Goal: Task Accomplishment & Management: Use online tool/utility

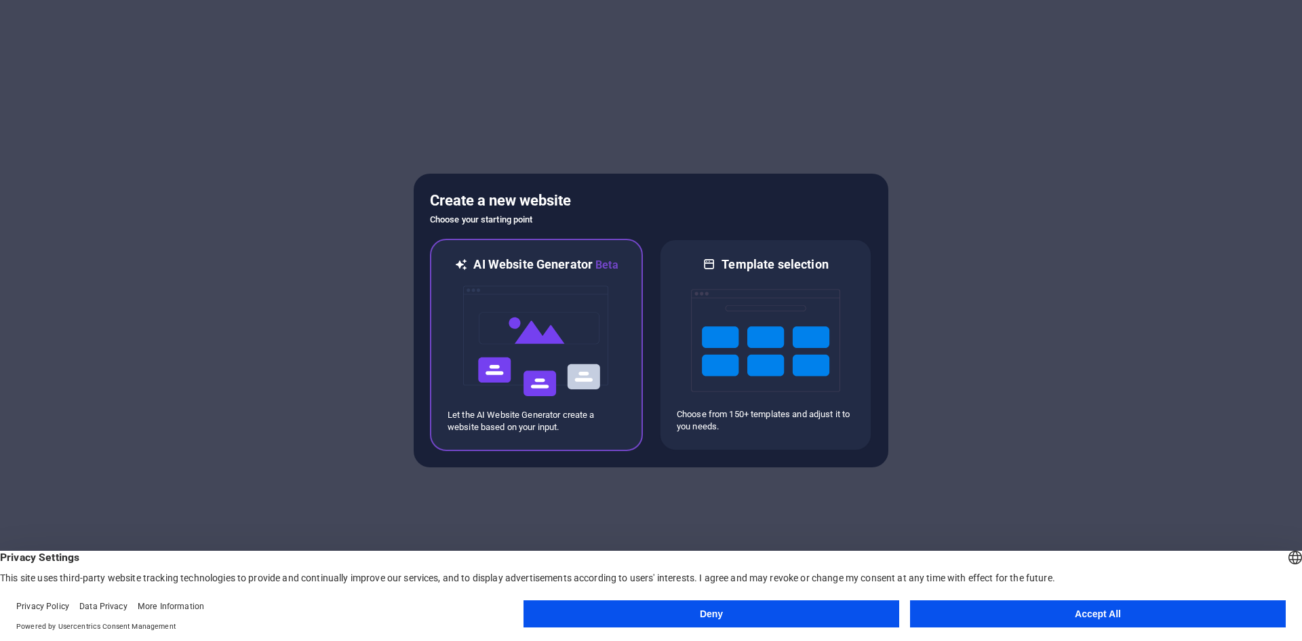
click at [526, 353] on img at bounding box center [536, 341] width 149 height 136
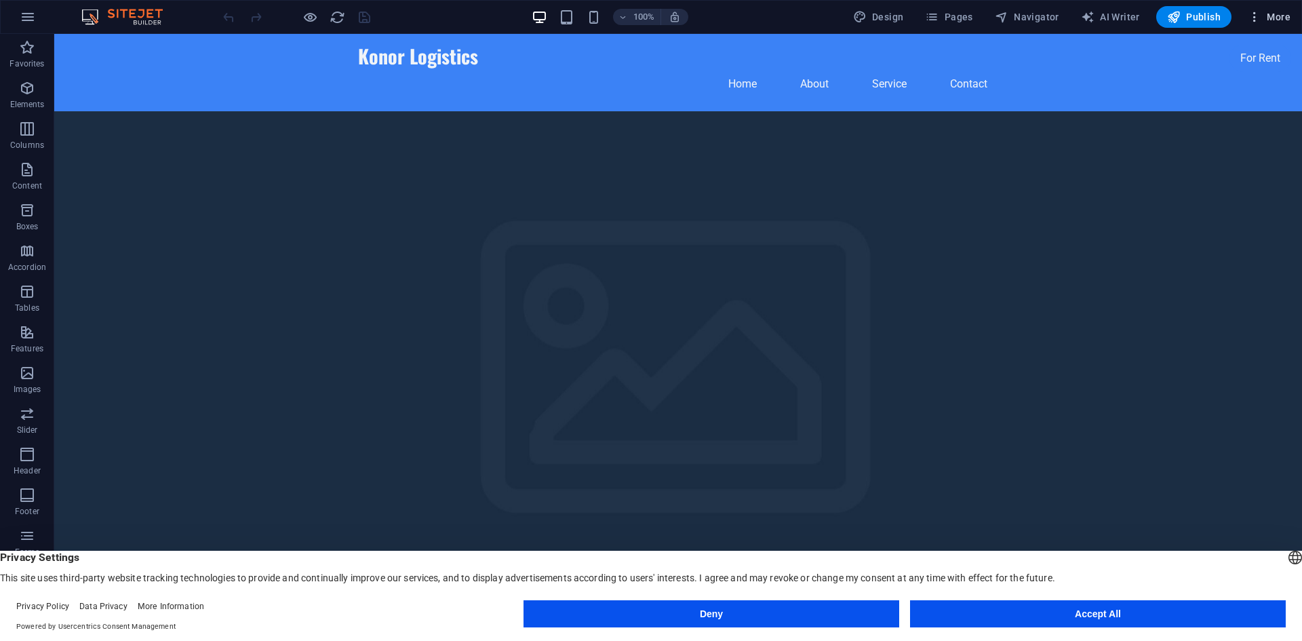
click at [1257, 12] on icon "button" at bounding box center [1255, 17] width 14 height 14
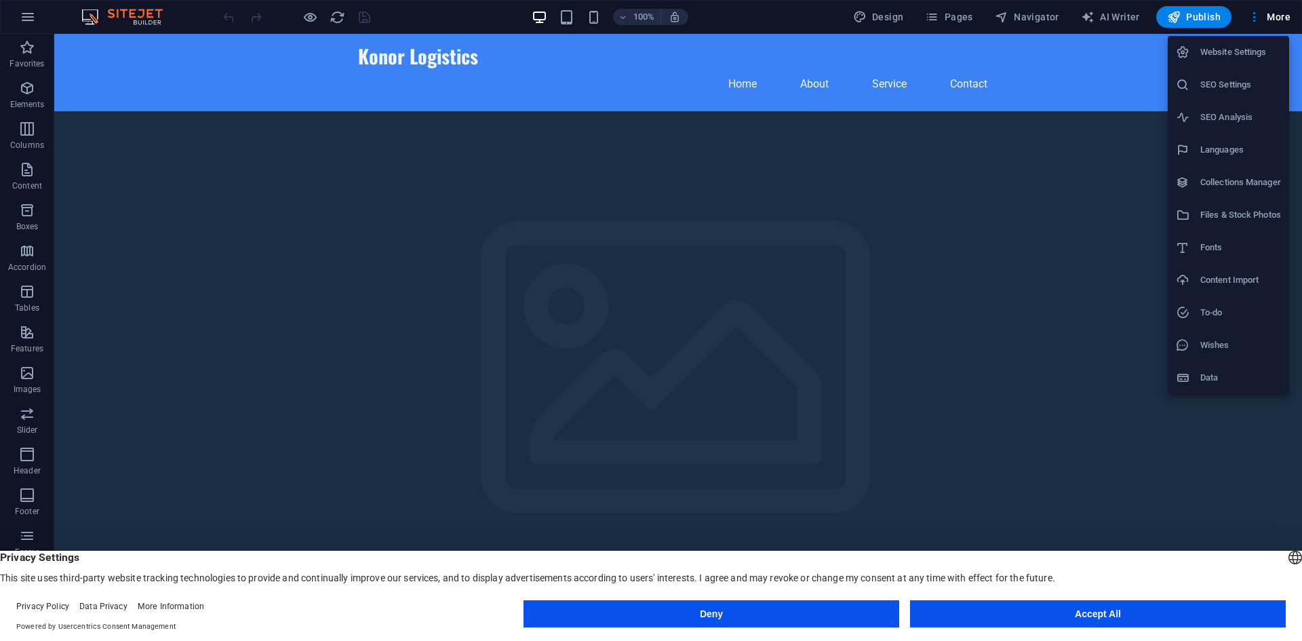
click at [21, 20] on div at bounding box center [651, 320] width 1302 height 641
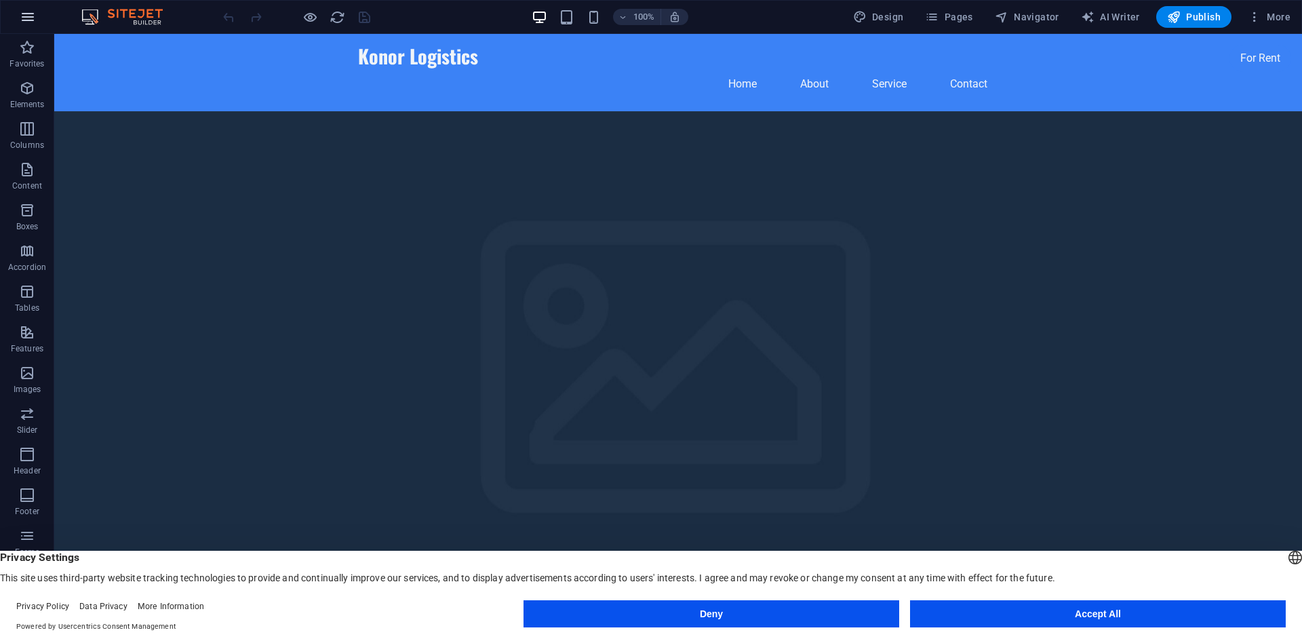
click at [24, 20] on icon "button" at bounding box center [28, 17] width 16 height 16
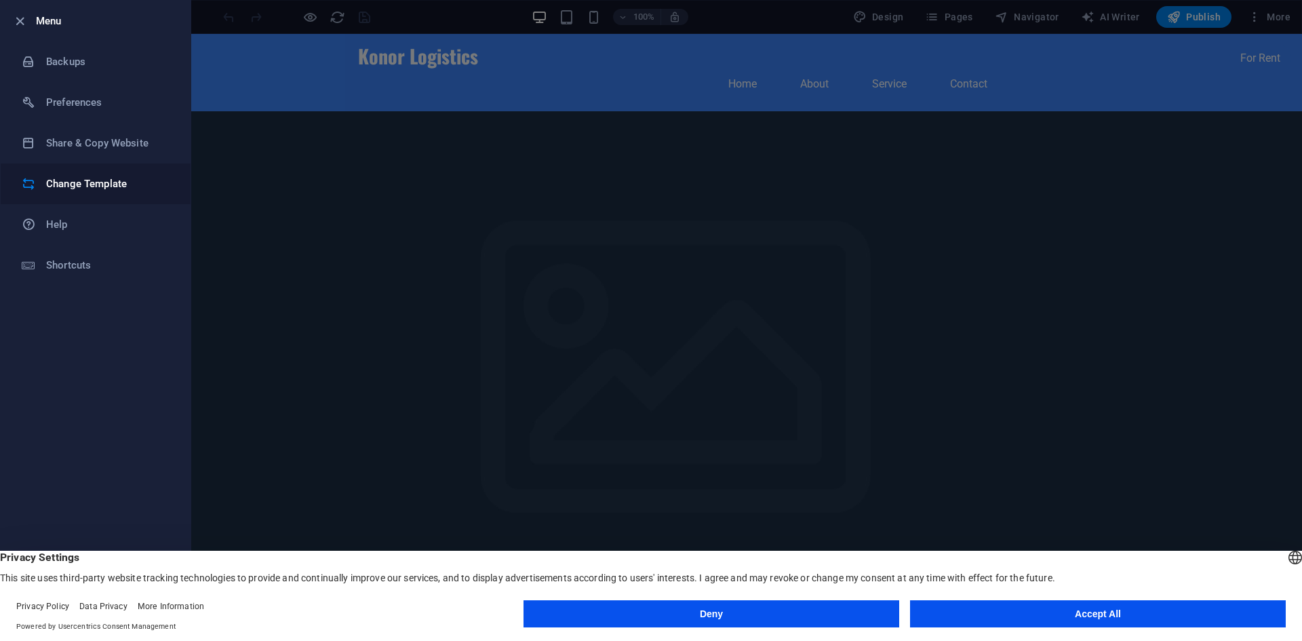
click at [88, 186] on h6 "Change Template" at bounding box center [108, 184] width 125 height 16
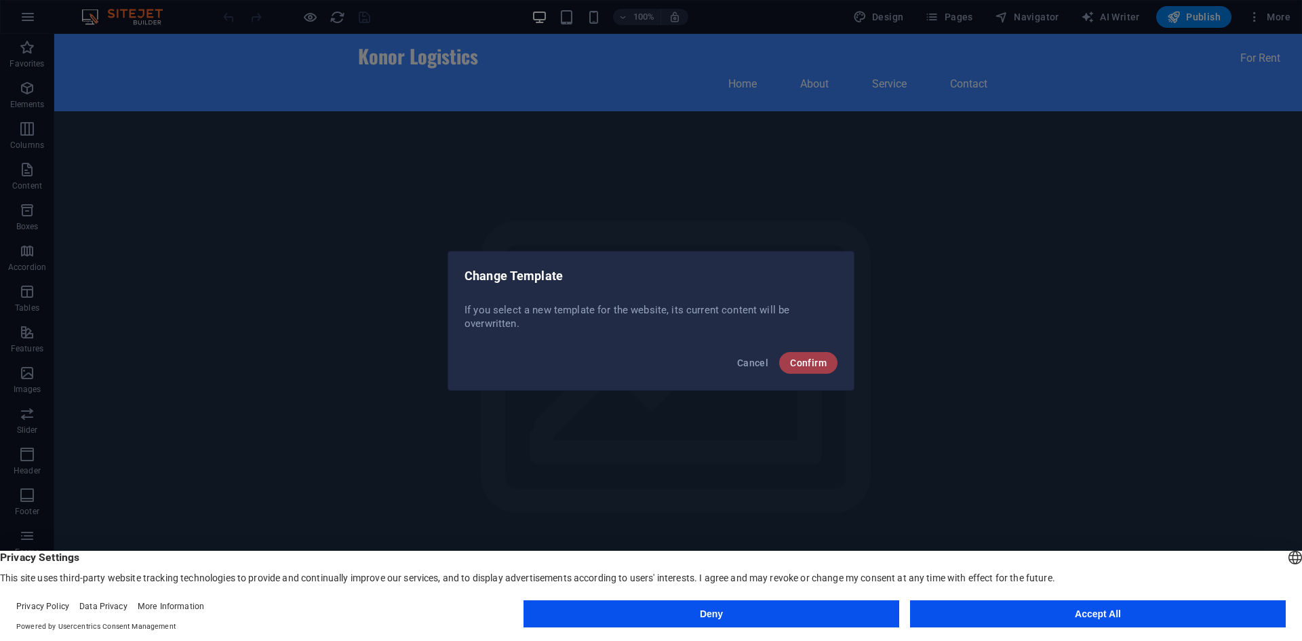
click at [804, 361] on span "Confirm" at bounding box center [808, 362] width 37 height 11
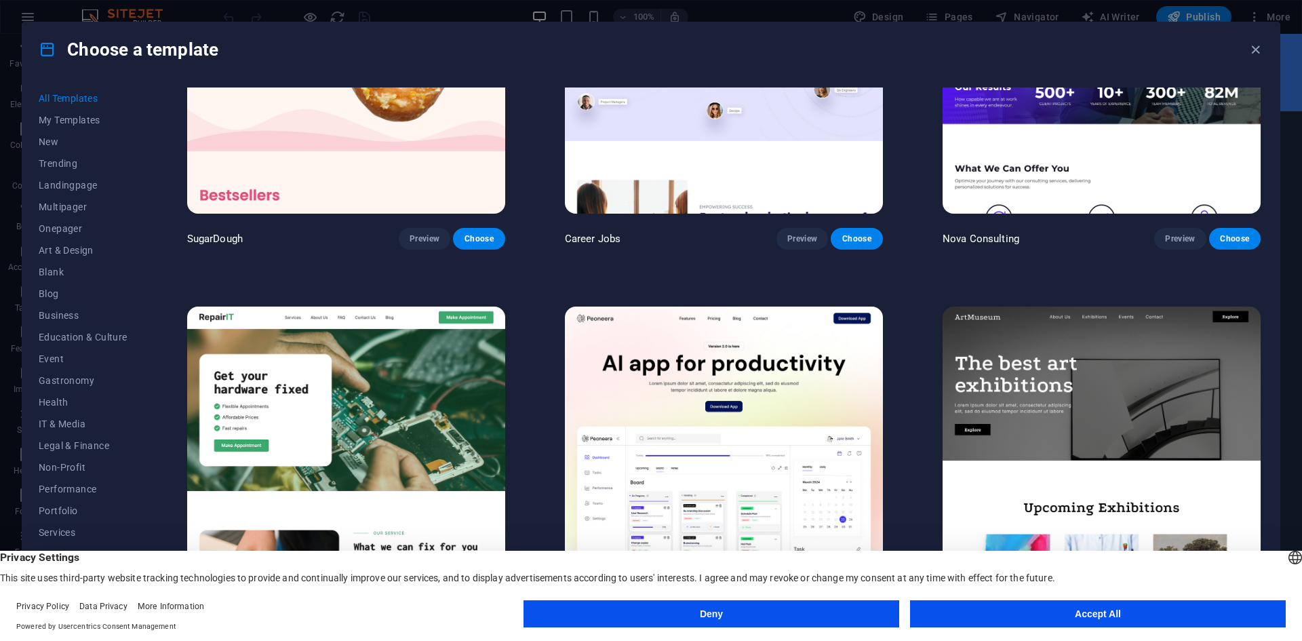
scroll to position [198, 0]
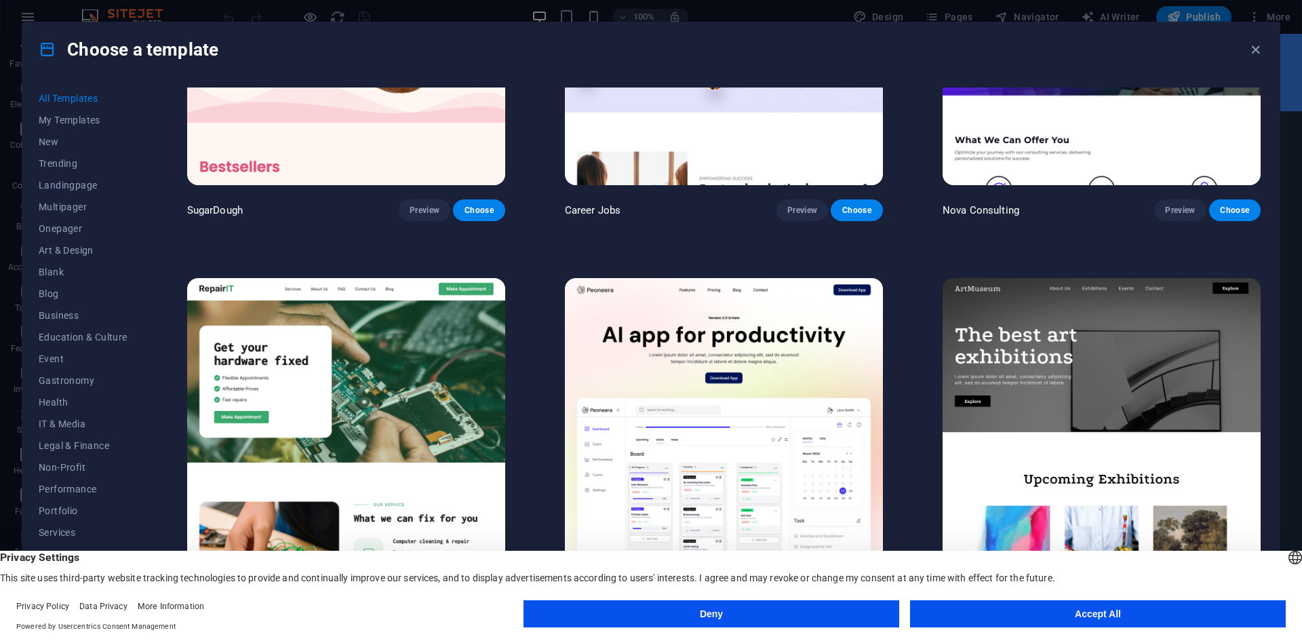
click at [1074, 619] on button "Accept All" at bounding box center [1098, 613] width 376 height 27
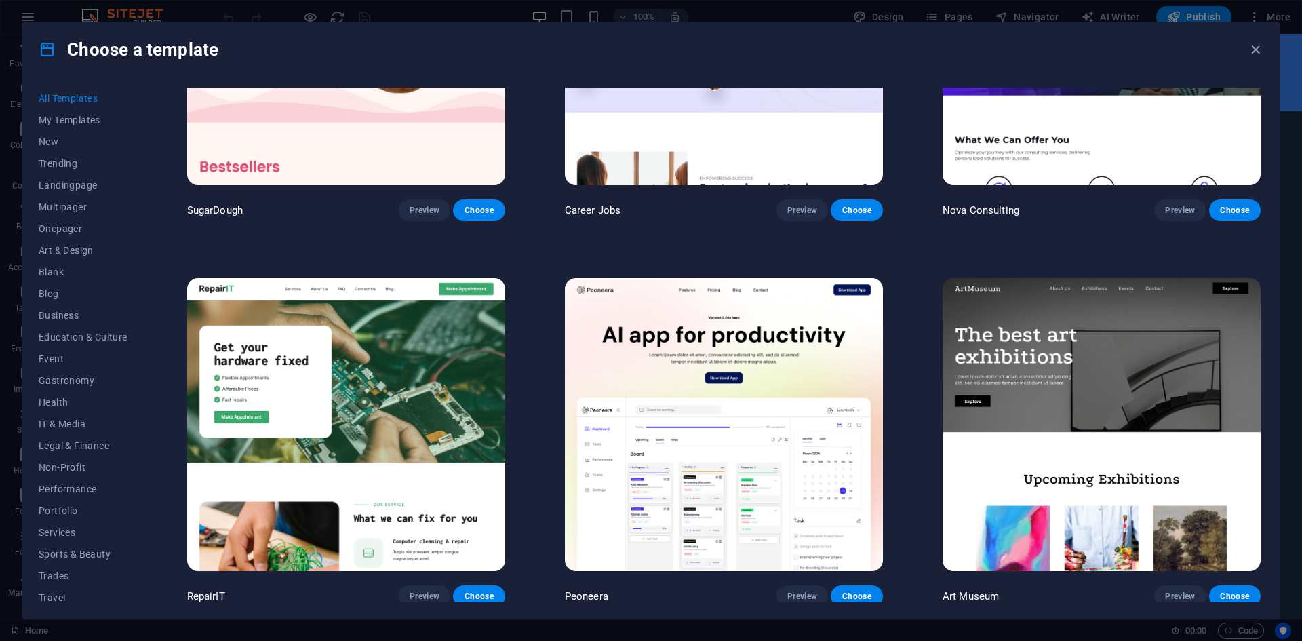
click at [1295, 54] on div "Choose a template All Templates My Templates New Trending Landingpage Multipage…" at bounding box center [651, 320] width 1302 height 641
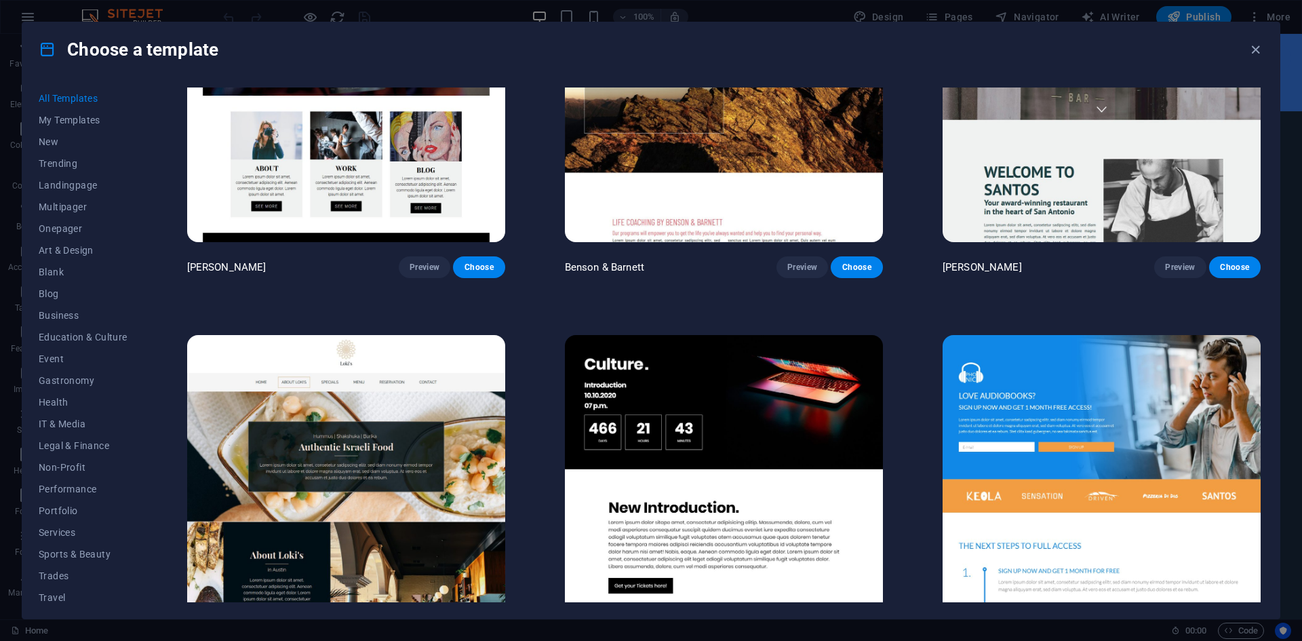
scroll to position [17483, 0]
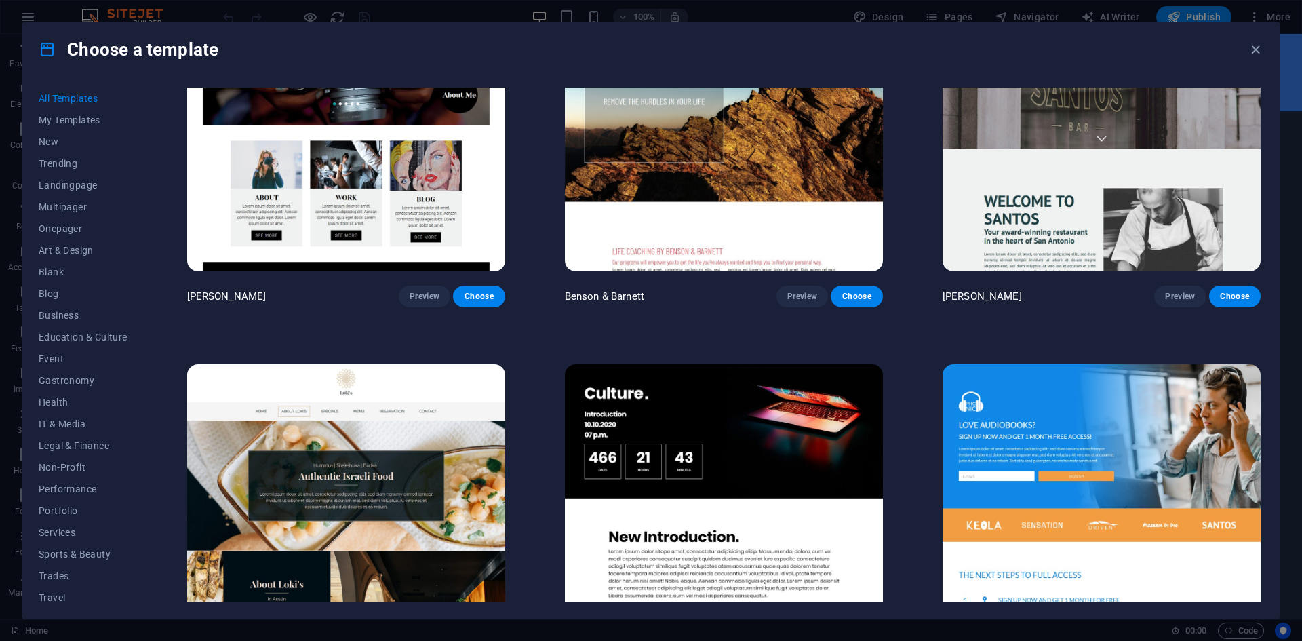
drag, startPoint x: 1298, startPoint y: 53, endPoint x: 1301, endPoint y: 66, distance: 13.3
click at [1301, 66] on div "Choose a template All Templates My Templates New Trending Landingpage Multipage…" at bounding box center [651, 320] width 1302 height 641
drag, startPoint x: 1301, startPoint y: 66, endPoint x: 1296, endPoint y: 73, distance: 8.7
click at [1296, 73] on div "Choose a template All Templates My Templates New Trending Landingpage Multipage…" at bounding box center [651, 320] width 1302 height 641
drag, startPoint x: 141, startPoint y: 142, endPoint x: 144, endPoint y: 242, distance: 99.7
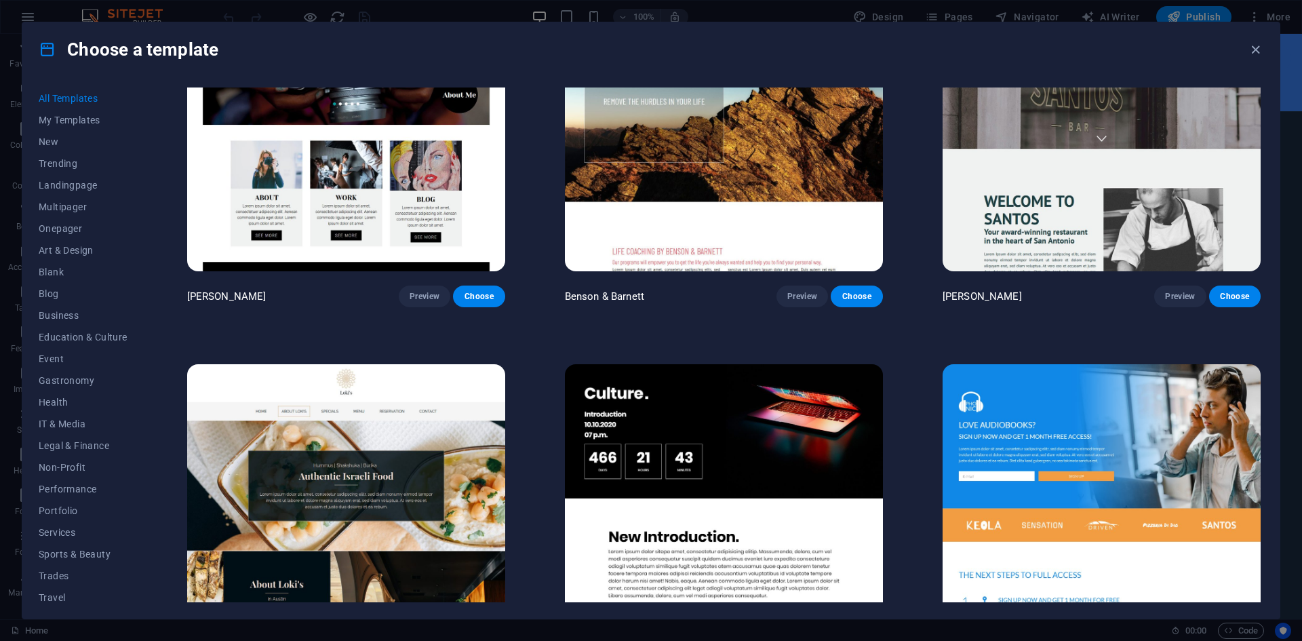
click at [144, 242] on div "All Templates My Templates New Trending Landingpage Multipager Onepager Art & D…" at bounding box center [91, 344] width 105 height 515
click at [63, 531] on span "Services" at bounding box center [83, 532] width 89 height 11
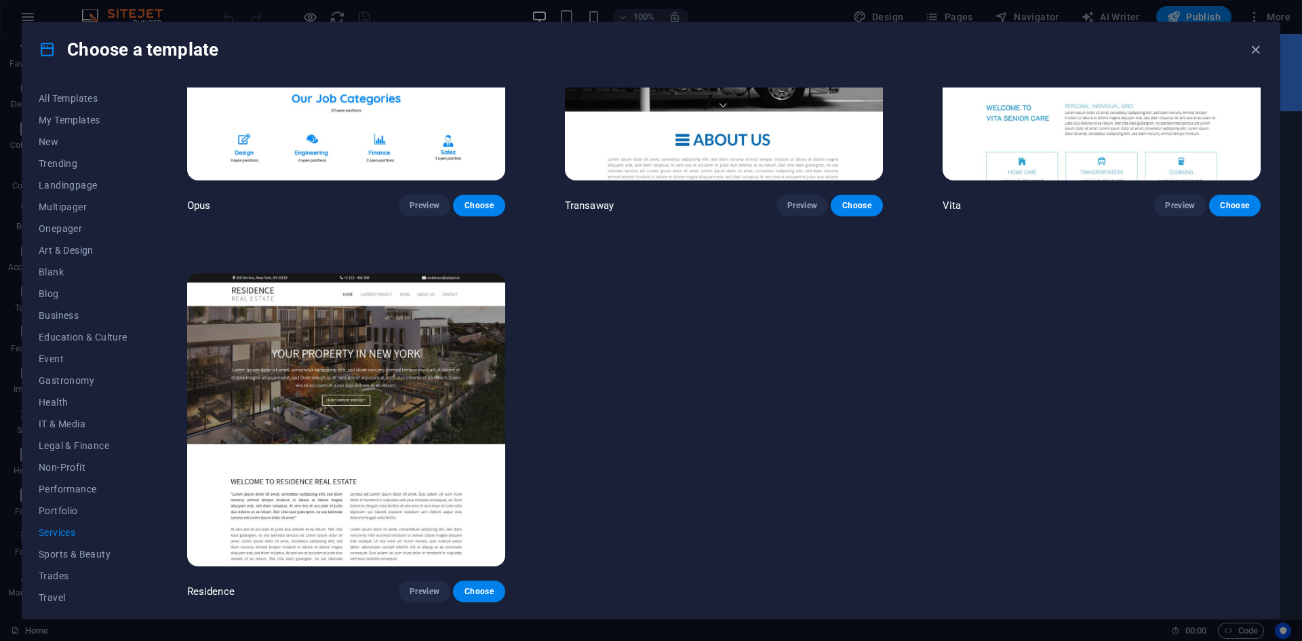
scroll to position [2507, 0]
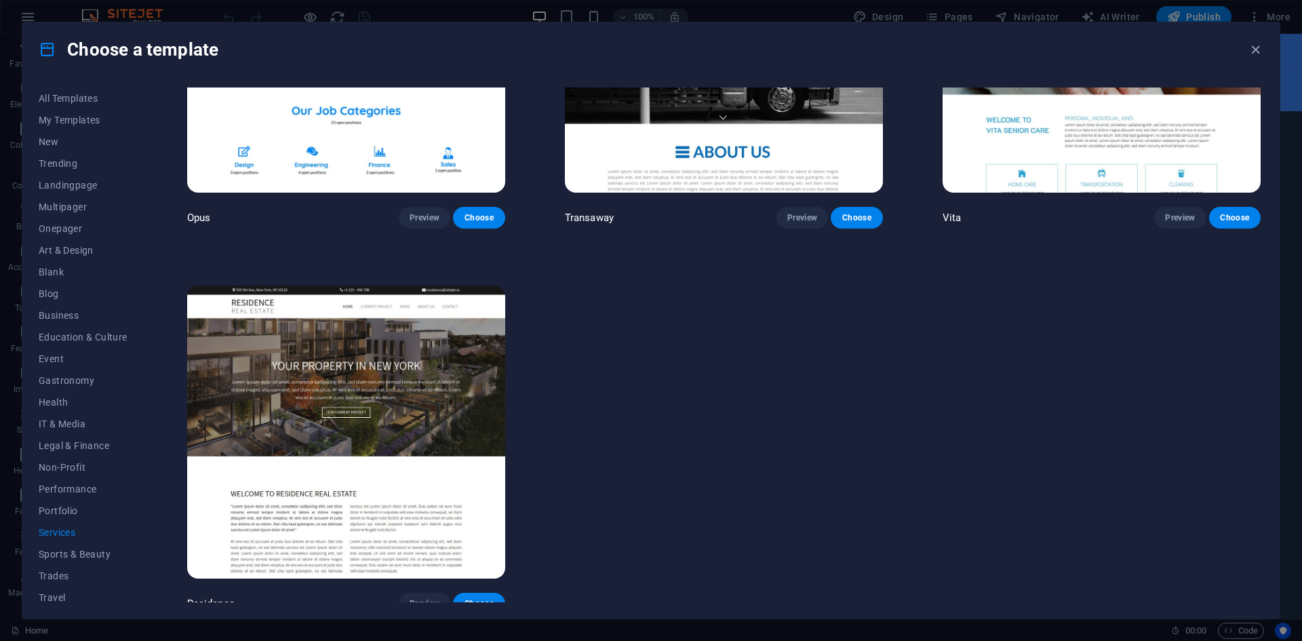
drag, startPoint x: 1263, startPoint y: 532, endPoint x: 1269, endPoint y: 484, distance: 49.2
click at [1269, 484] on div "All Templates My Templates New Trending Landingpage Multipager Onepager Art & D…" at bounding box center [650, 348] width 1257 height 542
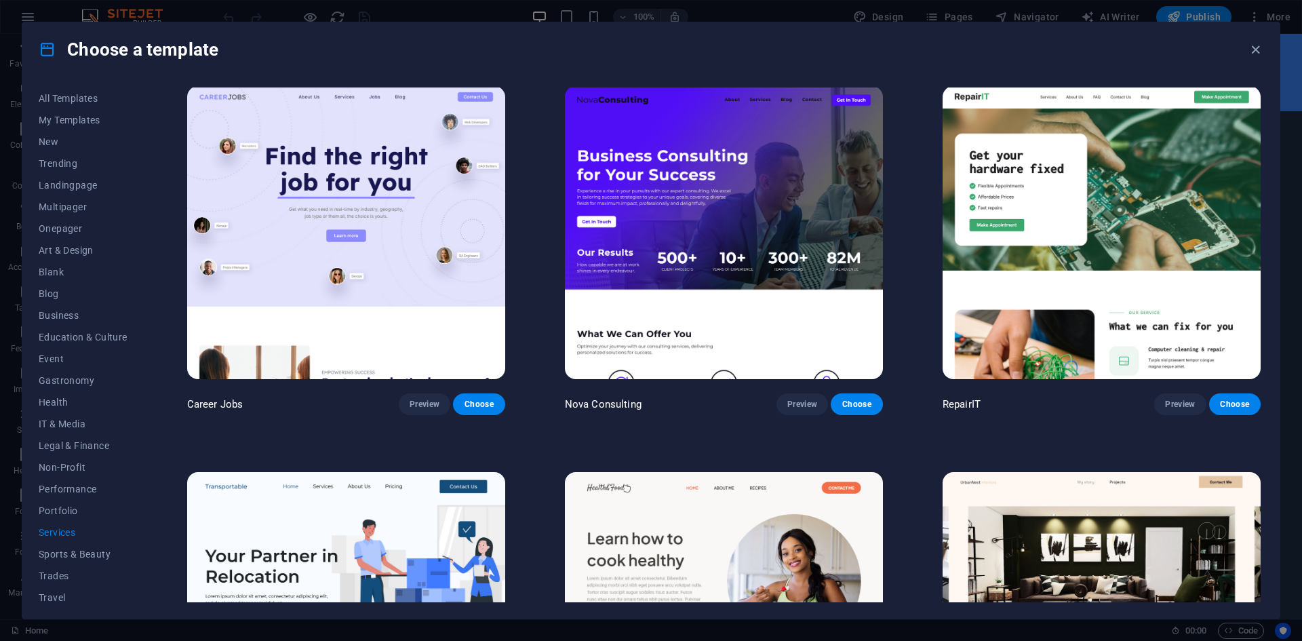
scroll to position [0, 0]
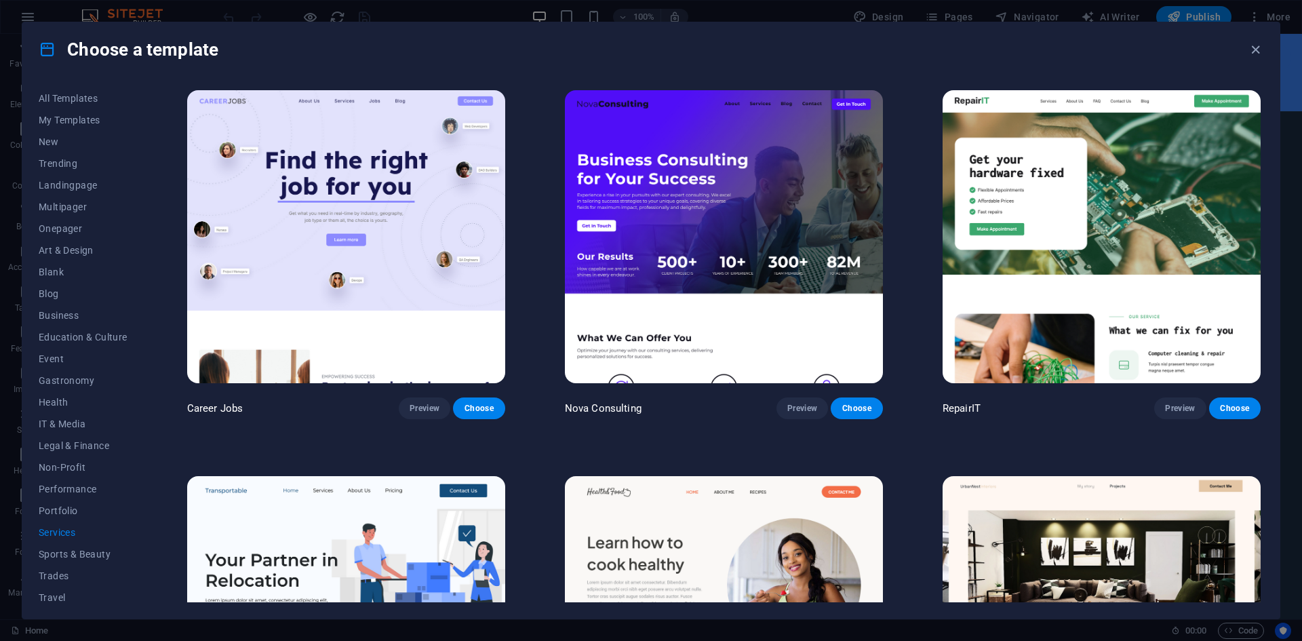
drag, startPoint x: 141, startPoint y: 551, endPoint x: 141, endPoint y: 558, distance: 7.5
click at [141, 558] on div "All Templates My Templates New Trending Landingpage Multipager Onepager Art & D…" at bounding box center [91, 344] width 105 height 515
click at [57, 507] on span "Portfolio" at bounding box center [83, 510] width 89 height 11
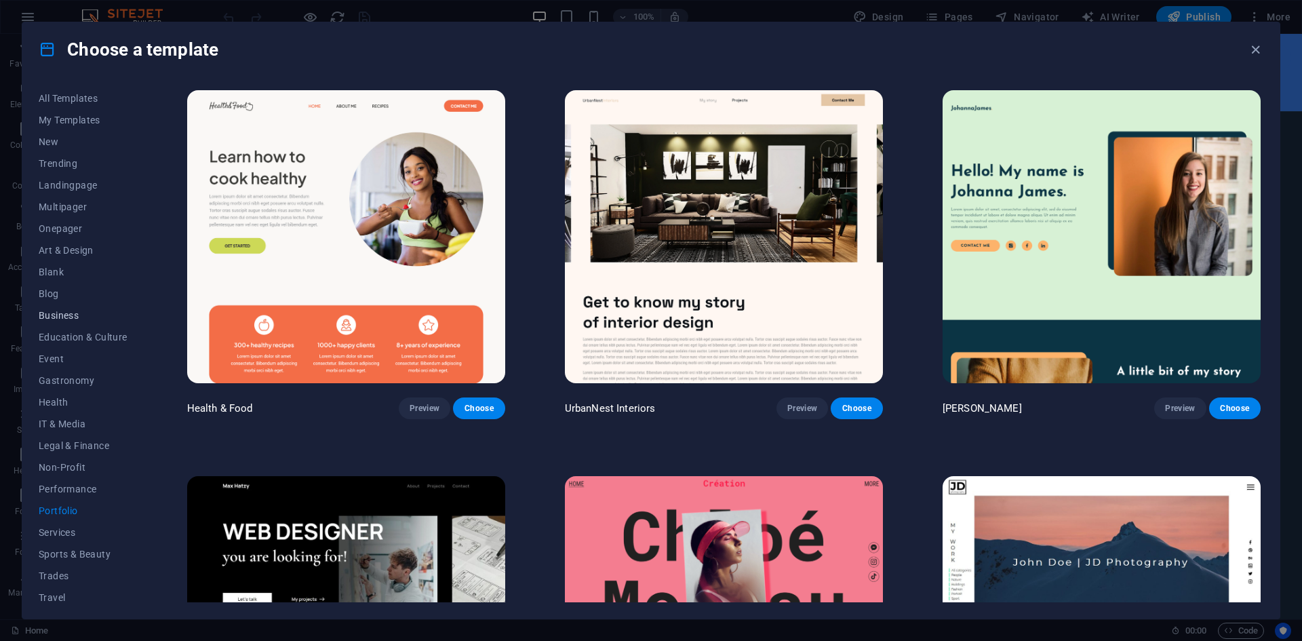
click at [61, 312] on span "Business" at bounding box center [83, 315] width 89 height 11
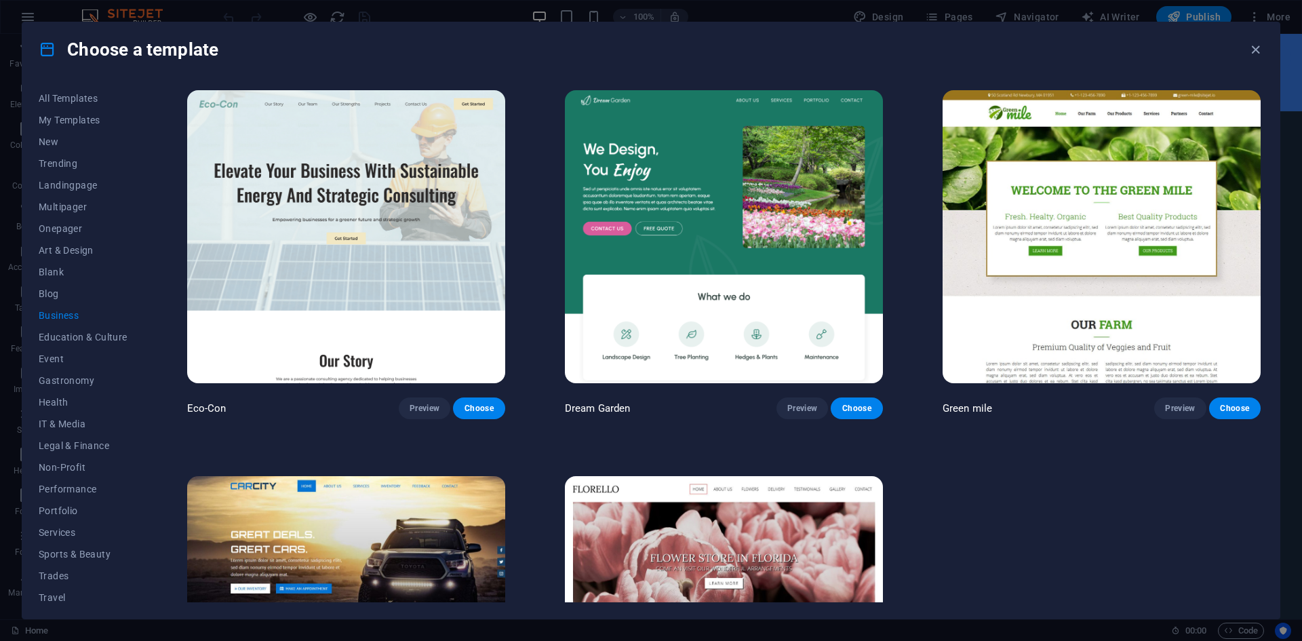
drag, startPoint x: 1259, startPoint y: 328, endPoint x: 1269, endPoint y: 391, distance: 64.0
click at [1269, 391] on div "All Templates My Templates New Trending Landingpage Multipager Onepager Art & D…" at bounding box center [650, 348] width 1257 height 542
click at [1259, 495] on div "Eco-Con Preview Choose Dream Garden Preview Choose Green mile Preview Choose Ca…" at bounding box center [723, 445] width 1079 height 717
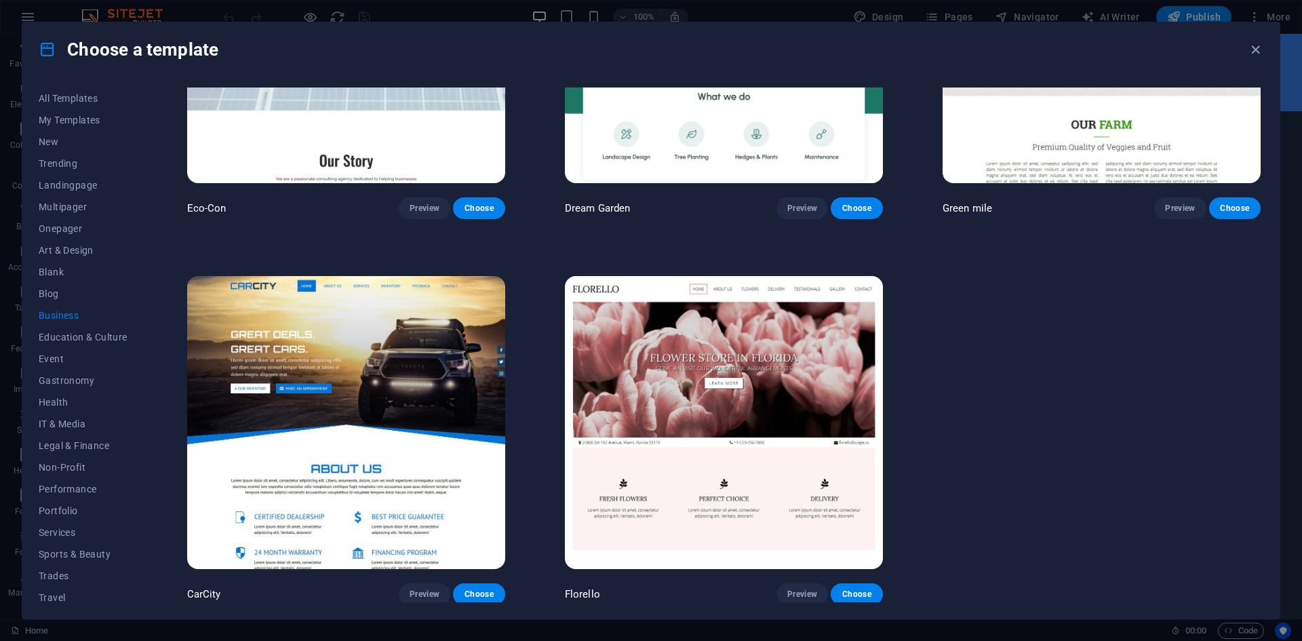
drag, startPoint x: 1258, startPoint y: 492, endPoint x: 1237, endPoint y: 388, distance: 105.9
click at [1237, 388] on div "Eco-Con Preview Choose Dream Garden Preview Choose Green mile Preview Choose Ca…" at bounding box center [723, 245] width 1079 height 717
click at [1265, 212] on div "All Templates My Templates New Trending Landingpage Multipager Onepager Art & D…" at bounding box center [650, 348] width 1257 height 542
click at [1257, 208] on button "Choose" at bounding box center [1235, 208] width 52 height 22
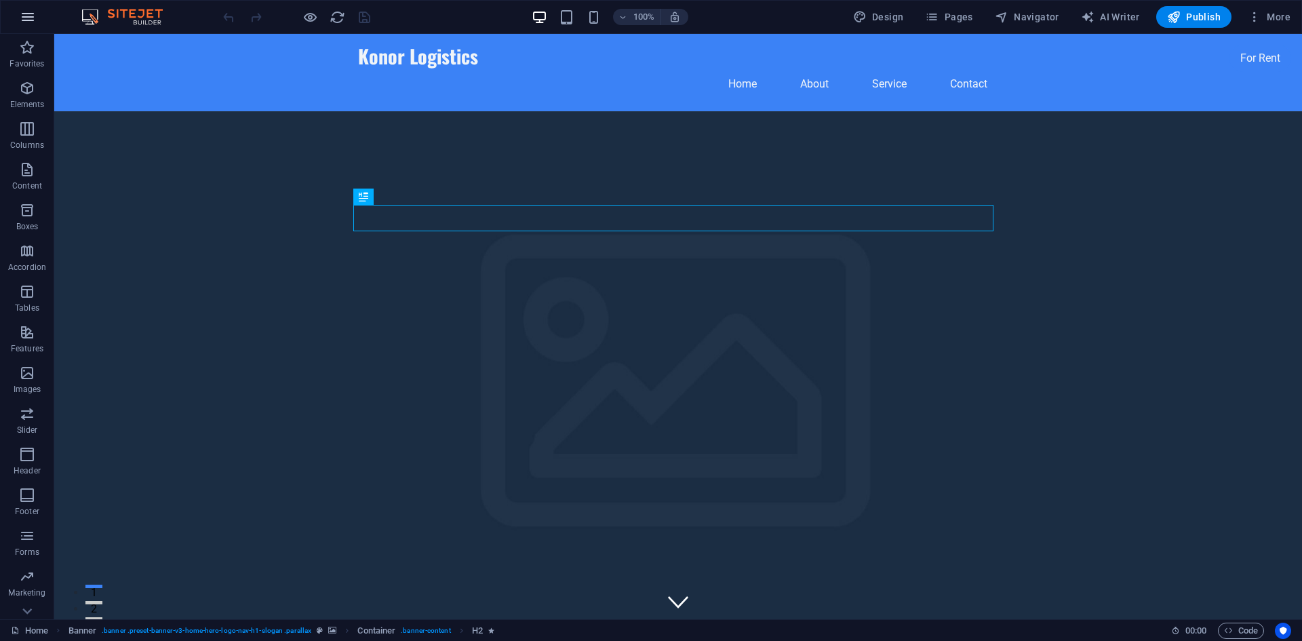
click at [30, 17] on icon "button" at bounding box center [28, 17] width 16 height 16
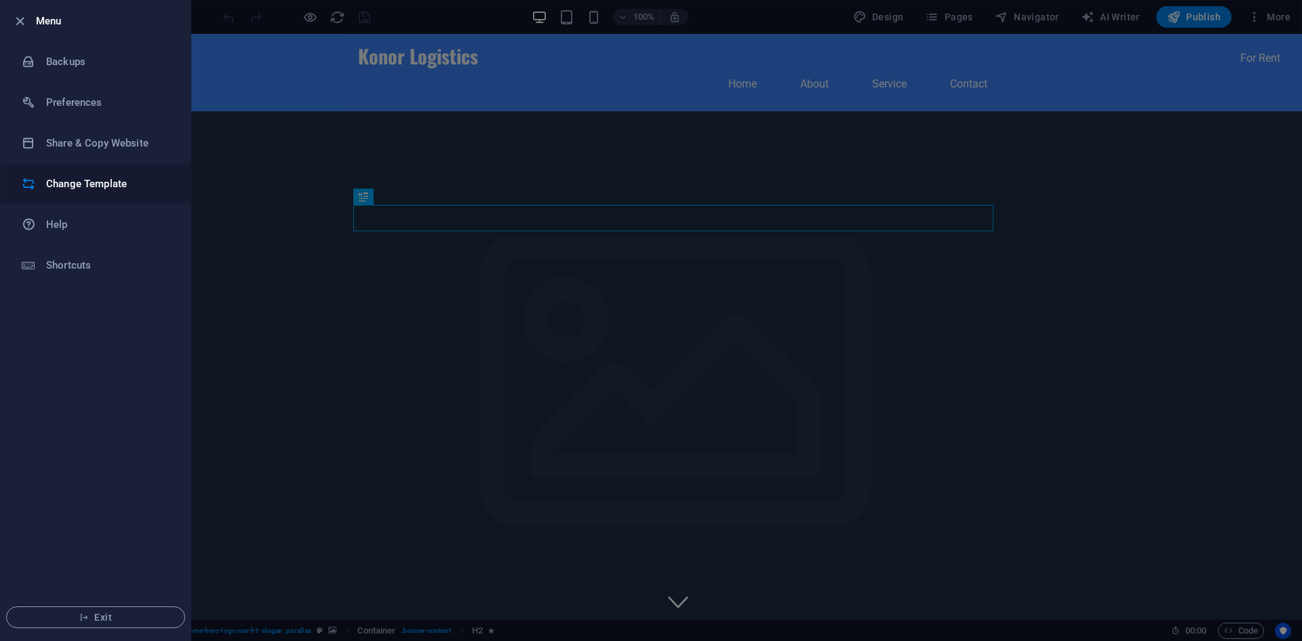
click at [91, 174] on li "Change Template" at bounding box center [96, 183] width 190 height 41
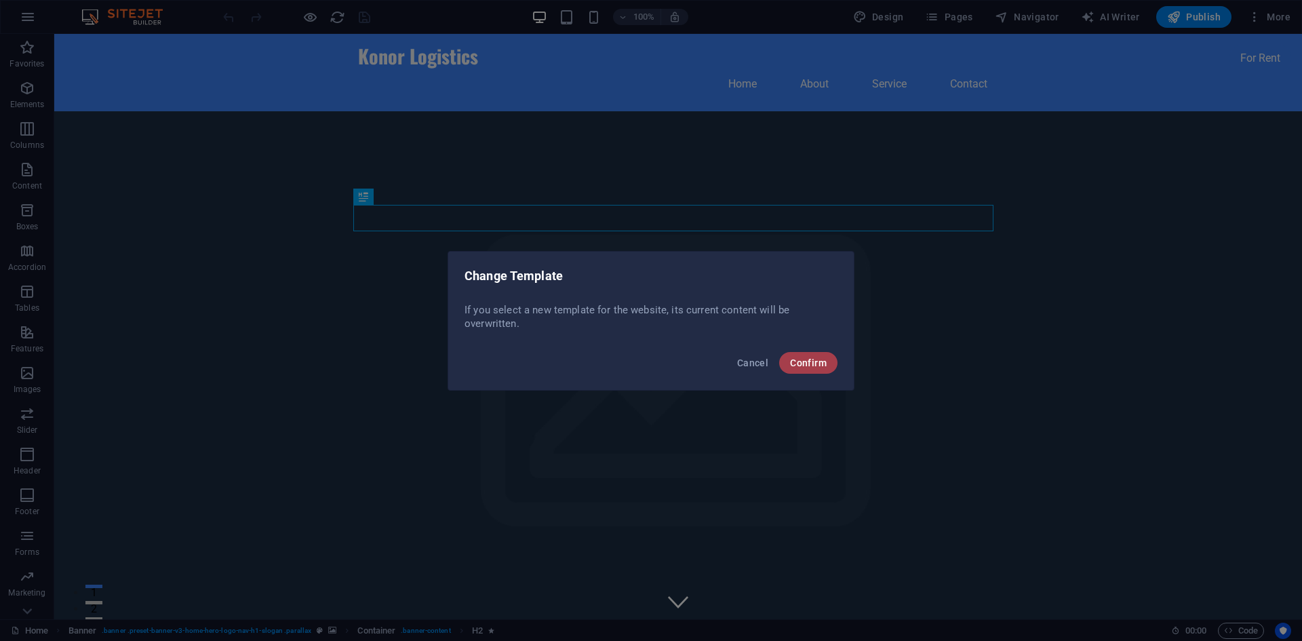
click at [801, 361] on span "Confirm" at bounding box center [808, 362] width 37 height 11
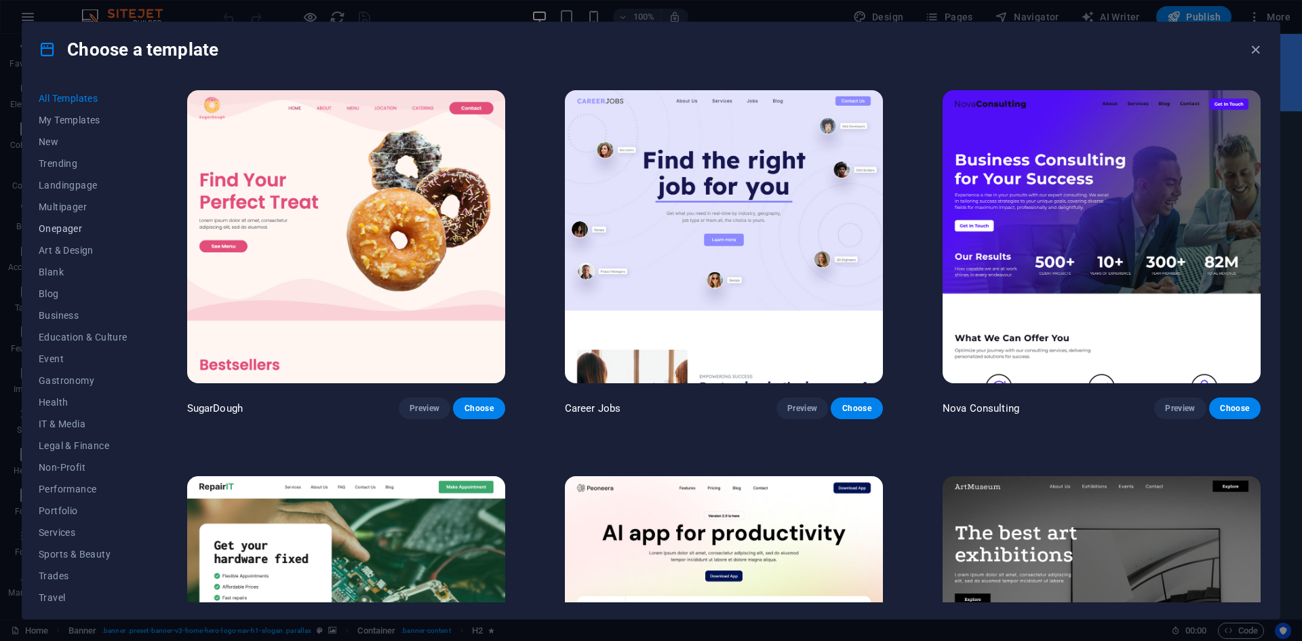
click at [75, 225] on span "Onepager" at bounding box center [83, 228] width 89 height 11
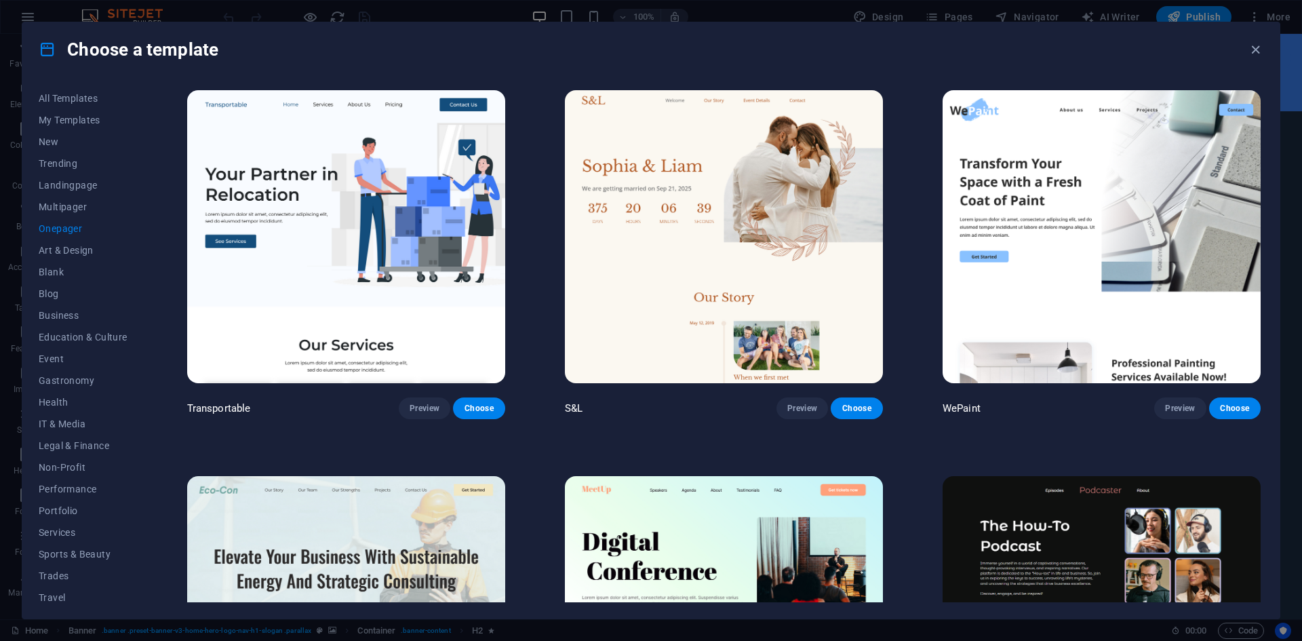
drag, startPoint x: 1299, startPoint y: 52, endPoint x: 1301, endPoint y: 75, distance: 23.1
click at [1301, 75] on div "Choose a template All Templates My Templates New Trending Landingpage Multipage…" at bounding box center [651, 320] width 1302 height 641
click at [1297, 616] on div "Choose a template All Templates My Templates New Trending Landingpage Multipage…" at bounding box center [651, 320] width 1302 height 641
click at [1288, 616] on div "Choose a template All Templates My Templates New Trending Landingpage Multipage…" at bounding box center [651, 320] width 1302 height 641
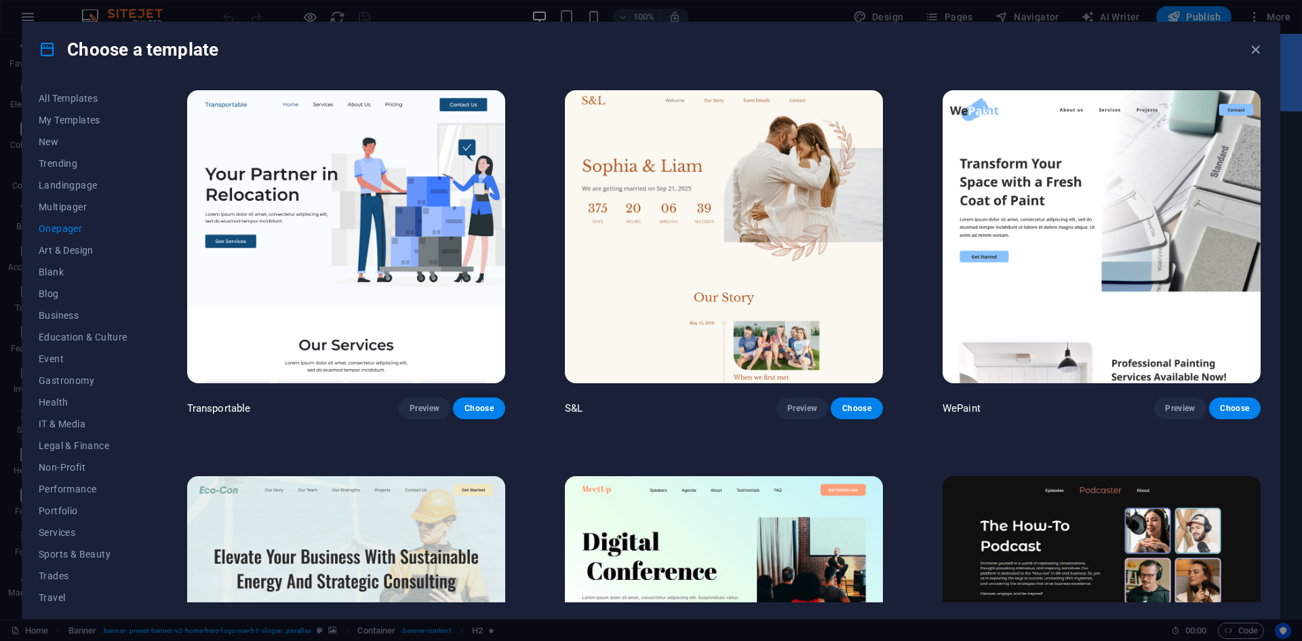
click at [1286, 606] on div "Choose a template All Templates My Templates New Trending Landingpage Multipage…" at bounding box center [651, 320] width 1302 height 641
click at [1265, 92] on div "All Templates My Templates New Trending Landingpage Multipager Onepager Art & D…" at bounding box center [650, 348] width 1257 height 542
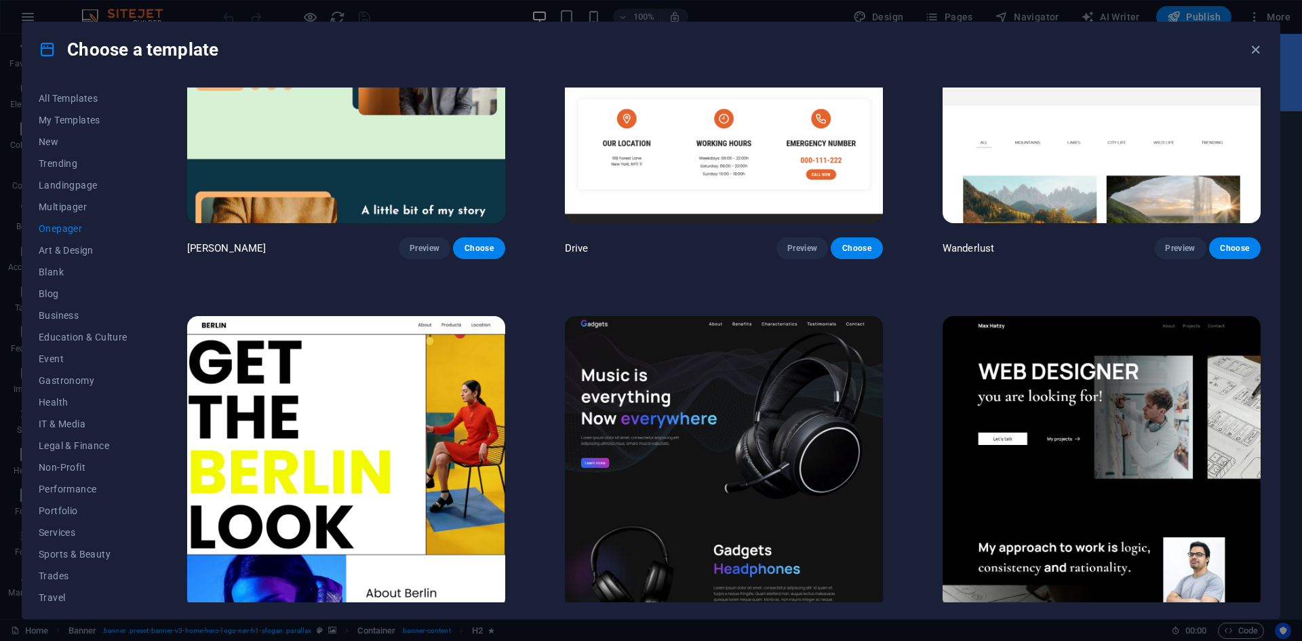
scroll to position [1306, 0]
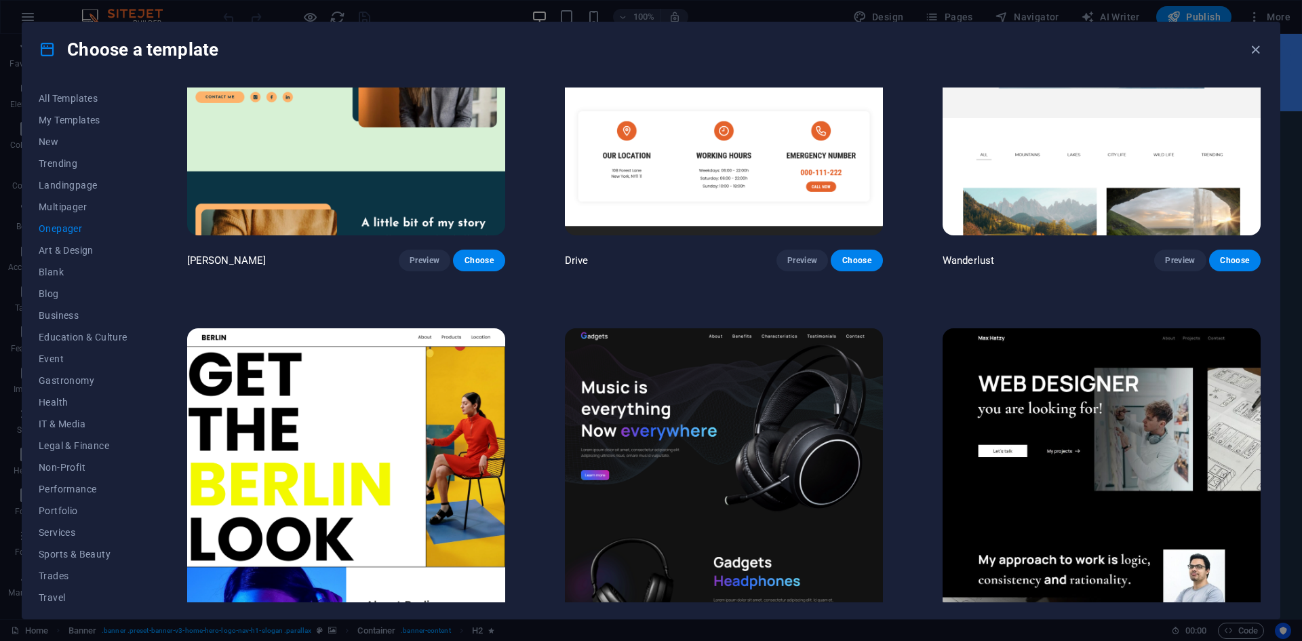
click at [1260, 165] on div "Wanderlust Preview Choose" at bounding box center [1101, 106] width 323 height 332
click at [1261, 168] on div "Transportable Preview Choose S&L Preview Choose WePaint Preview Choose Eco-Con …" at bounding box center [723, 344] width 1079 height 515
drag, startPoint x: 1289, startPoint y: 71, endPoint x: 1289, endPoint y: 98, distance: 27.1
click at [1289, 98] on div "Choose a template All Templates My Templates New Trending Landingpage Multipage…" at bounding box center [651, 320] width 1302 height 641
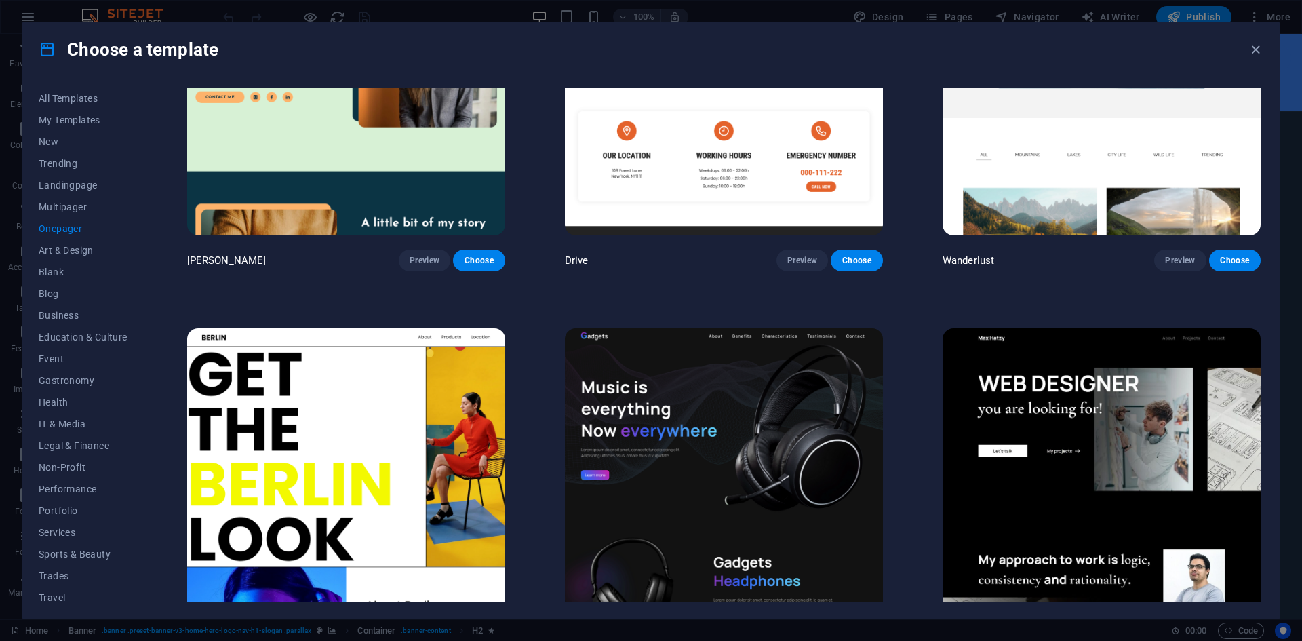
click at [1275, 68] on div "Choose a template" at bounding box center [650, 49] width 1257 height 54
drag, startPoint x: 1294, startPoint y: 52, endPoint x: 1301, endPoint y: 64, distance: 14.0
click at [1301, 64] on div "Choose a template All Templates My Templates New Trending Landingpage Multipage…" at bounding box center [651, 320] width 1302 height 641
click at [1276, 496] on div "All Templates My Templates New Trending Landingpage Multipager Onepager Art & D…" at bounding box center [650, 348] width 1257 height 542
drag, startPoint x: 1283, startPoint y: 72, endPoint x: 1283, endPoint y: 89, distance: 17.0
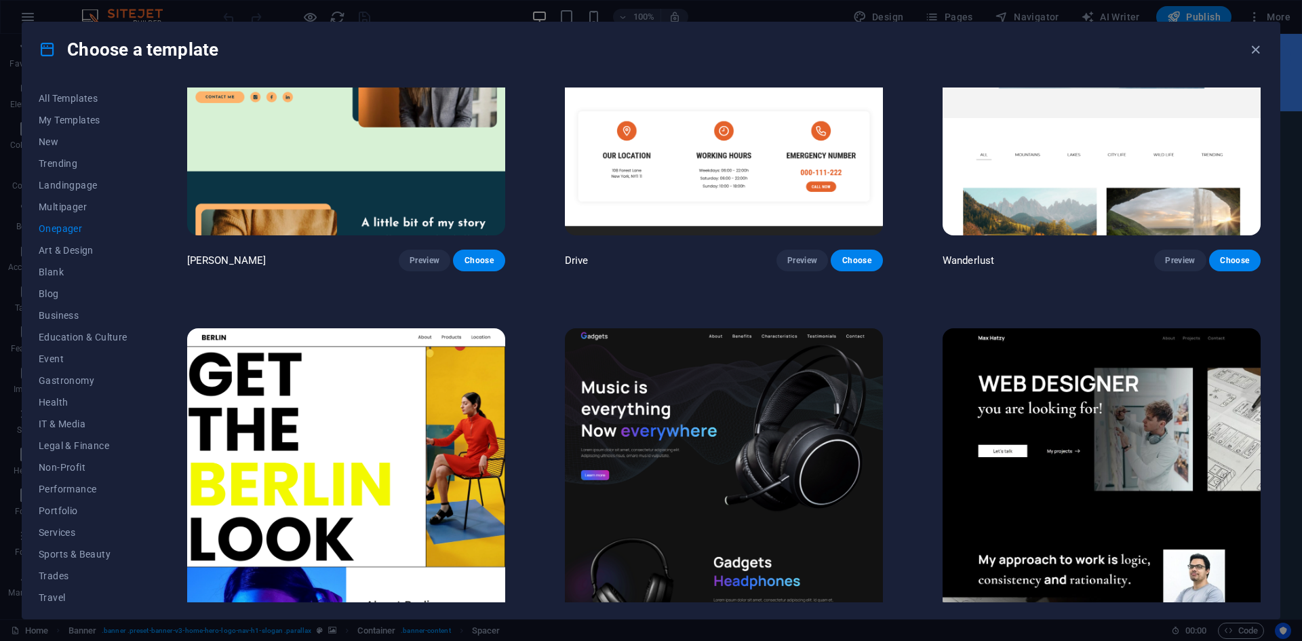
click at [1283, 89] on div "Choose a template All Templates My Templates New Trending Landingpage Multipage…" at bounding box center [651, 320] width 1302 height 641
click at [1215, 67] on div "Choose a template" at bounding box center [650, 49] width 1257 height 54
click at [1288, 604] on div "Choose a template All Templates My Templates New Trending Landingpage Multipage…" at bounding box center [651, 320] width 1302 height 641
click at [148, 599] on div "All Templates My Templates New Trending Landingpage Multipager Onepager Art & D…" at bounding box center [650, 348] width 1257 height 542
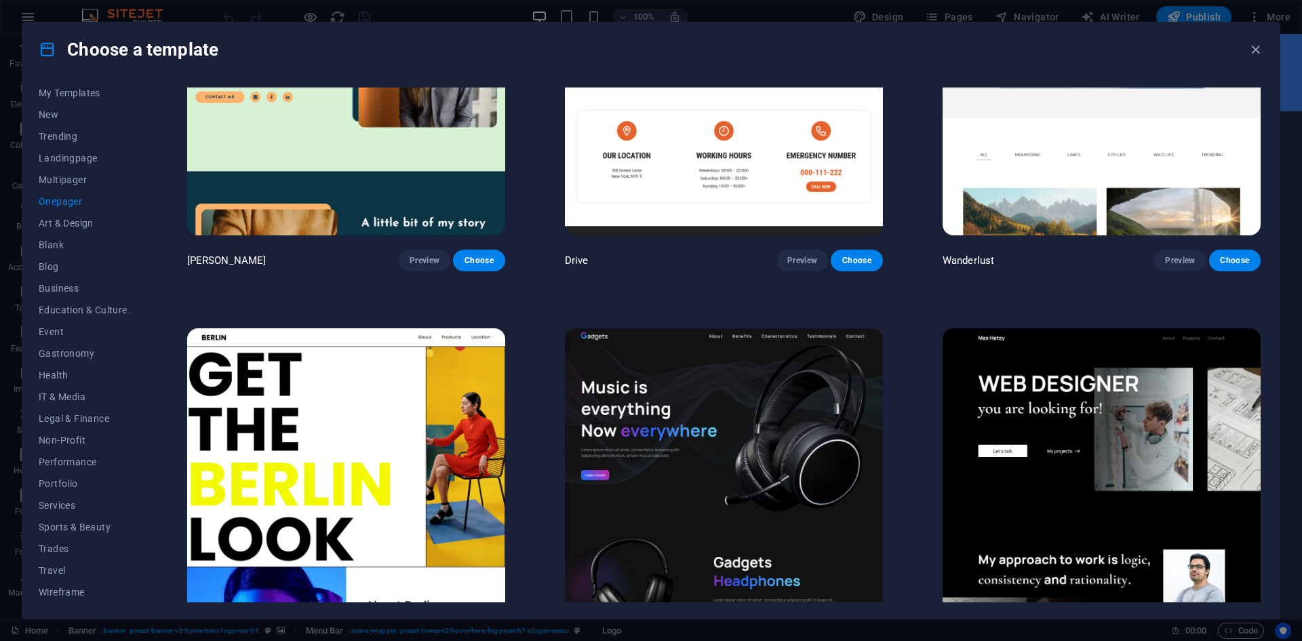
scroll to position [28, 0]
click at [1298, 610] on div "Choose a template All Templates My Templates New Trending Landingpage Multipage…" at bounding box center [651, 320] width 1302 height 641
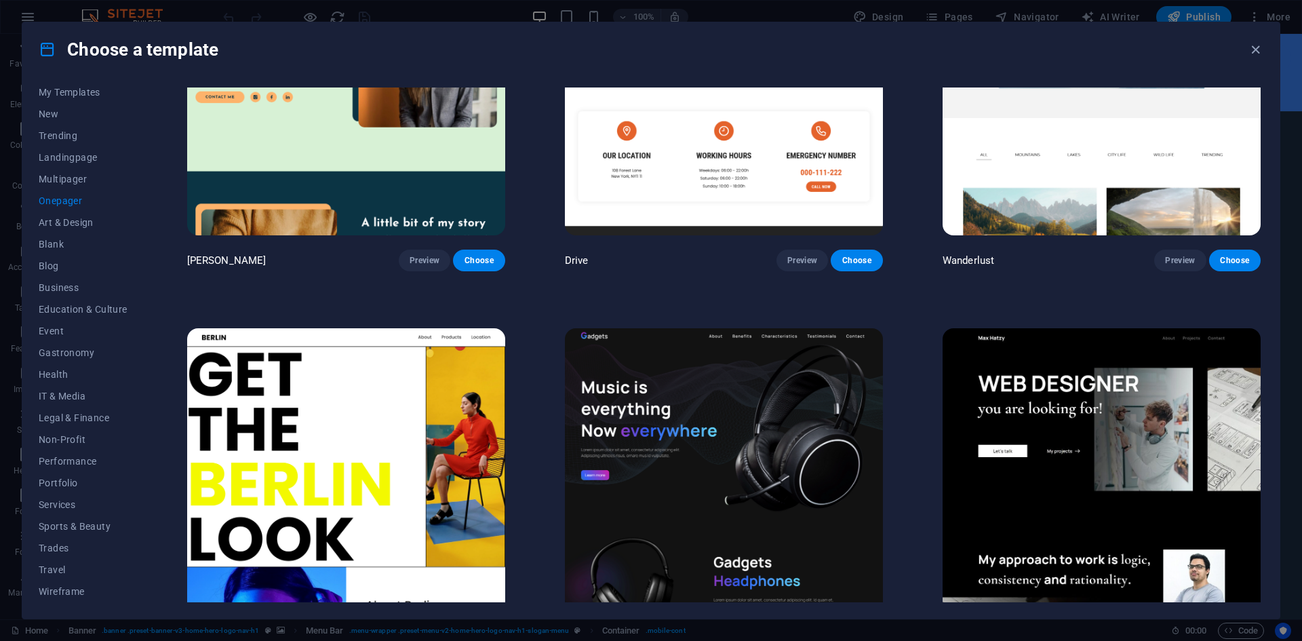
click at [1298, 610] on div "Choose a template All Templates My Templates New Trending Landingpage Multipage…" at bounding box center [651, 320] width 1302 height 641
click at [58, 391] on span "IT & Media" at bounding box center [83, 396] width 89 height 11
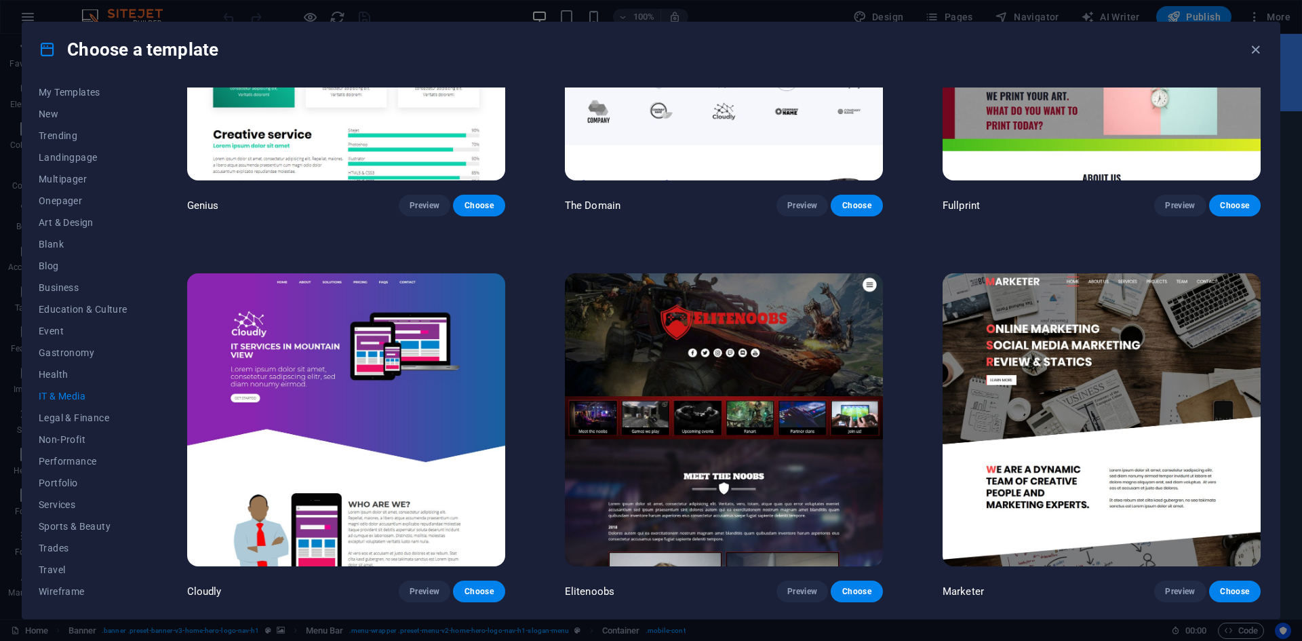
scroll to position [0, 0]
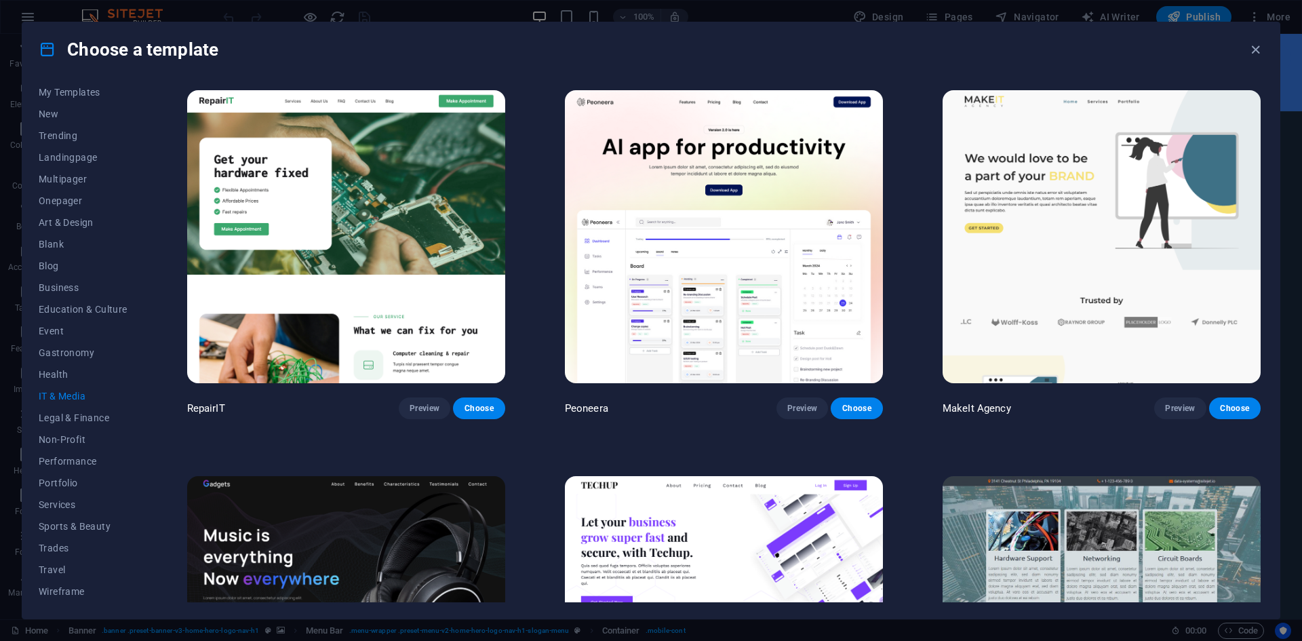
click at [1286, 517] on div "Choose a template All Templates My Templates New Trending Landingpage Multipage…" at bounding box center [651, 320] width 1302 height 641
click at [1264, 494] on div "All Templates My Templates New Trending Landingpage Multipager Onepager Art & D…" at bounding box center [650, 348] width 1257 height 542
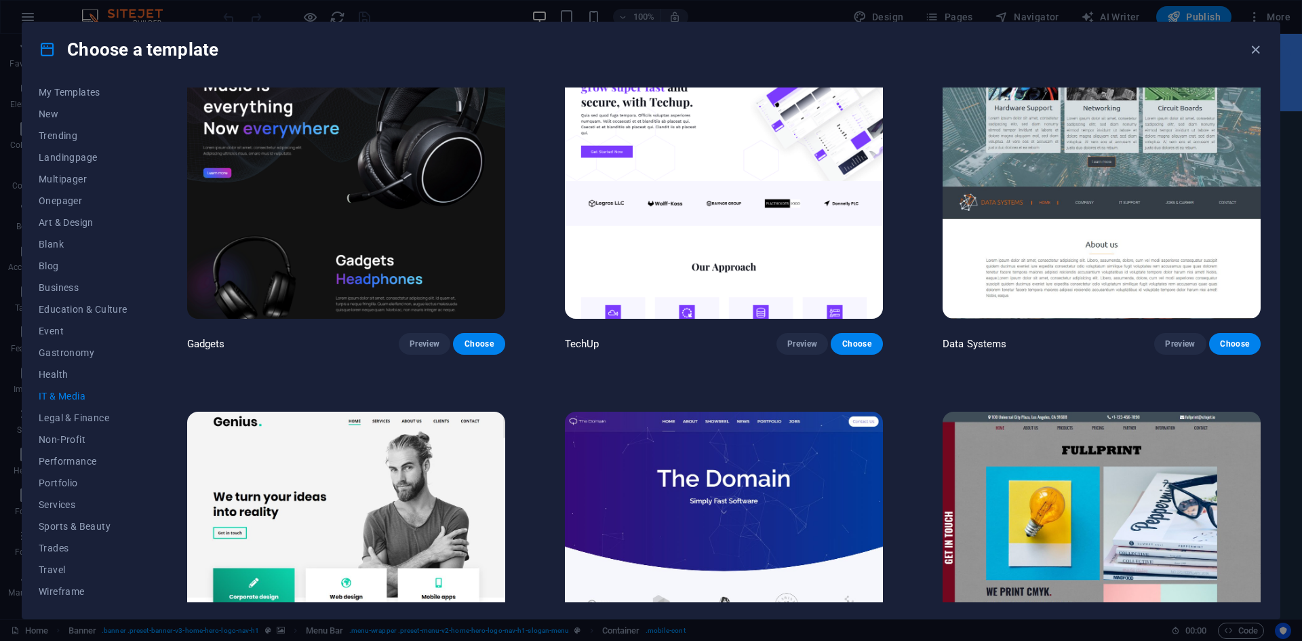
scroll to position [901, 0]
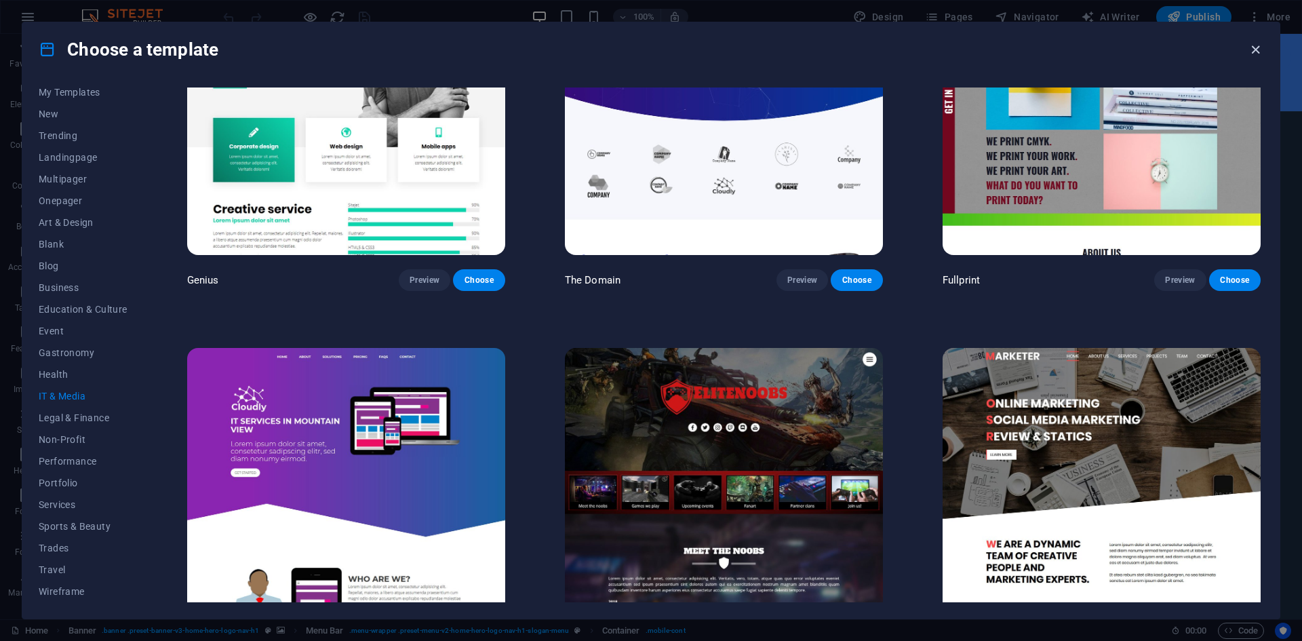
click at [1255, 52] on icon "button" at bounding box center [1256, 50] width 16 height 16
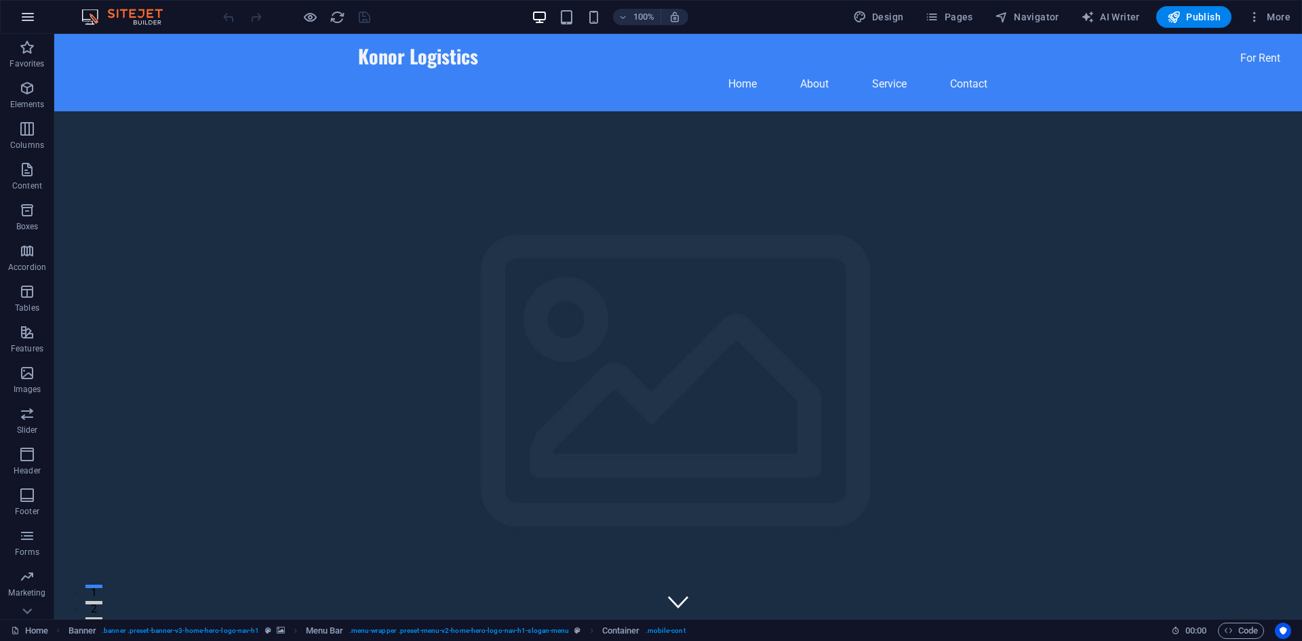
click at [31, 21] on icon "button" at bounding box center [28, 17] width 16 height 16
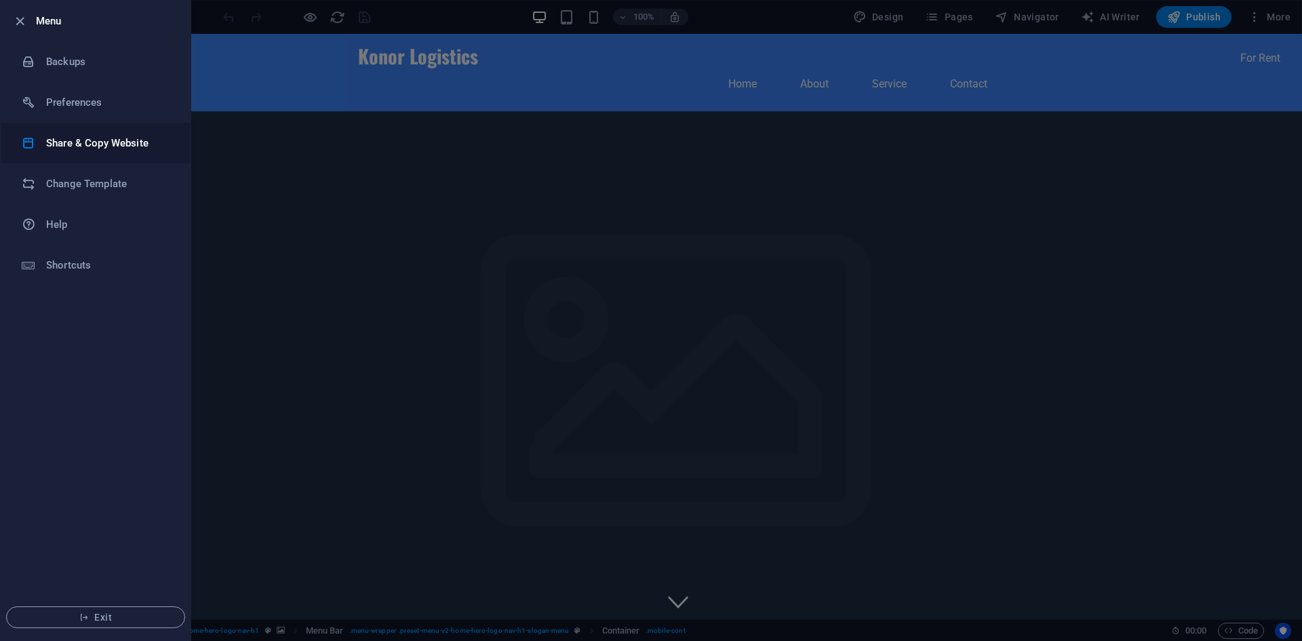
click at [85, 145] on h6 "Share & Copy Website" at bounding box center [108, 143] width 125 height 16
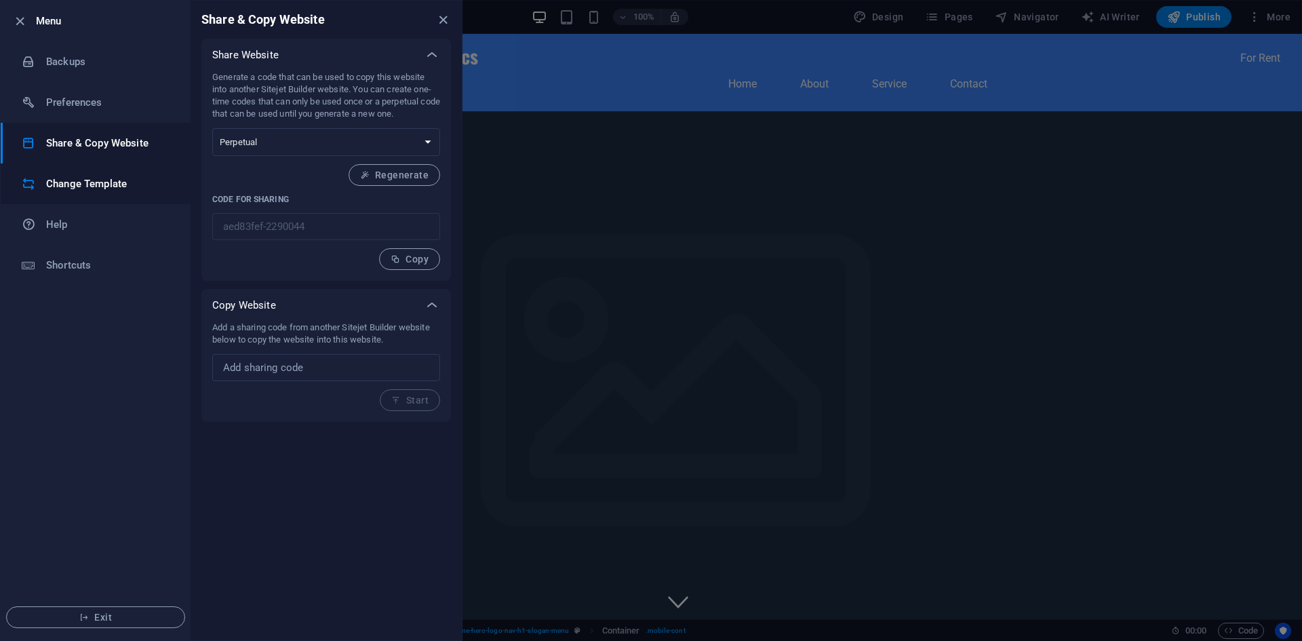
click at [106, 189] on h6 "Change Template" at bounding box center [108, 184] width 125 height 16
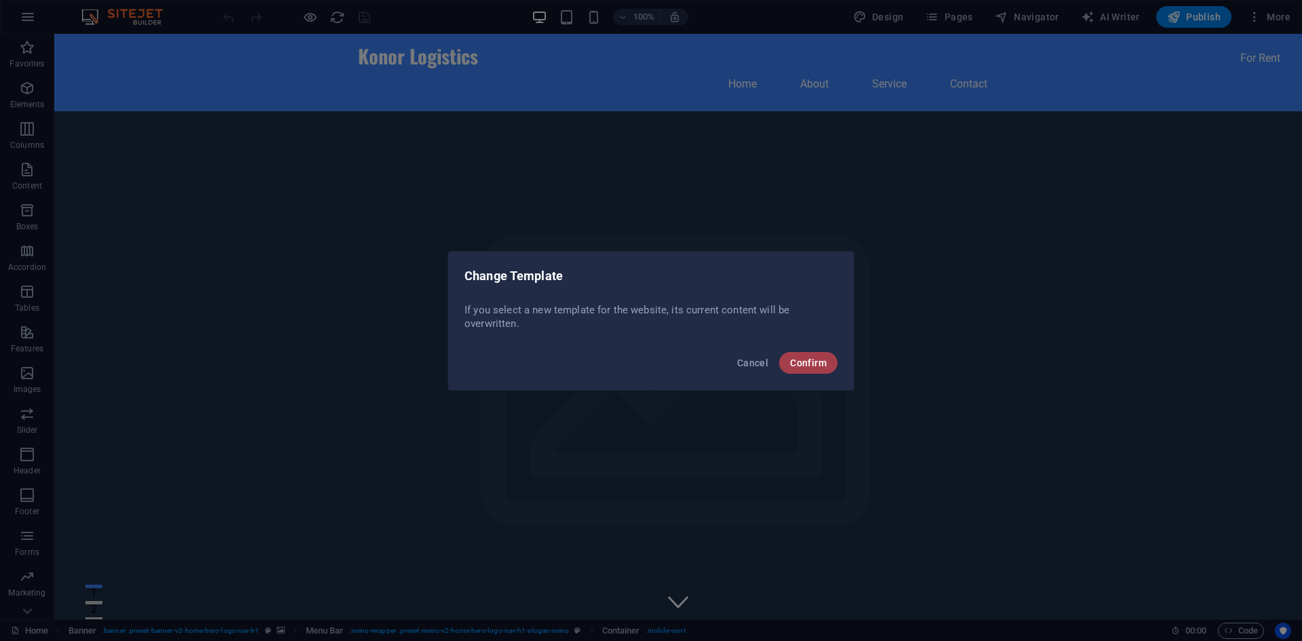
click at [816, 357] on span "Confirm" at bounding box center [808, 362] width 37 height 11
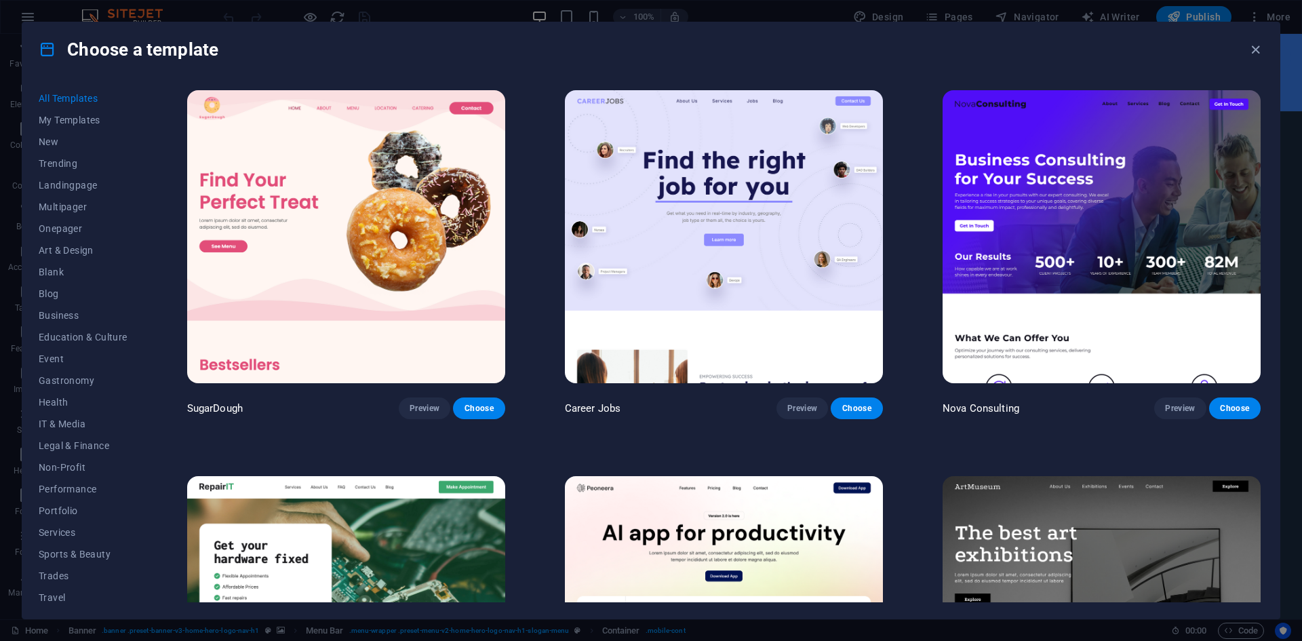
drag, startPoint x: 1260, startPoint y: 96, endPoint x: 1260, endPoint y: 105, distance: 8.8
click at [1260, 105] on div "Nova Consulting Preview Choose" at bounding box center [1101, 253] width 323 height 332
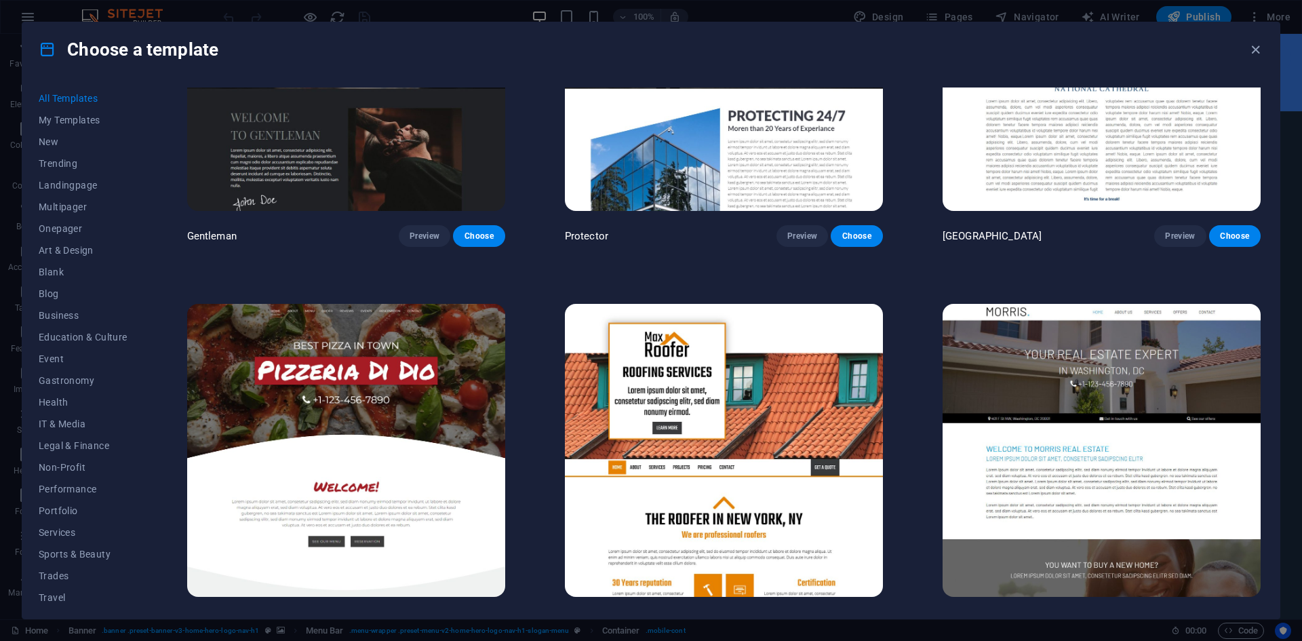
scroll to position [7921, 0]
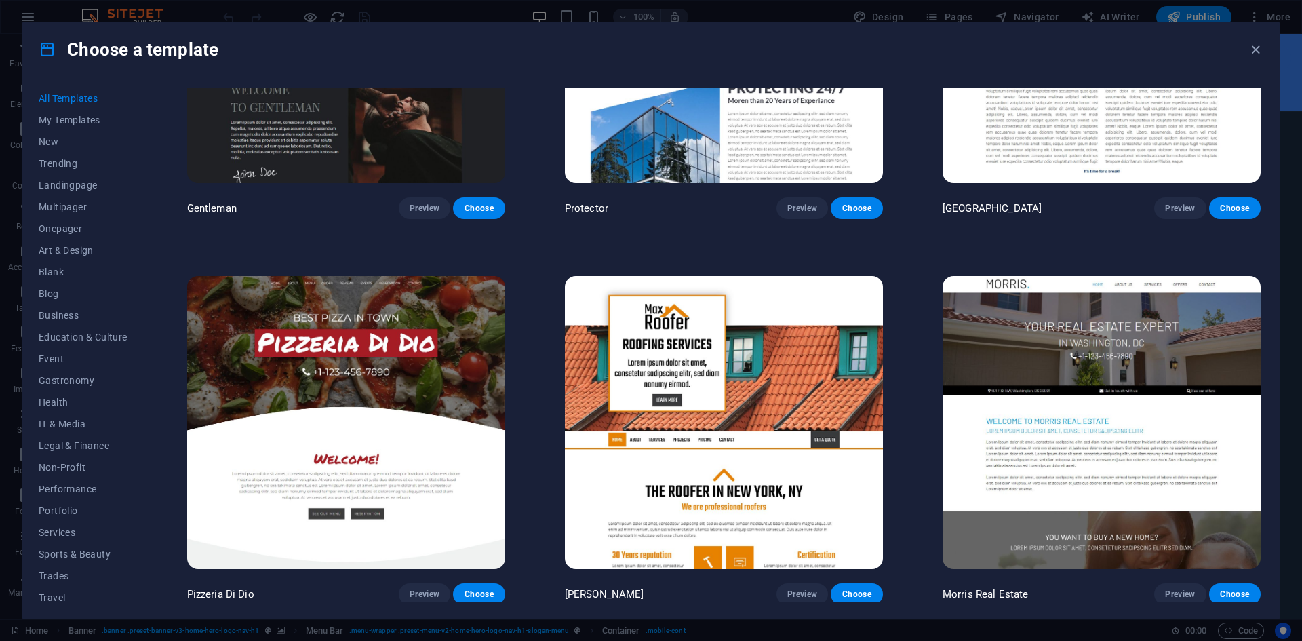
click at [1269, 512] on div "All Templates My Templates New Trending Landingpage Multipager Onepager Art & D…" at bounding box center [650, 348] width 1257 height 542
drag, startPoint x: 1259, startPoint y: 279, endPoint x: 1263, endPoint y: 292, distance: 14.0
click at [1263, 292] on div "SugarDough Preview Choose Career Jobs Preview Choose Nova Consulting Preview Ch…" at bounding box center [723, 344] width 1079 height 515
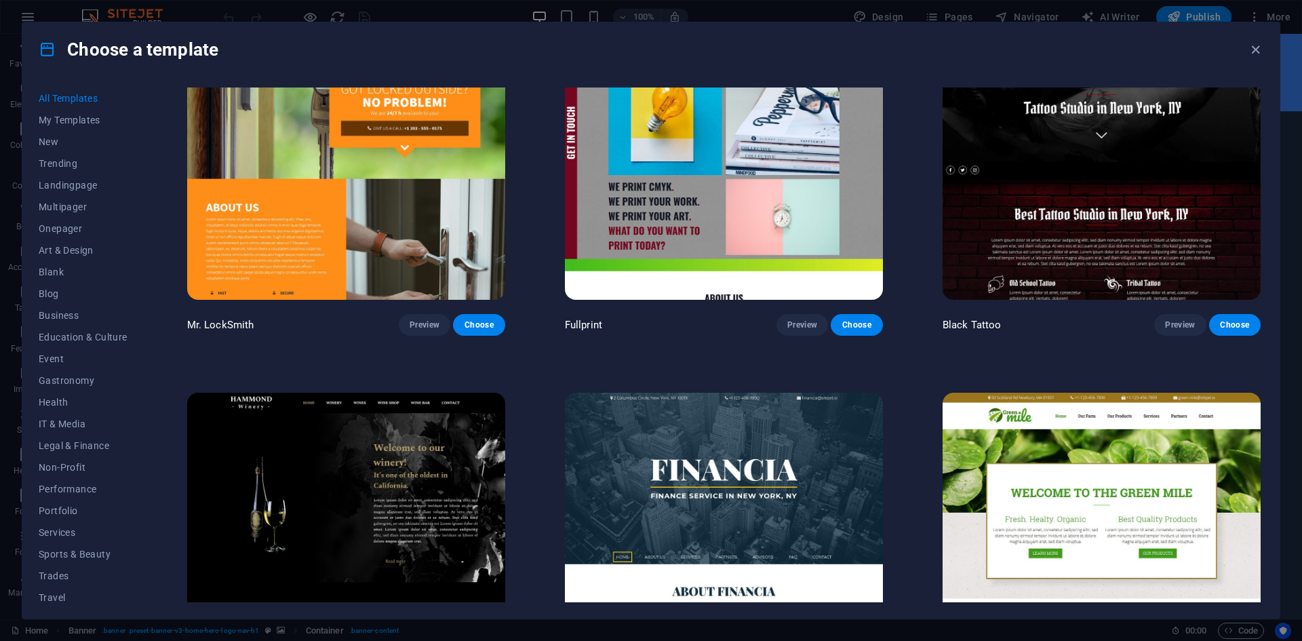
scroll to position [10920, 0]
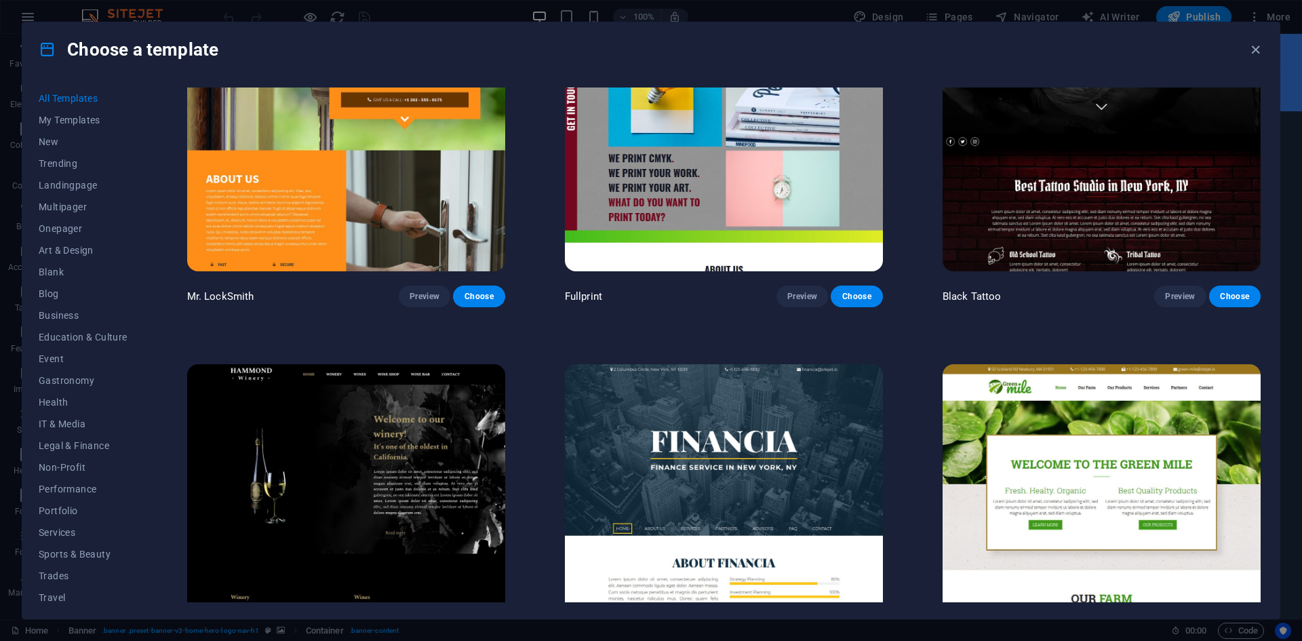
click at [1267, 357] on div "All Templates My Templates New Trending Landingpage Multipager Onepager Art & D…" at bounding box center [650, 348] width 1257 height 542
drag, startPoint x: 1267, startPoint y: 357, endPoint x: 1266, endPoint y: 368, distance: 11.5
click at [1266, 368] on div "All Templates My Templates New Trending Landingpage Multipager Onepager Art & D…" at bounding box center [650, 348] width 1257 height 542
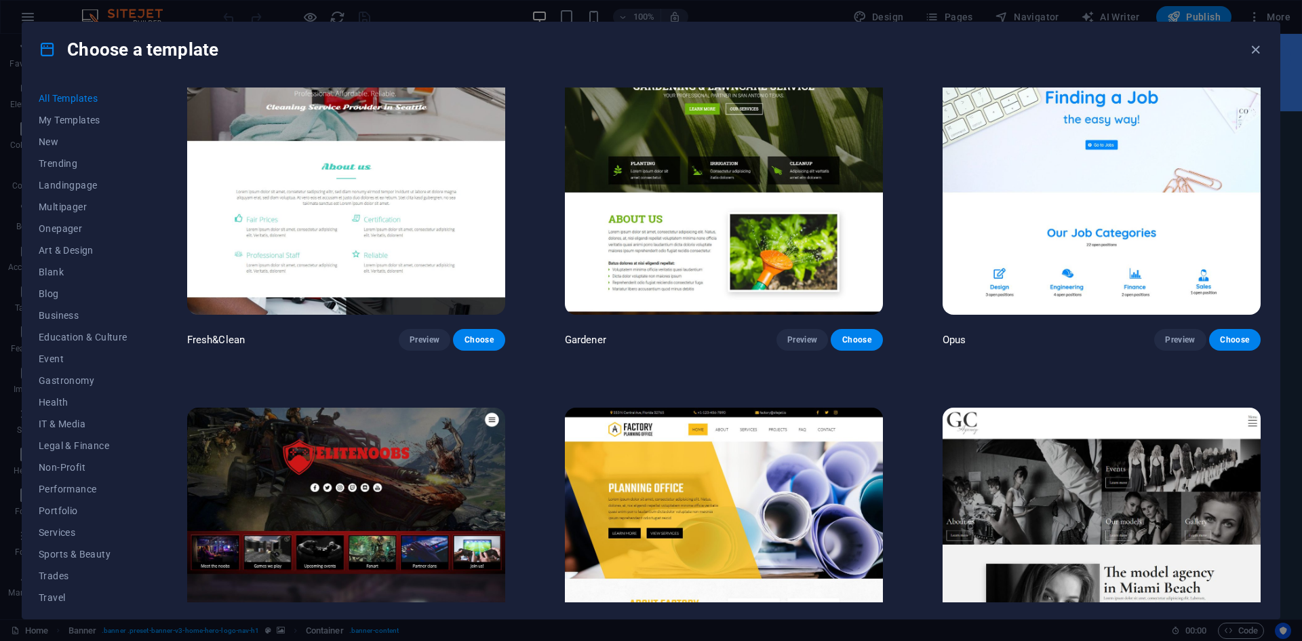
scroll to position [13665, 0]
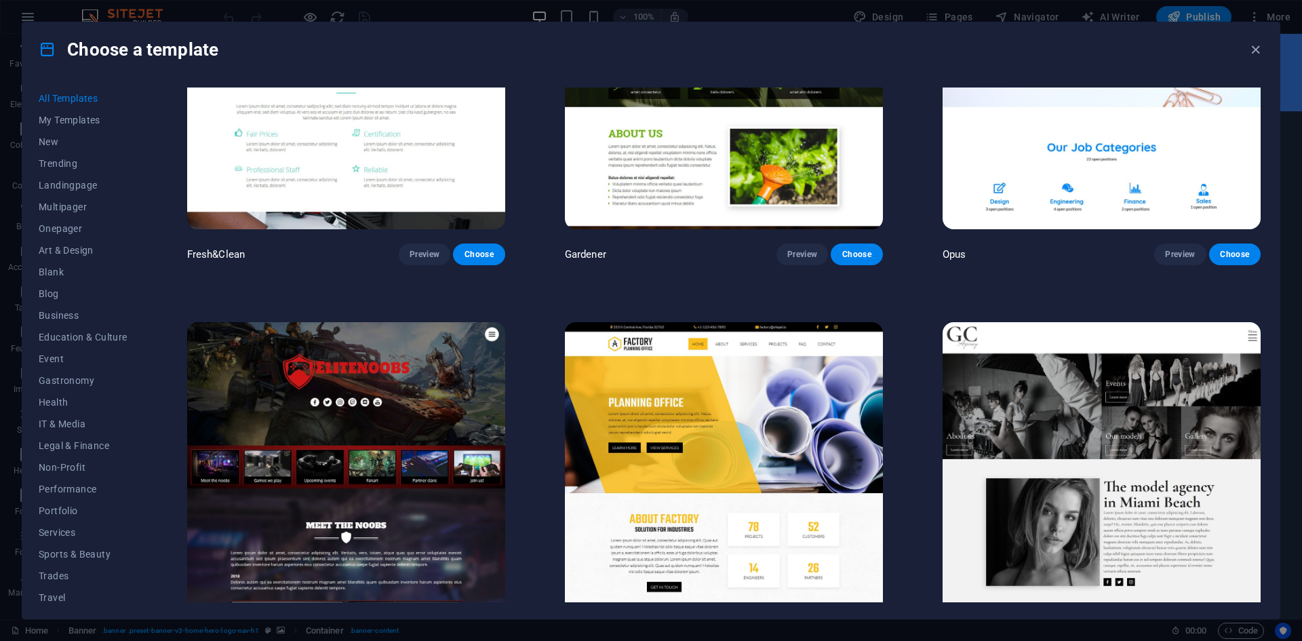
drag, startPoint x: 1258, startPoint y: 421, endPoint x: 1267, endPoint y: 432, distance: 14.4
click at [1267, 432] on div "All Templates My Templates New Trending Landingpage Multipager Onepager Art & D…" at bounding box center [650, 348] width 1257 height 542
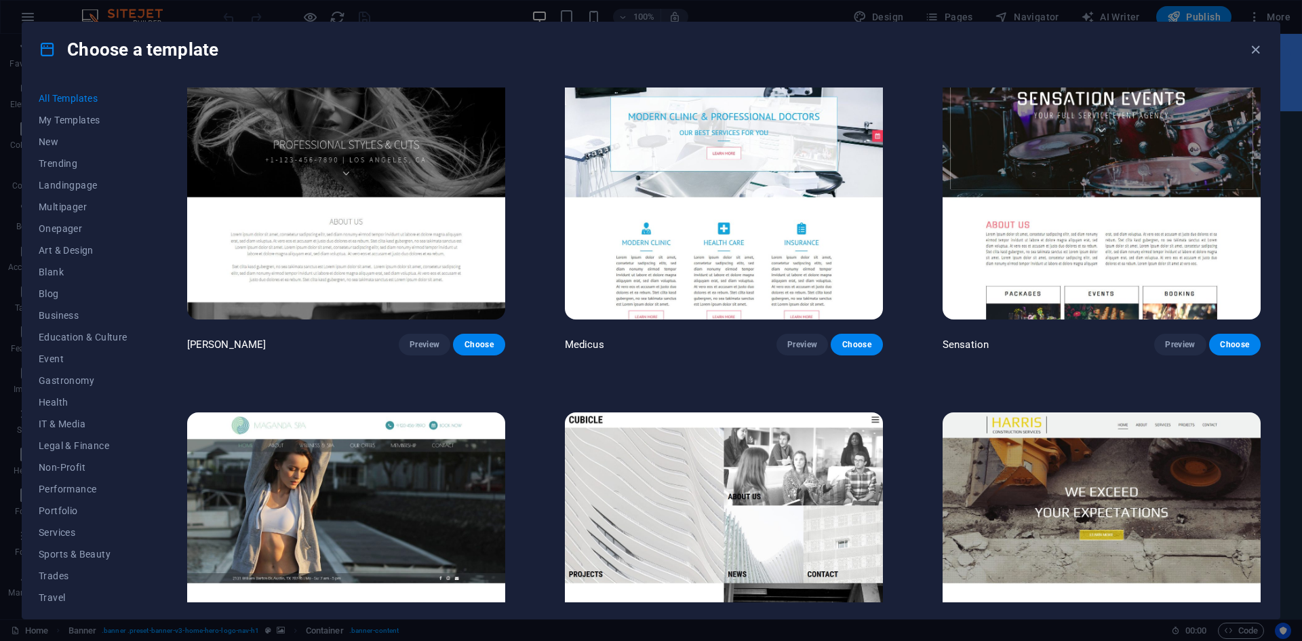
scroll to position [16691, 0]
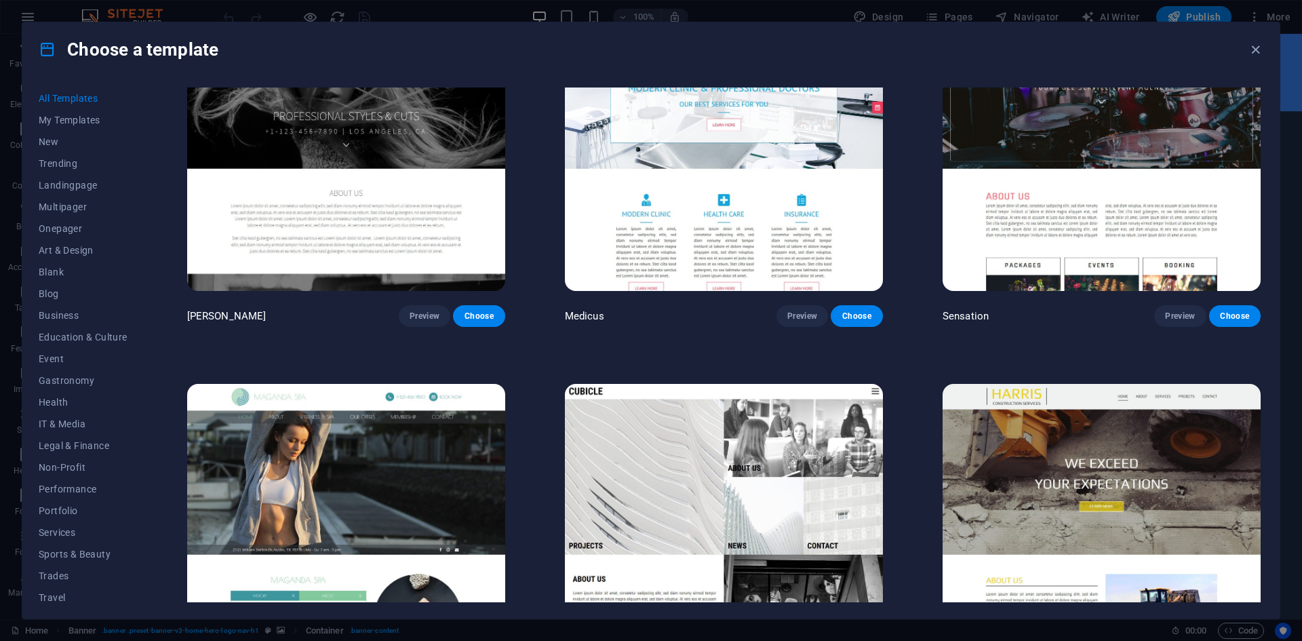
drag, startPoint x: 1264, startPoint y: 485, endPoint x: 1264, endPoint y: 515, distance: 29.8
click at [1264, 515] on div "All Templates My Templates New Trending Landingpage Multipager Onepager Art & D…" at bounding box center [650, 348] width 1257 height 542
click at [1260, 498] on div "Harris Preview Choose" at bounding box center [1101, 547] width 323 height 332
drag, startPoint x: 1263, startPoint y: 492, endPoint x: 1264, endPoint y: 530, distance: 38.0
click at [1264, 530] on div "All Templates My Templates New Trending Landingpage Multipager Onepager Art & D…" at bounding box center [650, 348] width 1257 height 542
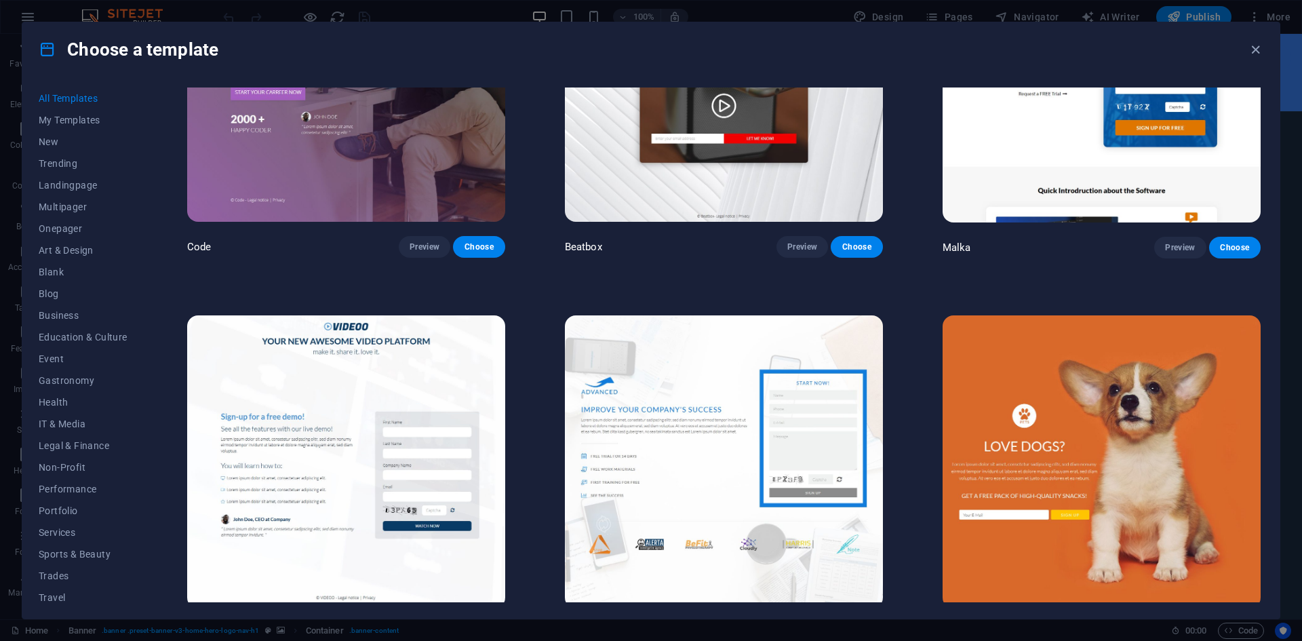
scroll to position [18275, 0]
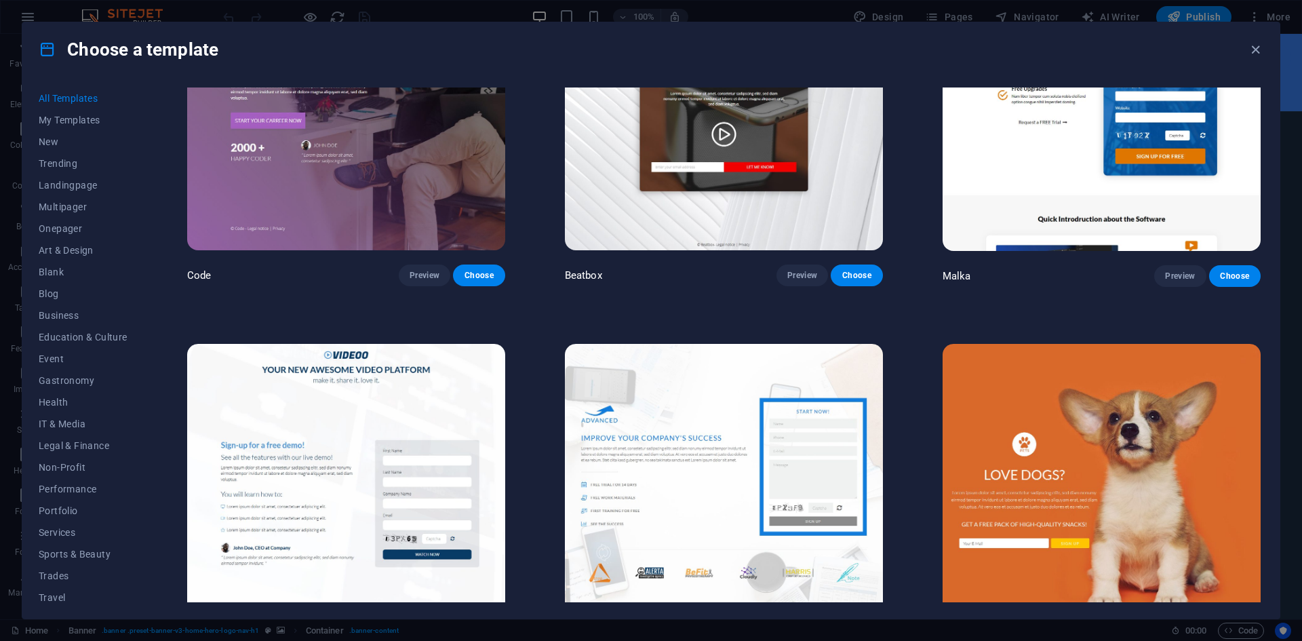
drag, startPoint x: 1263, startPoint y: 529, endPoint x: 1272, endPoint y: 555, distance: 27.2
click at [1272, 555] on div "All Templates My Templates New Trending Landingpage Multipager Onepager Art & D…" at bounding box center [650, 348] width 1257 height 542
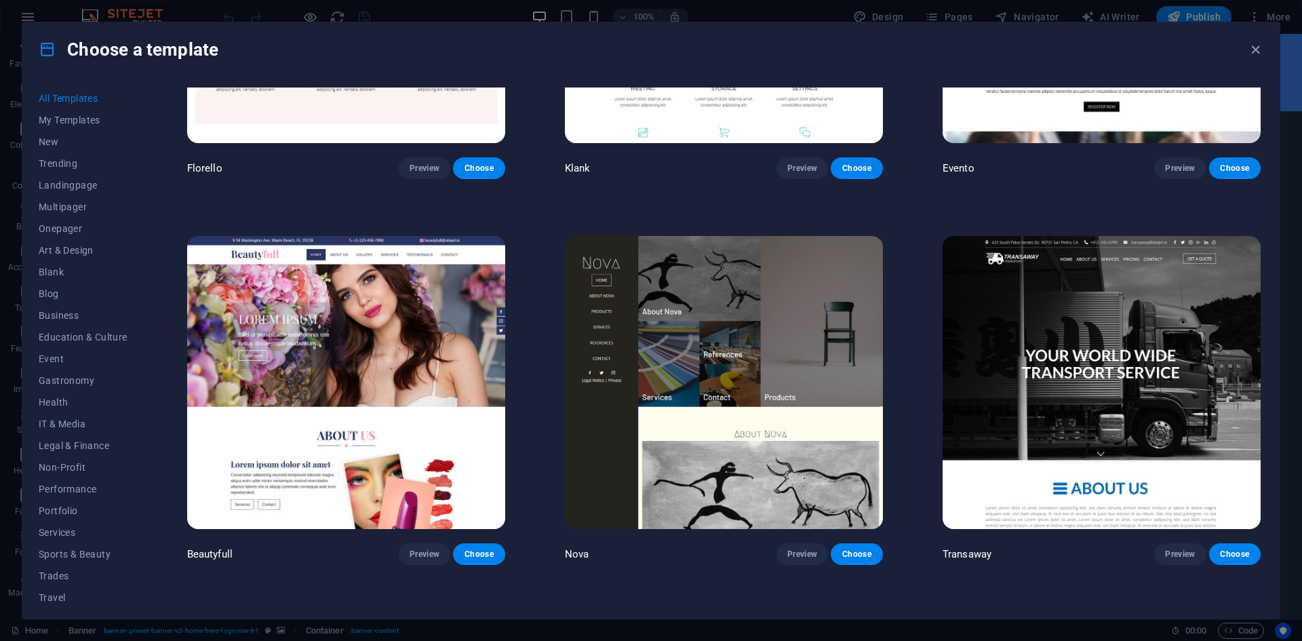
scroll to position [14852, 0]
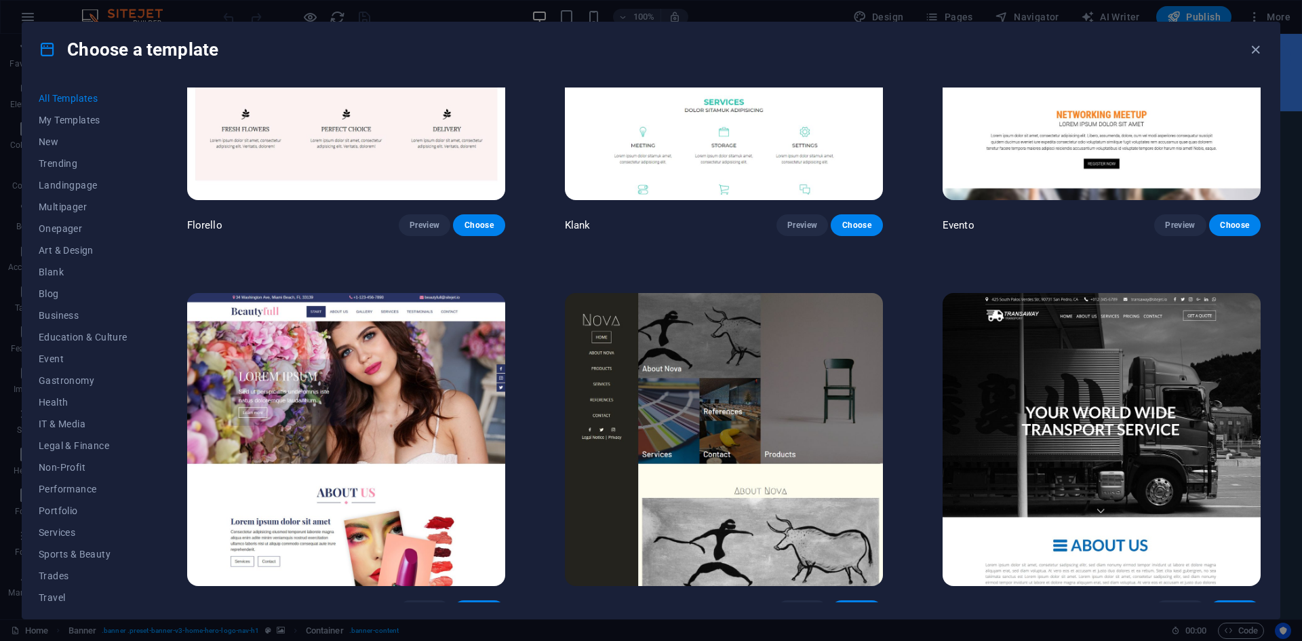
click at [1225, 600] on button "Choose" at bounding box center [1235, 611] width 52 height 22
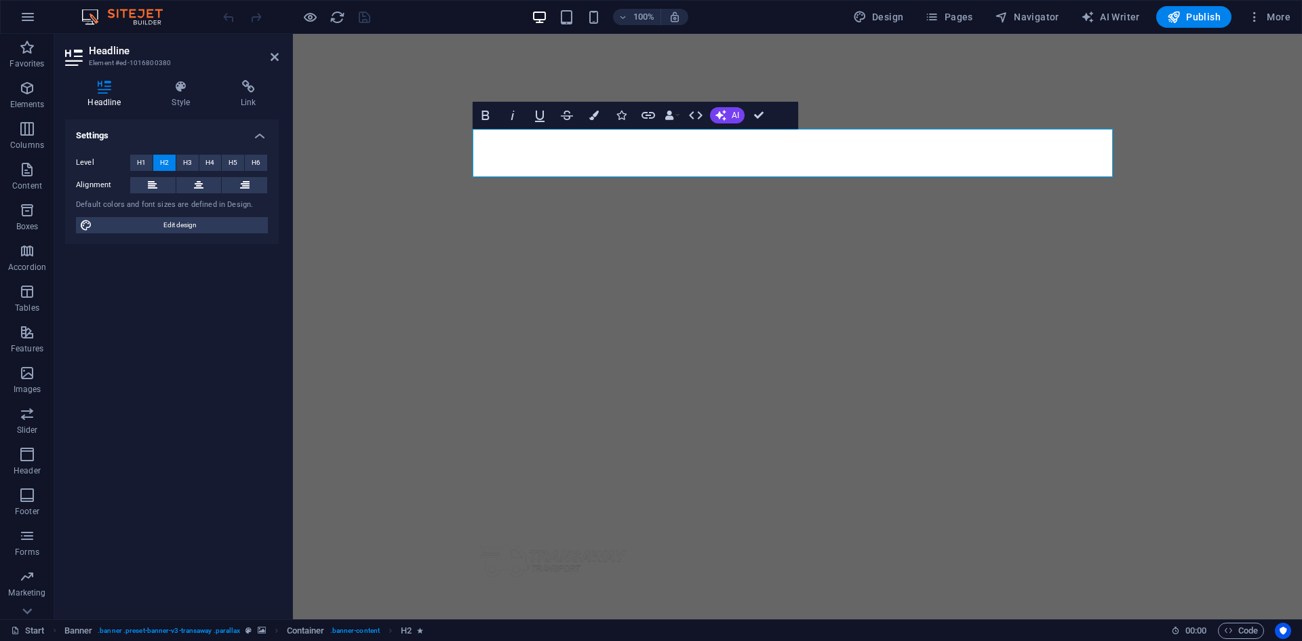
scroll to position [218, 0]
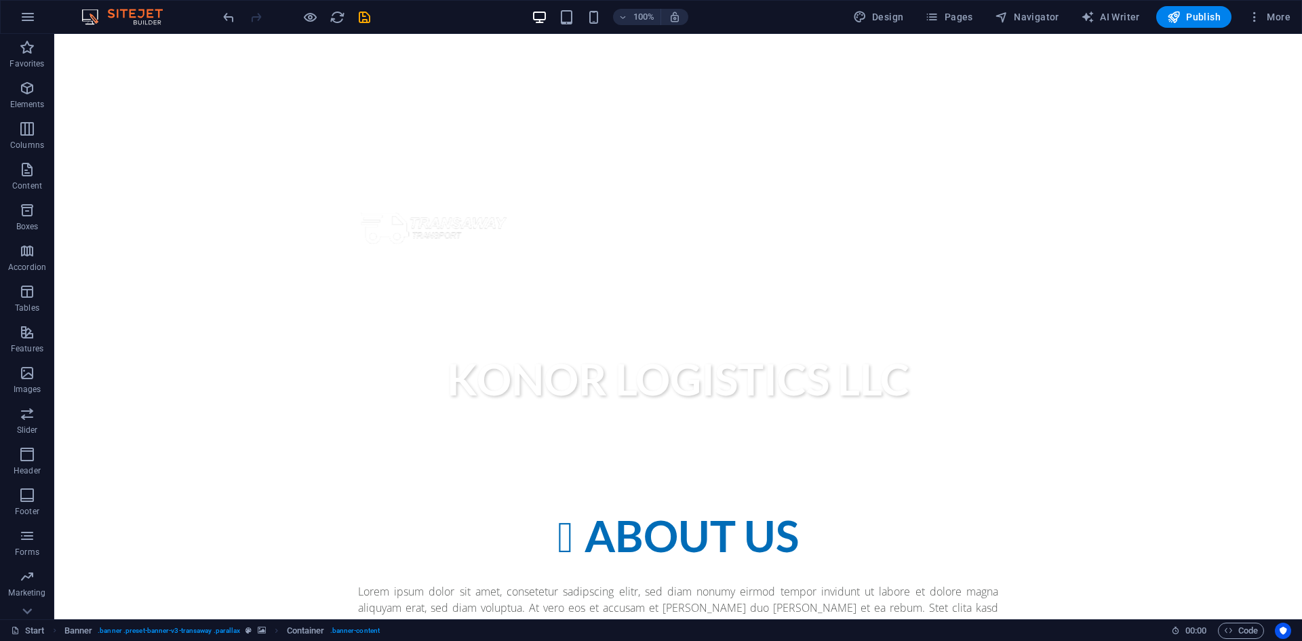
scroll to position [580, 0]
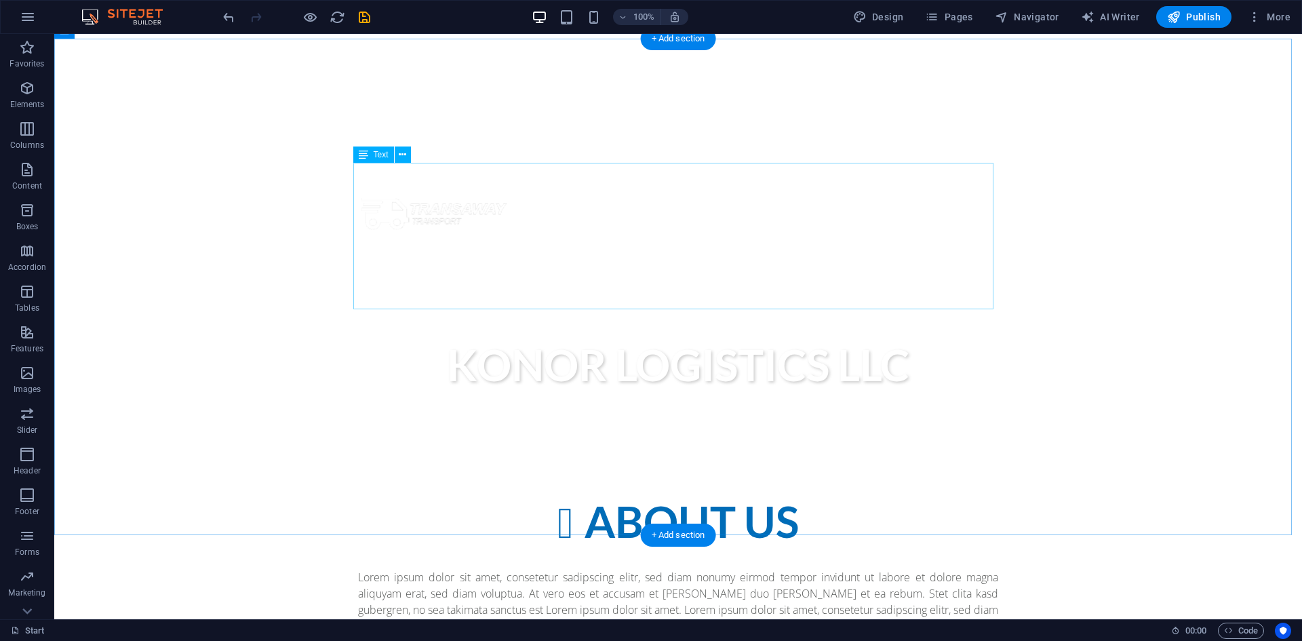
click at [543, 569] on div "Lorem ipsum dolor sit amet, consetetur sadipscing elitr, sed diam nonumy eirmod…" at bounding box center [678, 650] width 640 height 163
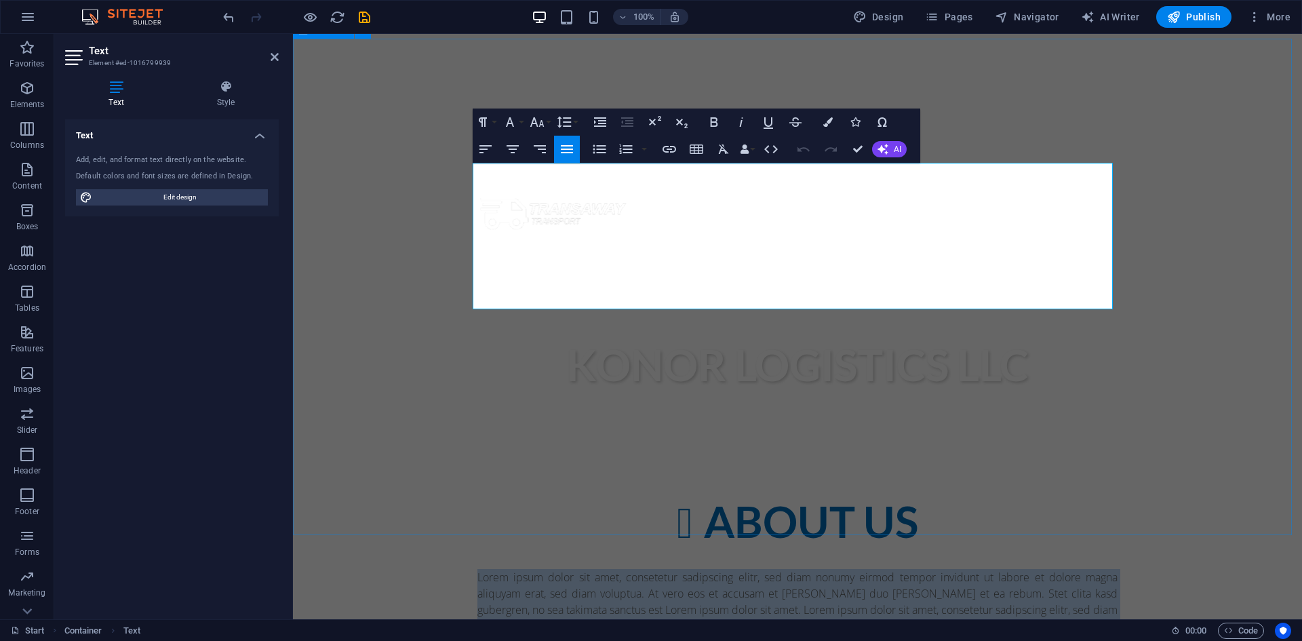
drag, startPoint x: 722, startPoint y: 297, endPoint x: 462, endPoint y: 176, distance: 286.4
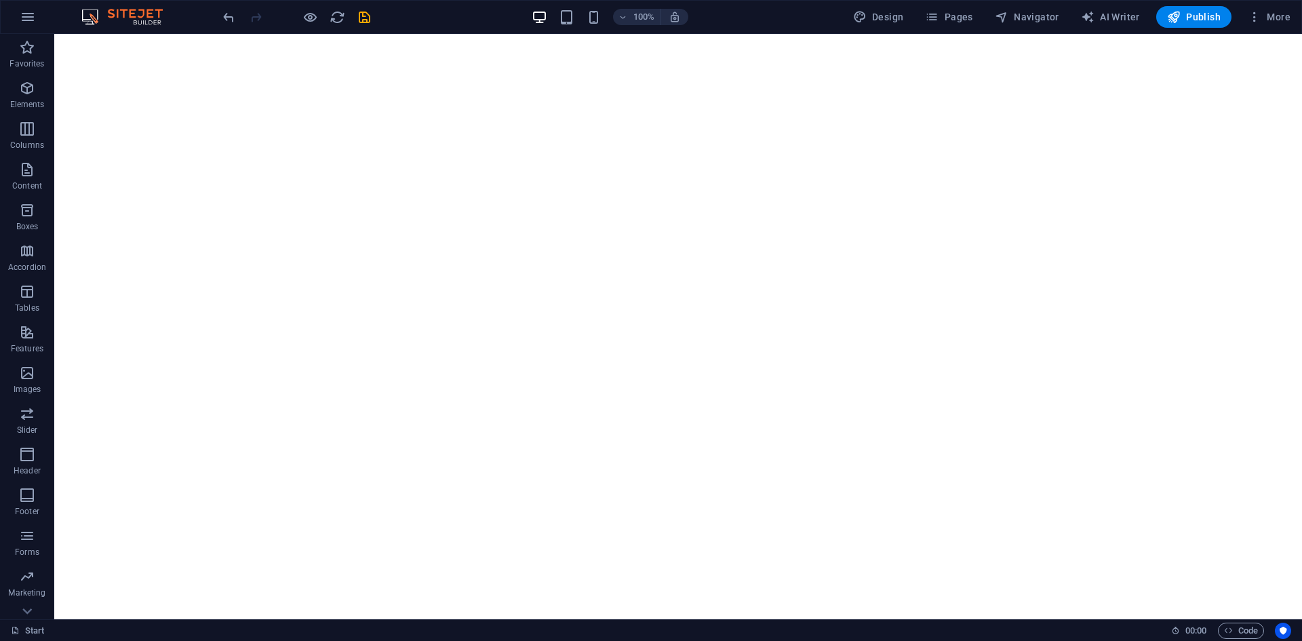
scroll to position [15, 0]
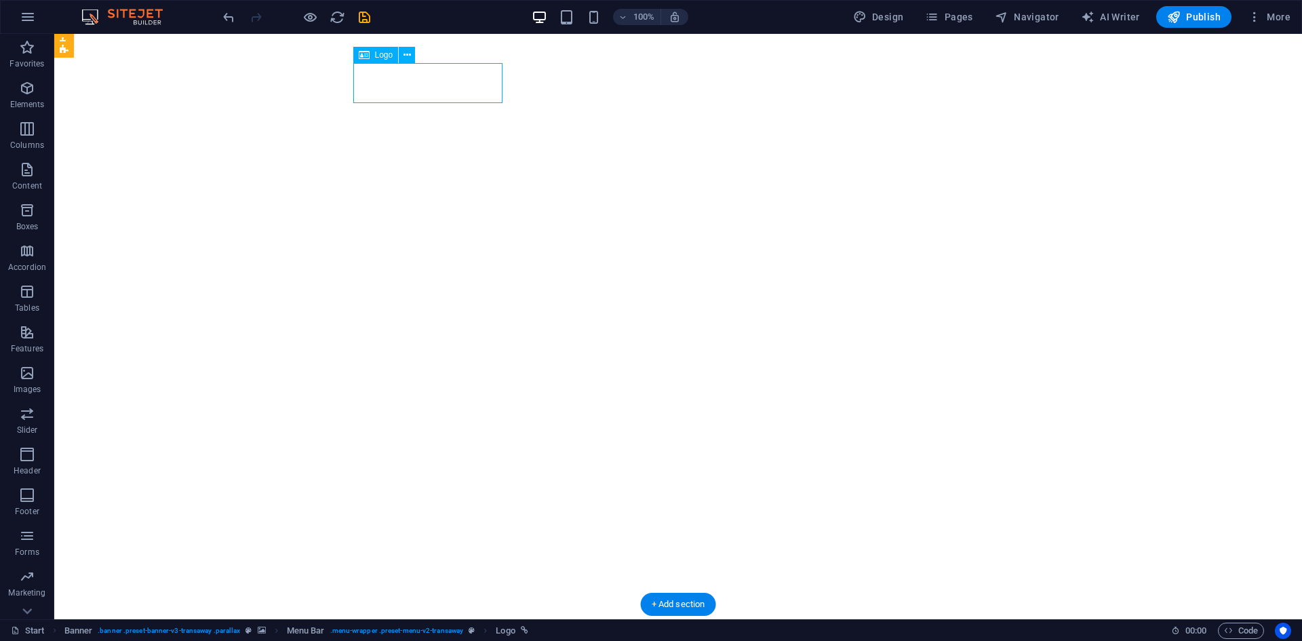
select select "px"
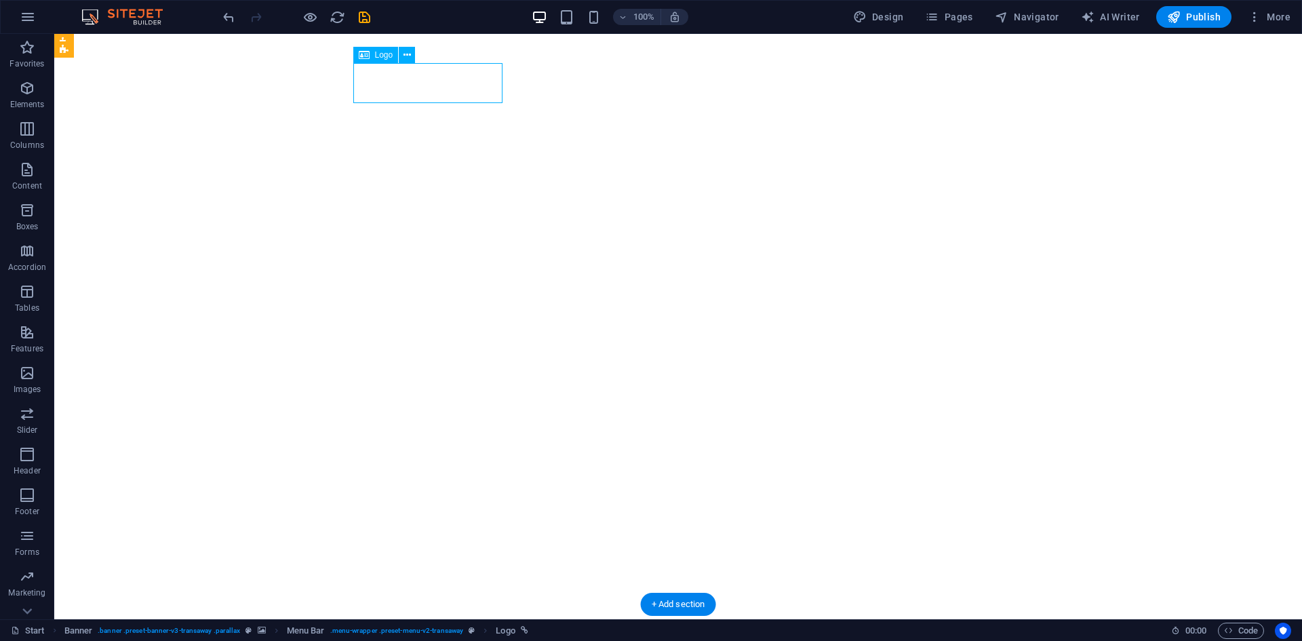
select select "px"
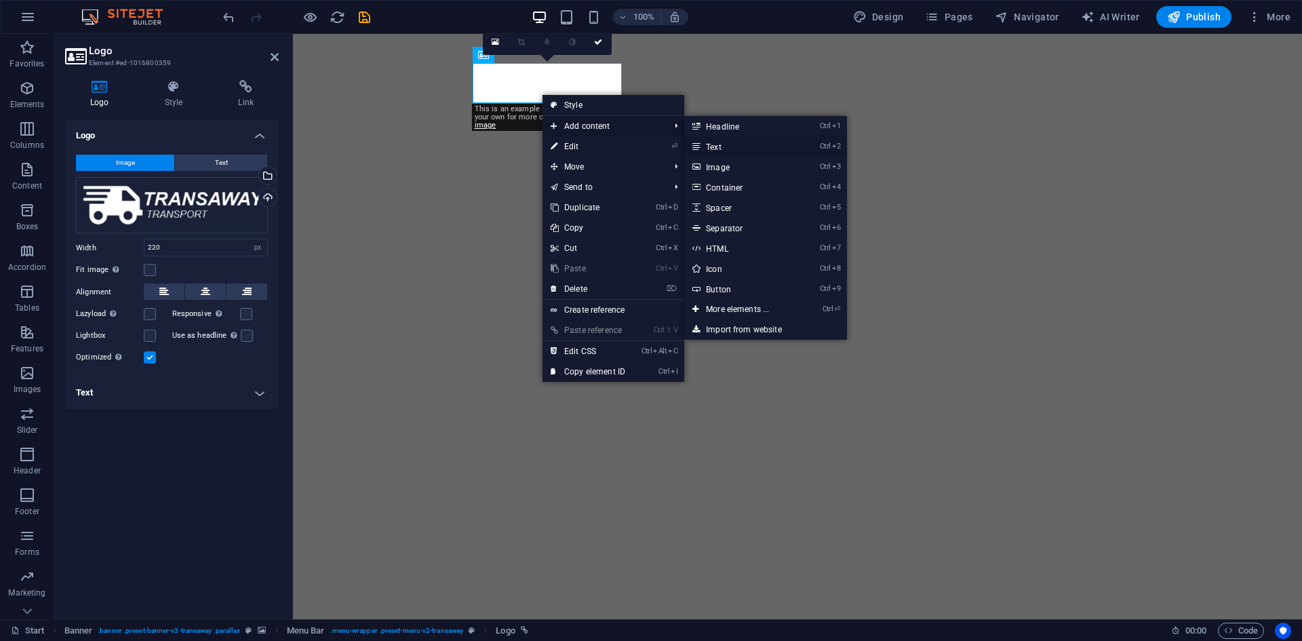
click at [717, 144] on link "Ctrl 2 Text" at bounding box center [740, 146] width 112 height 20
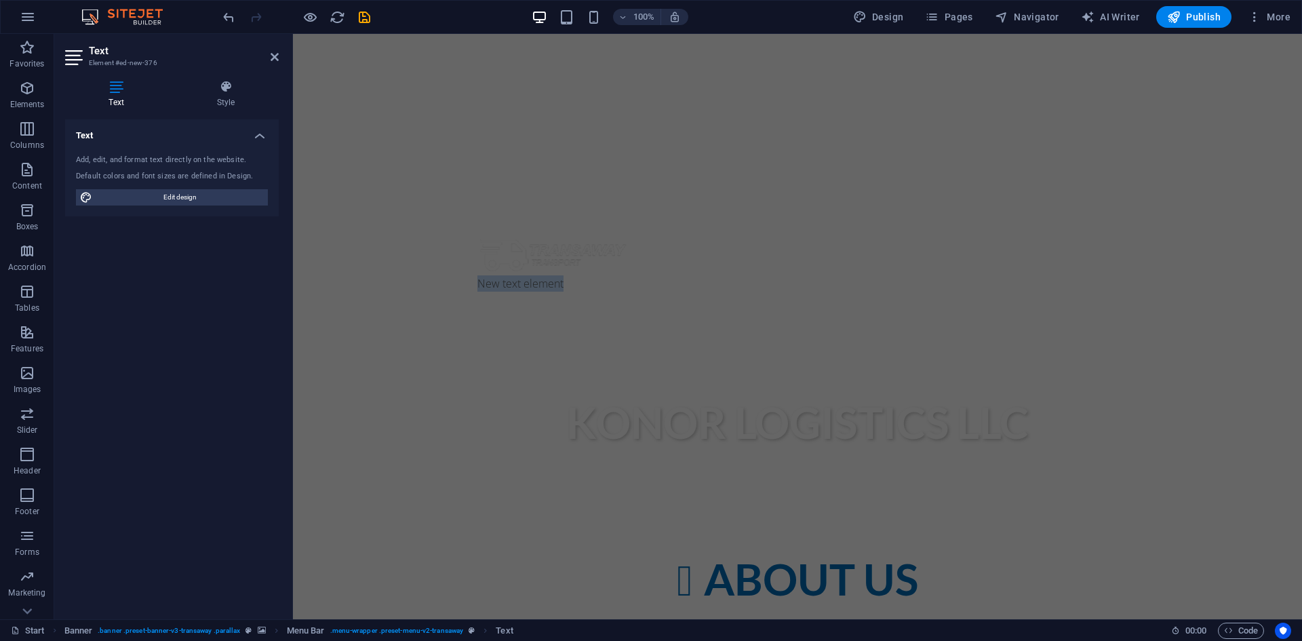
scroll to position [554, 0]
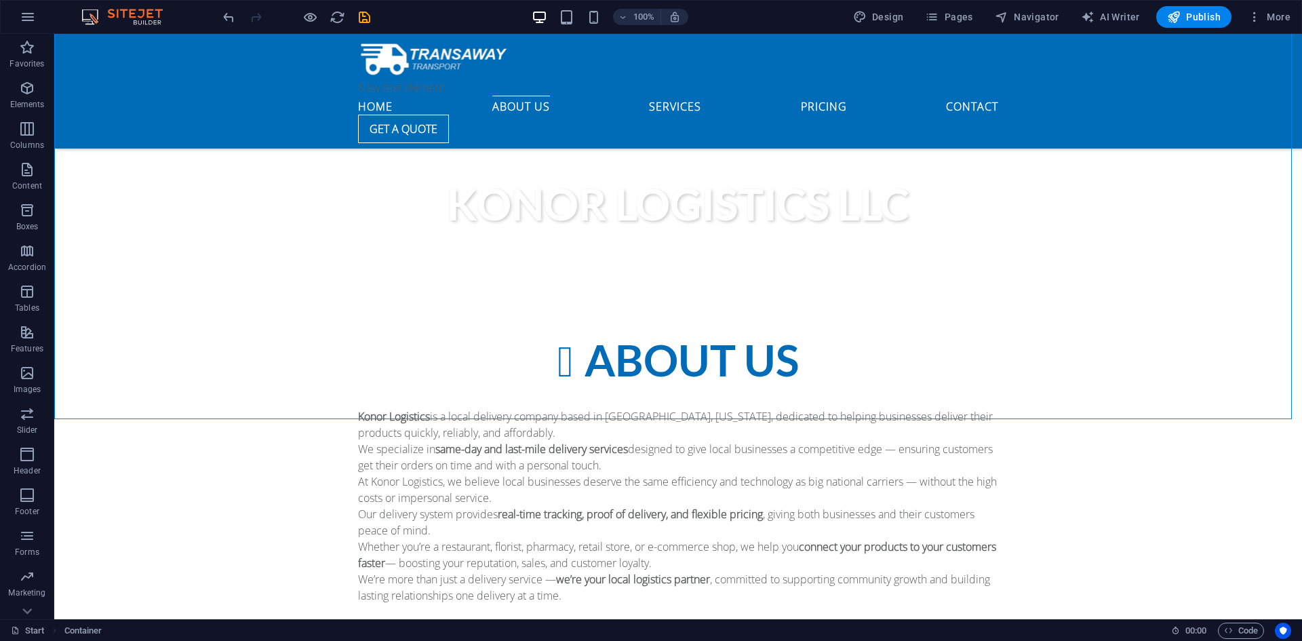
scroll to position [745, 0]
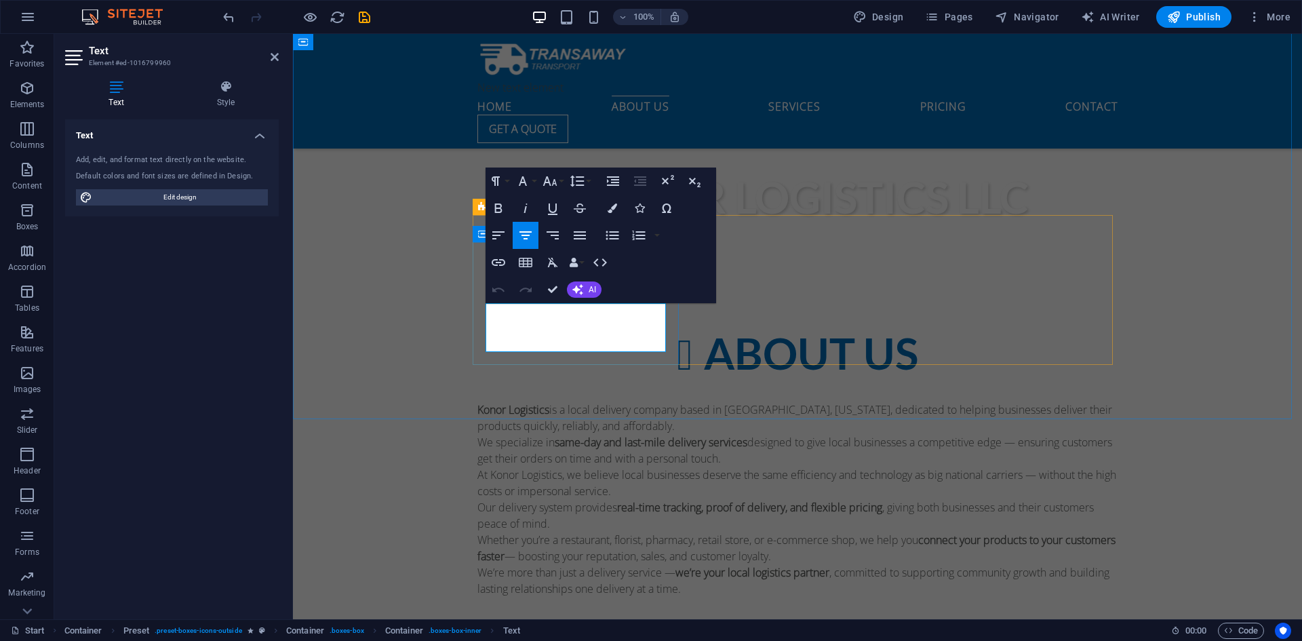
drag, startPoint x: 623, startPoint y: 344, endPoint x: 501, endPoint y: 313, distance: 125.3
drag, startPoint x: 645, startPoint y: 330, endPoint x: 570, endPoint y: 336, distance: 74.8
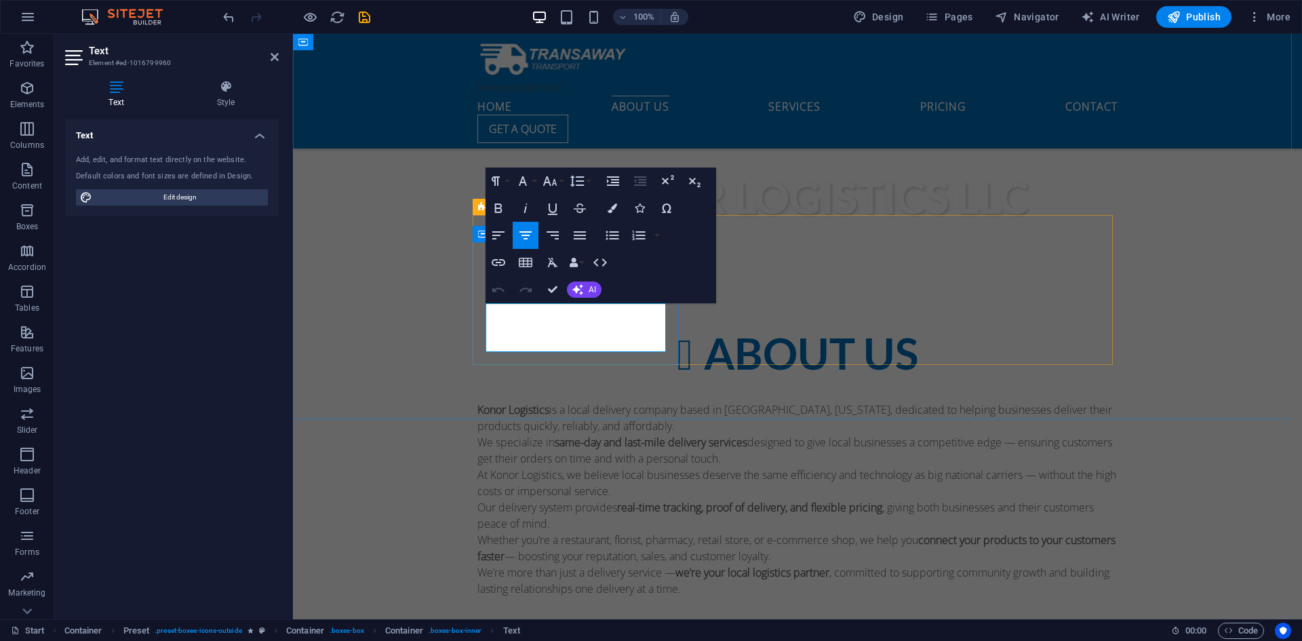
drag, startPoint x: 628, startPoint y: 338, endPoint x: 498, endPoint y: 309, distance: 132.8
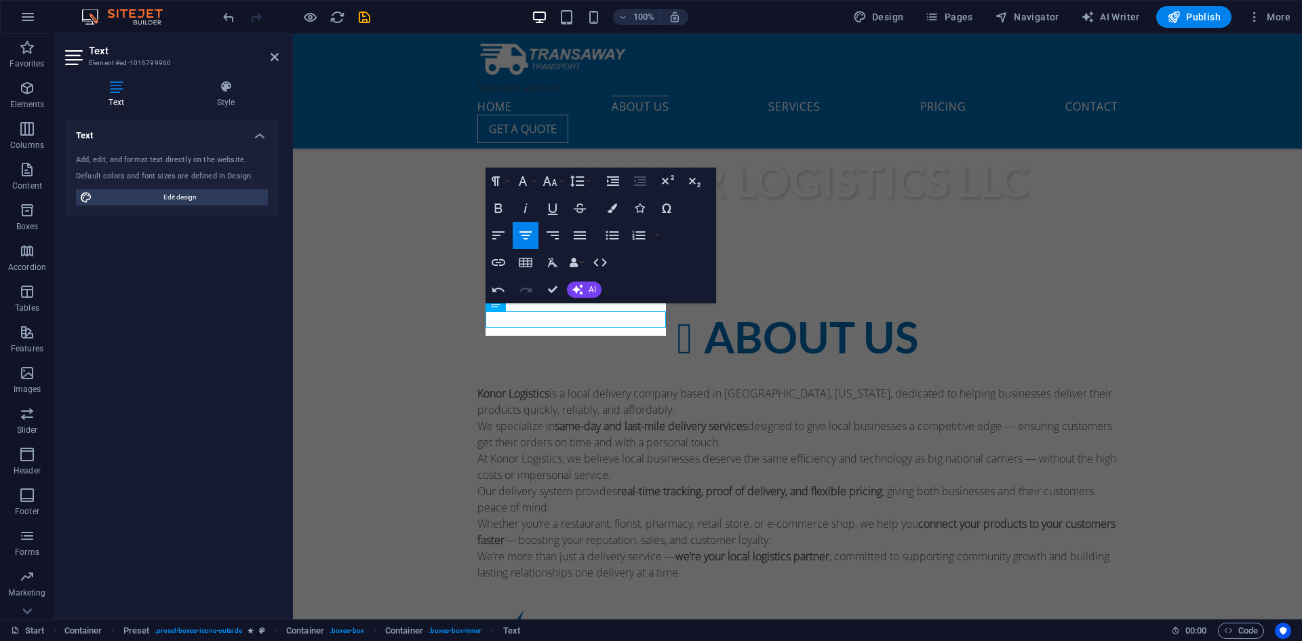
scroll to position [753, 0]
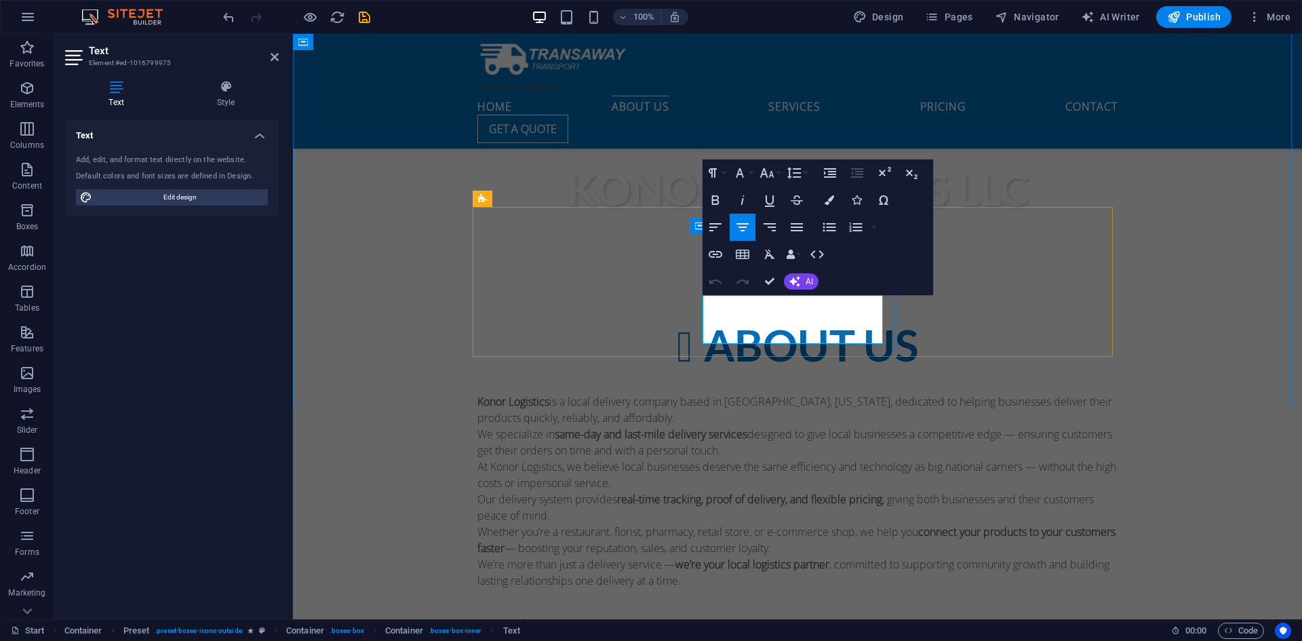
drag, startPoint x: 850, startPoint y: 333, endPoint x: 726, endPoint y: 300, distance: 128.5
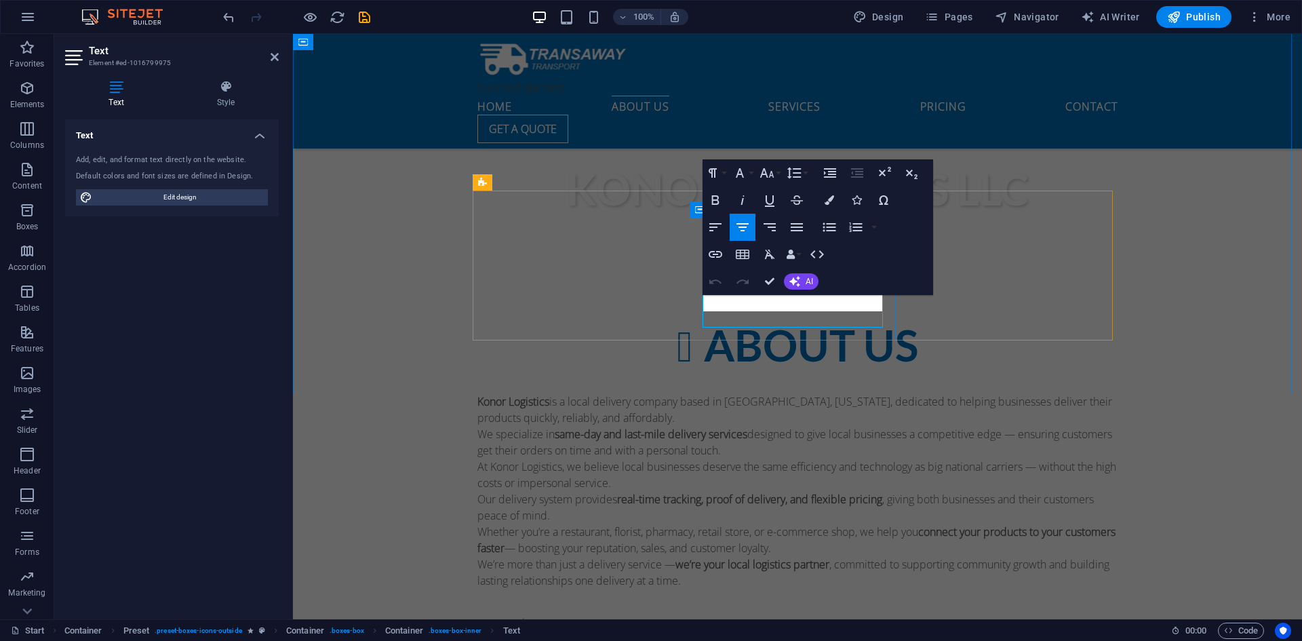
scroll to position [770, 0]
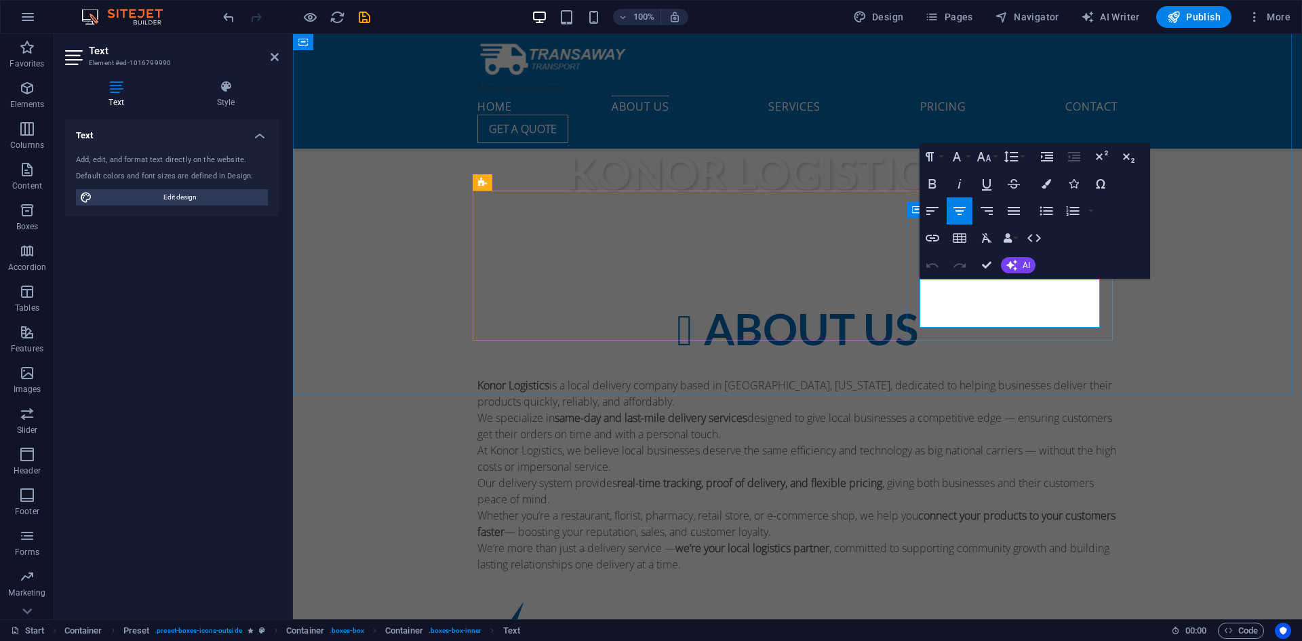
drag, startPoint x: 1056, startPoint y: 313, endPoint x: 946, endPoint y: 297, distance: 111.0
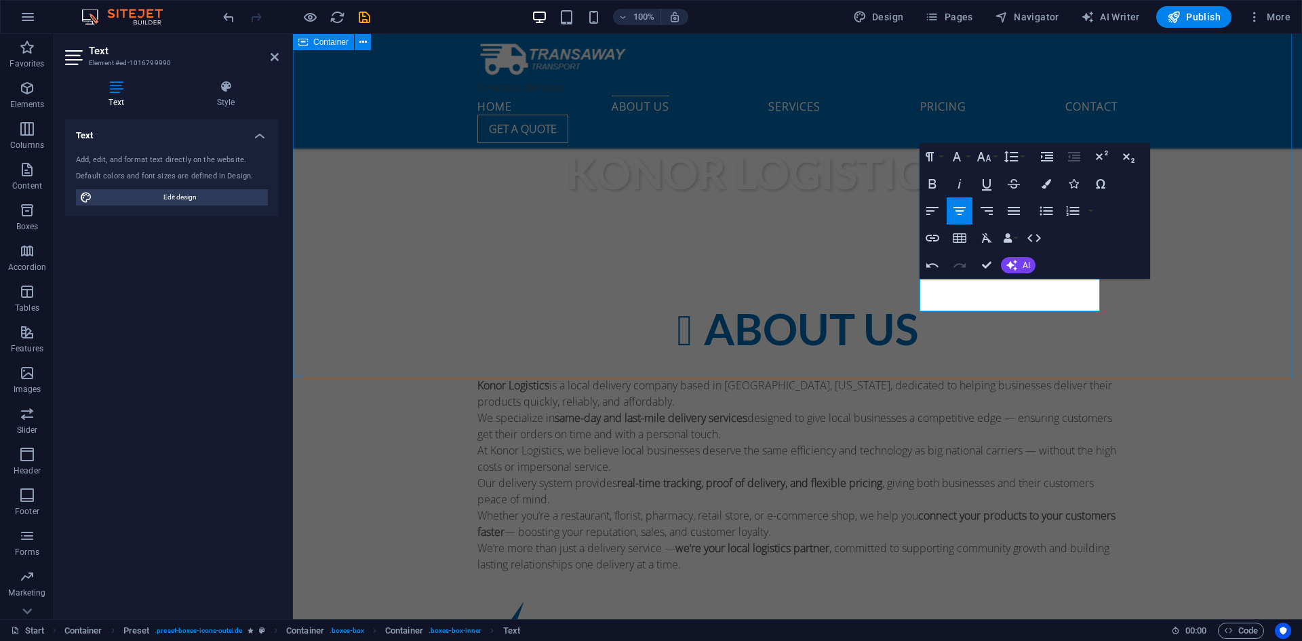
click at [1127, 313] on div "About us Konor Logistics is a local delivery company based in Cumming, Georgia,…" at bounding box center [797, 631] width 1009 height 760
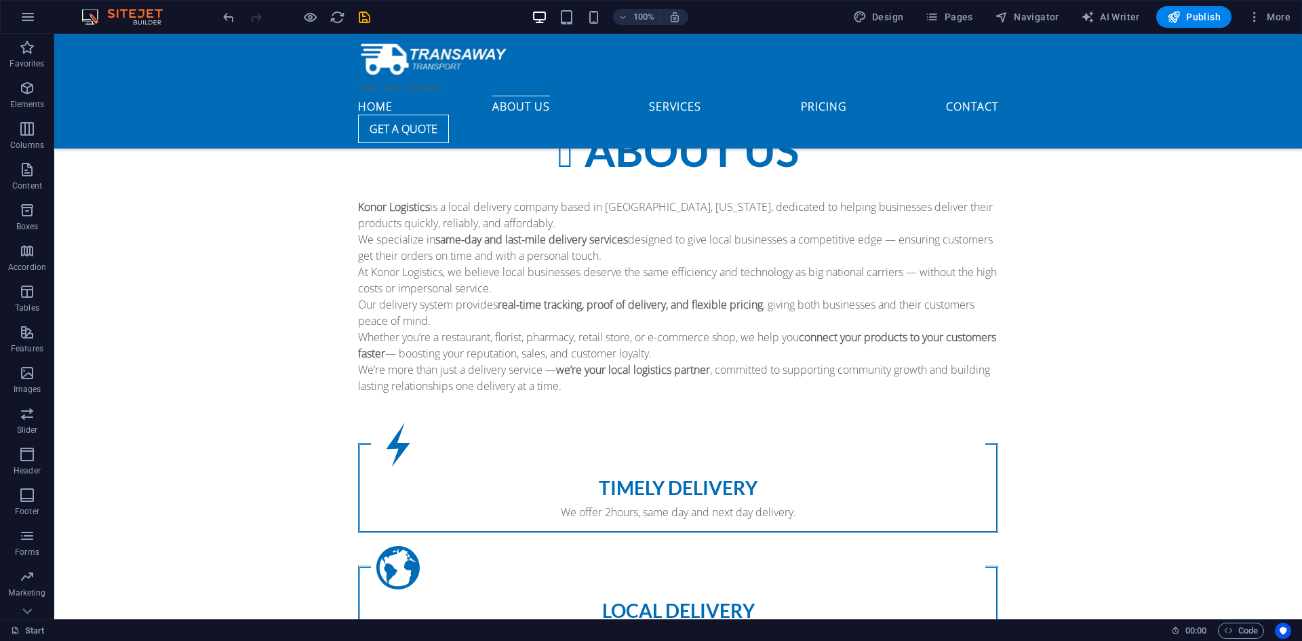
scroll to position [941, 0]
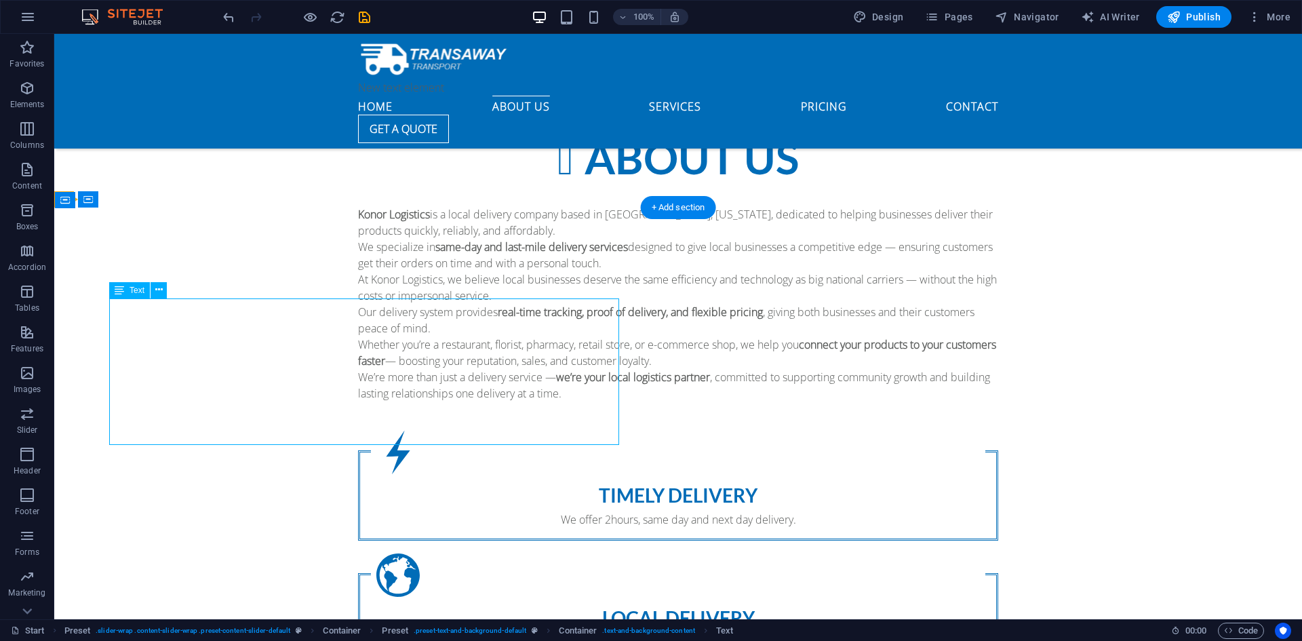
drag, startPoint x: 444, startPoint y: 391, endPoint x: 261, endPoint y: 378, distance: 182.9
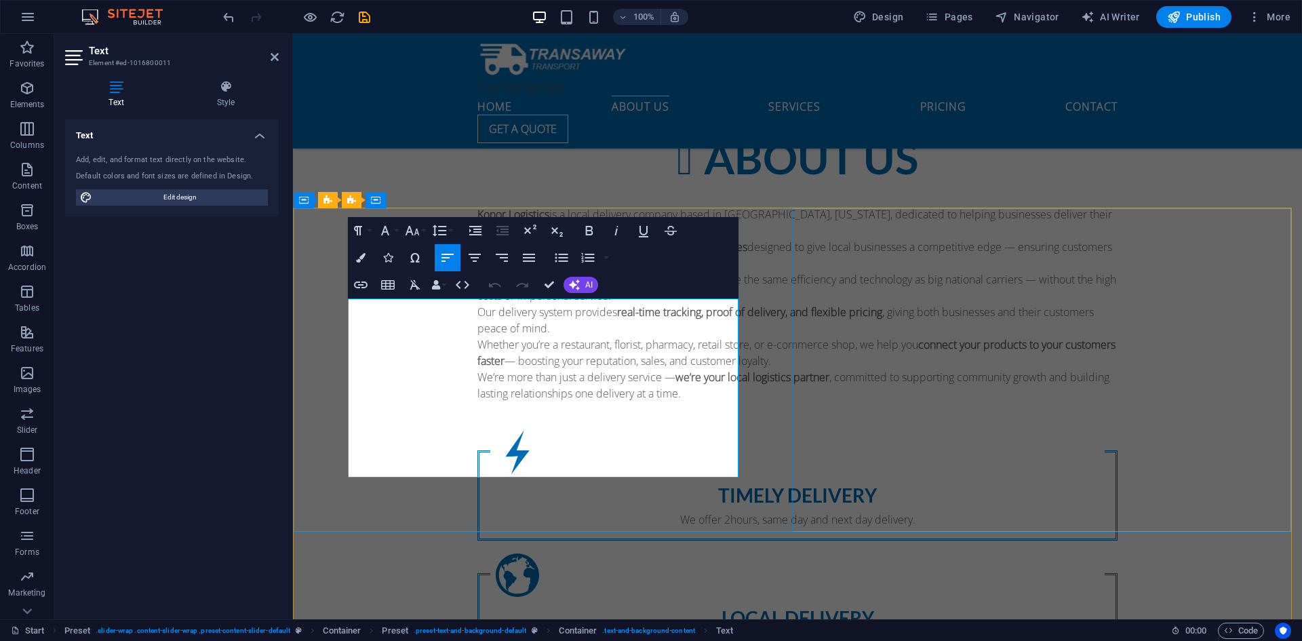
drag, startPoint x: 574, startPoint y: 416, endPoint x: 344, endPoint y: 302, distance: 256.0
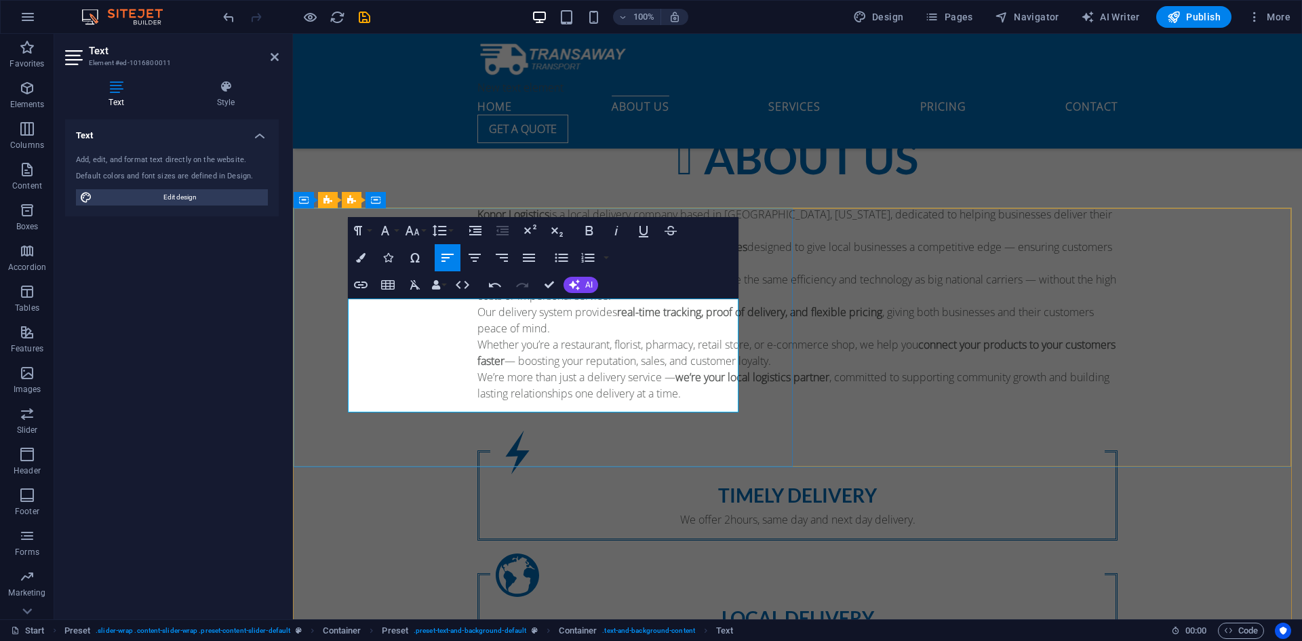
drag, startPoint x: 674, startPoint y: 339, endPoint x: 686, endPoint y: 340, distance: 12.2
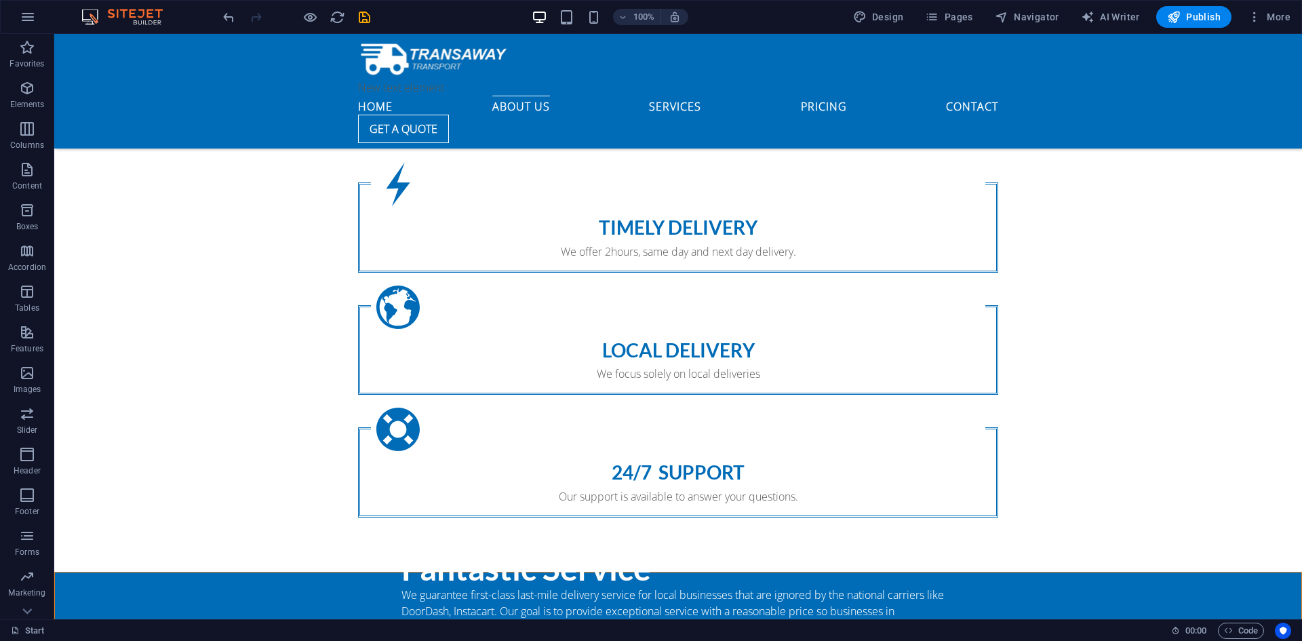
scroll to position [1216, 0]
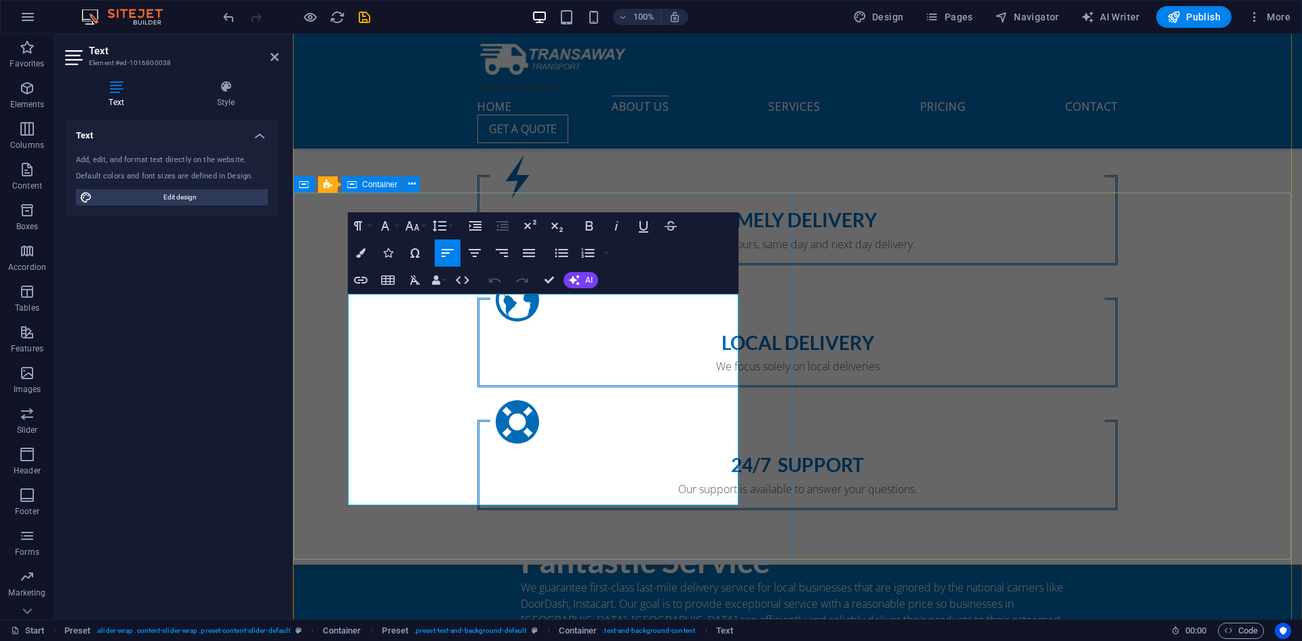
drag, startPoint x: 472, startPoint y: 450, endPoint x: 334, endPoint y: 309, distance: 197.1
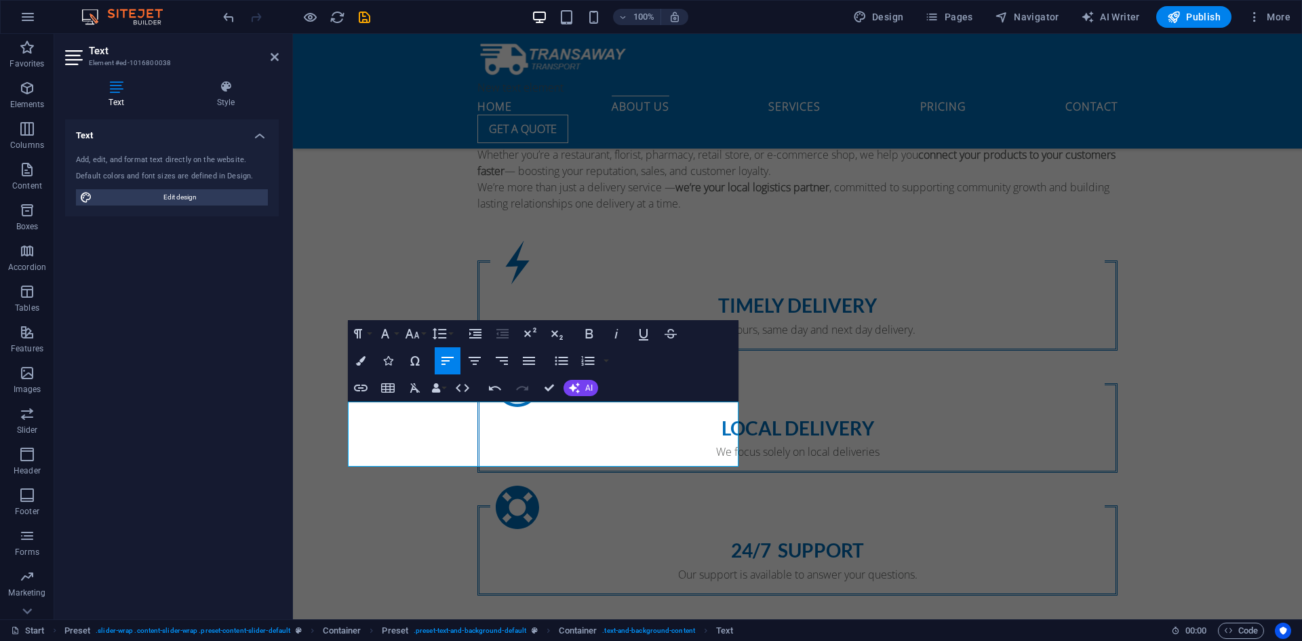
scroll to position [1086, 0]
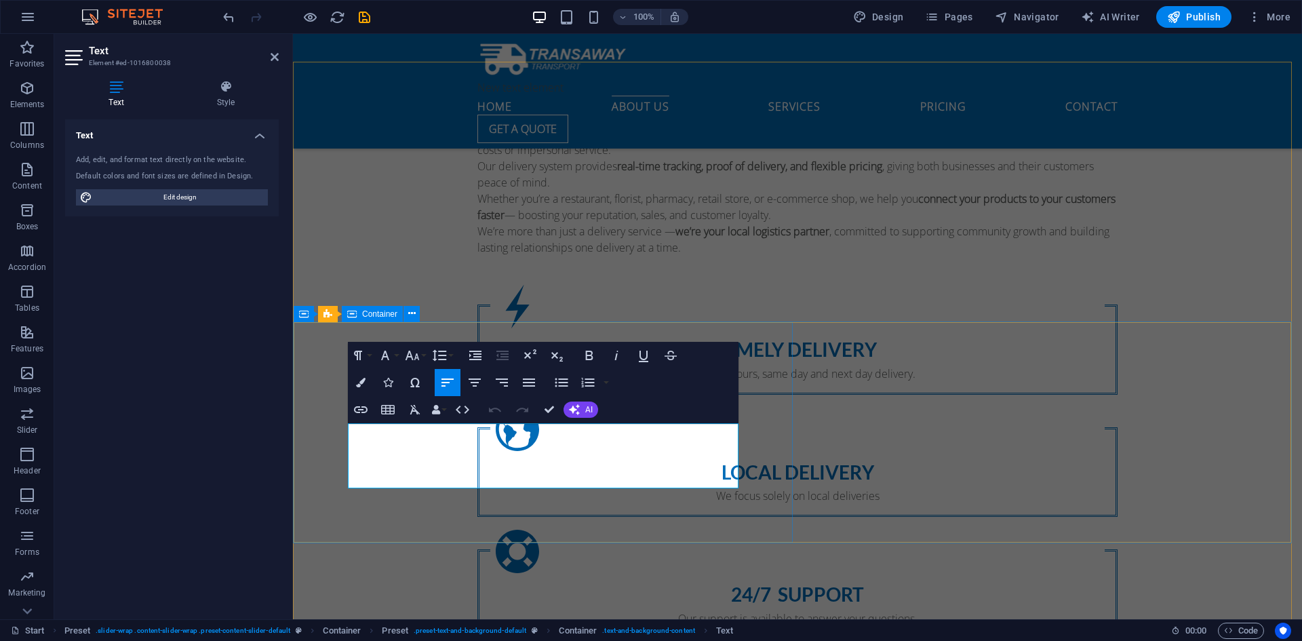
drag, startPoint x: 365, startPoint y: 429, endPoint x: 332, endPoint y: 427, distance: 33.3
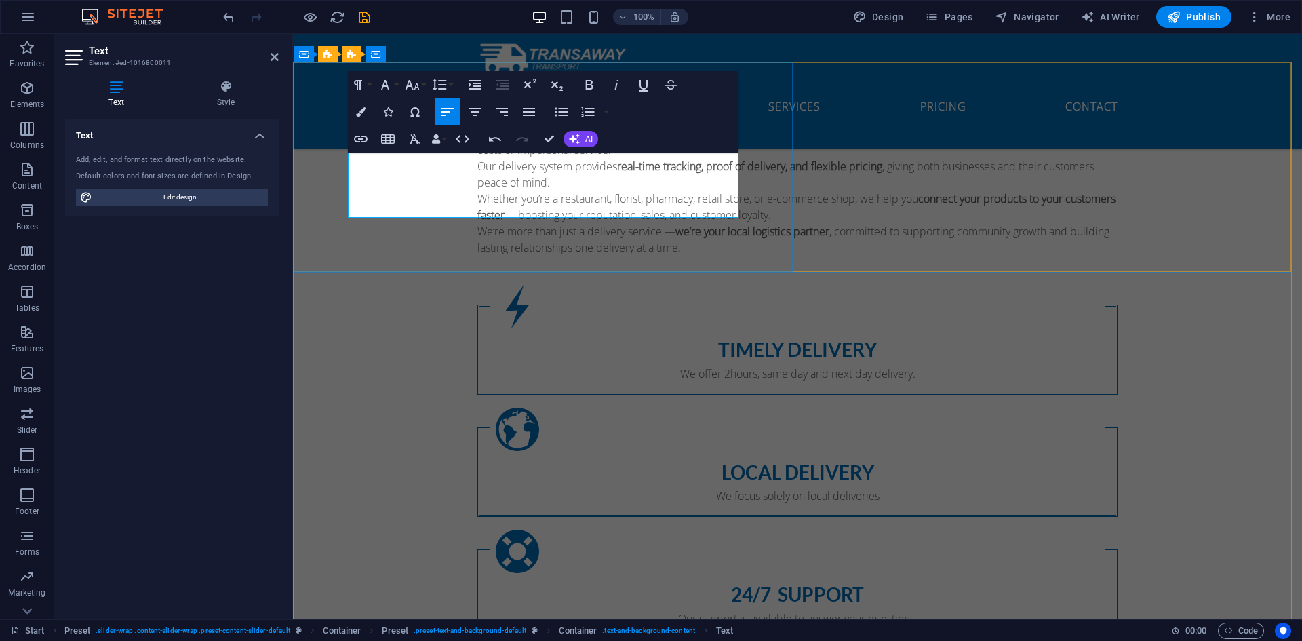
drag, startPoint x: 550, startPoint y: 183, endPoint x: 543, endPoint y: 241, distance: 58.7
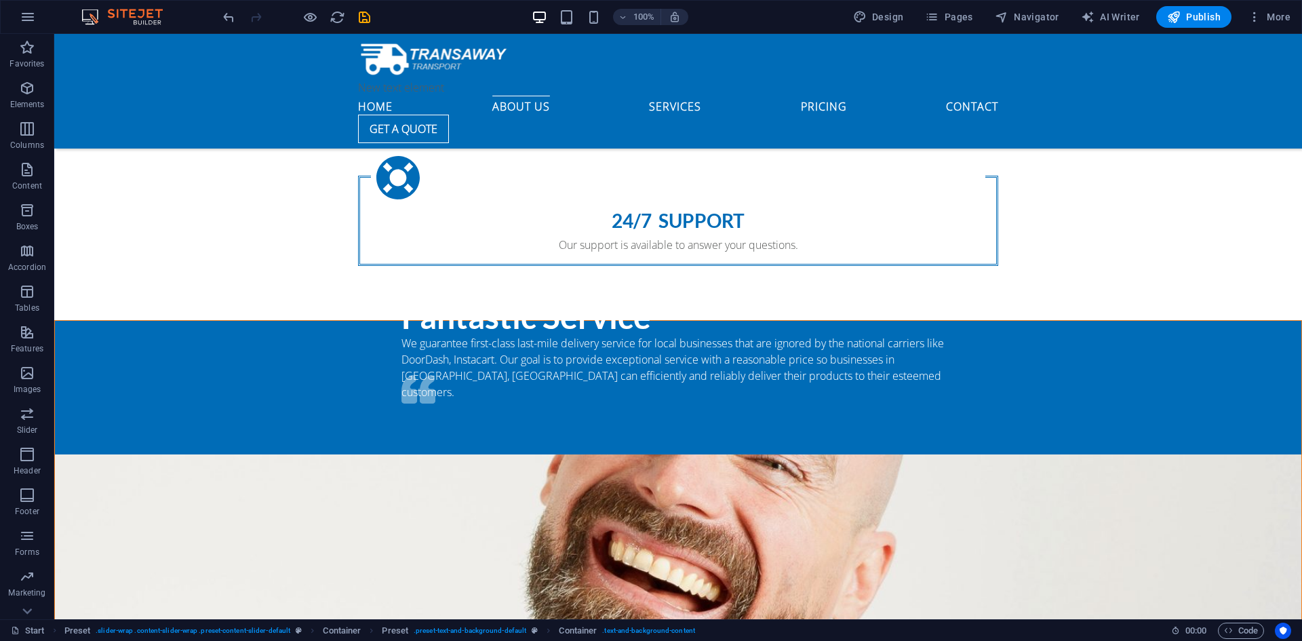
scroll to position [1475, 0]
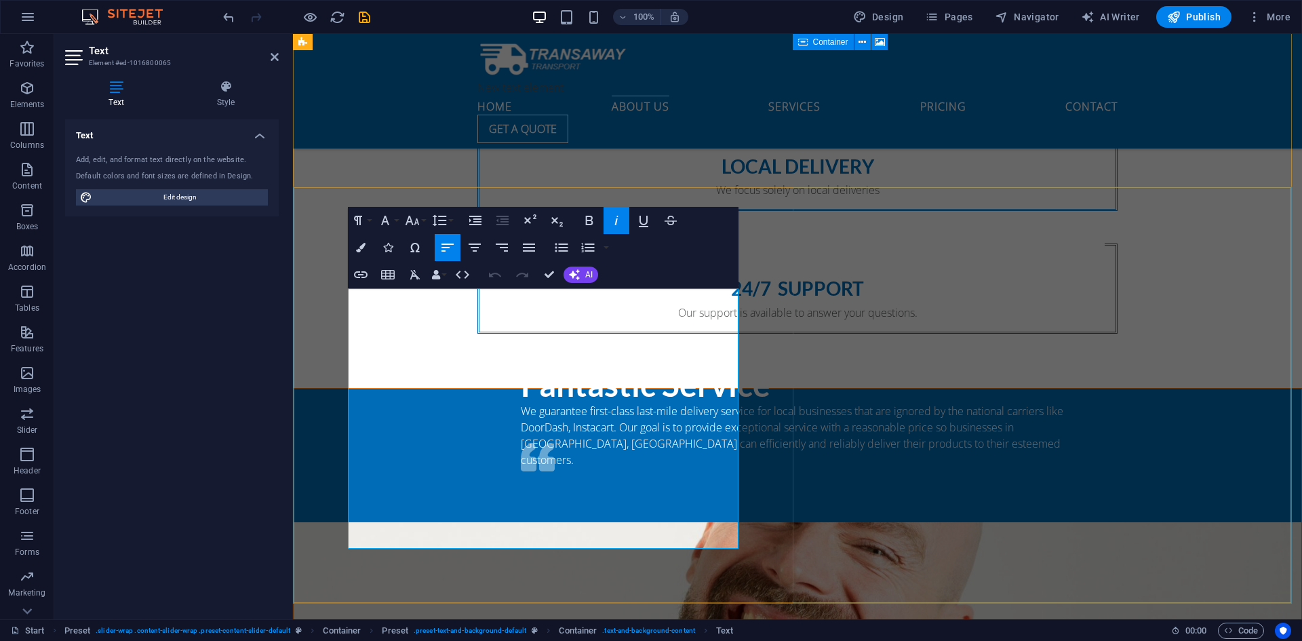
scroll to position [1212, 0]
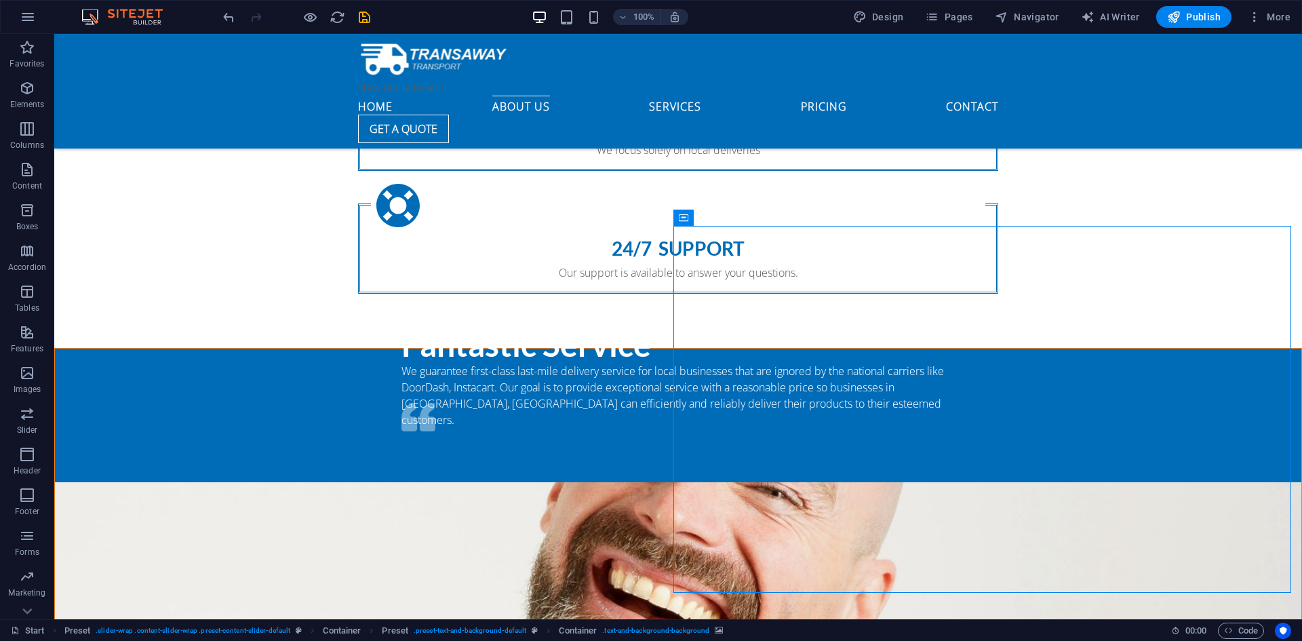
scroll to position [1296, 0]
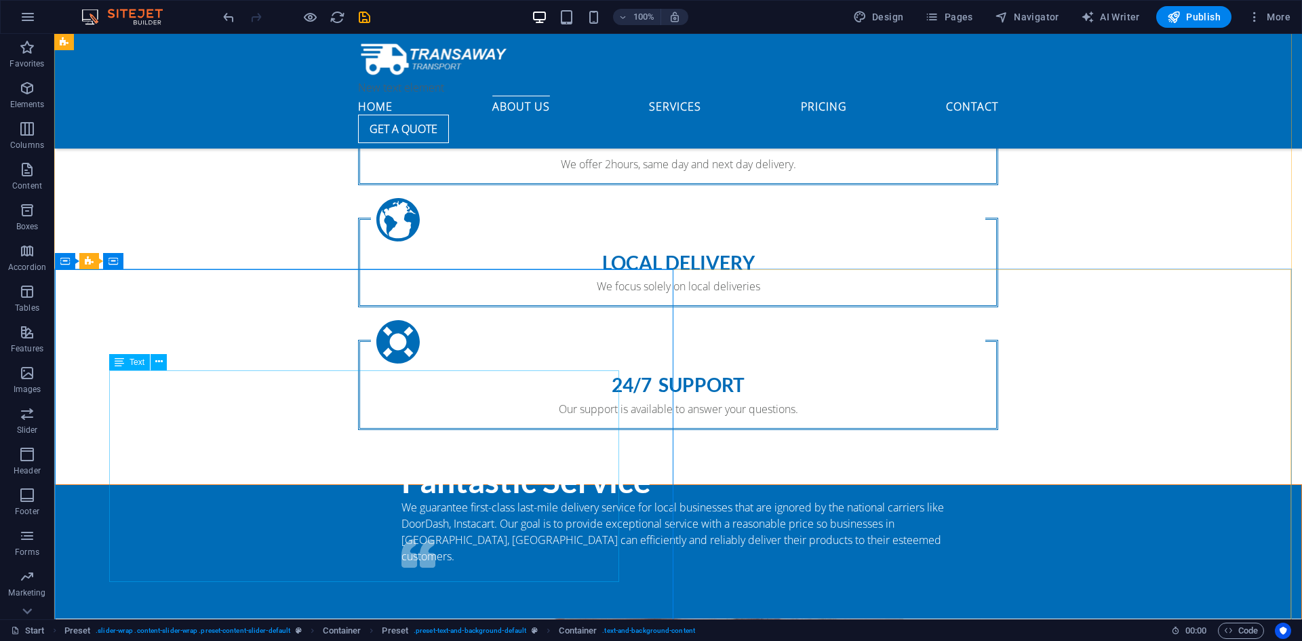
scroll to position [1295, 0]
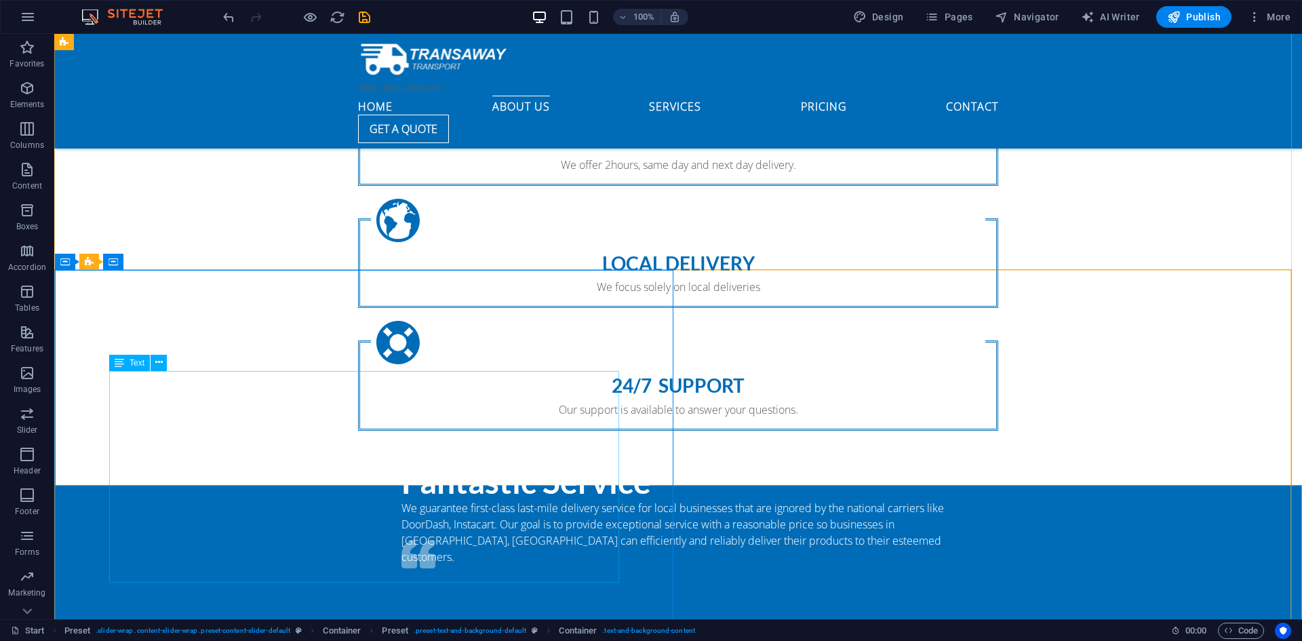
scroll to position [1295, 0]
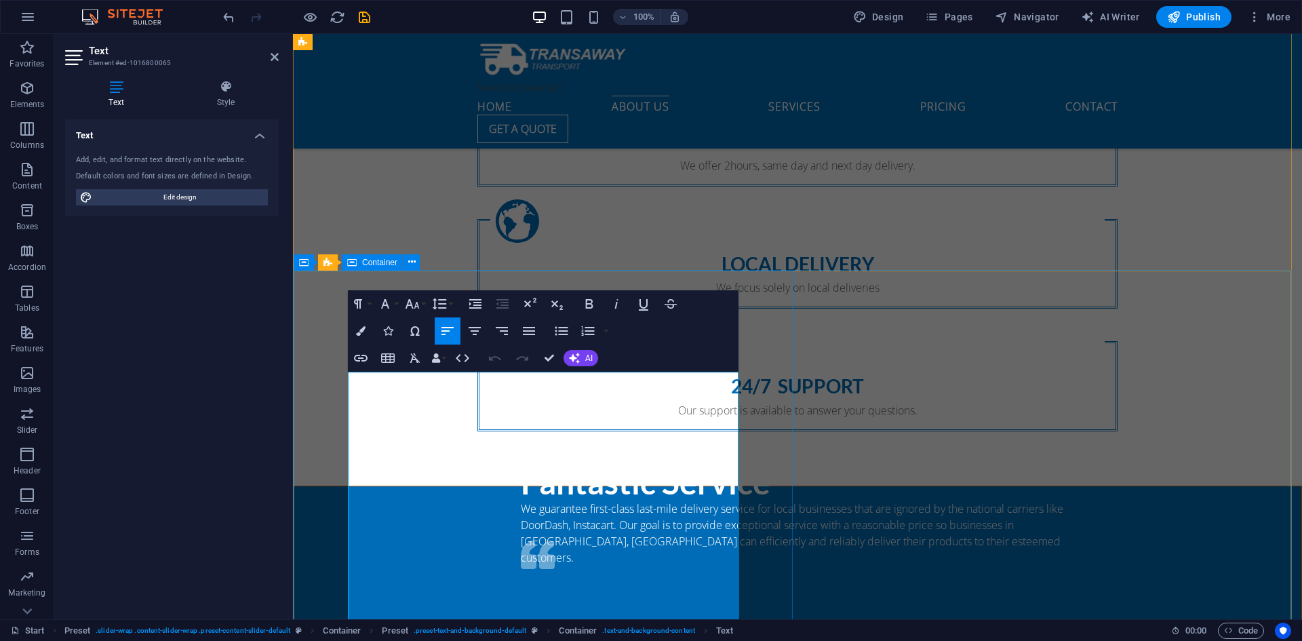
drag, startPoint x: 426, startPoint y: 606, endPoint x: 345, endPoint y: 362, distance: 257.1
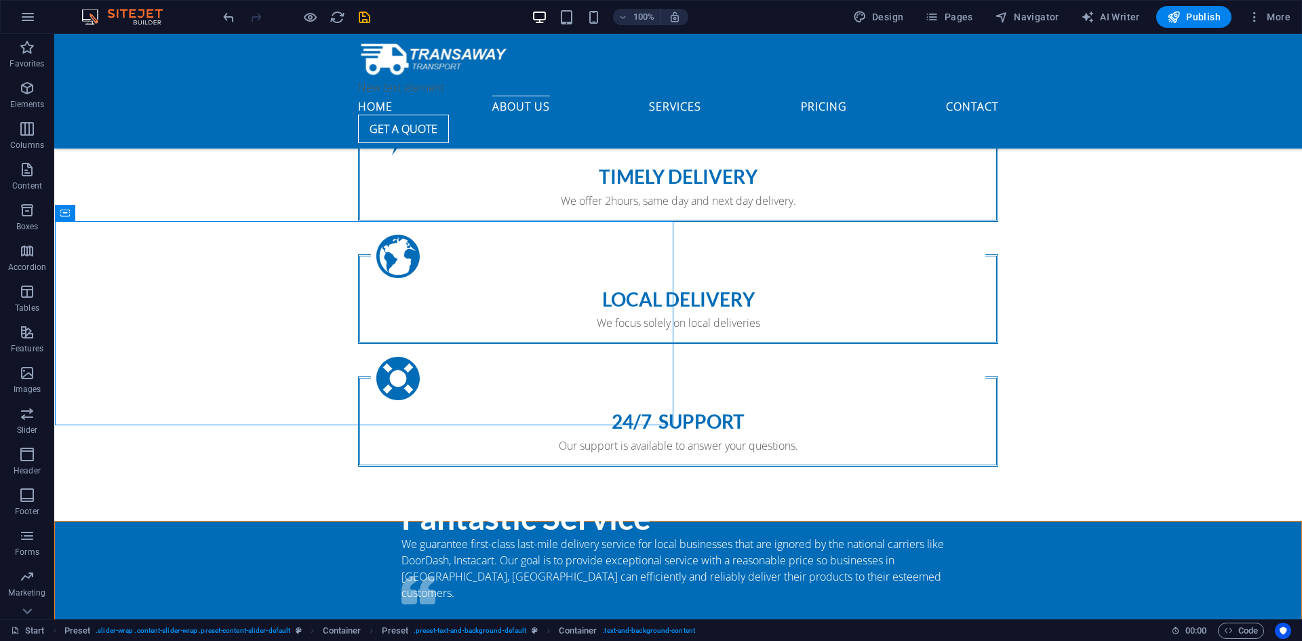
scroll to position [1294, 0]
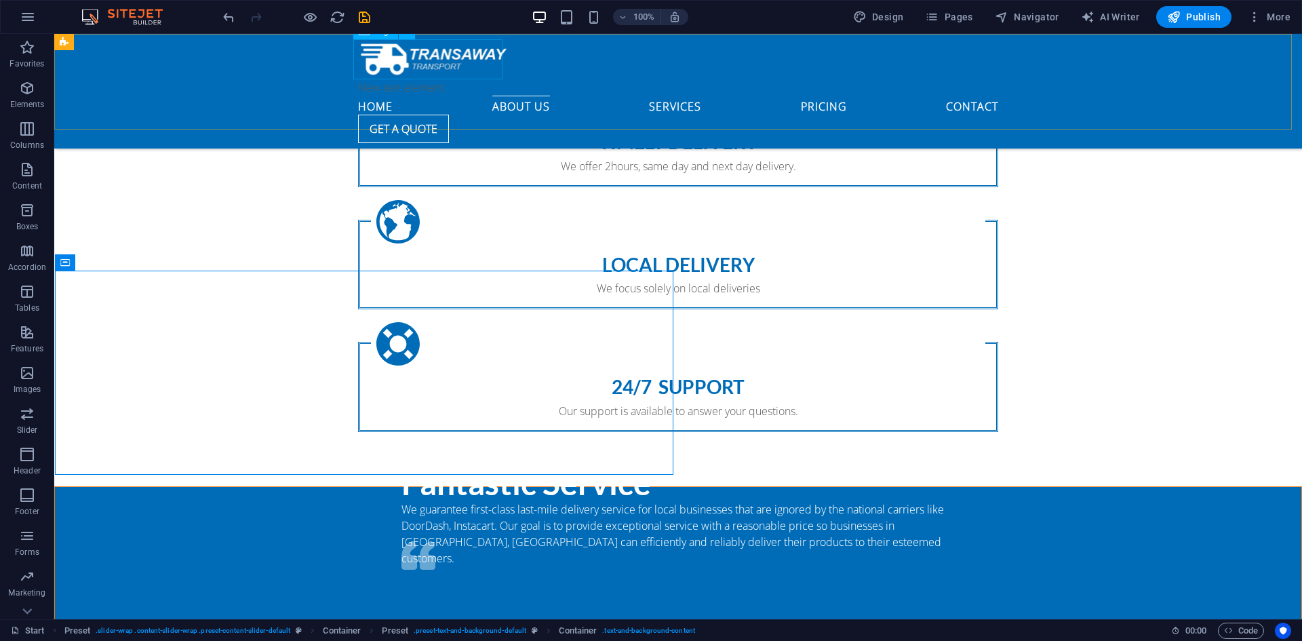
click at [416, 60] on div at bounding box center [678, 59] width 640 height 40
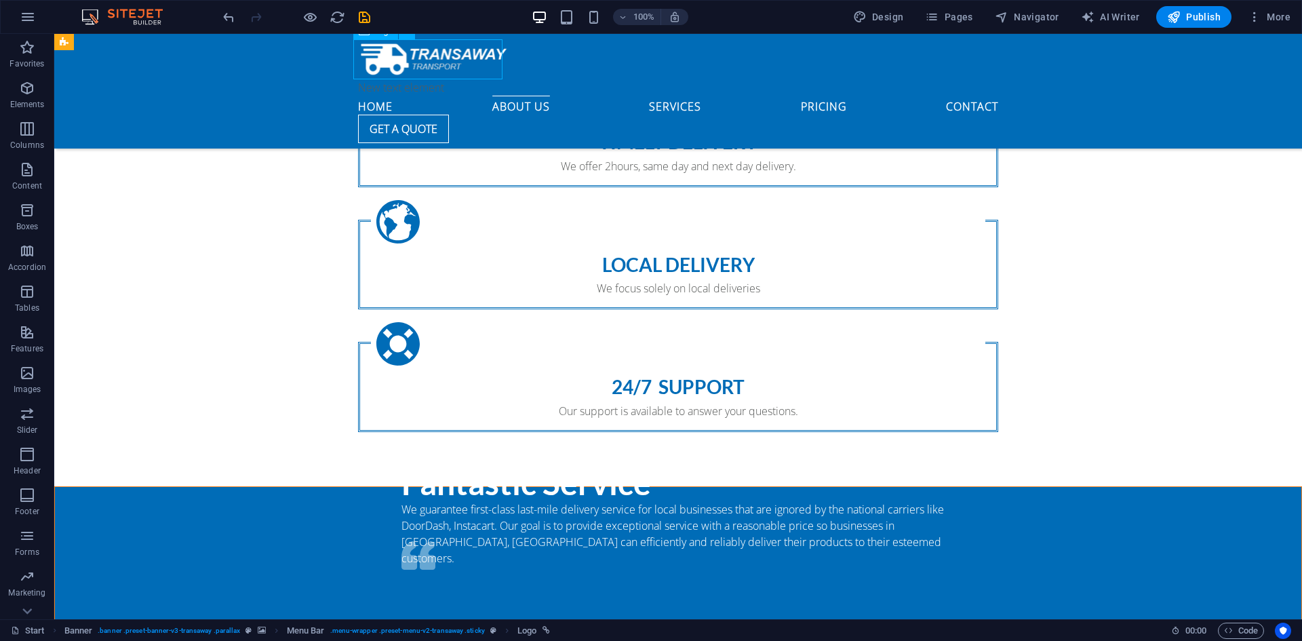
click at [416, 60] on div at bounding box center [678, 59] width 640 height 40
select select "px"
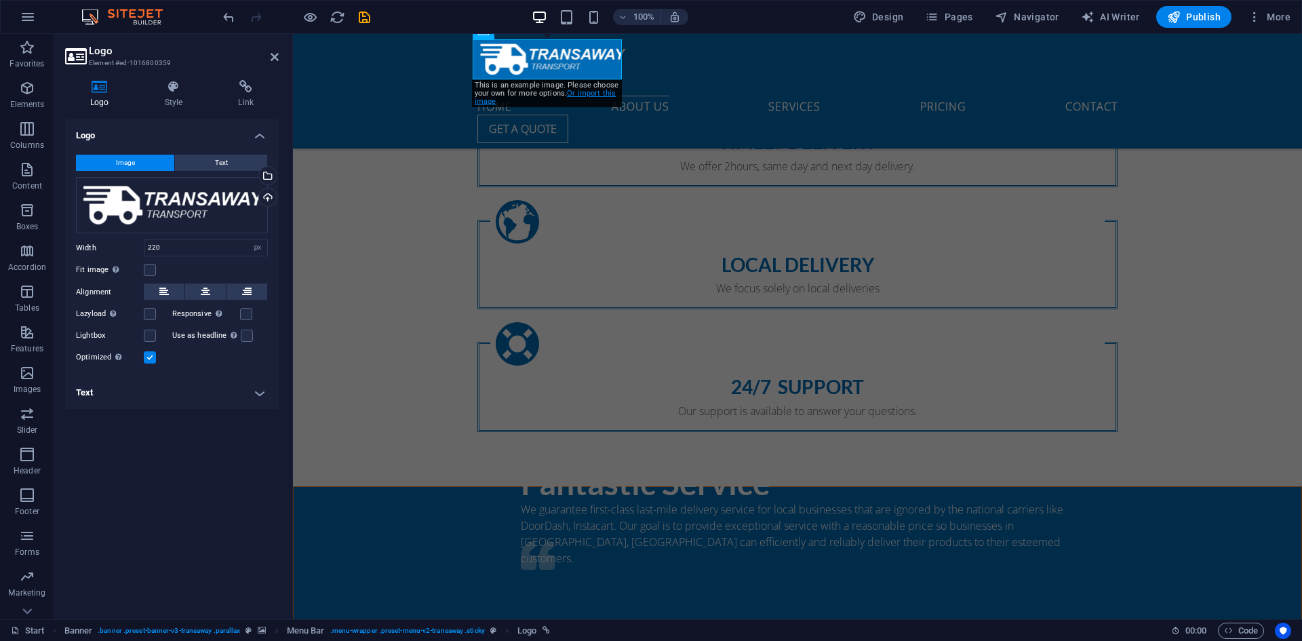
click at [596, 92] on font "Or import this image" at bounding box center [546, 97] width 142 height 17
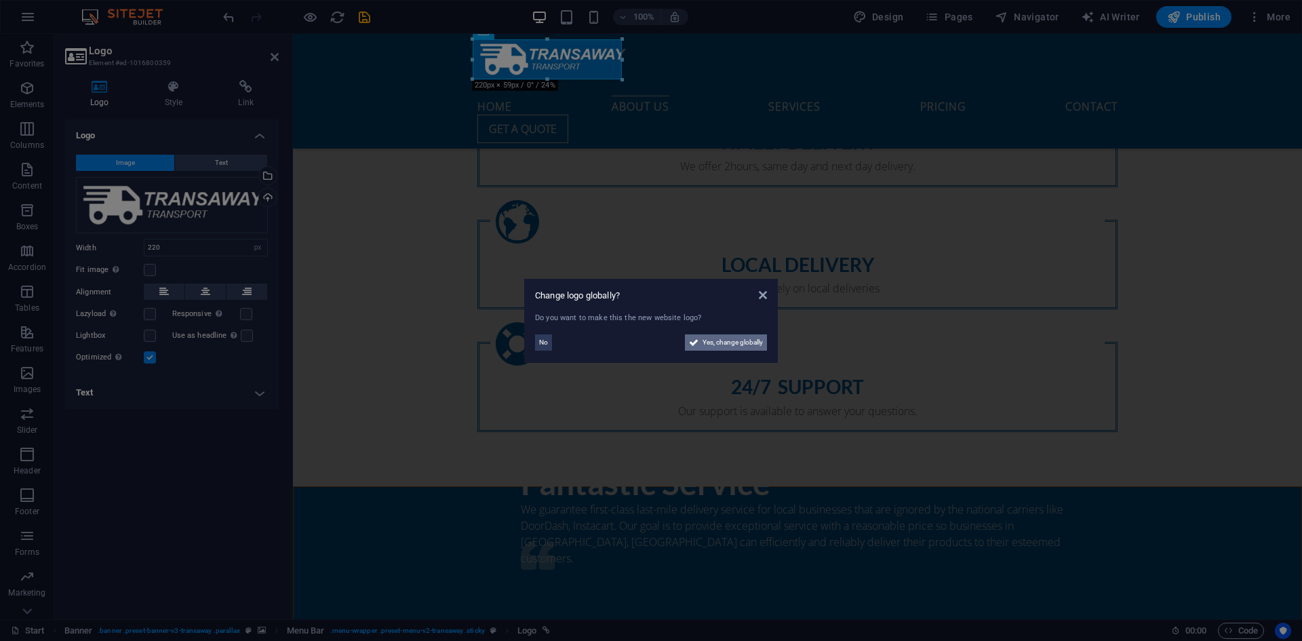
click at [703, 338] on span "Yes, change globally" at bounding box center [733, 342] width 60 height 16
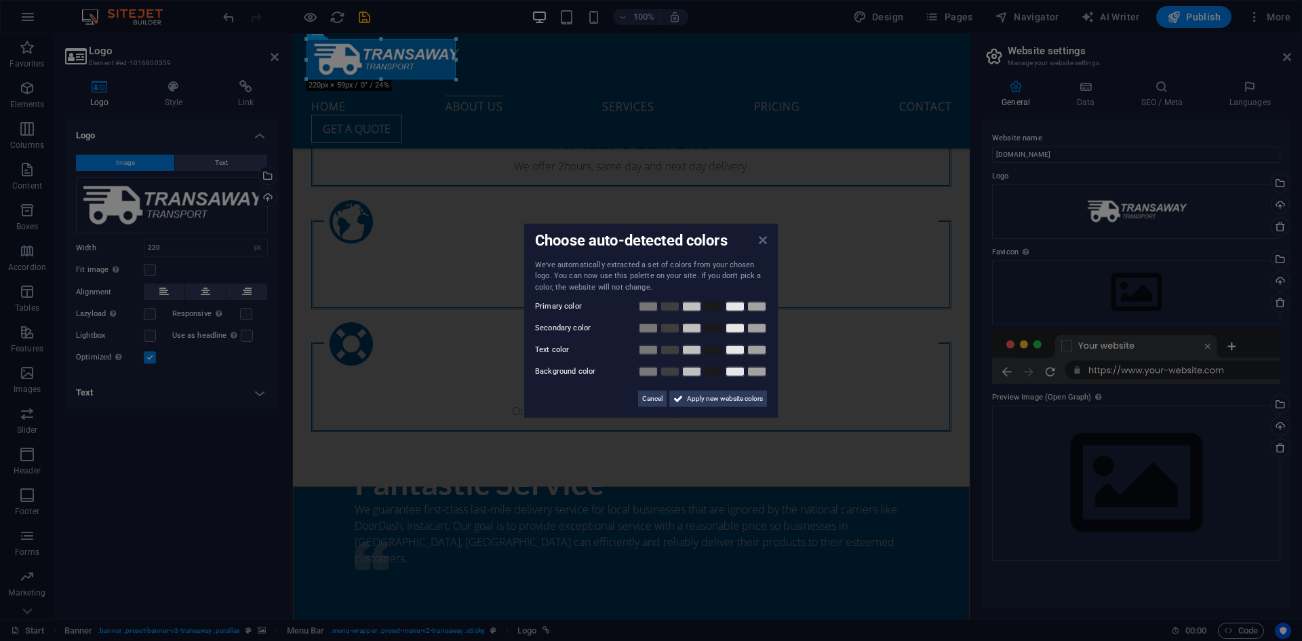
click at [760, 234] on icon at bounding box center [763, 239] width 8 height 11
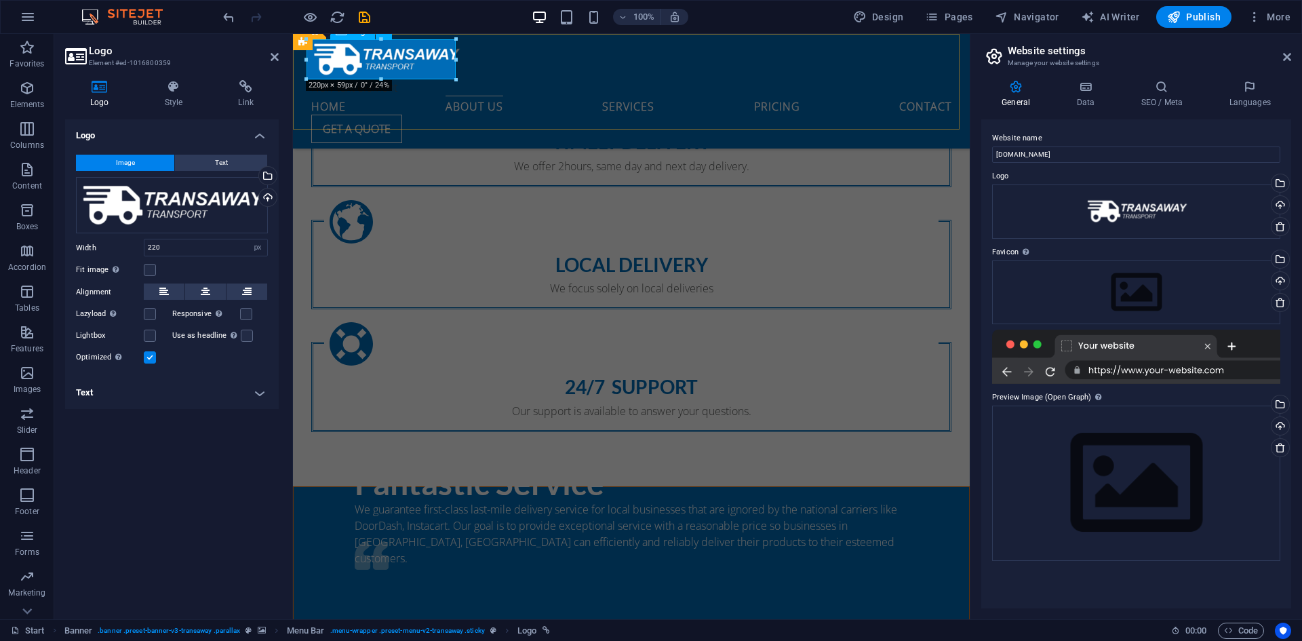
click at [430, 50] on div at bounding box center [631, 59] width 640 height 40
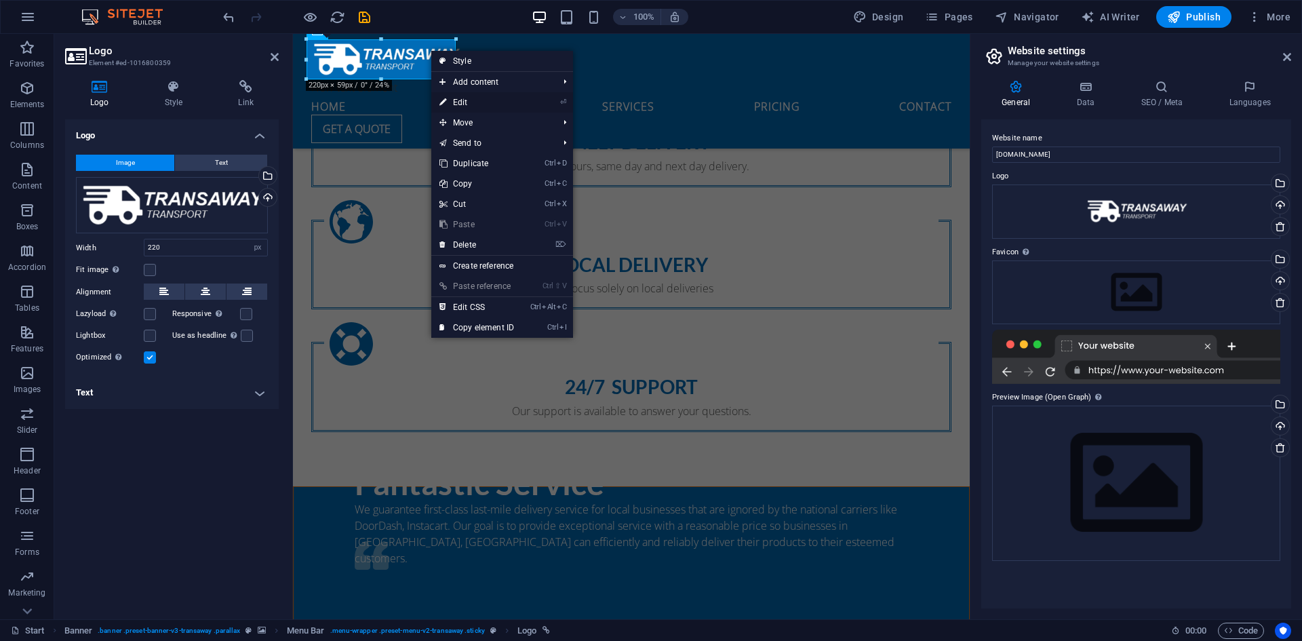
click at [470, 103] on link "⏎ Edit" at bounding box center [476, 102] width 91 height 20
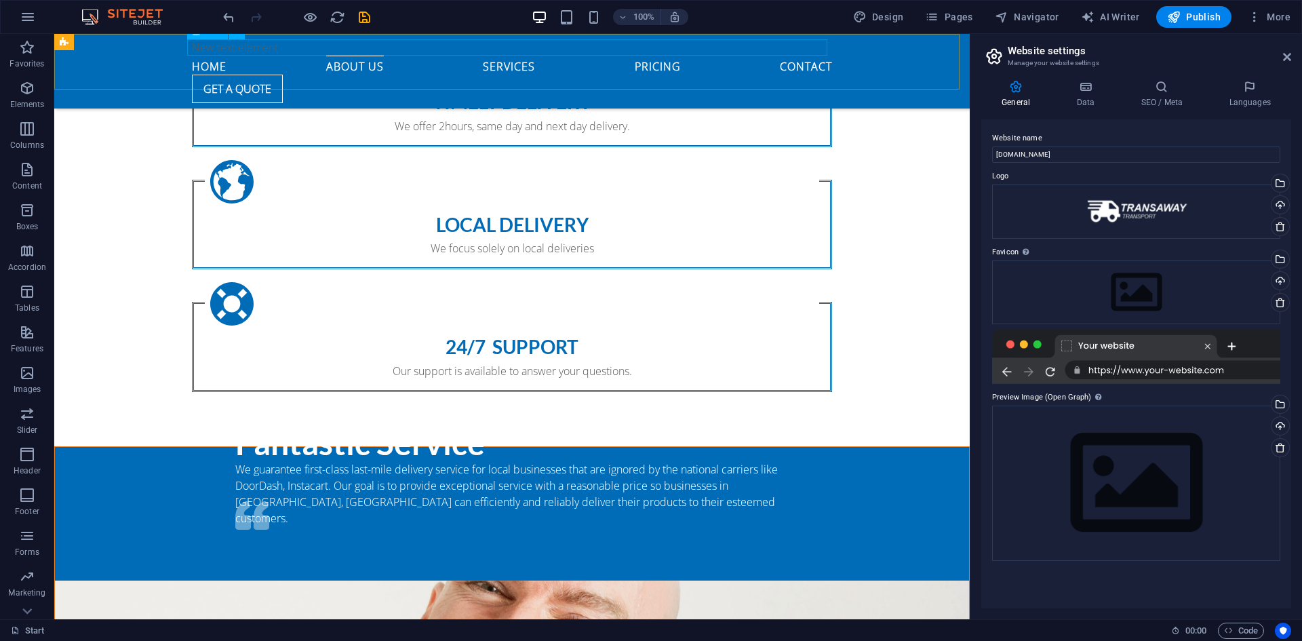
drag, startPoint x: 227, startPoint y: 40, endPoint x: 215, endPoint y: 40, distance: 12.2
click at [215, 40] on div "New text element" at bounding box center [512, 47] width 640 height 16
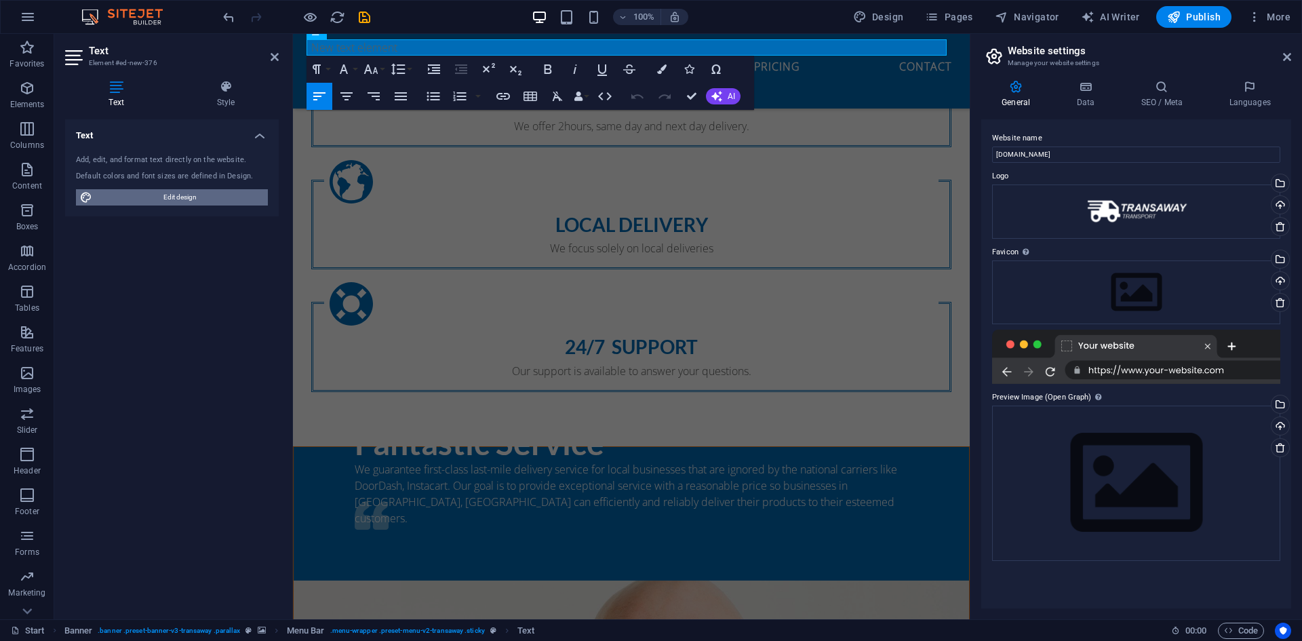
drag, startPoint x: 185, startPoint y: 197, endPoint x: 106, endPoint y: 165, distance: 84.6
click at [185, 197] on font "Edit design" at bounding box center [179, 196] width 33 height 7
select select "px"
select select "400"
select select "px"
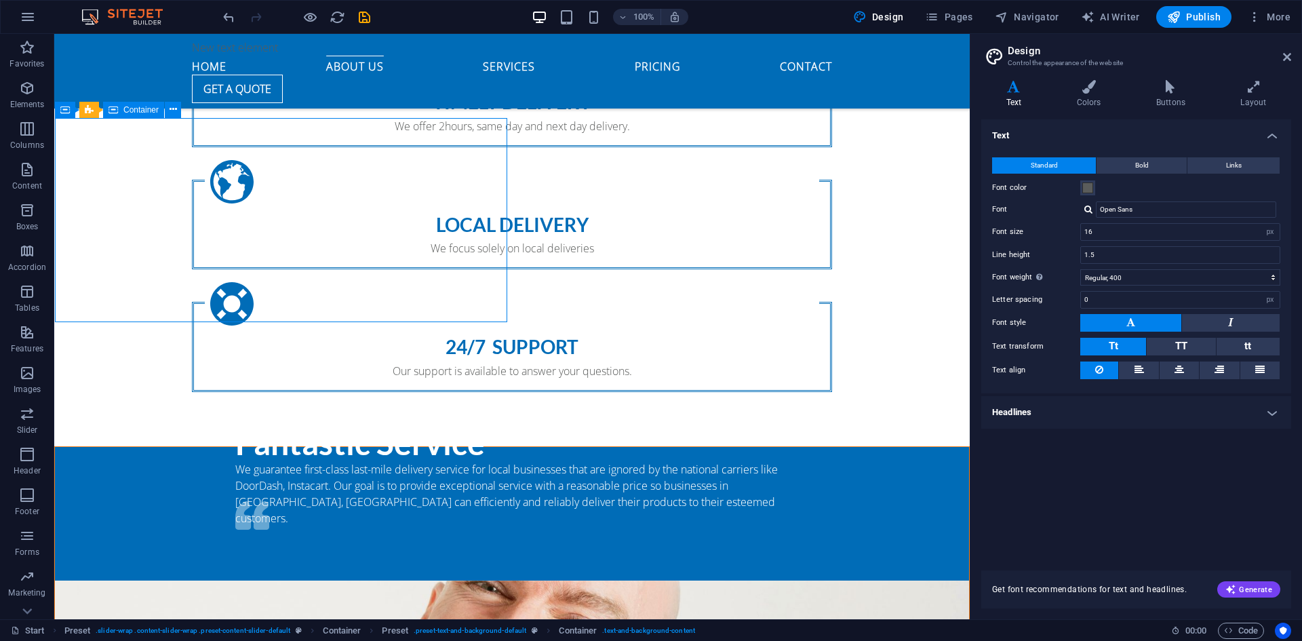
scroll to position [1258, 0]
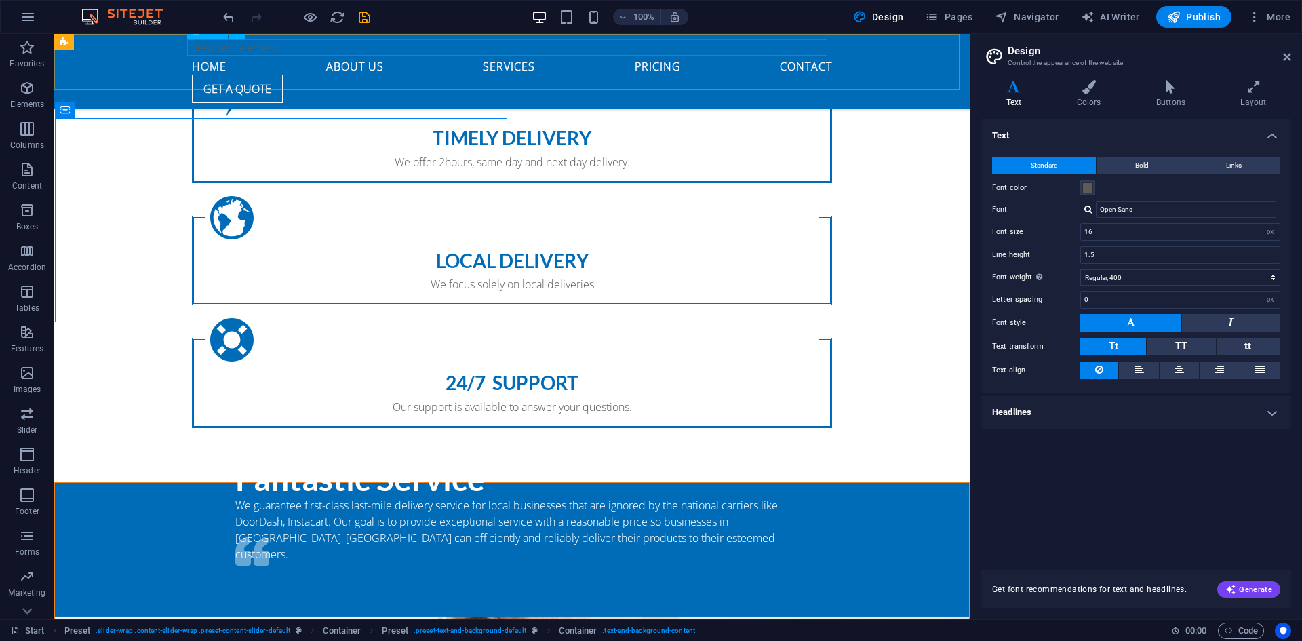
click at [241, 42] on div "New text element" at bounding box center [512, 47] width 640 height 16
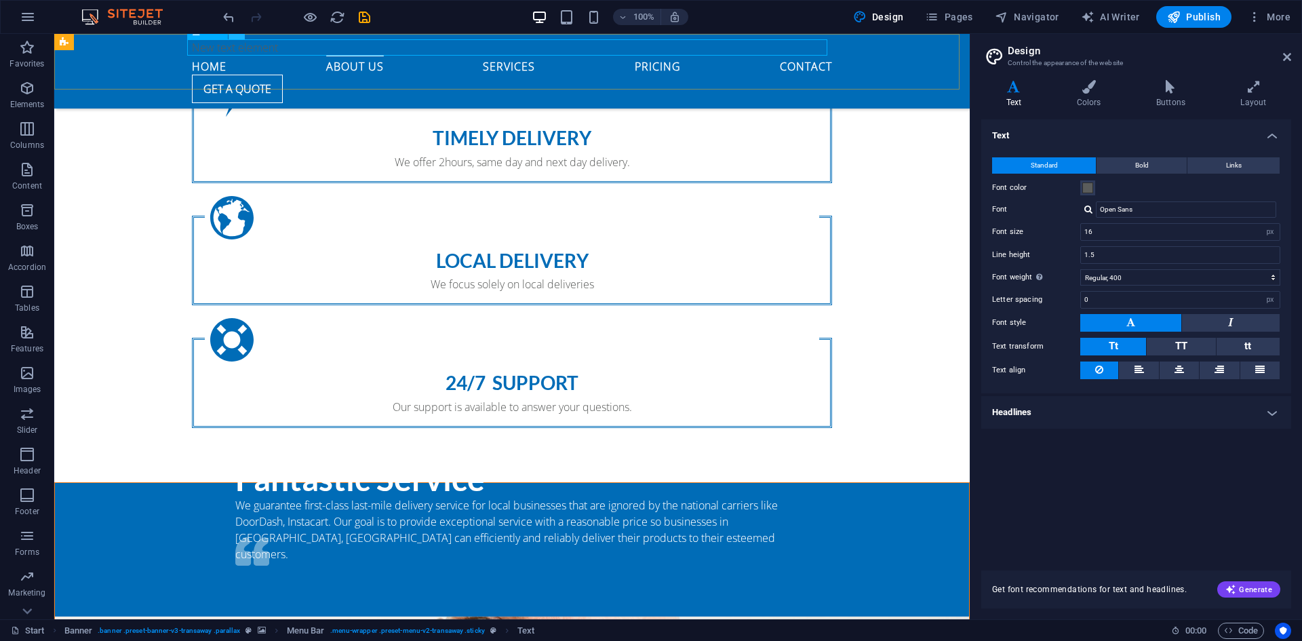
click at [235, 34] on icon at bounding box center [236, 31] width 7 height 14
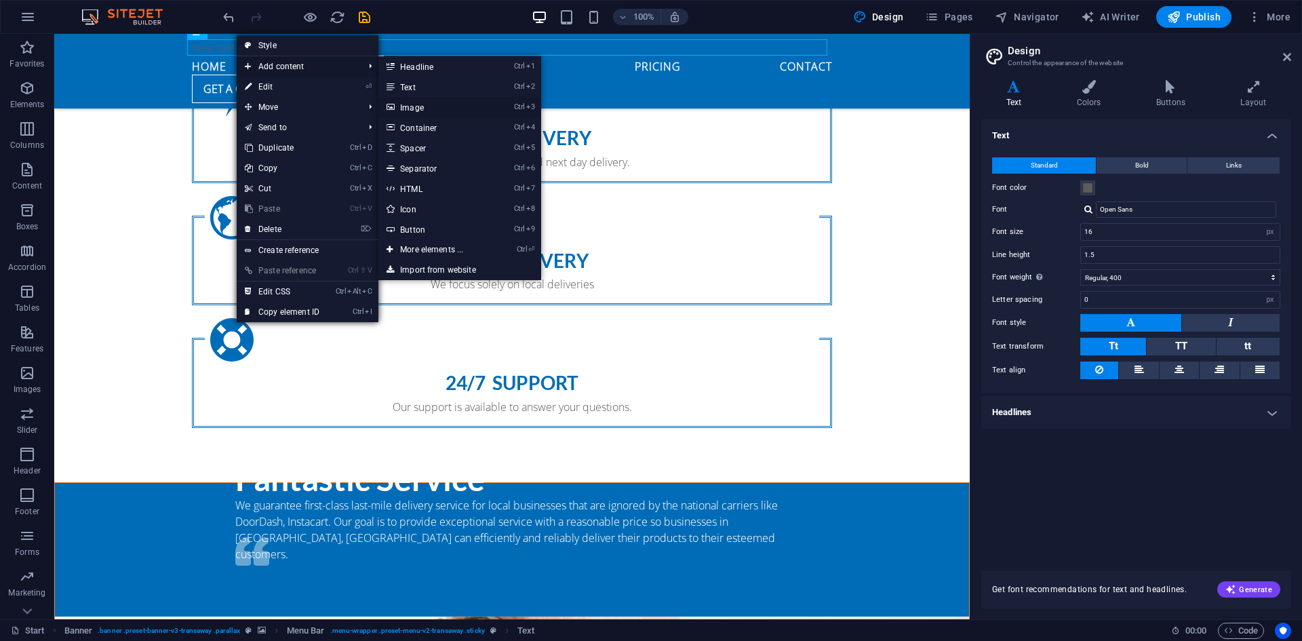
click at [390, 111] on icon at bounding box center [390, 107] width 7 height 20
click at [151, 483] on div "Fantastic Service We guarantee first-class last-mile delivery service for local…" at bounding box center [512, 550] width 914 height 134
click at [205, 127] on div "Timely Delivery" at bounding box center [512, 137] width 614 height 21
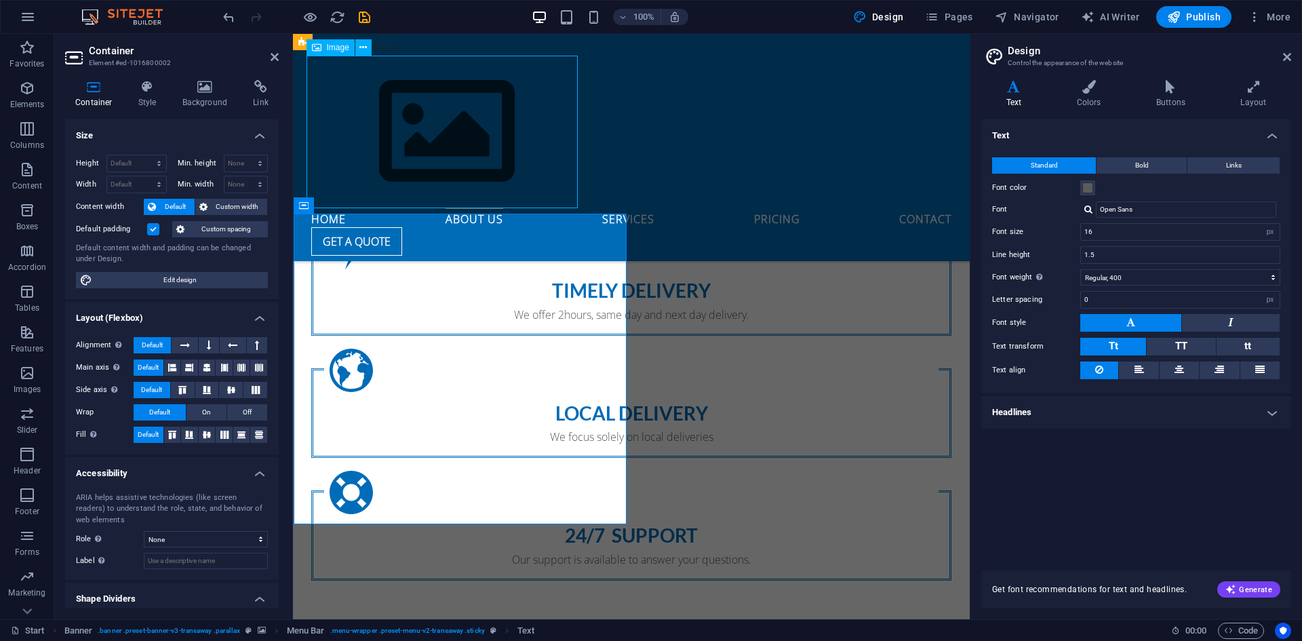
scroll to position [935, 0]
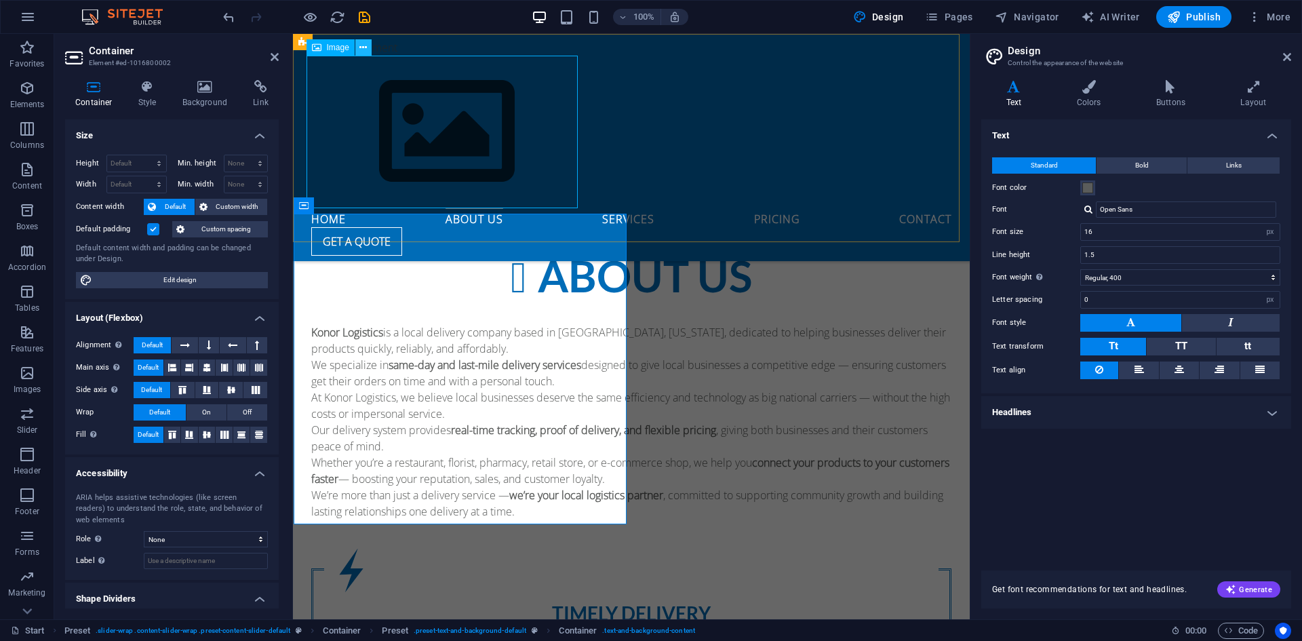
click at [364, 47] on icon at bounding box center [362, 48] width 7 height 14
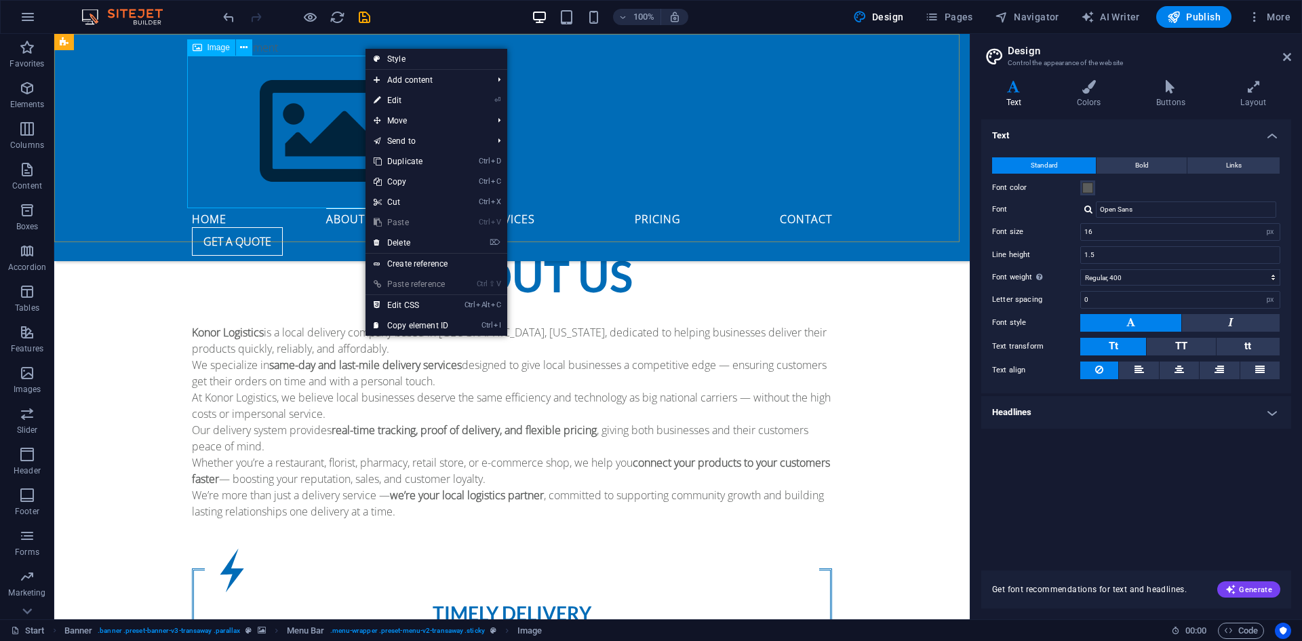
click at [205, 54] on div "Image" at bounding box center [211, 47] width 48 height 16
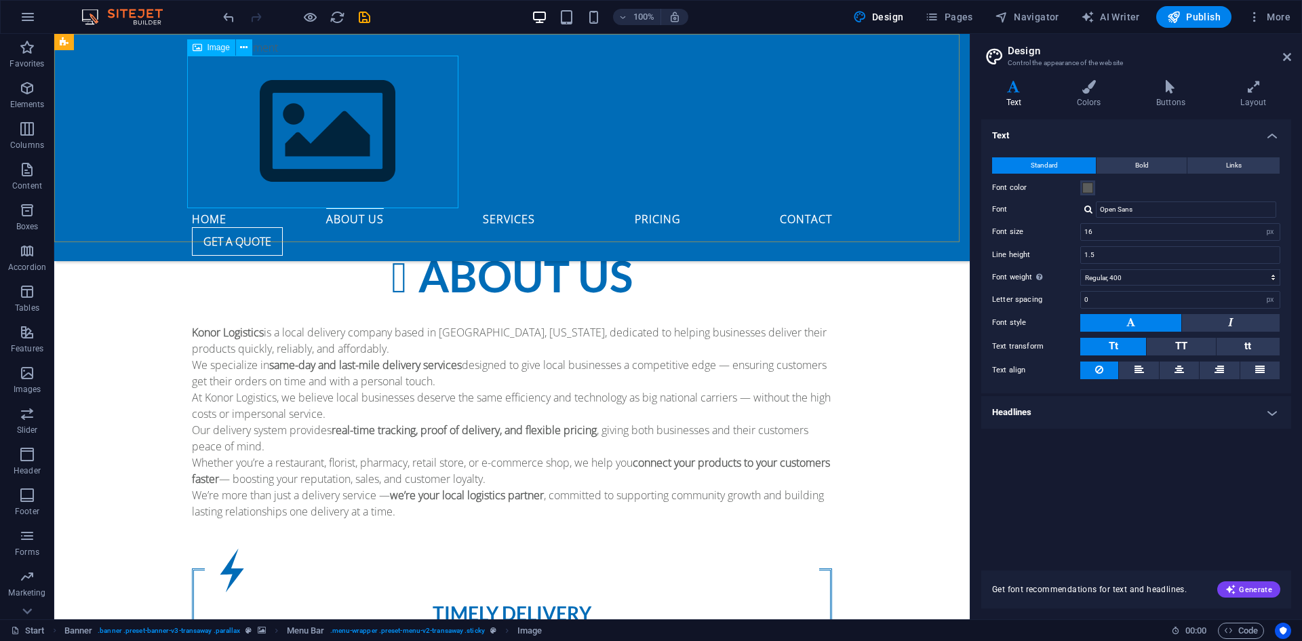
click at [205, 54] on div "Image" at bounding box center [211, 47] width 48 height 16
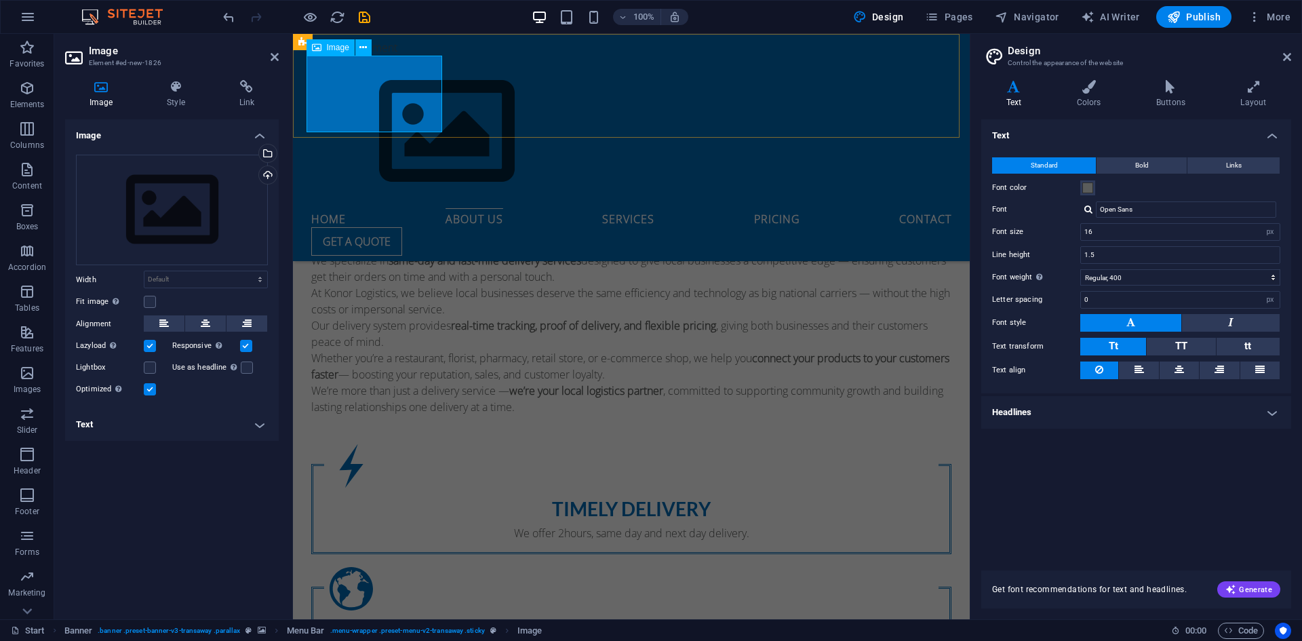
click at [383, 101] on figure at bounding box center [631, 132] width 640 height 153
click at [418, 99] on figure at bounding box center [631, 132] width 640 height 153
click at [268, 174] on div "Upload" at bounding box center [266, 176] width 20 height 20
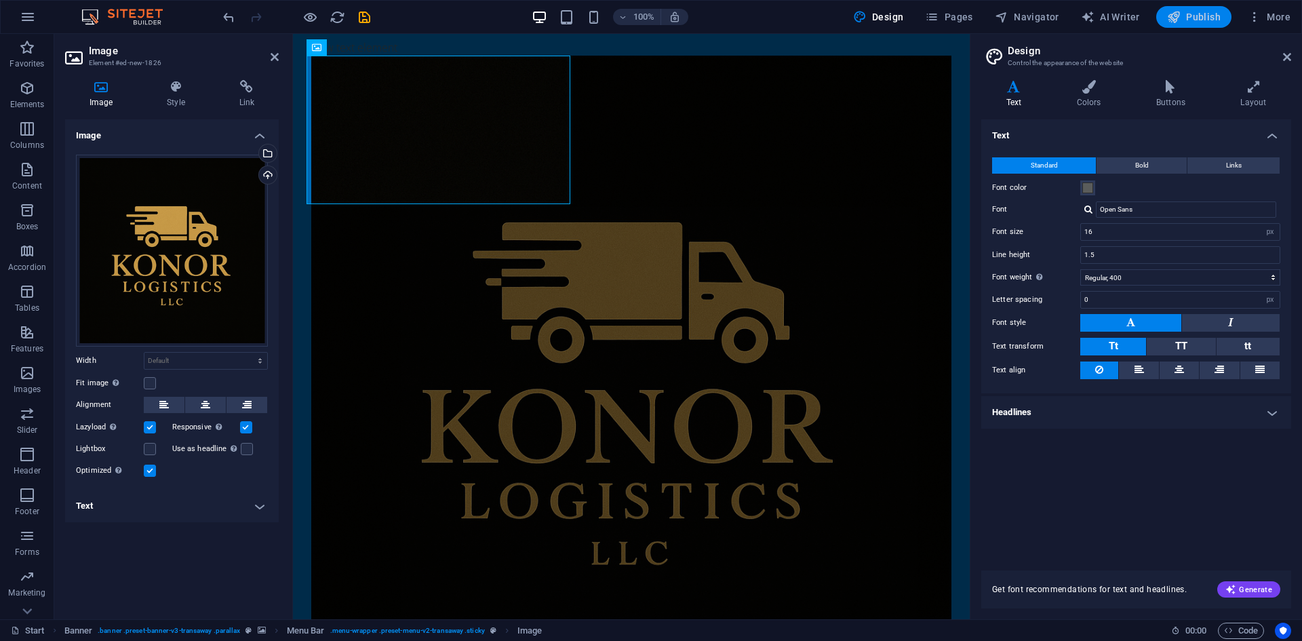
click at [1197, 10] on span "Publish" at bounding box center [1194, 17] width 54 height 14
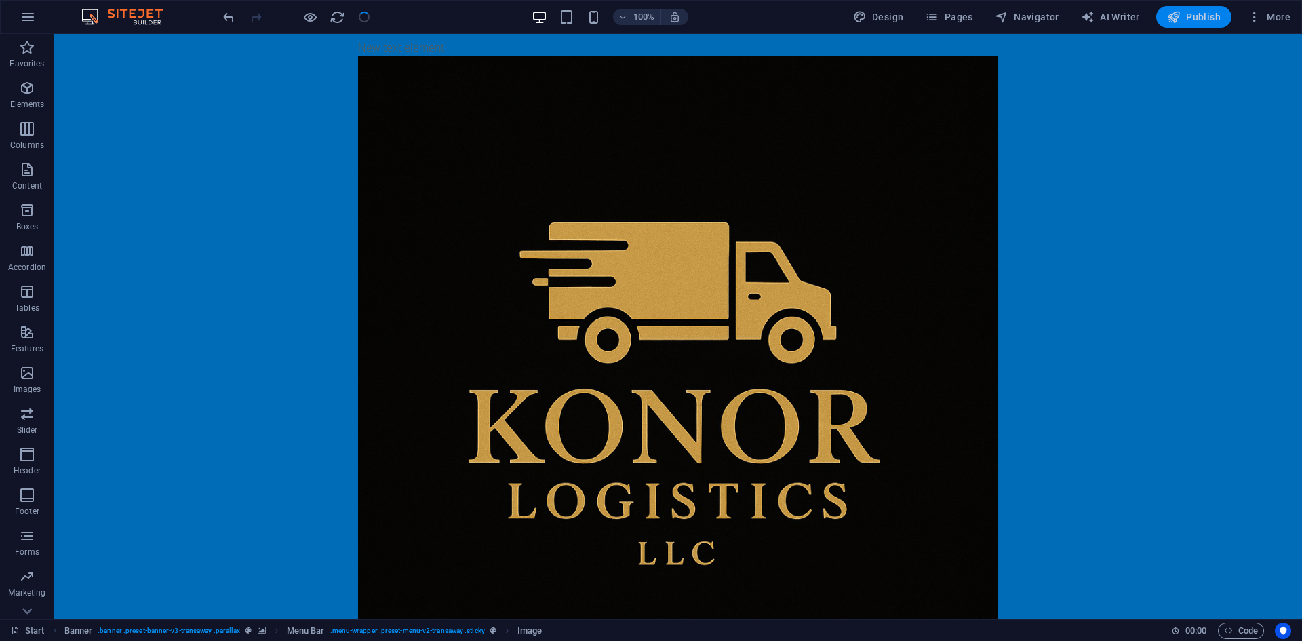
checkbox input "false"
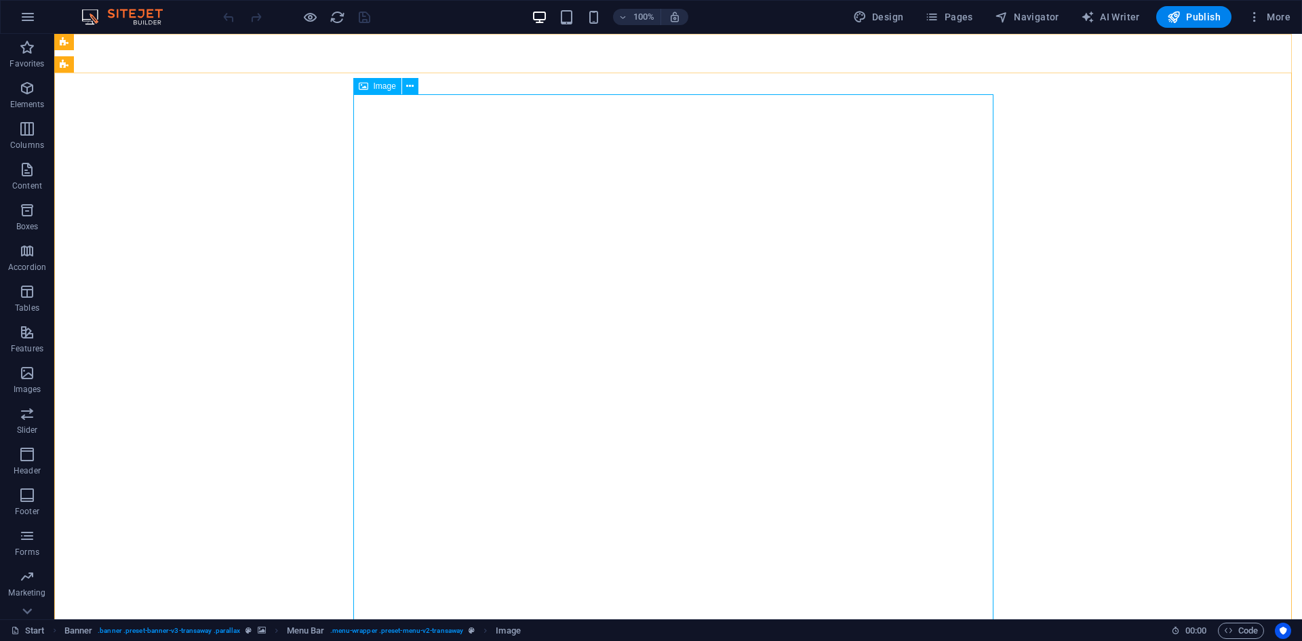
click at [354, 80] on div "Image" at bounding box center [377, 86] width 48 height 16
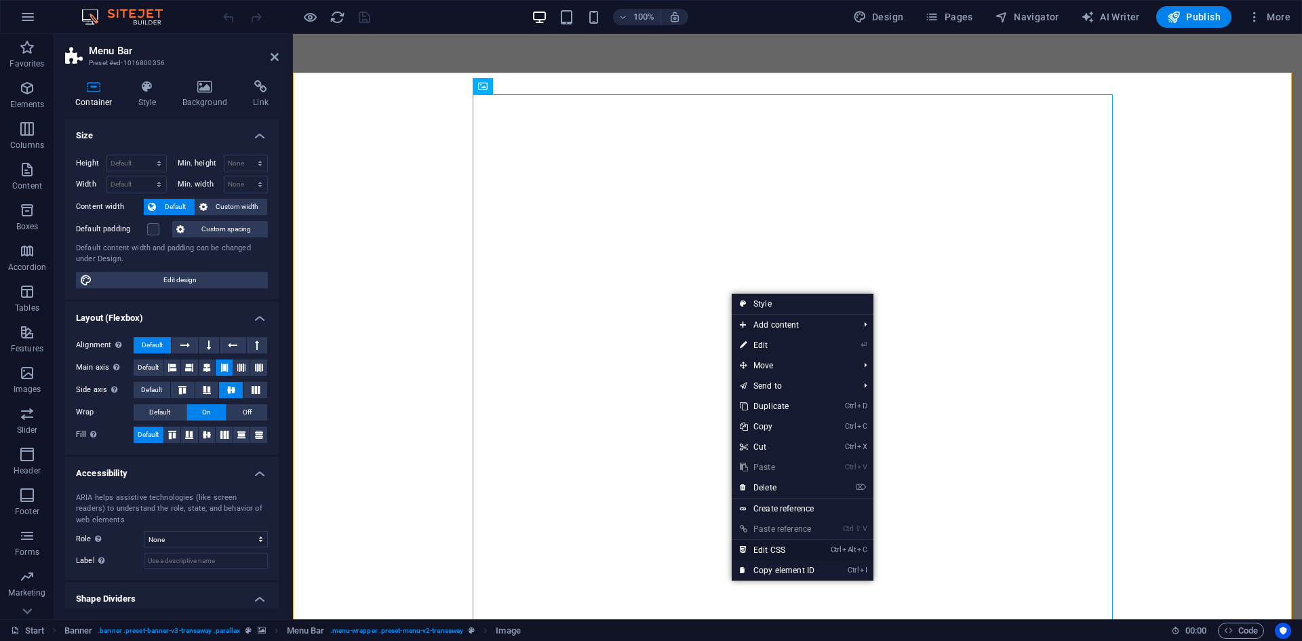
click at [772, 547] on link "Ctrl Alt C Edit CSS" at bounding box center [777, 550] width 91 height 20
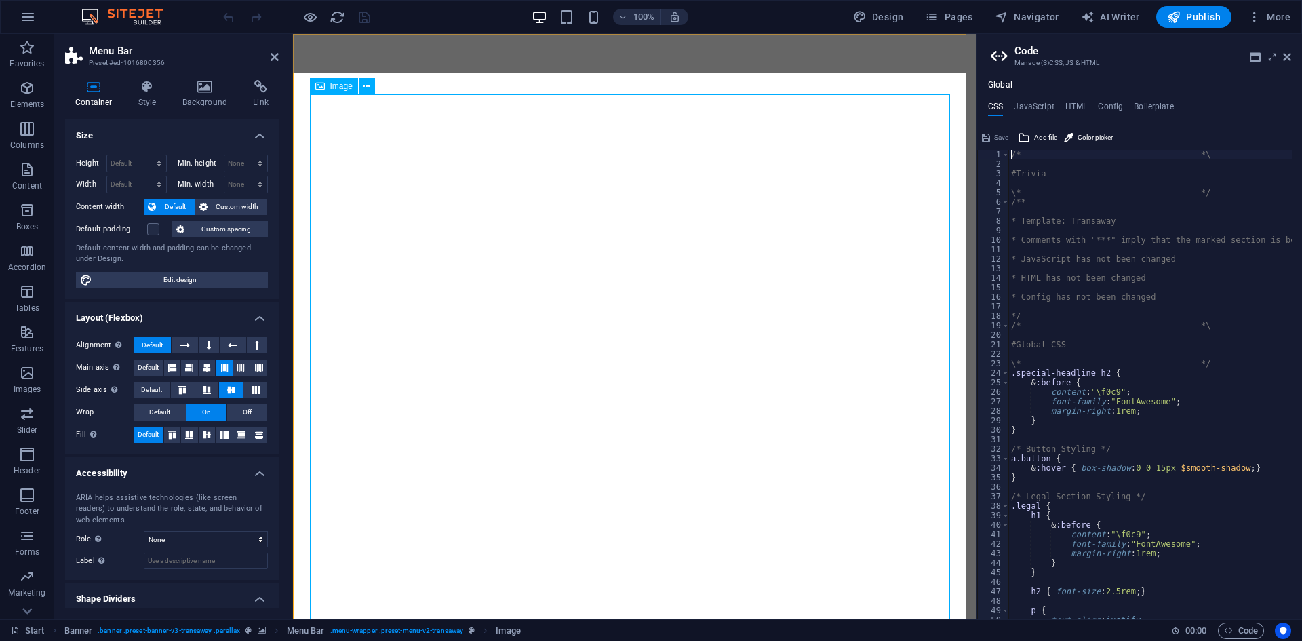
click at [387, 70] on icon at bounding box center [382, 70] width 7 height 14
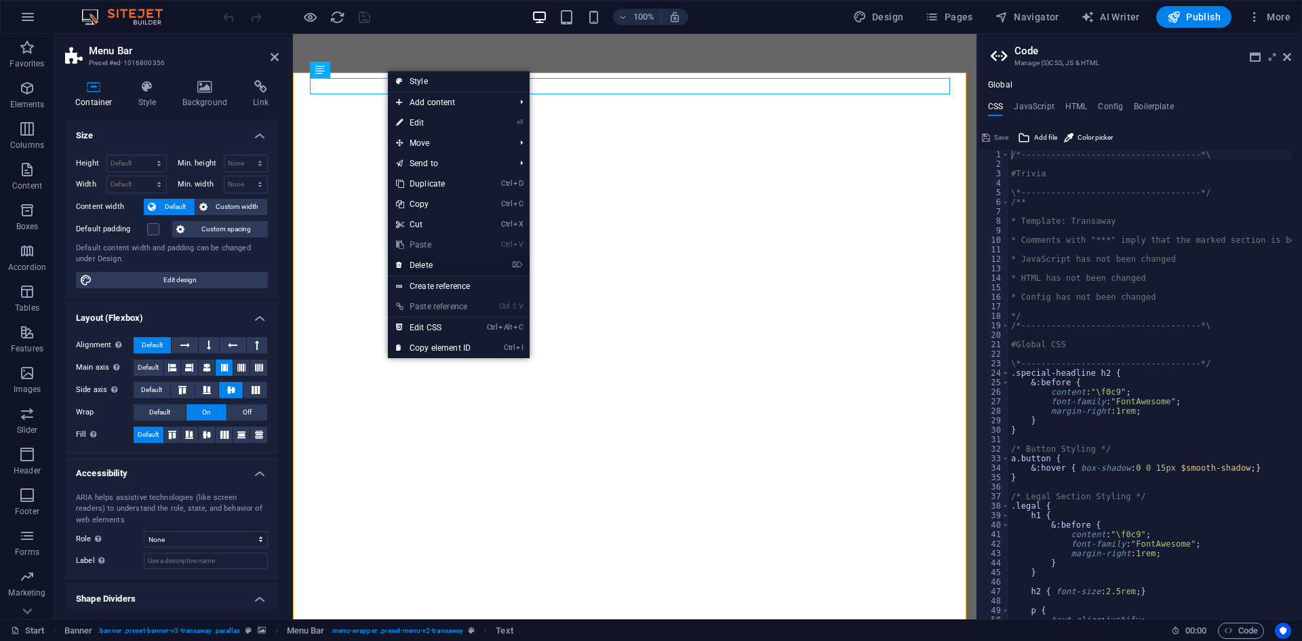
click at [441, 262] on link "⌦ Delete" at bounding box center [433, 265] width 91 height 20
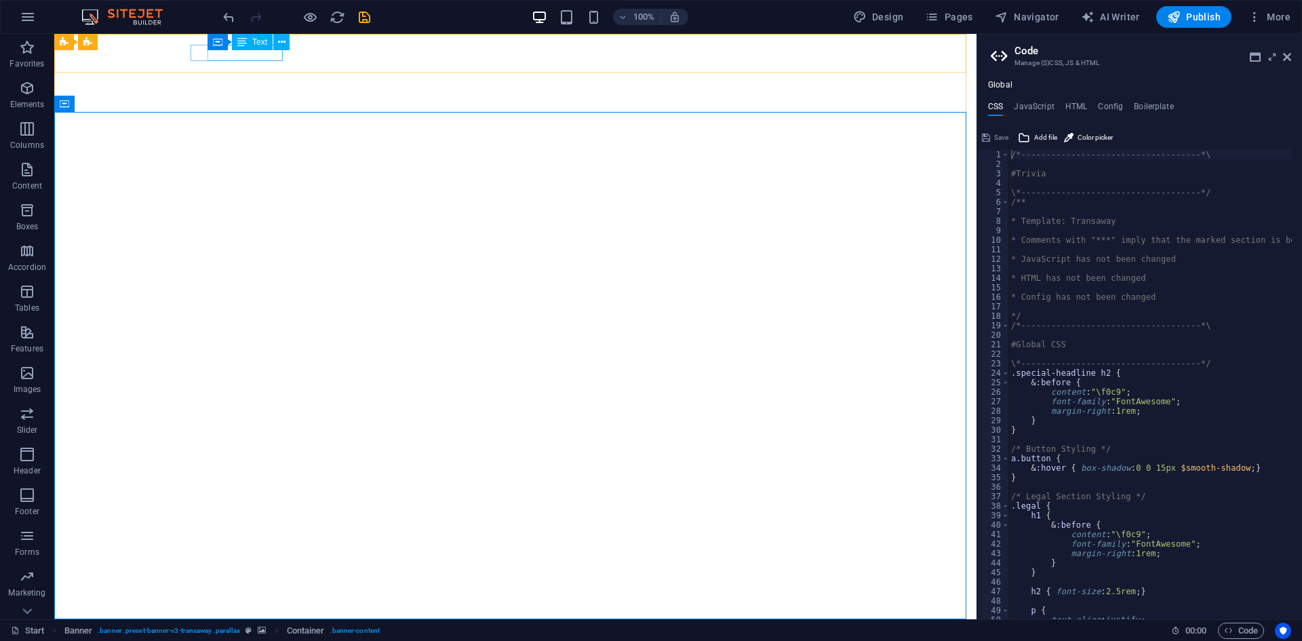
click at [272, 50] on div "Text" at bounding box center [252, 42] width 41 height 16
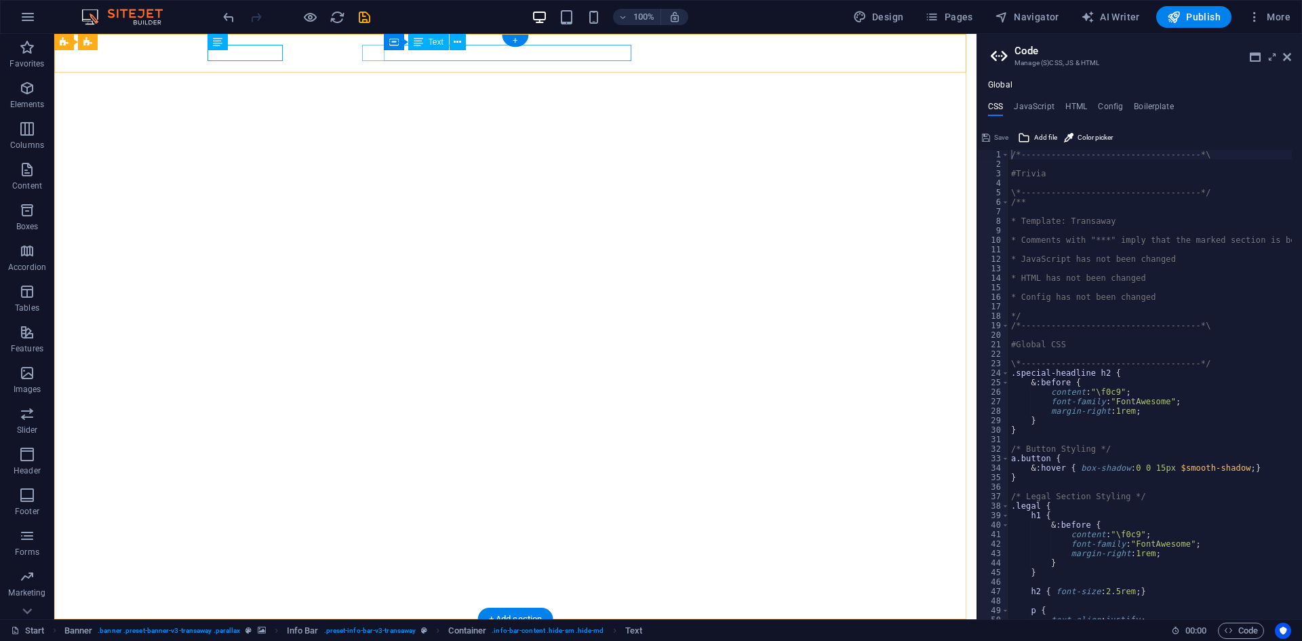
click at [433, 44] on span "Text" at bounding box center [436, 42] width 15 height 8
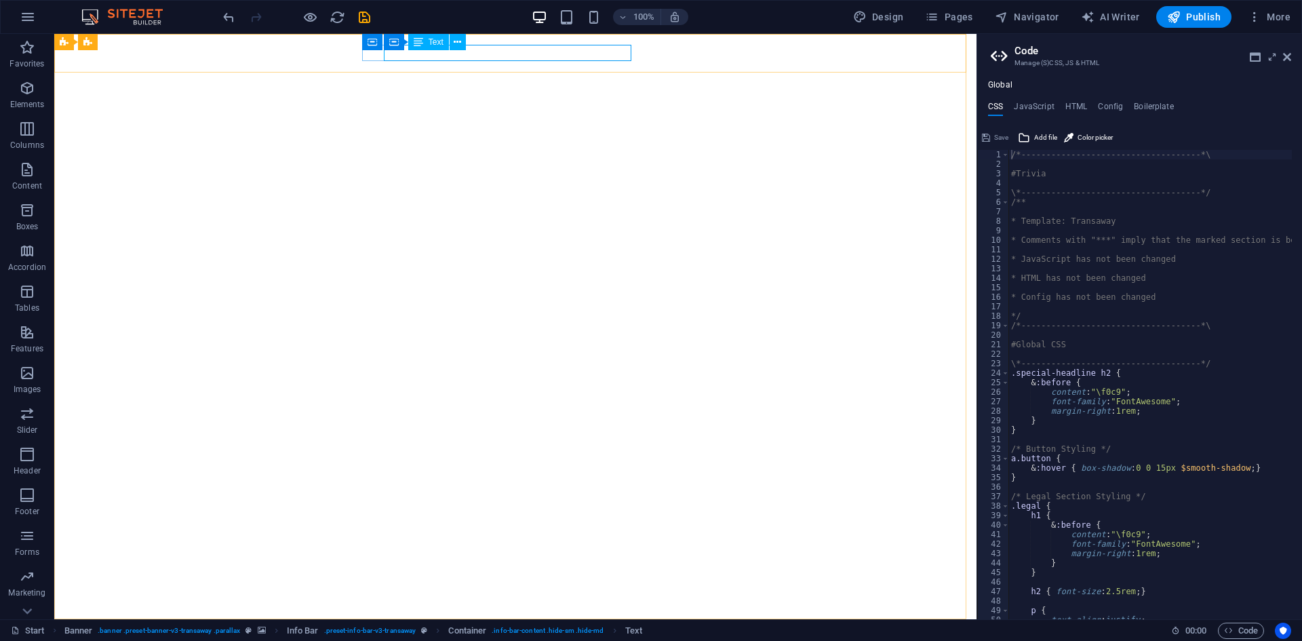
click at [433, 44] on span "Text" at bounding box center [436, 42] width 15 height 8
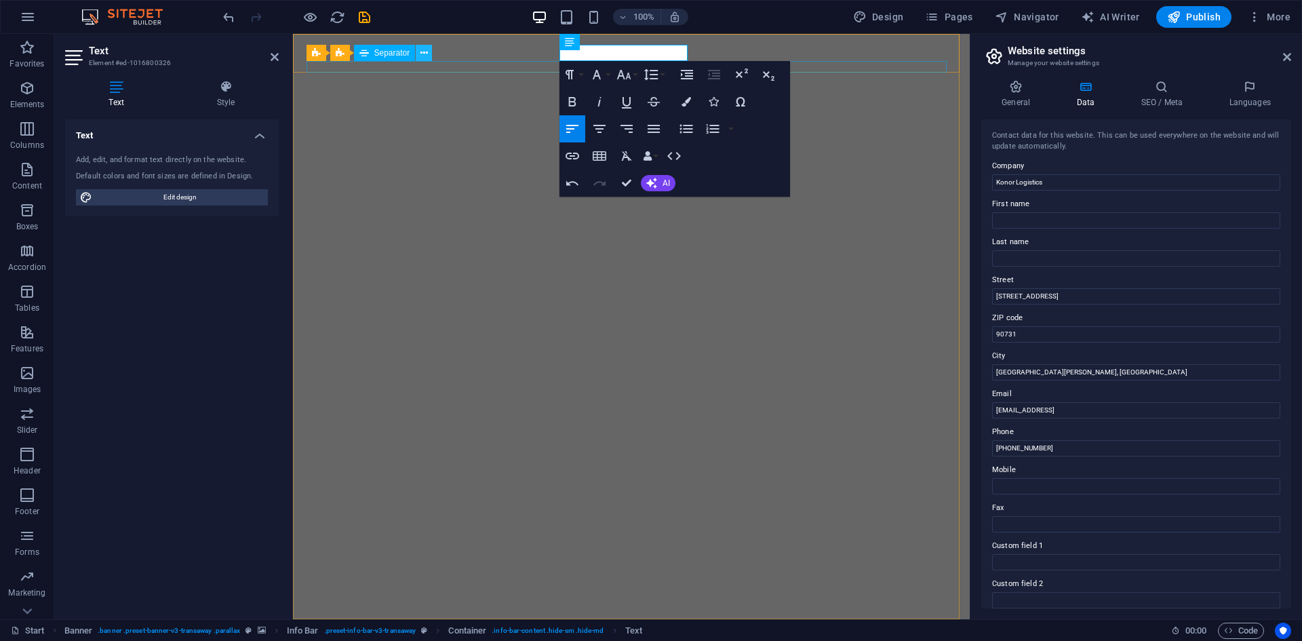
click at [423, 52] on icon at bounding box center [423, 53] width 7 height 14
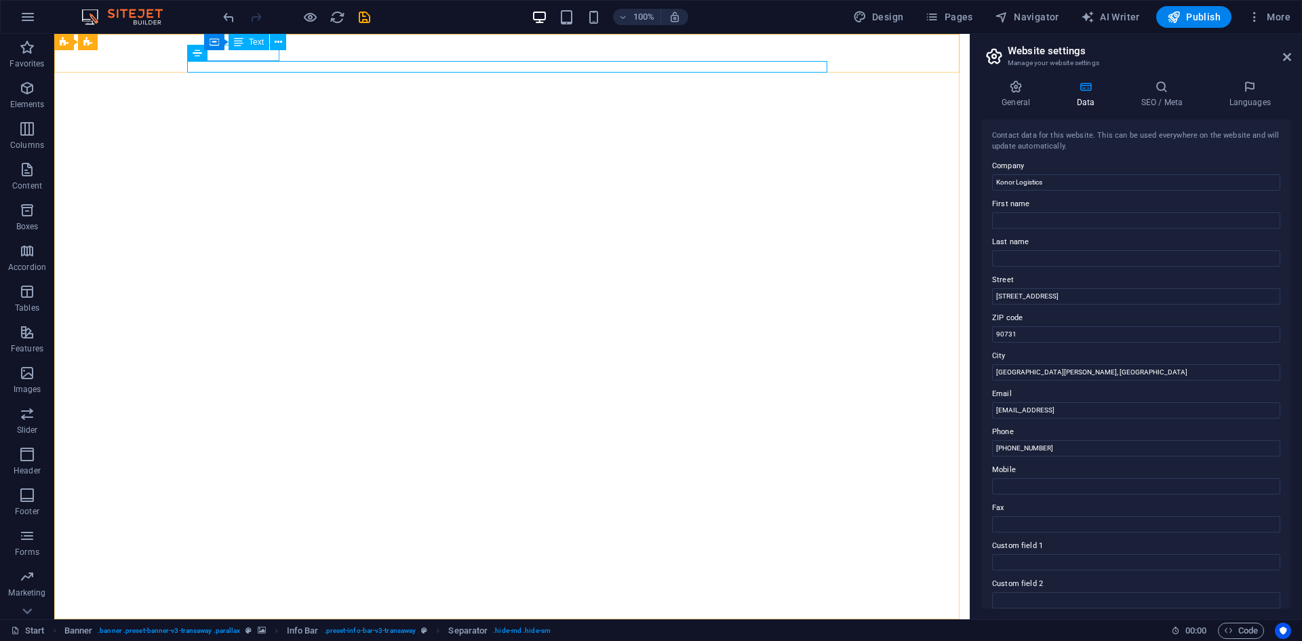
click at [258, 44] on span "Text" at bounding box center [256, 42] width 15 height 8
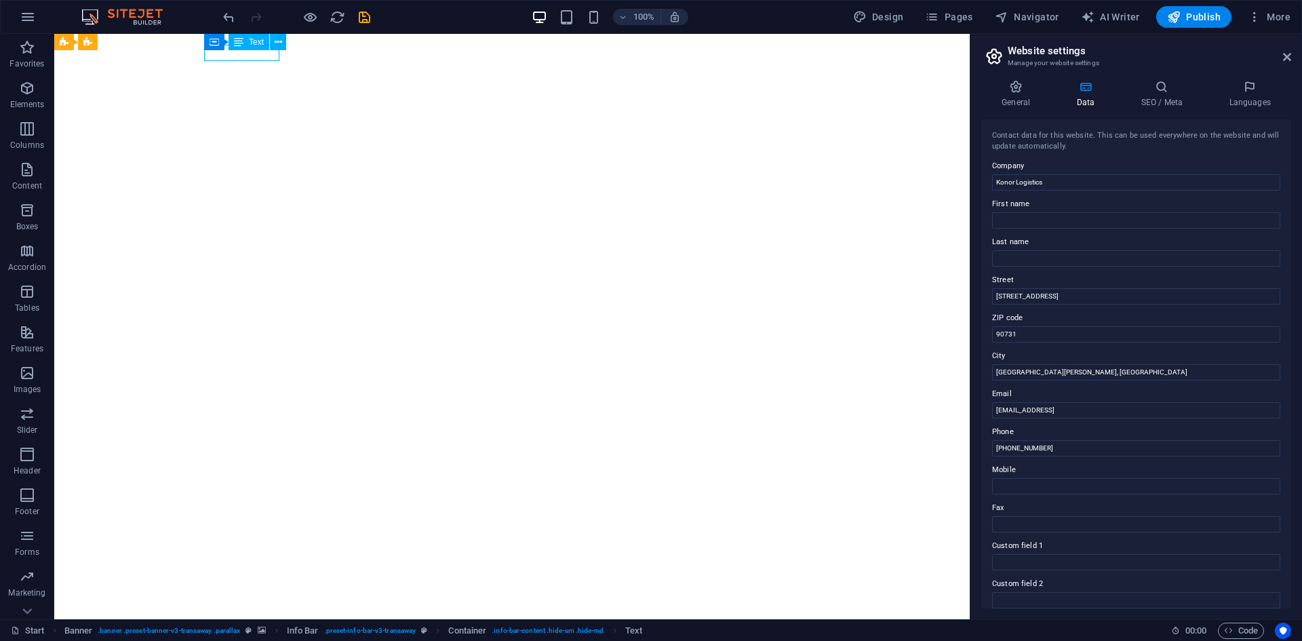
click at [258, 44] on span "Text" at bounding box center [256, 42] width 15 height 8
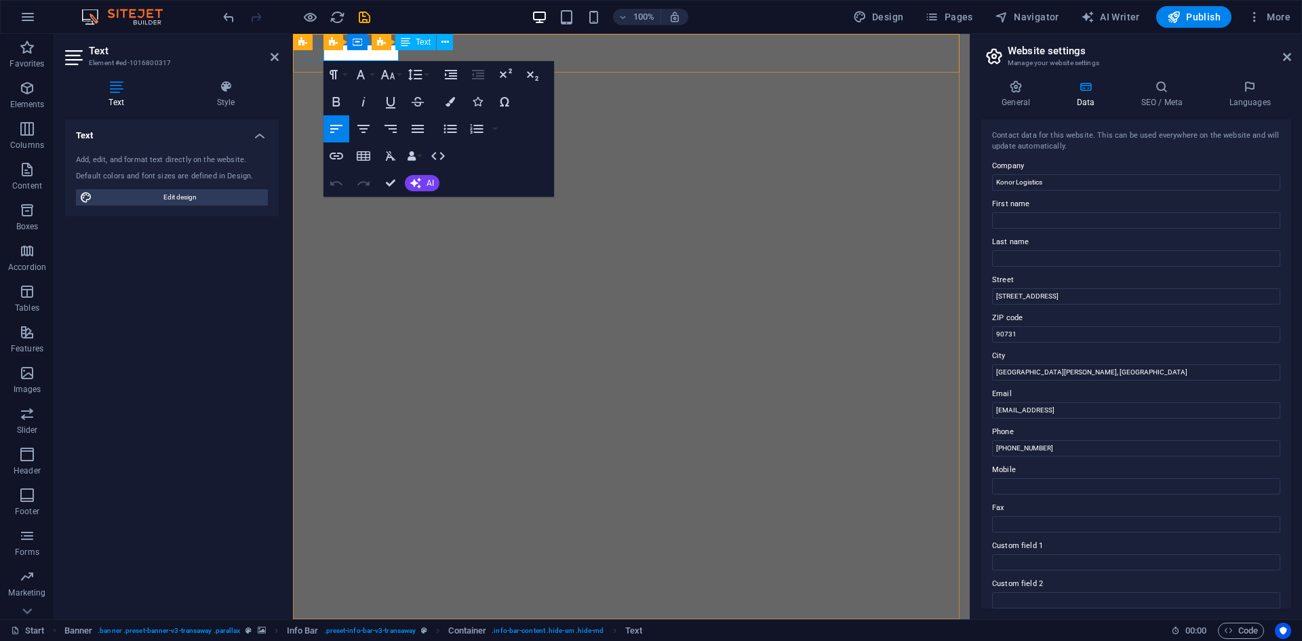
click at [363, 640] on span "[PHONE_NUMBER]" at bounding box center [358, 649] width 94 height 15
click at [397, 640] on span "[PHONE_NUMBER]" at bounding box center [358, 649] width 94 height 15
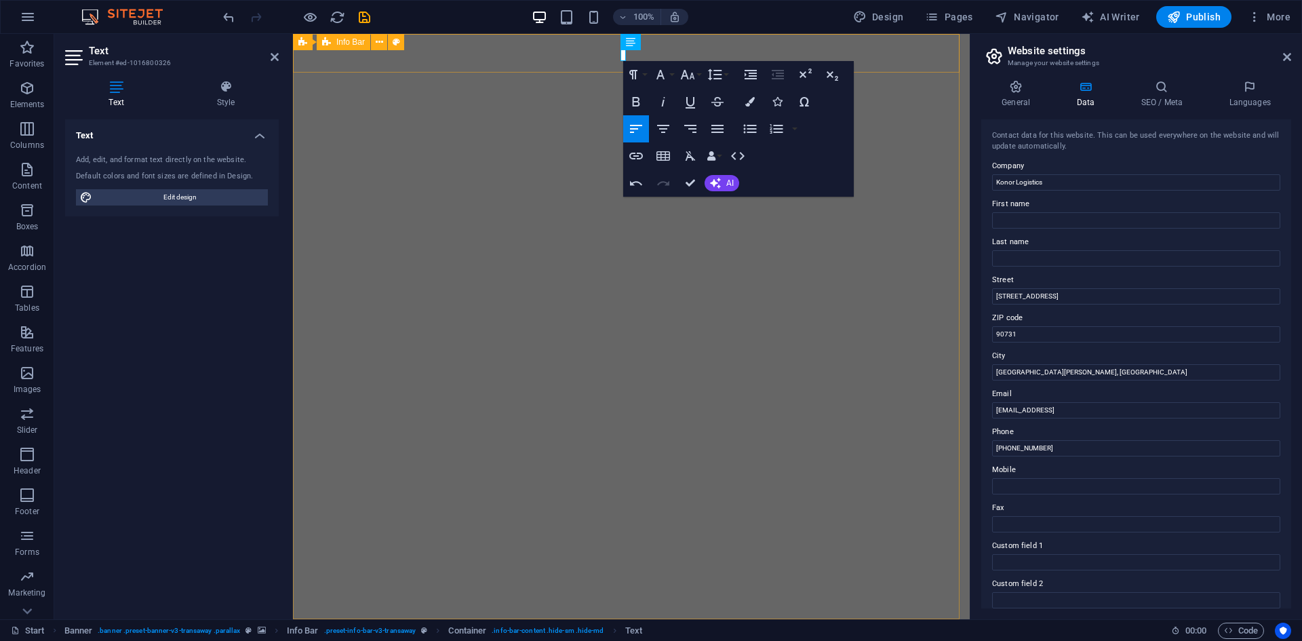
scroll to position [0, 1]
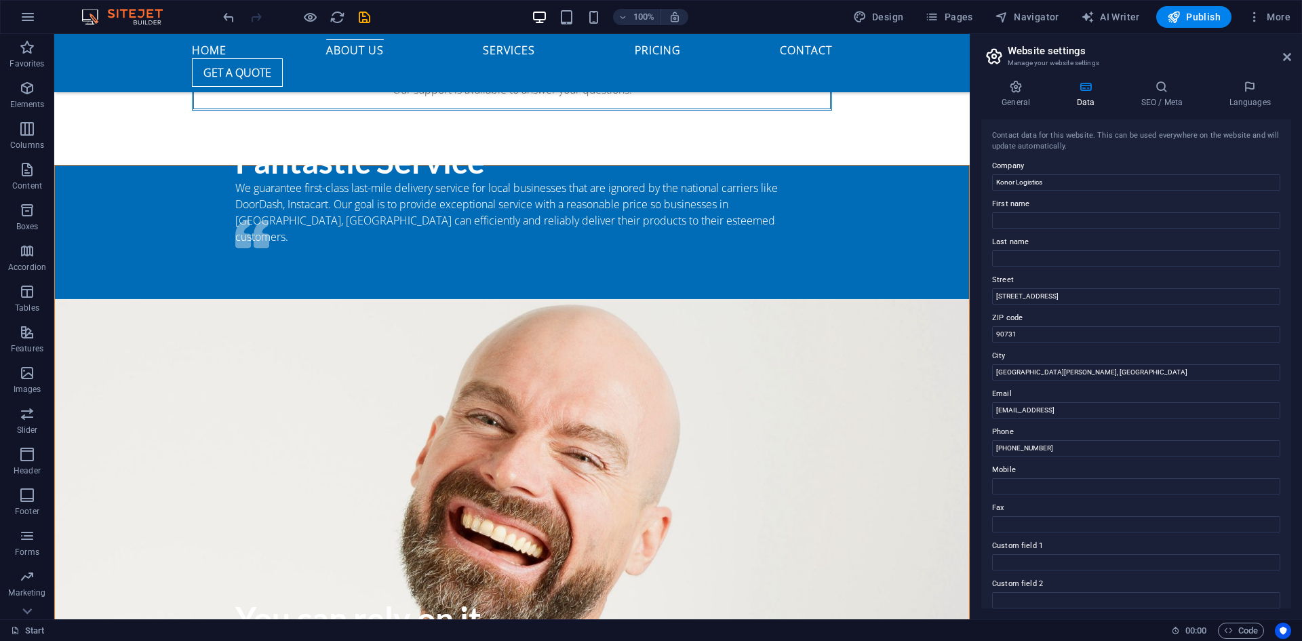
scroll to position [1548, 0]
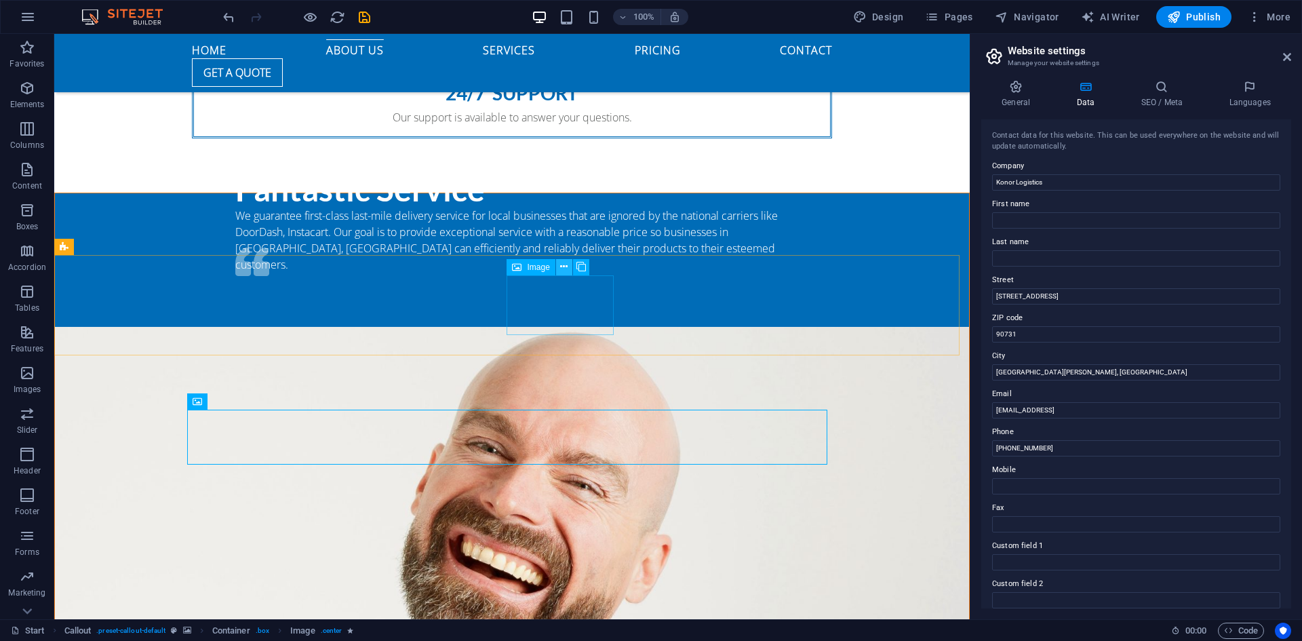
click at [566, 267] on icon at bounding box center [563, 267] width 7 height 14
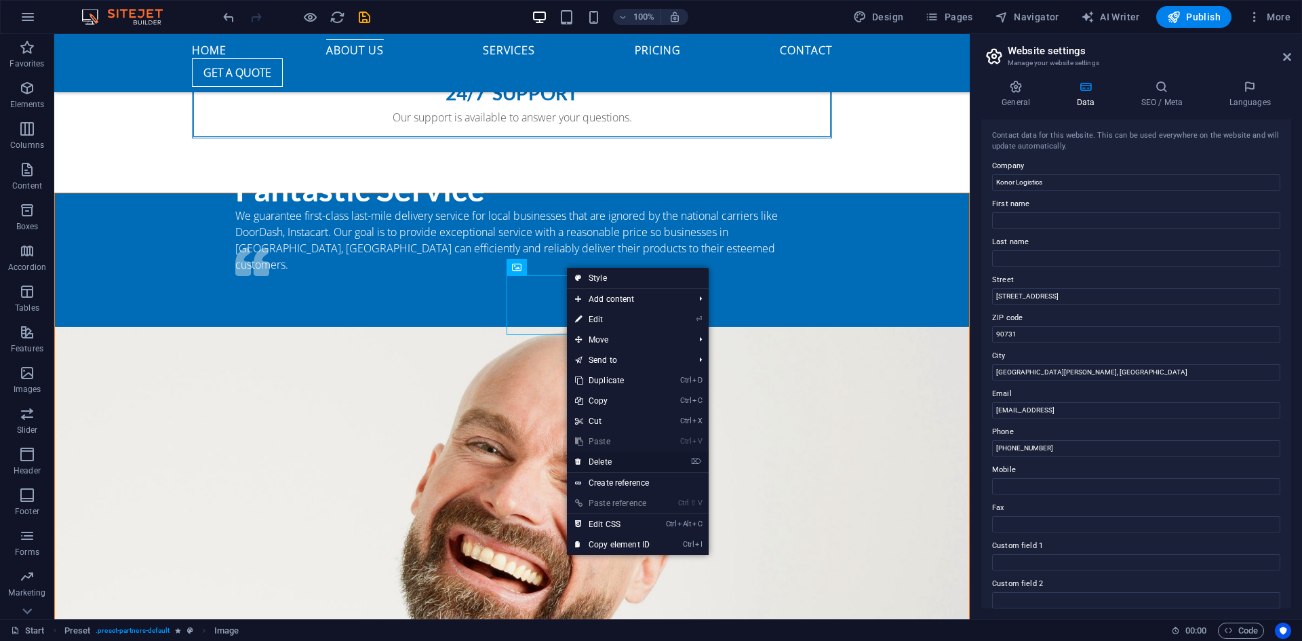
click at [605, 460] on link "⌦ Delete" at bounding box center [612, 462] width 91 height 20
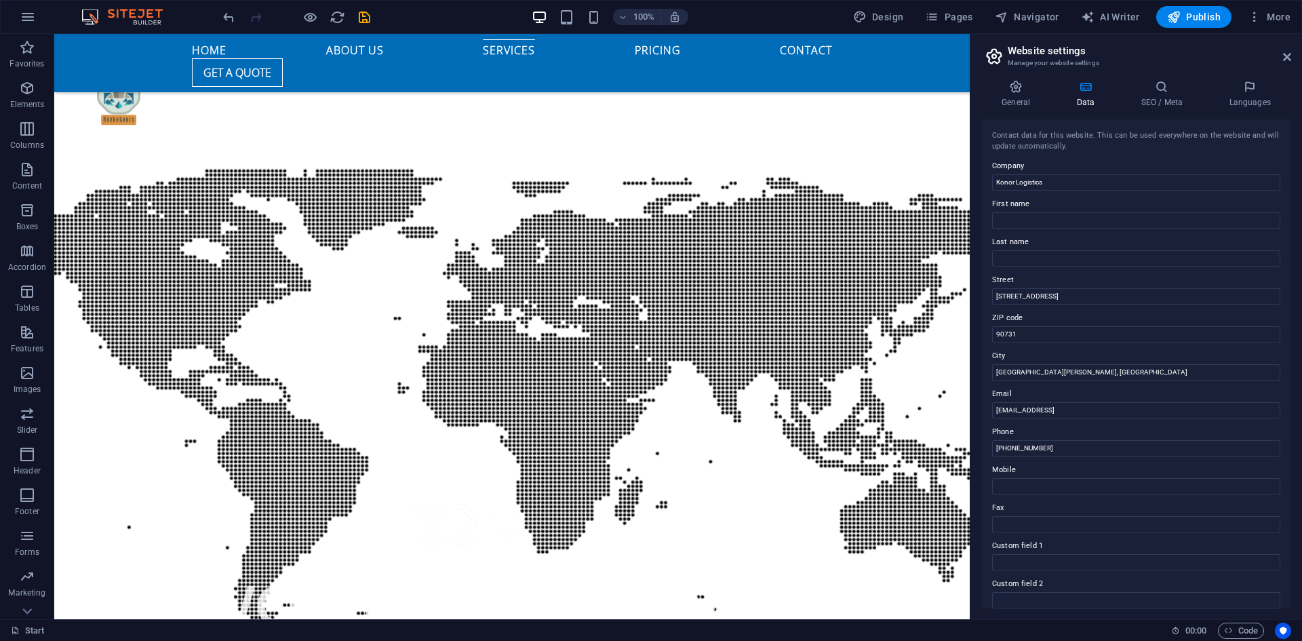
scroll to position [3200, 0]
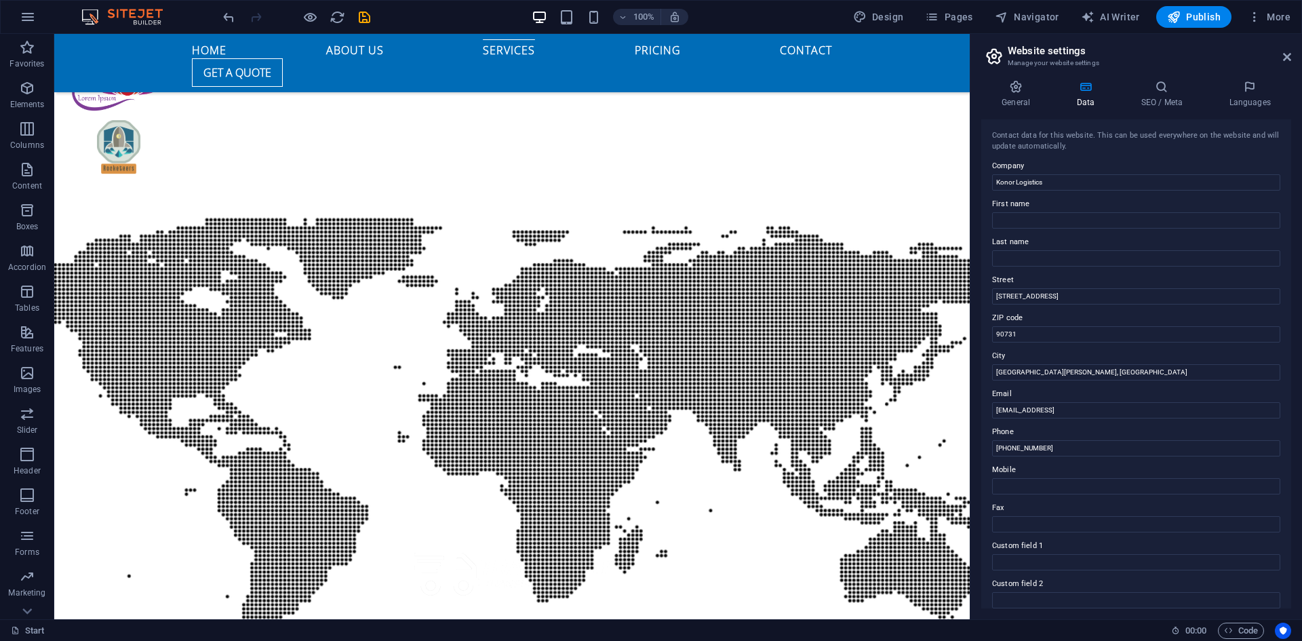
drag, startPoint x: 961, startPoint y: 220, endPoint x: 1103, endPoint y: 414, distance: 240.6
click at [387, 52] on nav "Home About us Services Pricing Contact" at bounding box center [512, 48] width 640 height 19
select select
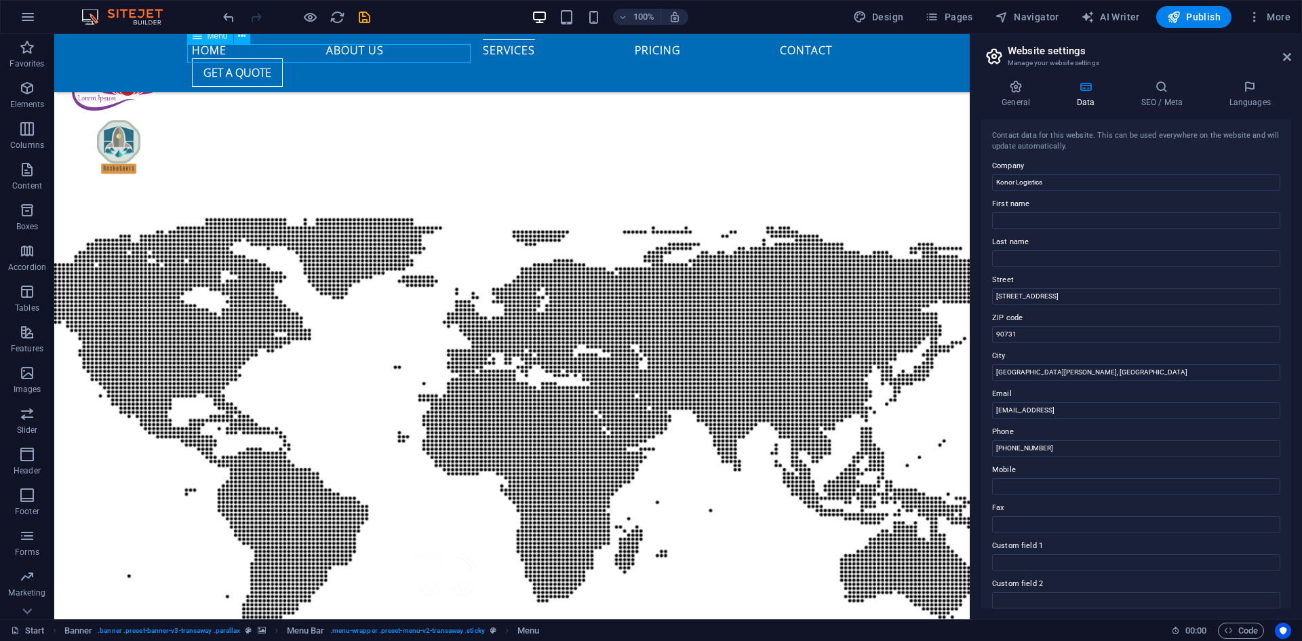
select select
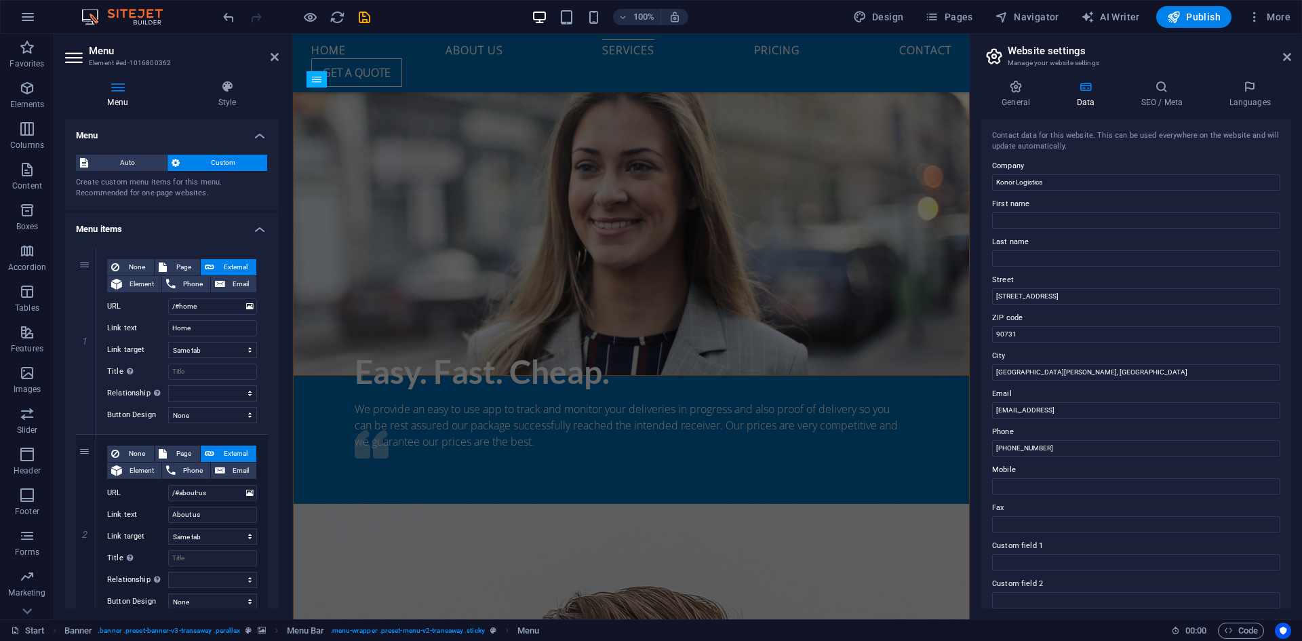
scroll to position [2382, 0]
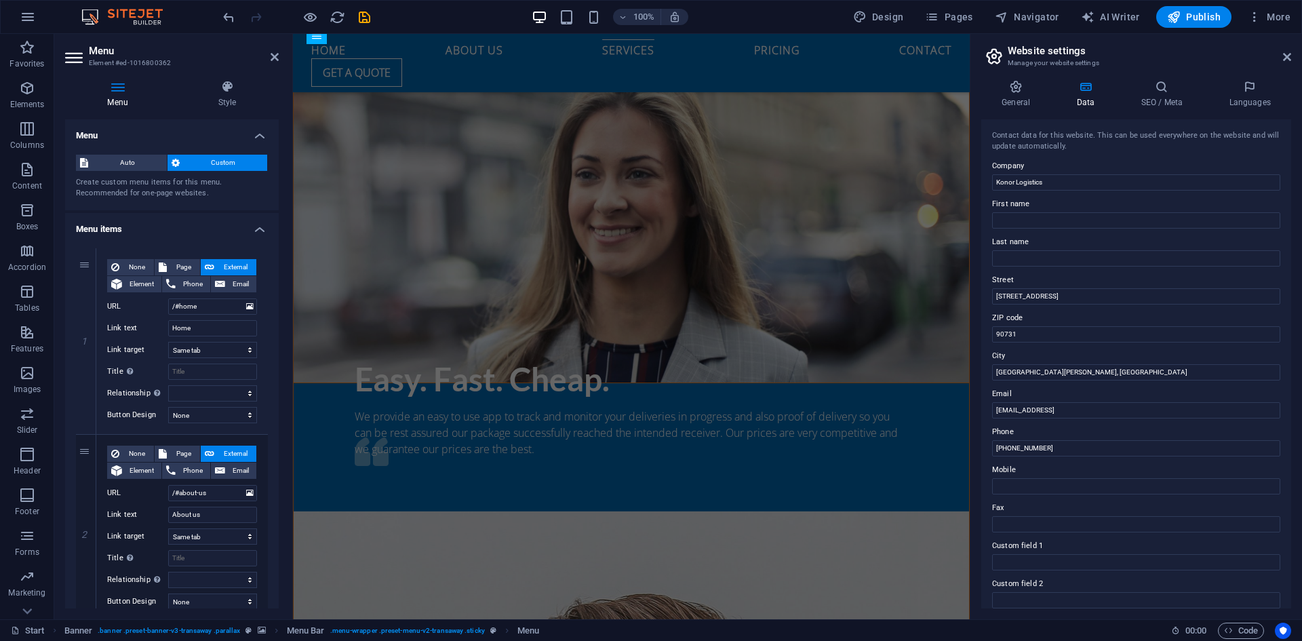
drag, startPoint x: 969, startPoint y: 357, endPoint x: 1278, endPoint y: 315, distance: 312.1
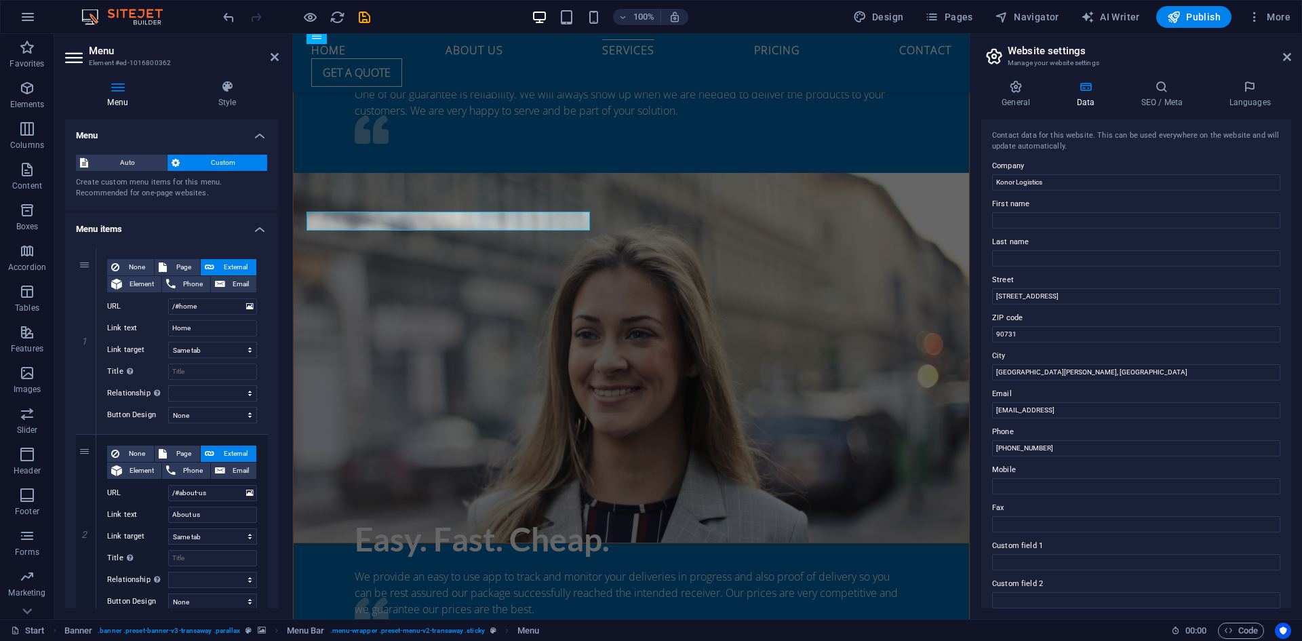
scroll to position [2214, 0]
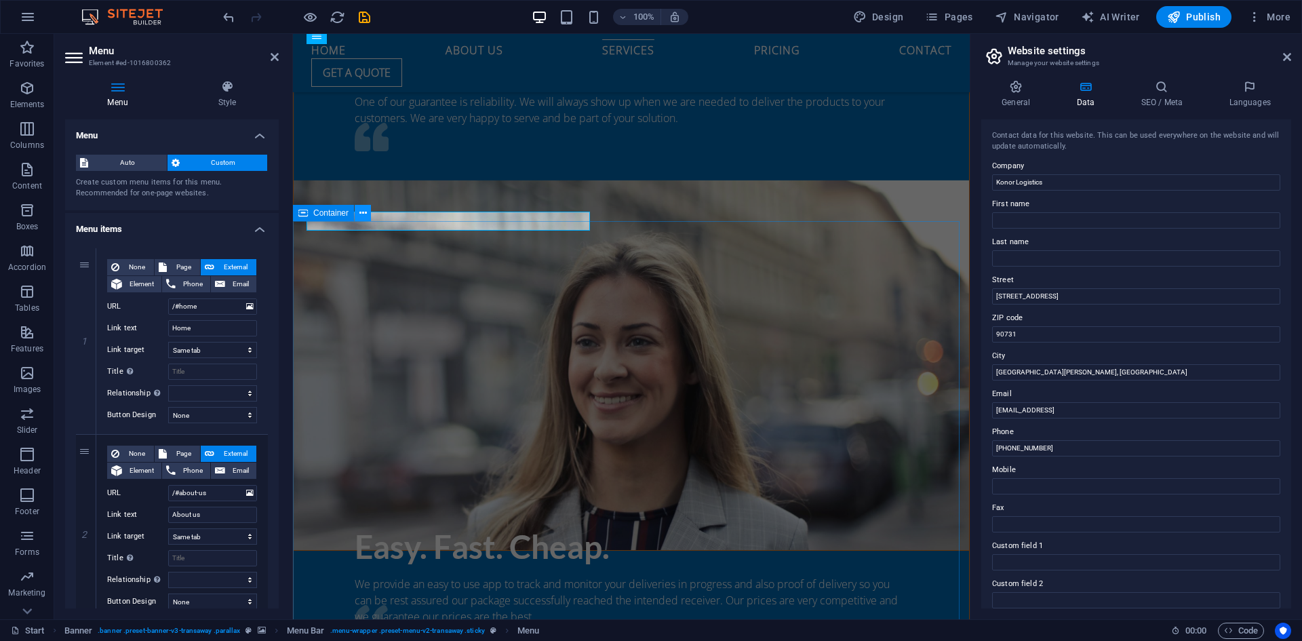
click at [365, 215] on icon at bounding box center [362, 213] width 7 height 14
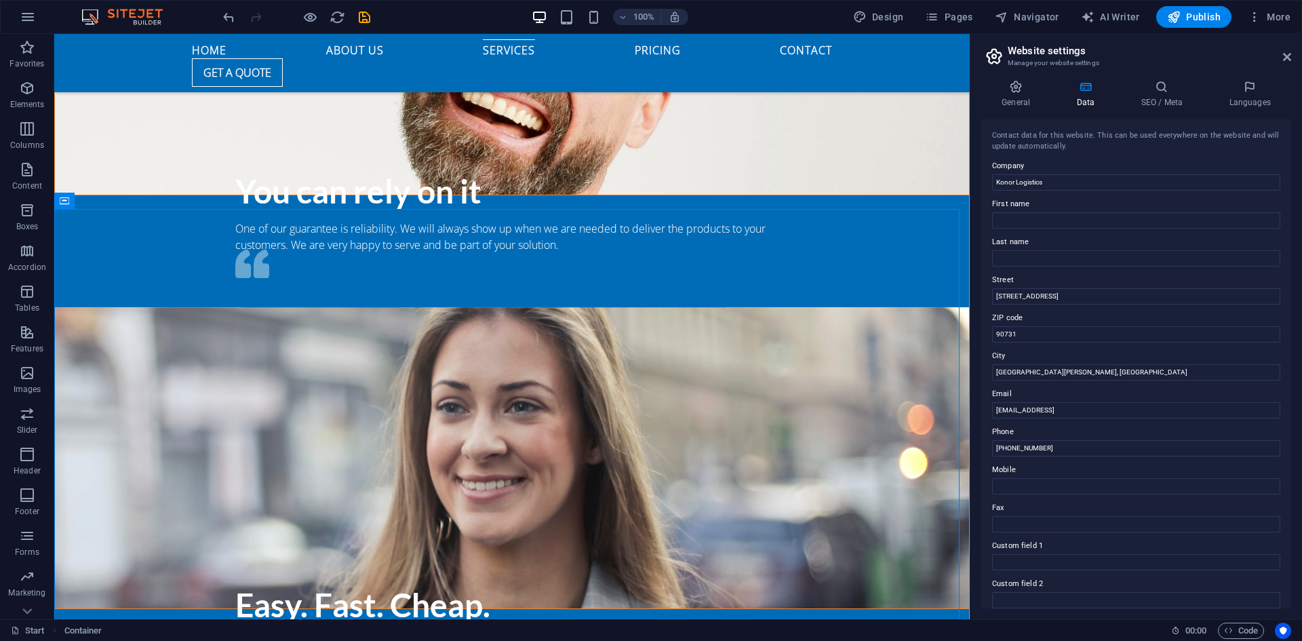
scroll to position [1989, 0]
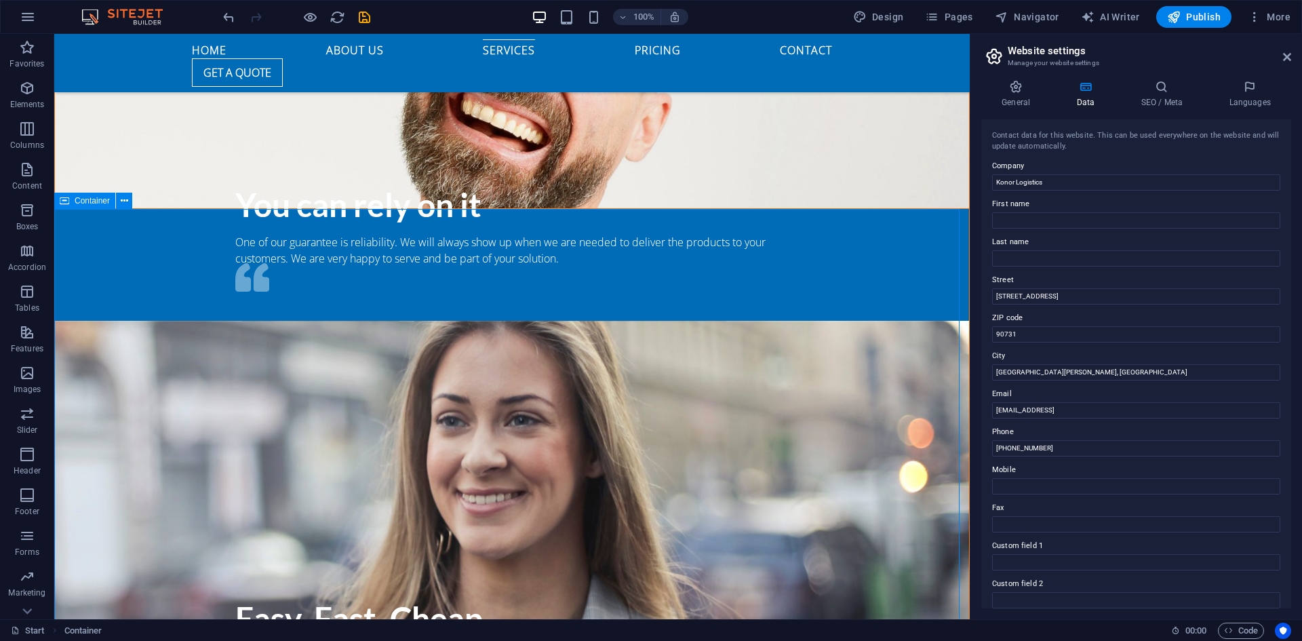
click at [64, 199] on icon at bounding box center [64, 201] width 9 height 16
click at [124, 199] on icon at bounding box center [124, 201] width 7 height 14
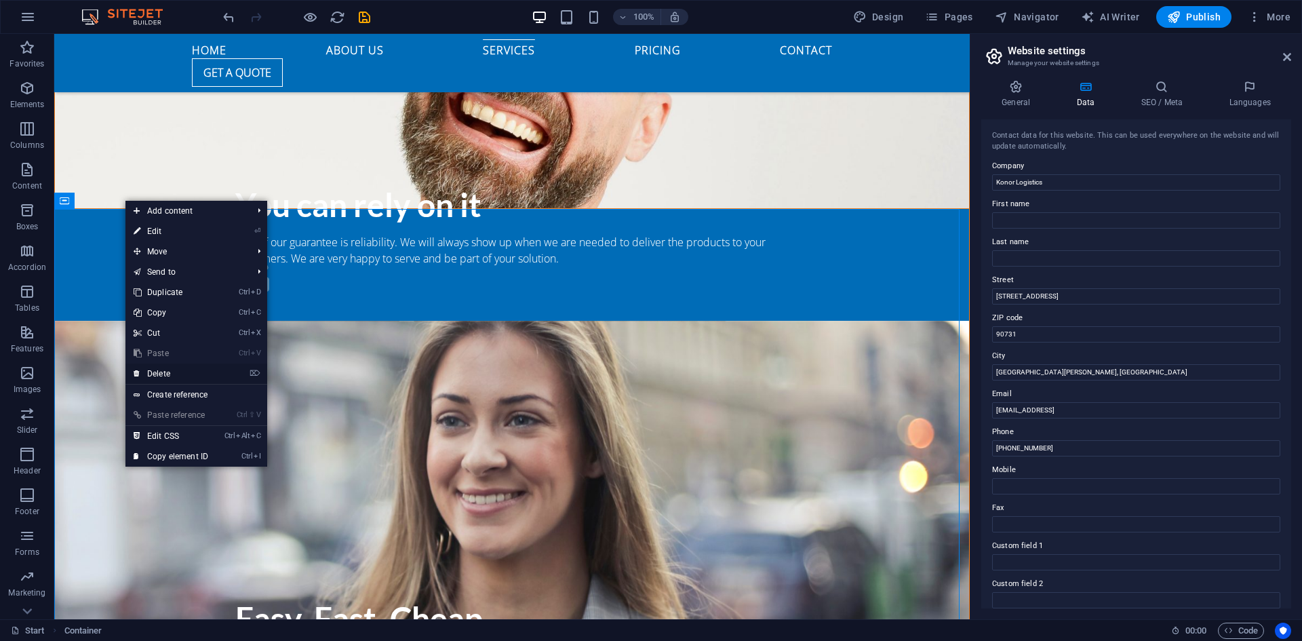
click at [172, 372] on link "⌦ Delete" at bounding box center [170, 373] width 91 height 20
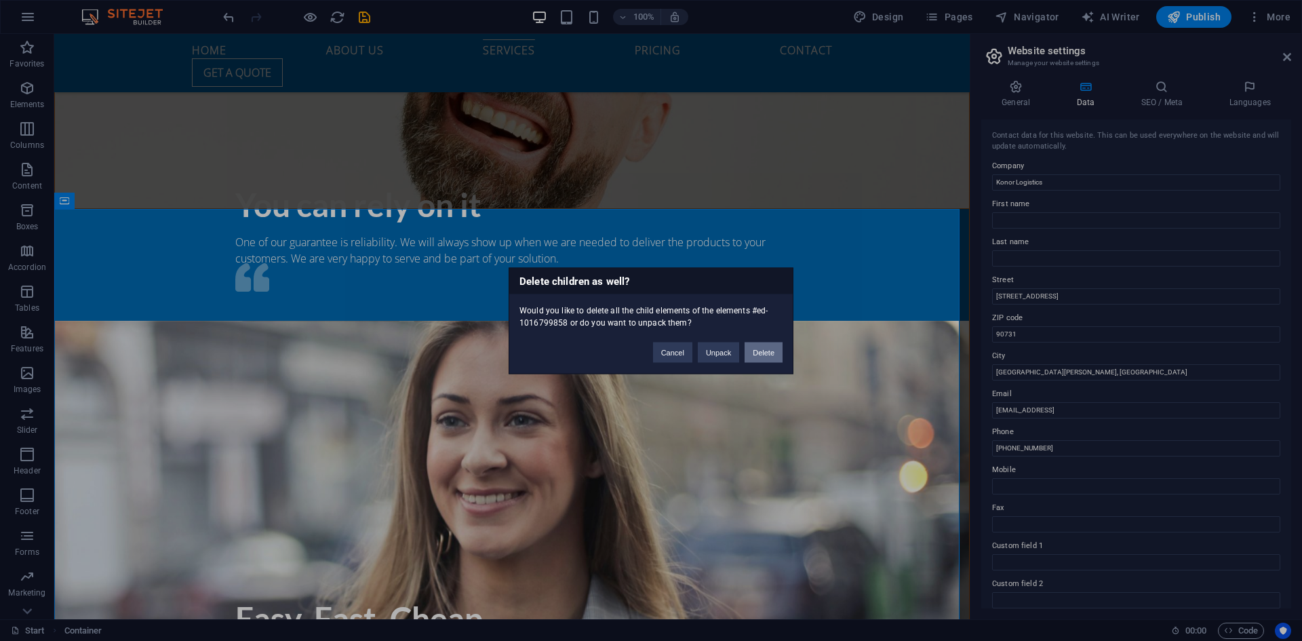
click at [757, 350] on button "Delete" at bounding box center [764, 352] width 38 height 20
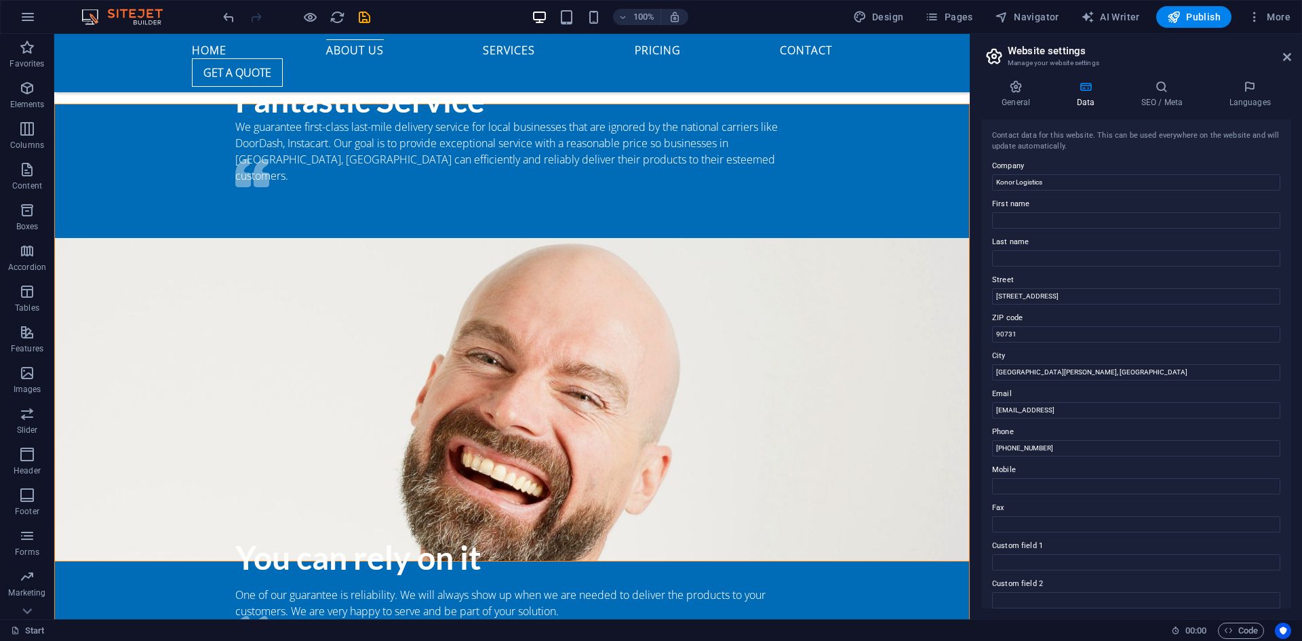
scroll to position [1637, 0]
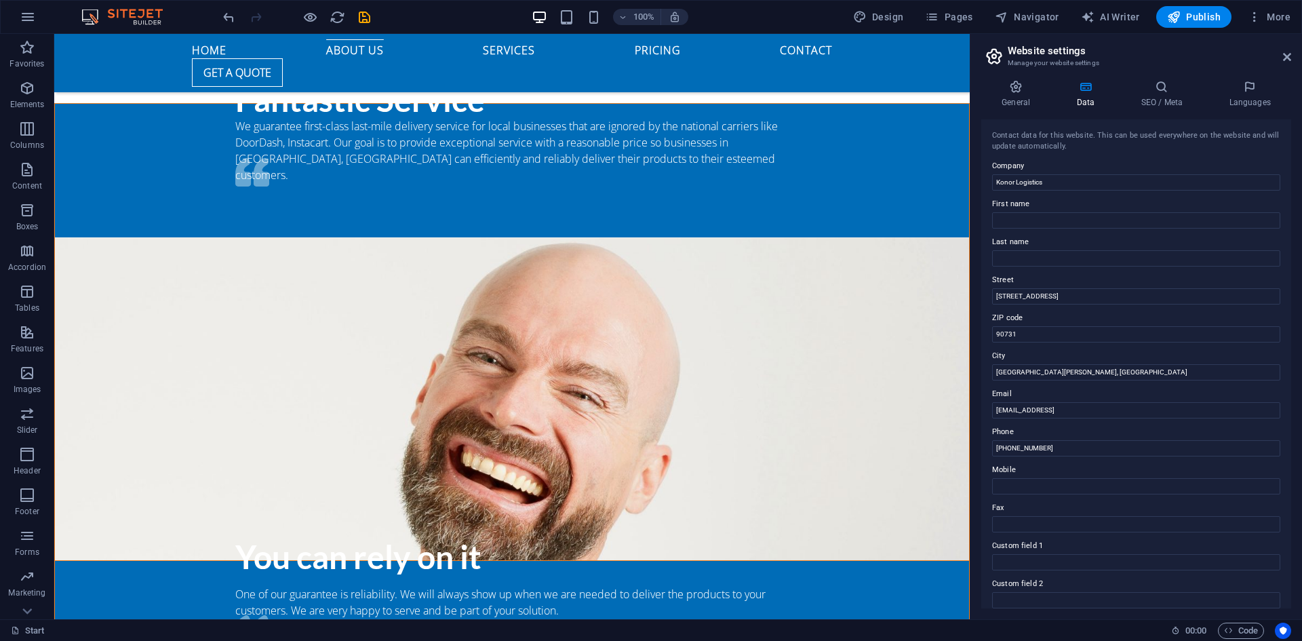
drag, startPoint x: 968, startPoint y: 260, endPoint x: 1029, endPoint y: 298, distance: 70.9
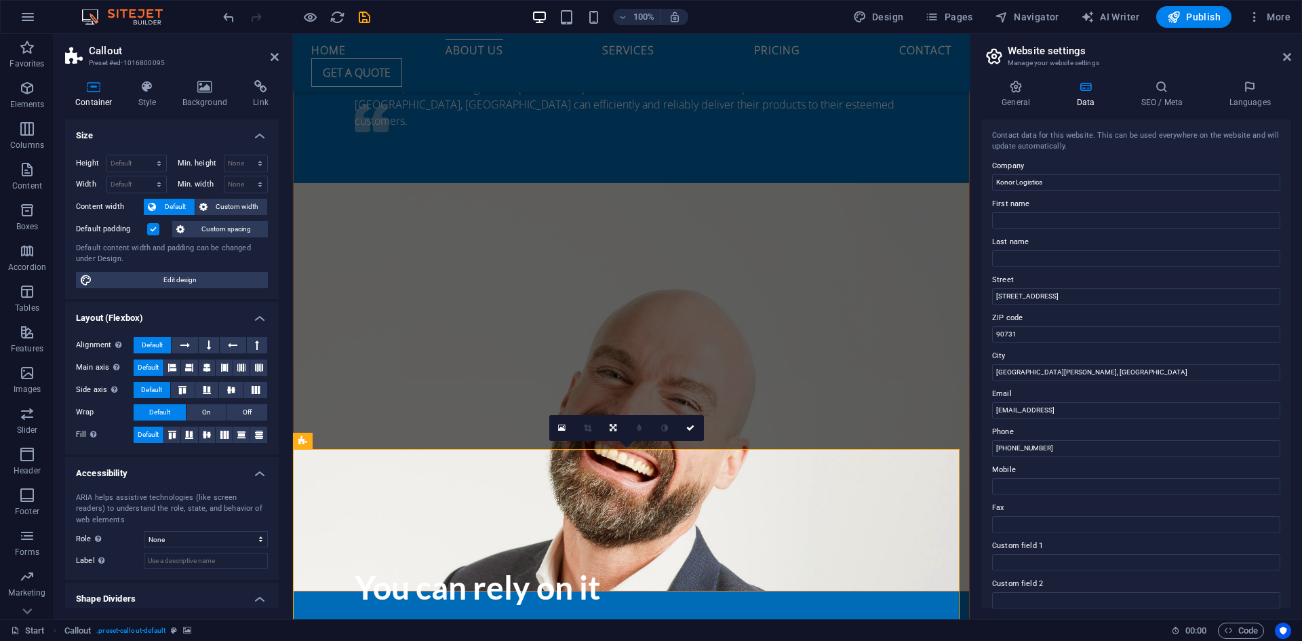
scroll to position [1658, 0]
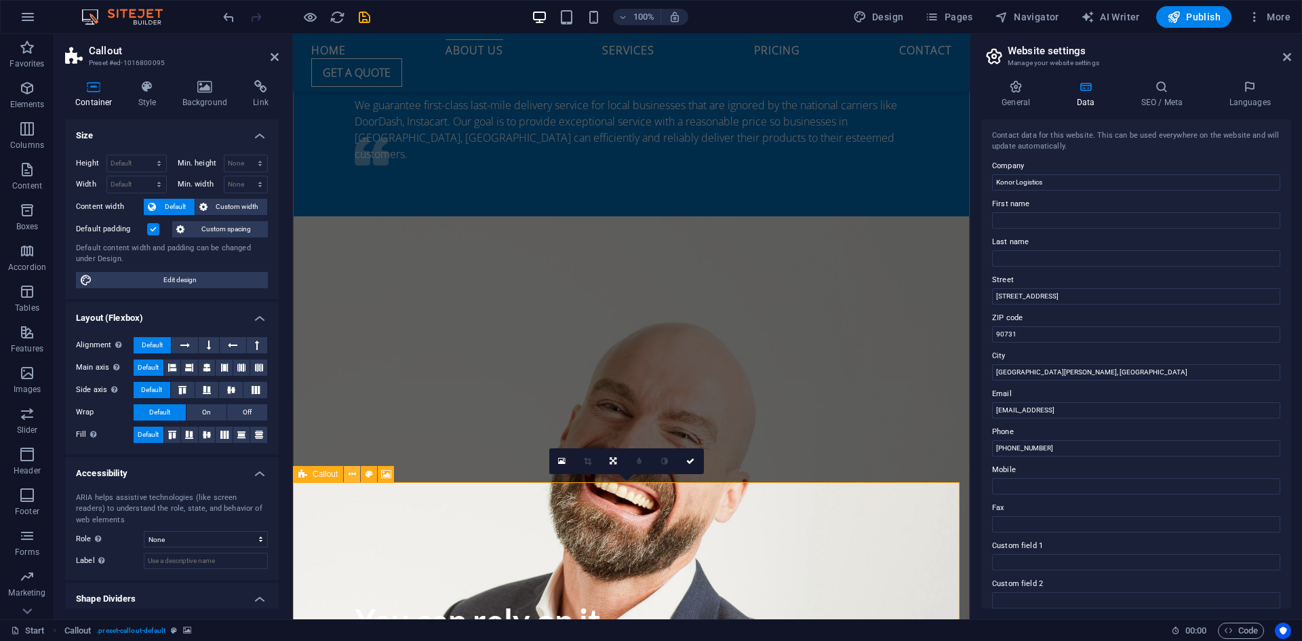
click at [350, 479] on icon at bounding box center [352, 474] width 7 height 14
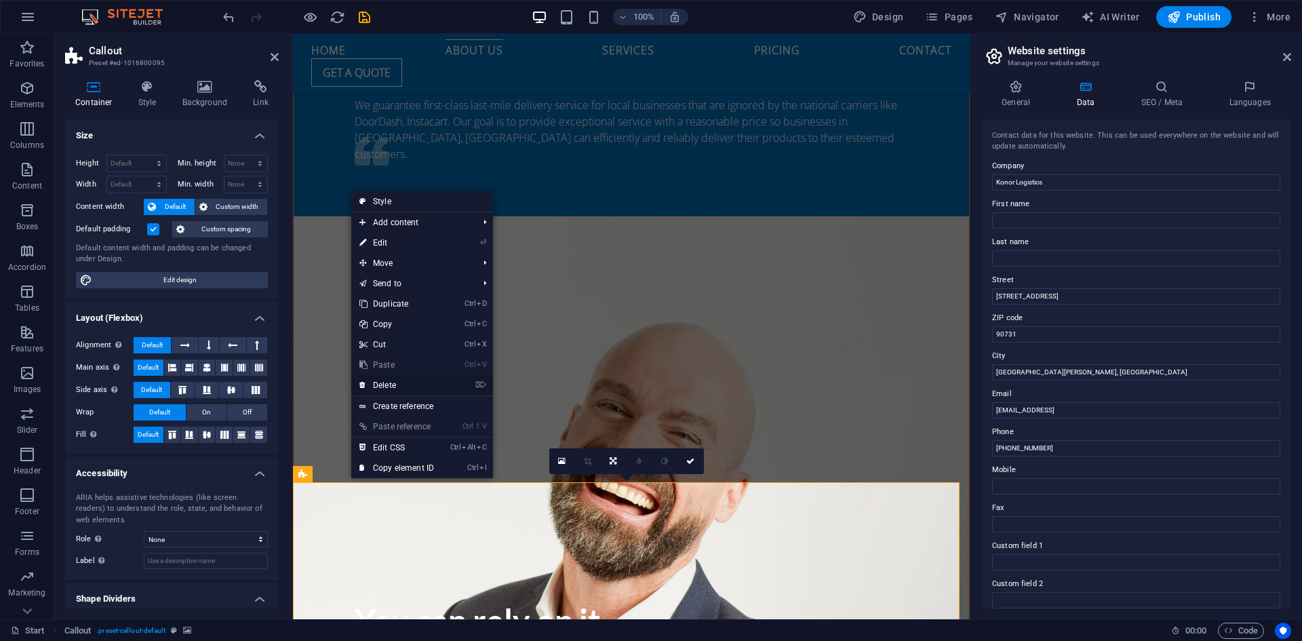
click at [408, 383] on link "⌦ Delete" at bounding box center [396, 385] width 91 height 20
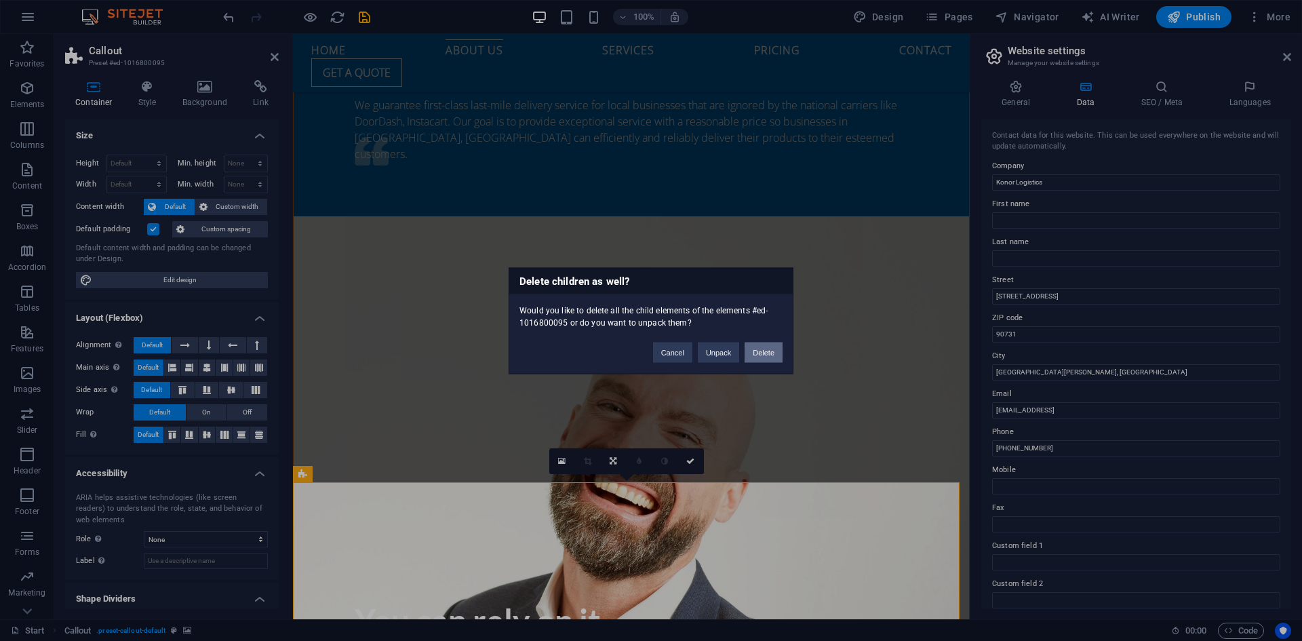
click at [761, 355] on button "Delete" at bounding box center [764, 352] width 38 height 20
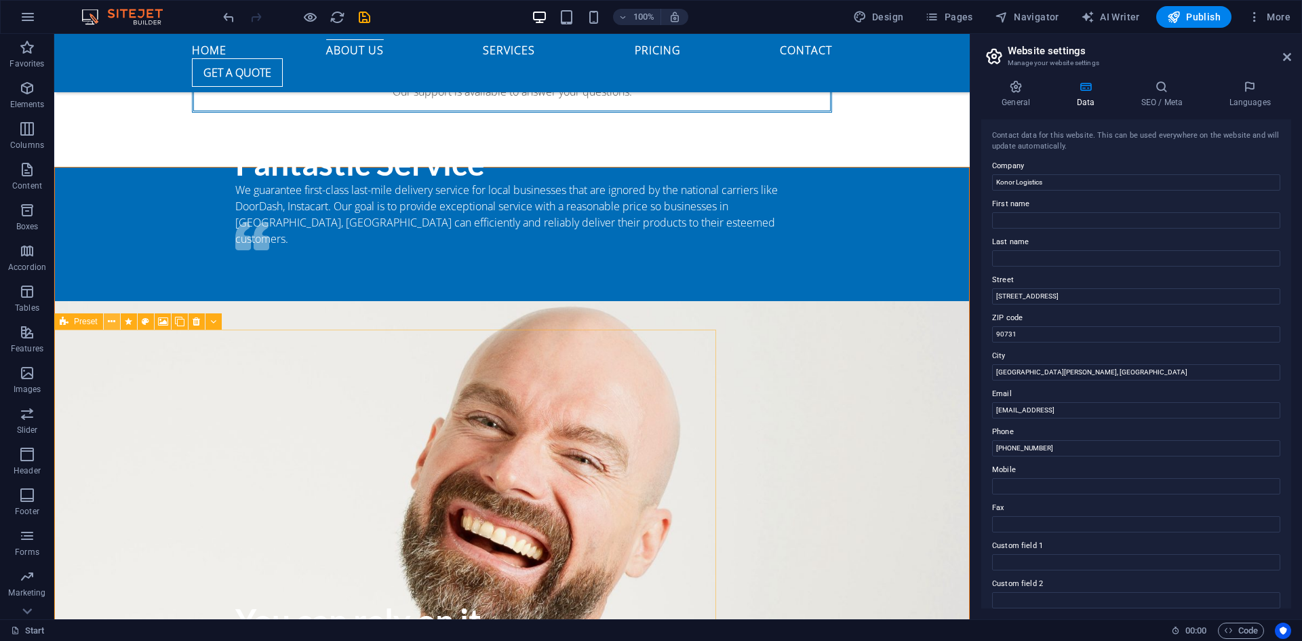
click at [114, 320] on icon at bounding box center [111, 322] width 7 height 14
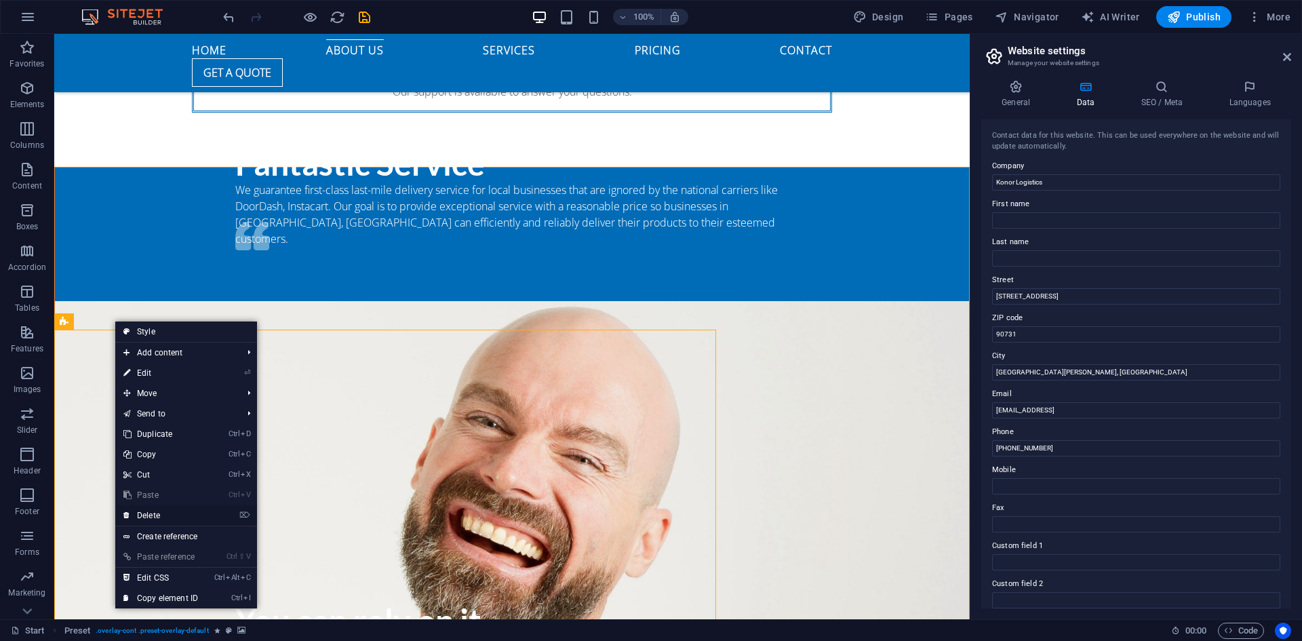
click at [163, 516] on link "⌦ Delete" at bounding box center [160, 515] width 91 height 20
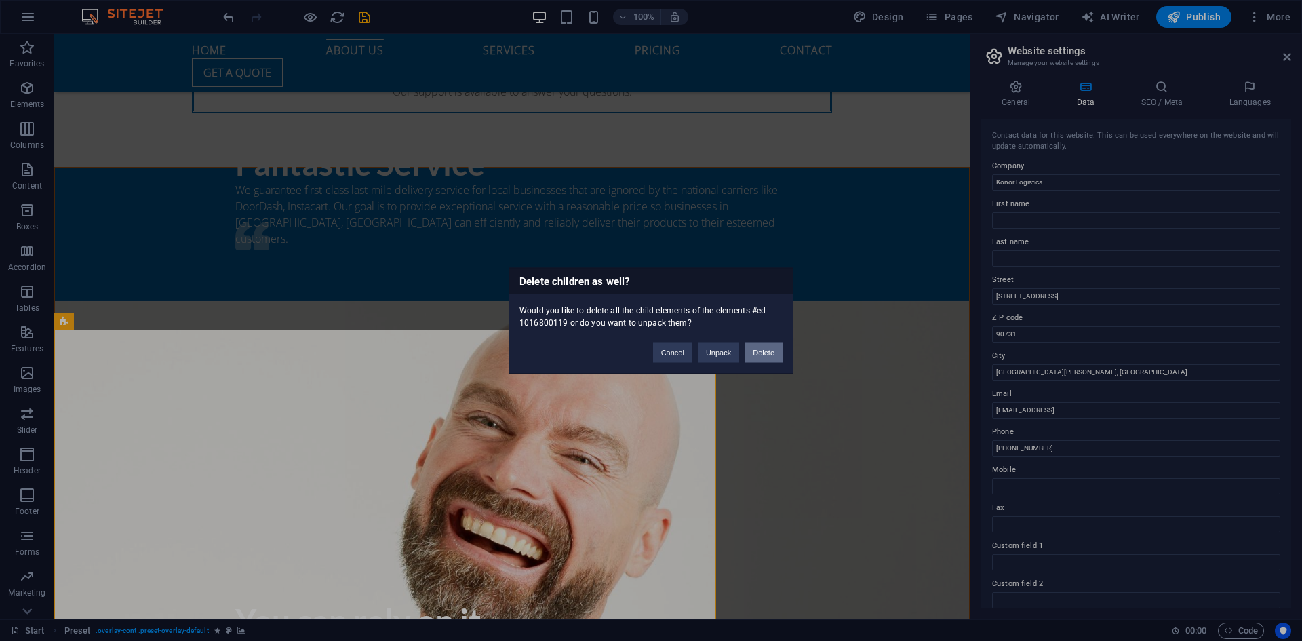
click at [760, 346] on button "Delete" at bounding box center [764, 352] width 38 height 20
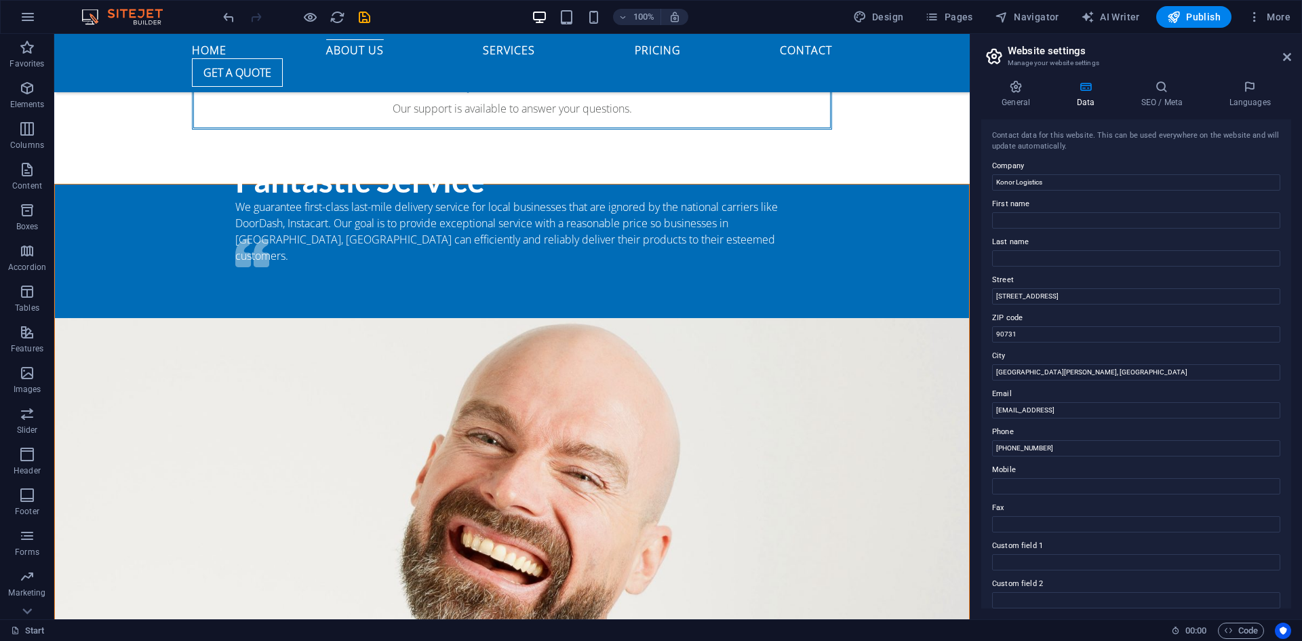
scroll to position [1546, 0]
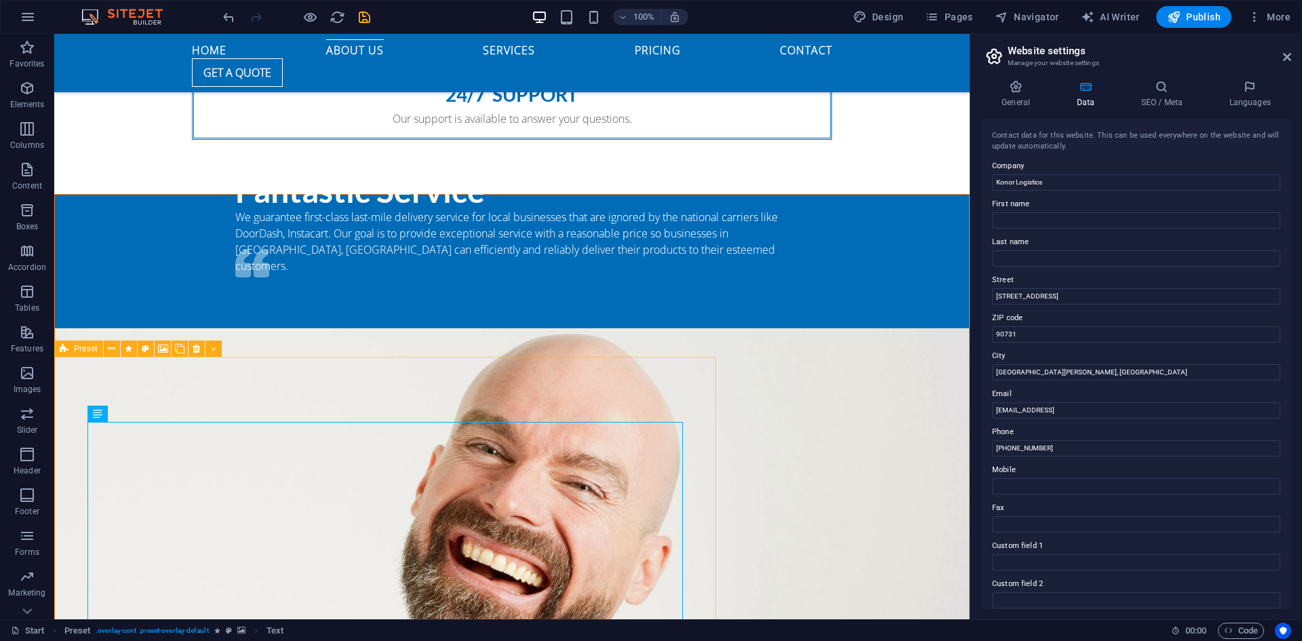
click at [66, 348] on icon at bounding box center [64, 348] width 9 height 16
click at [195, 349] on icon at bounding box center [196, 349] width 7 height 14
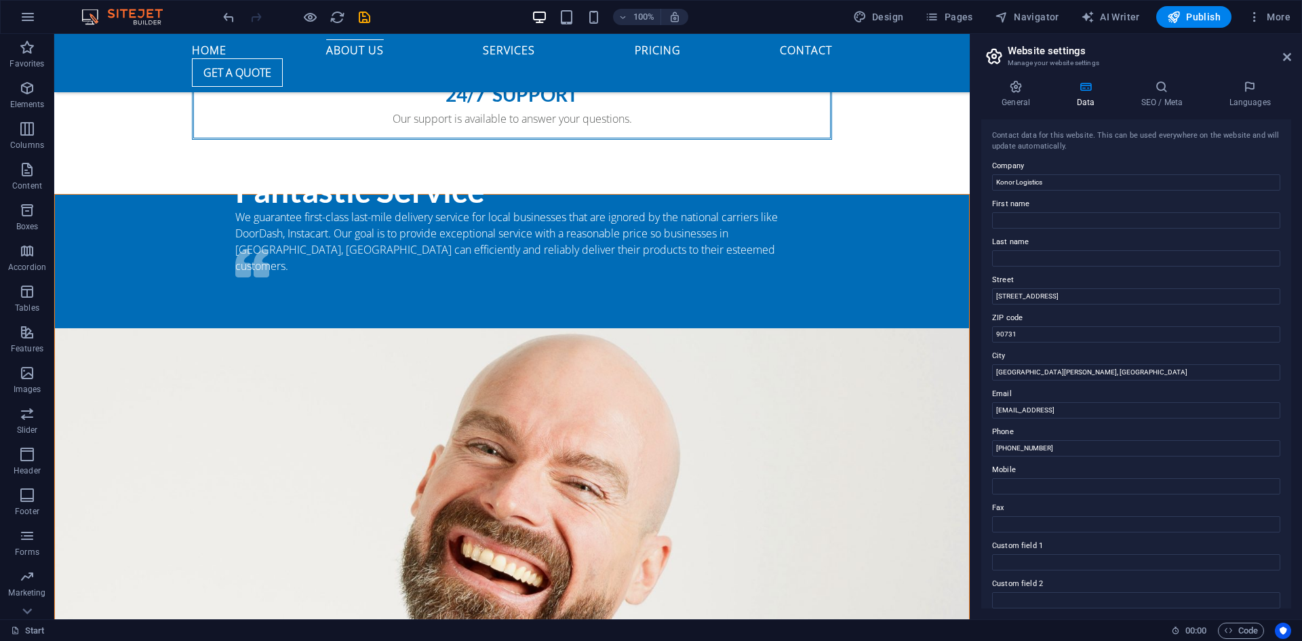
click at [54, 355] on div "Favorites Elements Columns Content Boxes Accordion Tables Features Images Slide…" at bounding box center [27, 326] width 54 height 585
click at [148, 349] on icon at bounding box center [145, 349] width 7 height 14
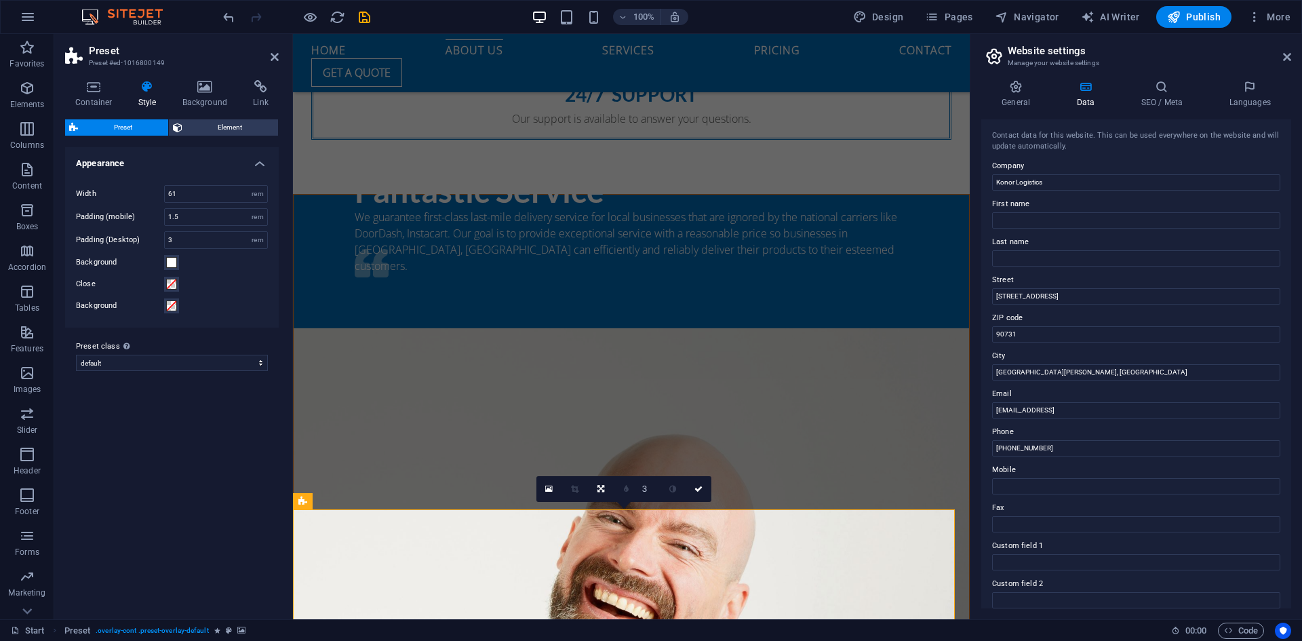
scroll to position [1631, 0]
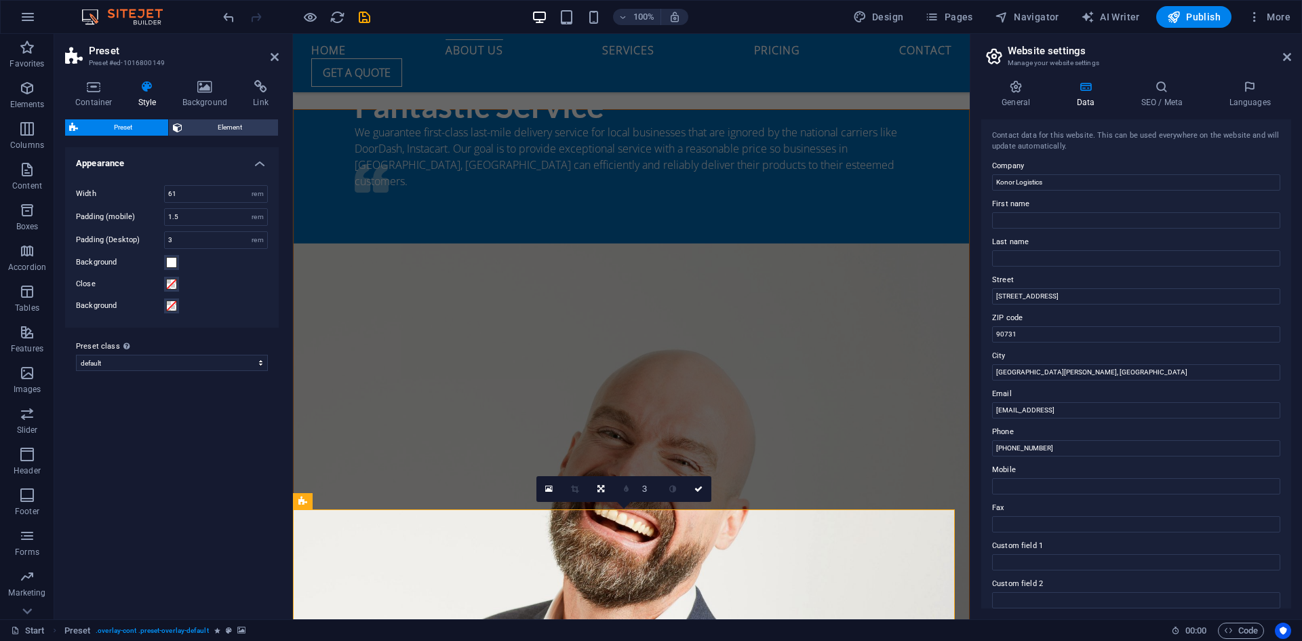
click at [148, 349] on label "Preset class Above chosen variant and settings affect all elements which carry …" at bounding box center [172, 346] width 192 height 16
click at [148, 355] on select "default Add preset class" at bounding box center [172, 363] width 192 height 16
click at [148, 349] on label "Preset class Above chosen variant and settings affect all elements which carry …" at bounding box center [172, 346] width 192 height 16
click at [148, 355] on select "default Add preset class" at bounding box center [172, 363] width 192 height 16
click at [148, 349] on label "Preset class Above chosen variant and settings affect all elements which carry …" at bounding box center [172, 346] width 192 height 16
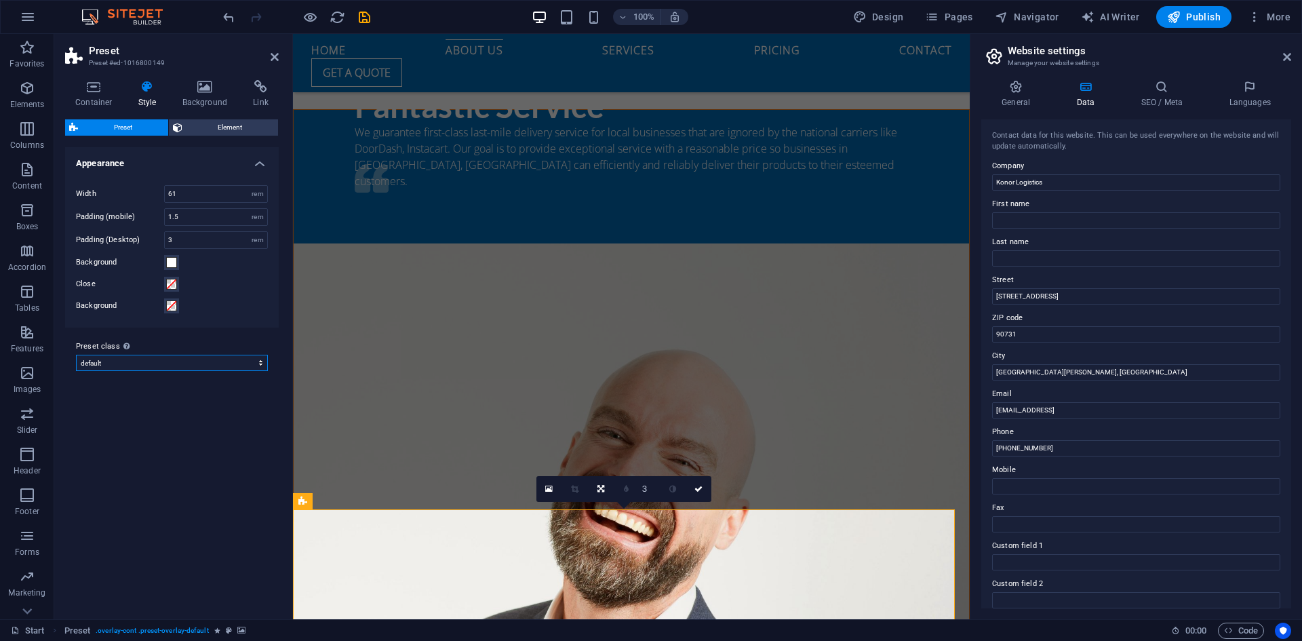
click at [148, 355] on select "default Add preset class" at bounding box center [172, 363] width 192 height 16
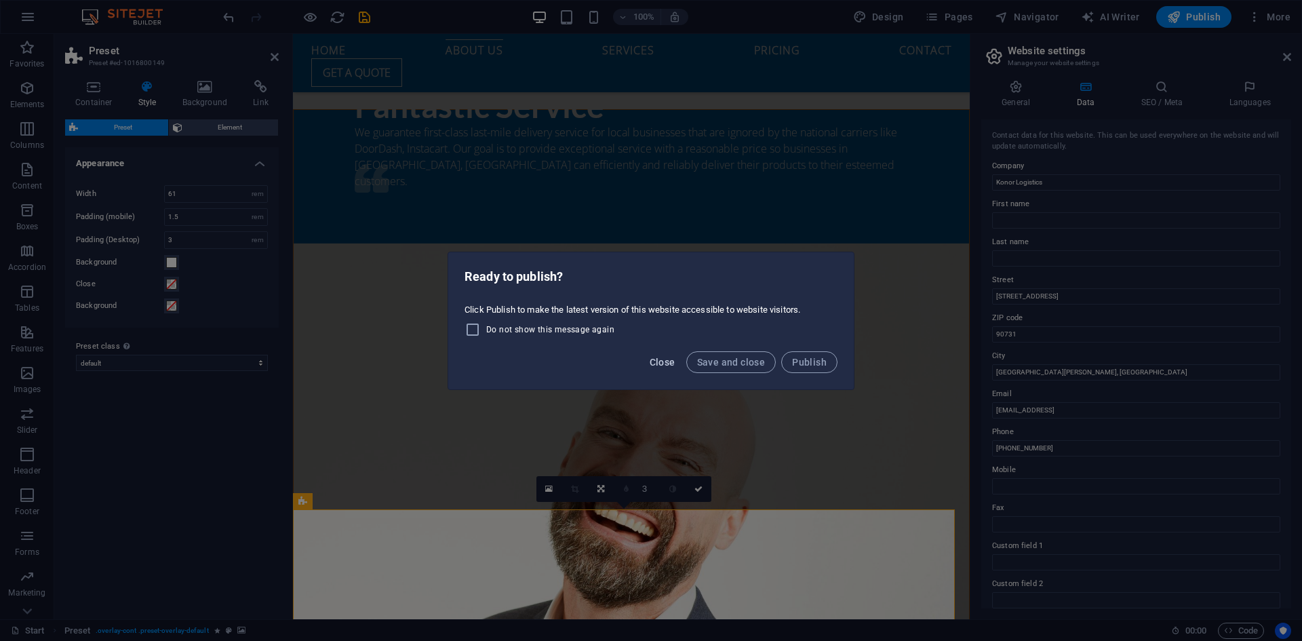
click at [658, 361] on span "Close" at bounding box center [663, 362] width 26 height 11
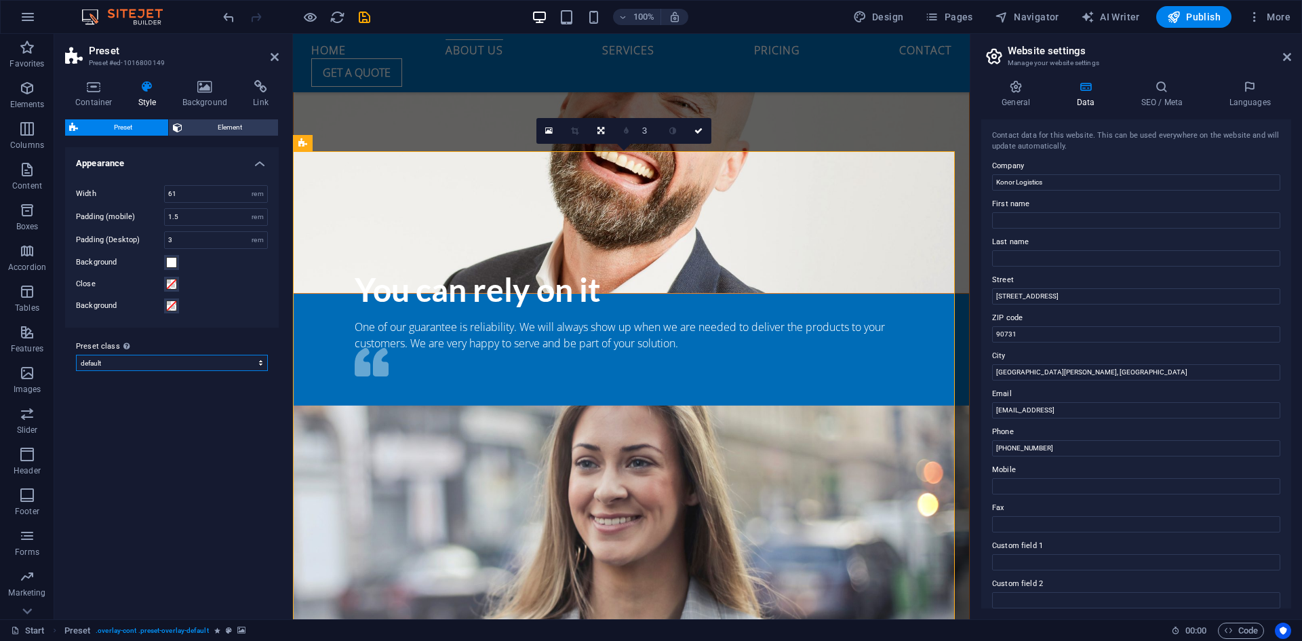
scroll to position [1984, 0]
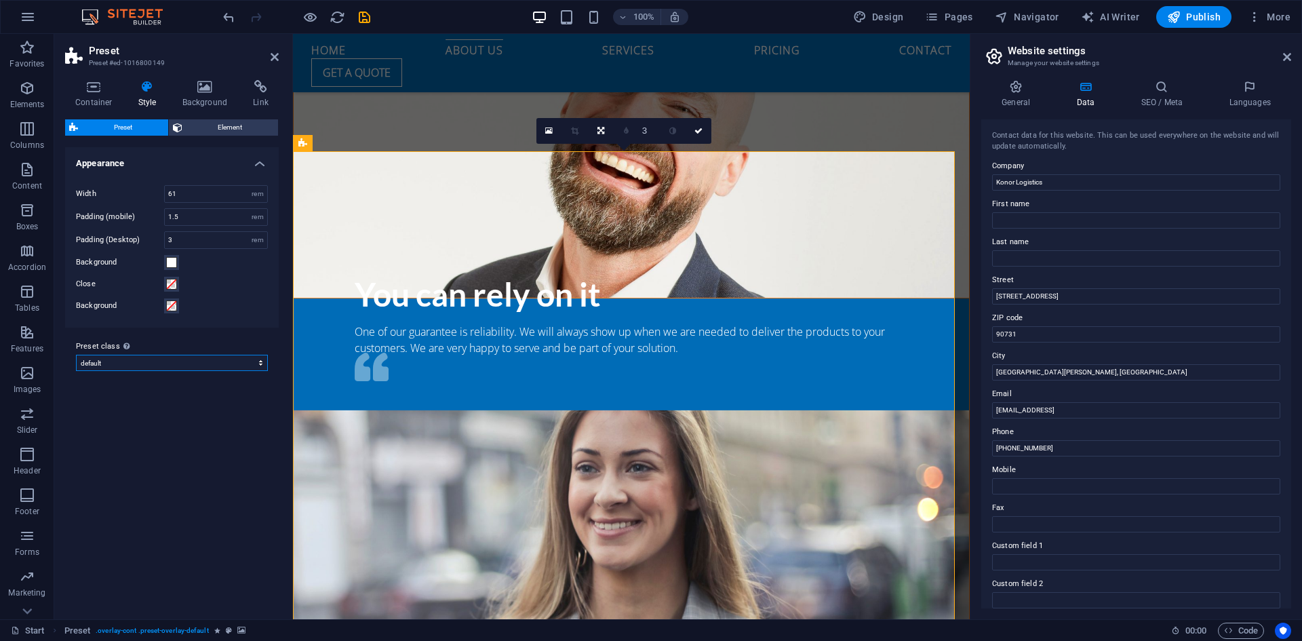
drag, startPoint x: 966, startPoint y: 346, endPoint x: 1269, endPoint y: 431, distance: 314.9
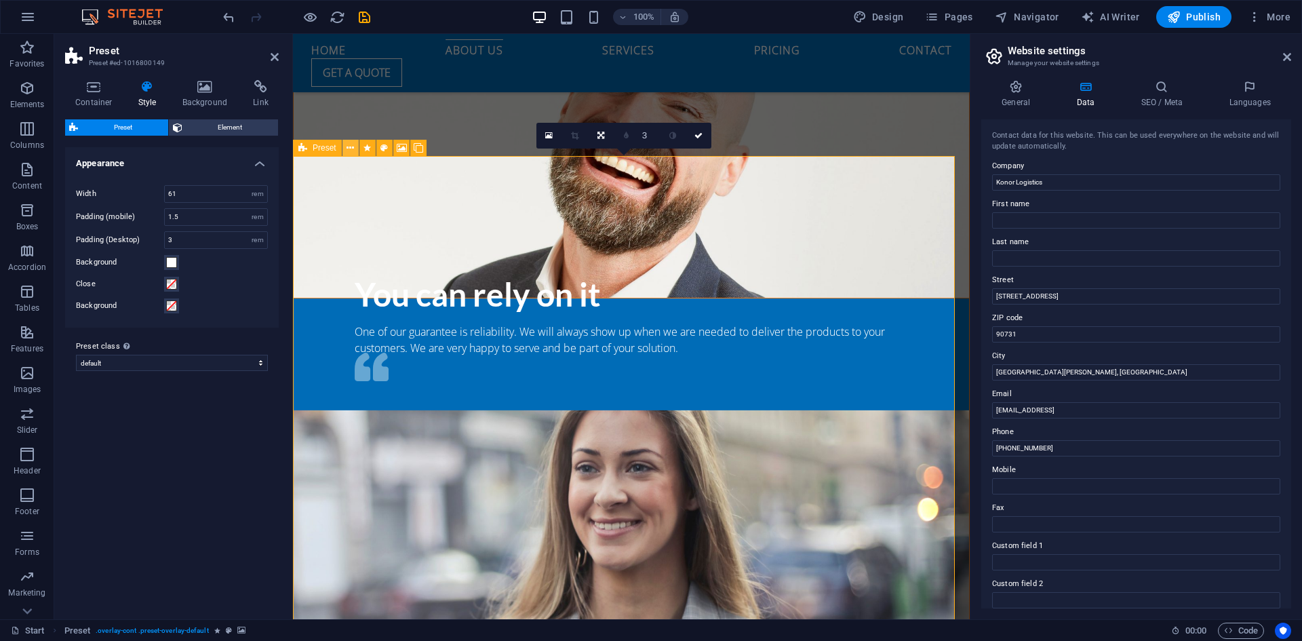
click at [350, 146] on icon at bounding box center [350, 148] width 7 height 14
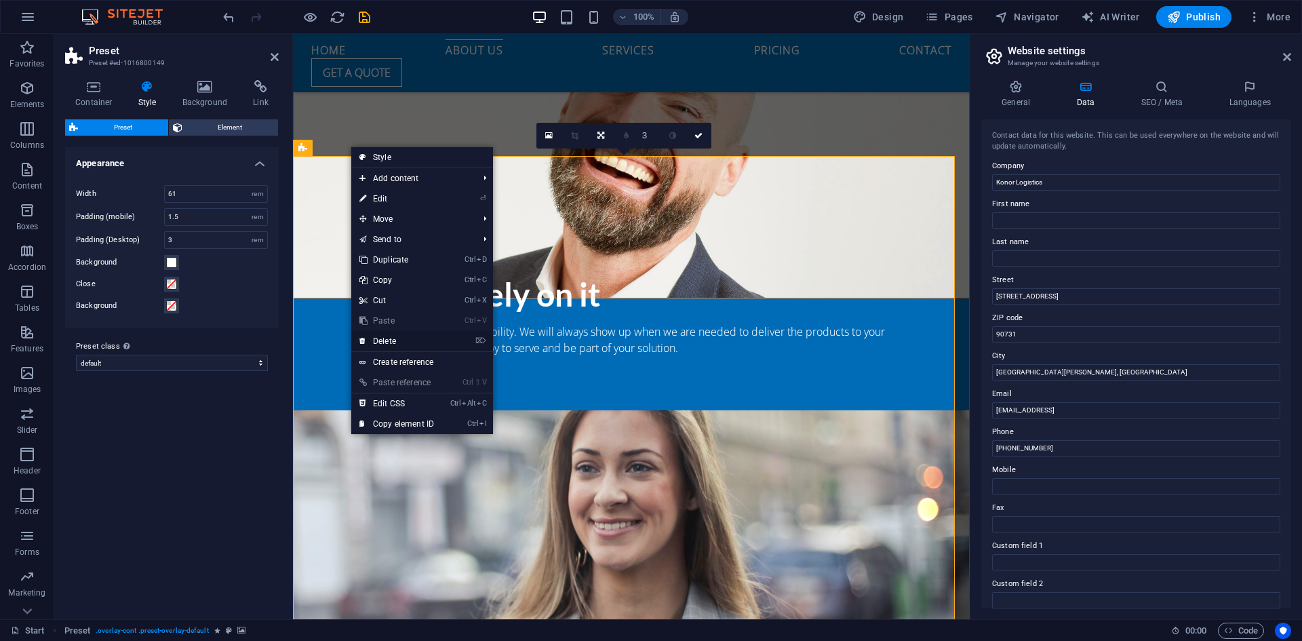
click at [398, 338] on link "⌦ Delete" at bounding box center [396, 341] width 91 height 20
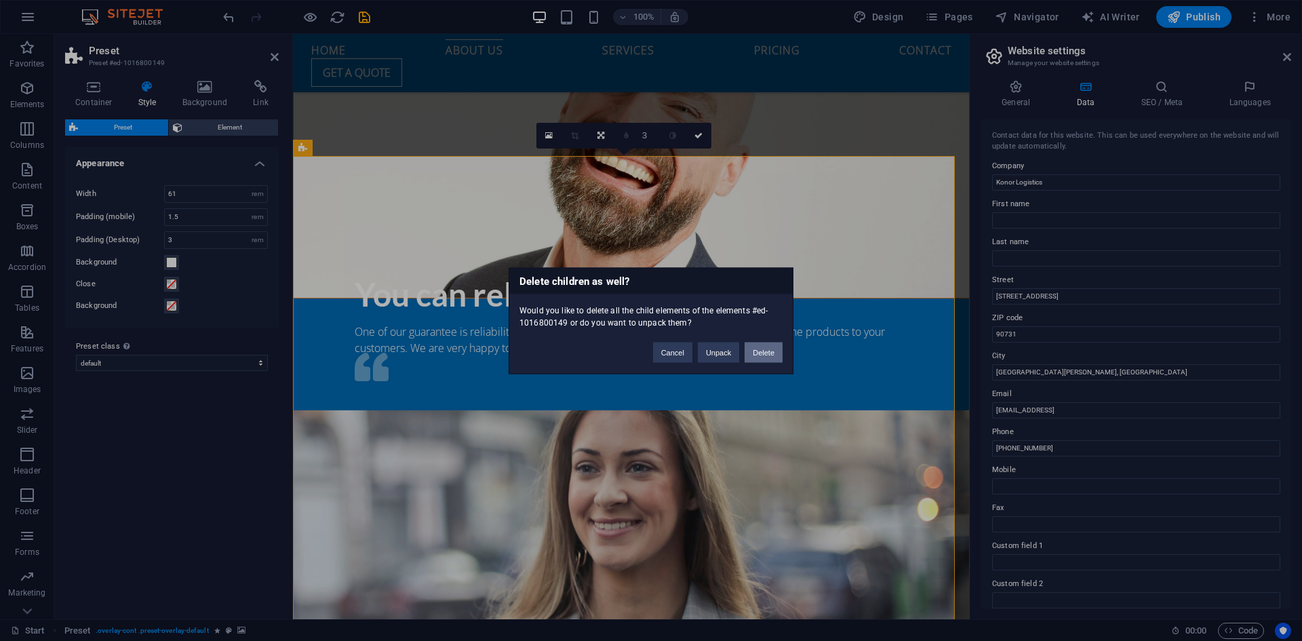
click at [753, 353] on button "Delete" at bounding box center [764, 352] width 38 height 20
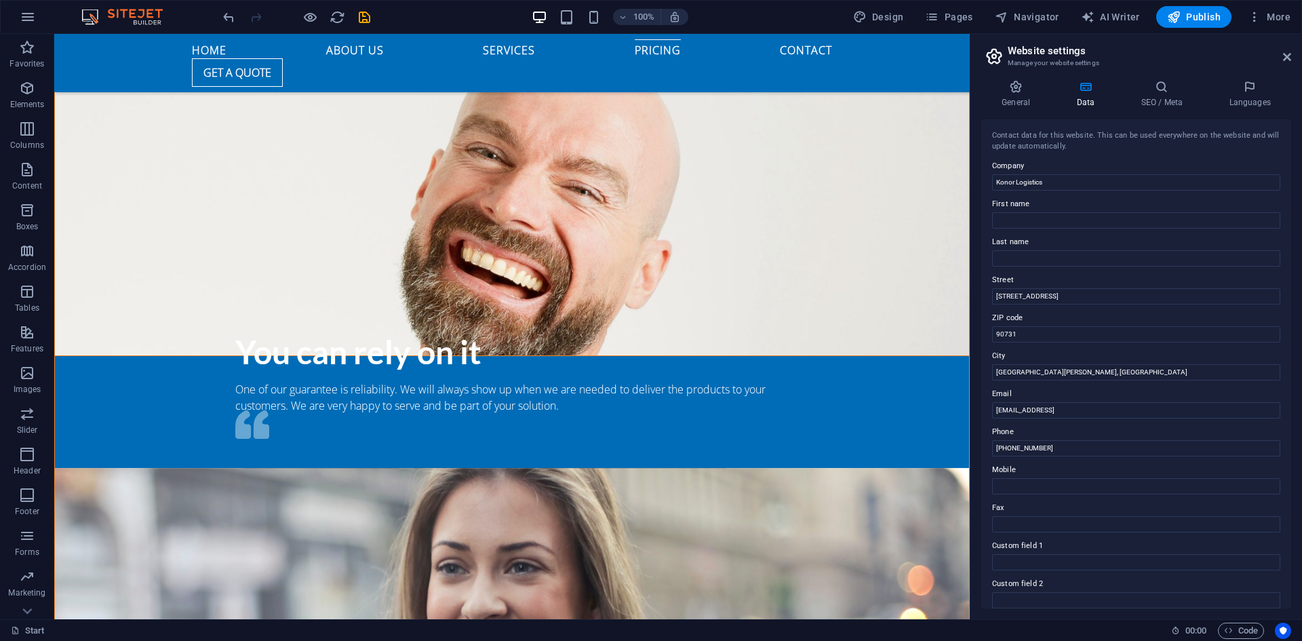
scroll to position [1834, 0]
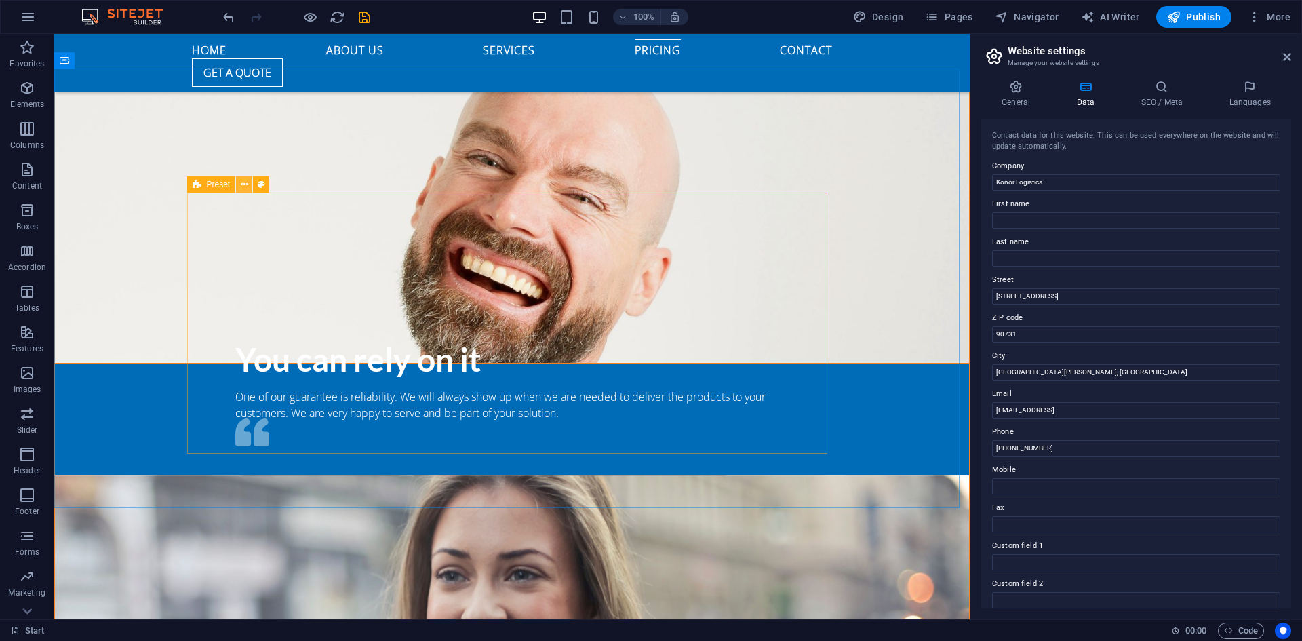
click at [241, 184] on icon at bounding box center [244, 185] width 7 height 14
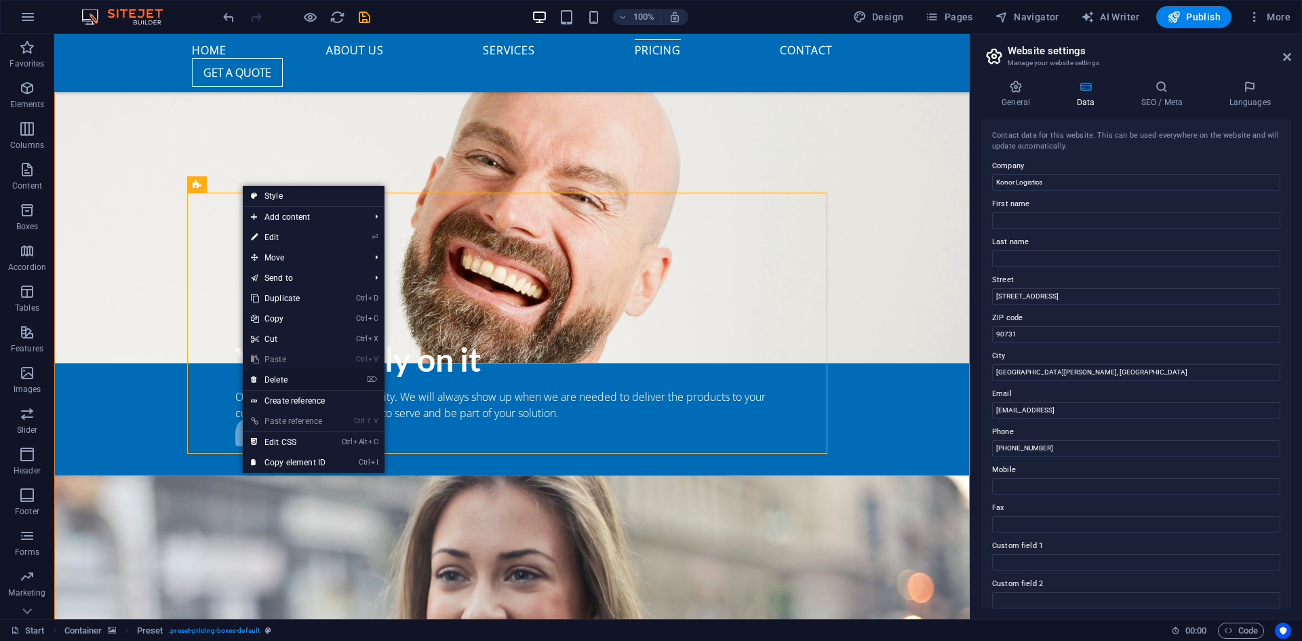
click at [290, 380] on link "⌦ Delete" at bounding box center [288, 380] width 91 height 20
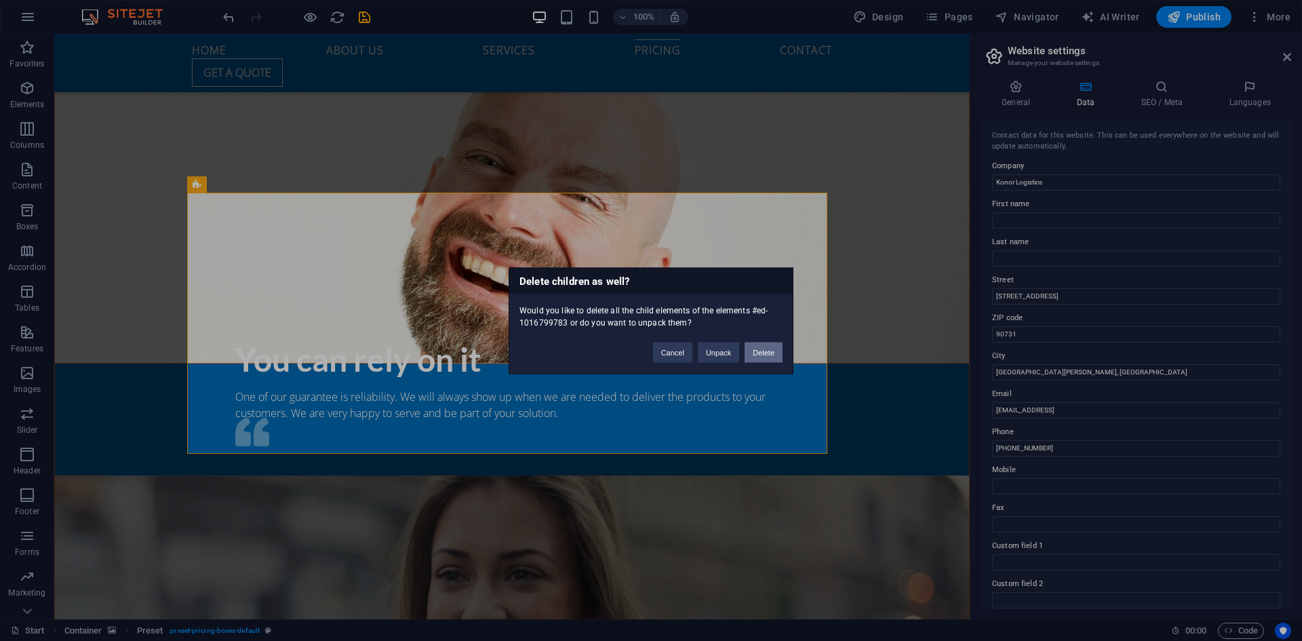
click at [767, 349] on button "Delete" at bounding box center [764, 352] width 38 height 20
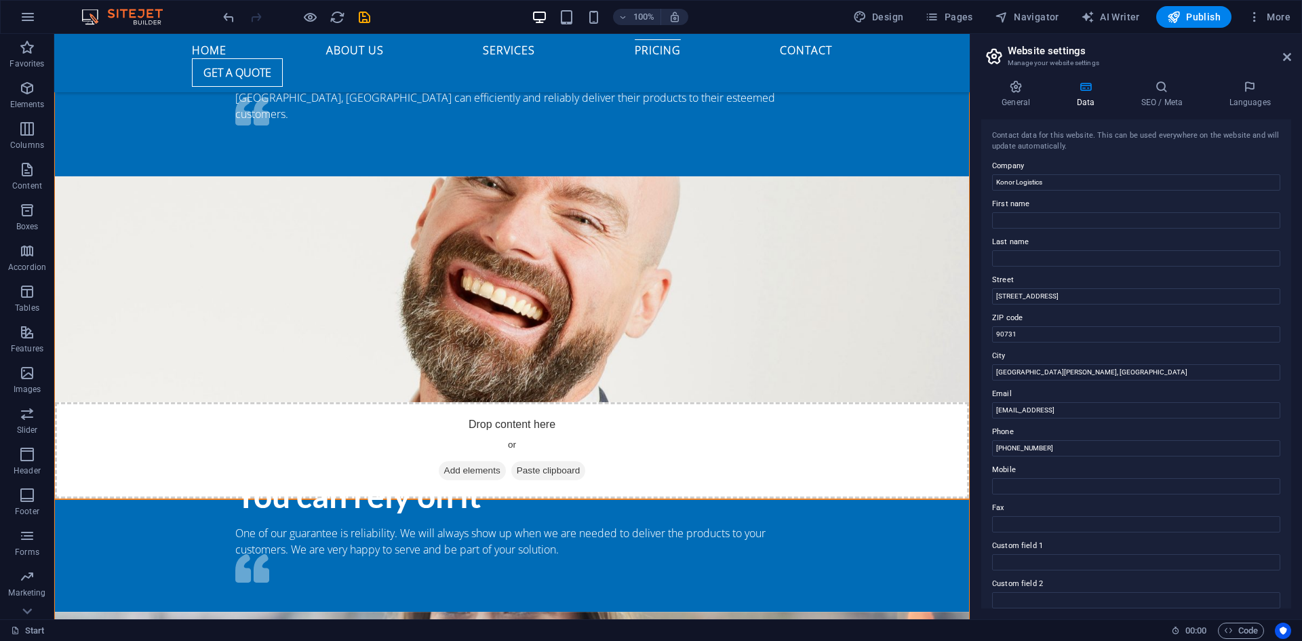
scroll to position [1632, 0]
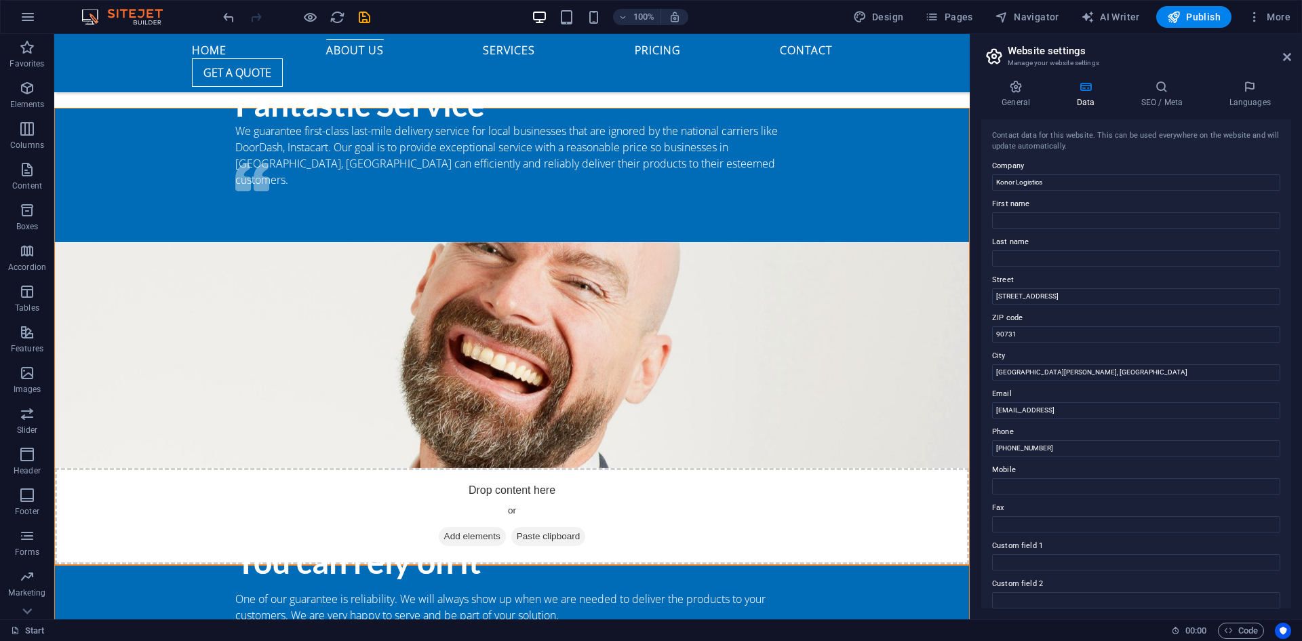
drag, startPoint x: 966, startPoint y: 448, endPoint x: 1077, endPoint y: 439, distance: 111.5
click at [109, 162] on icon at bounding box center [111, 162] width 7 height 14
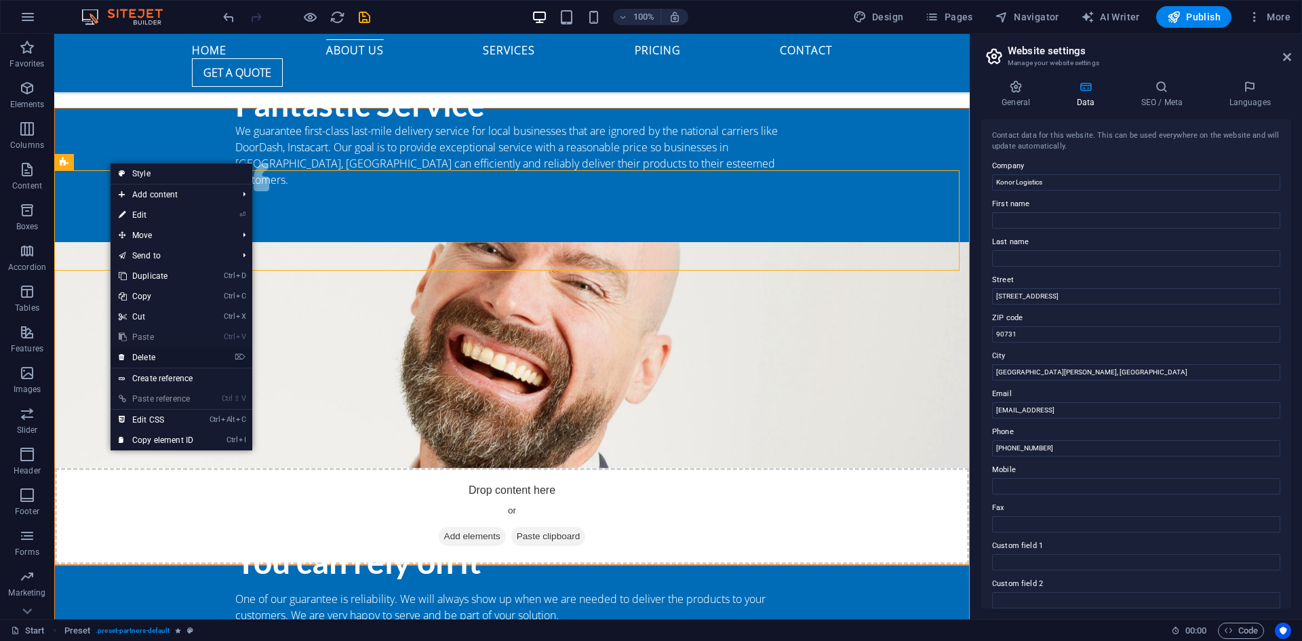
click at [151, 360] on link "⌦ Delete" at bounding box center [156, 357] width 91 height 20
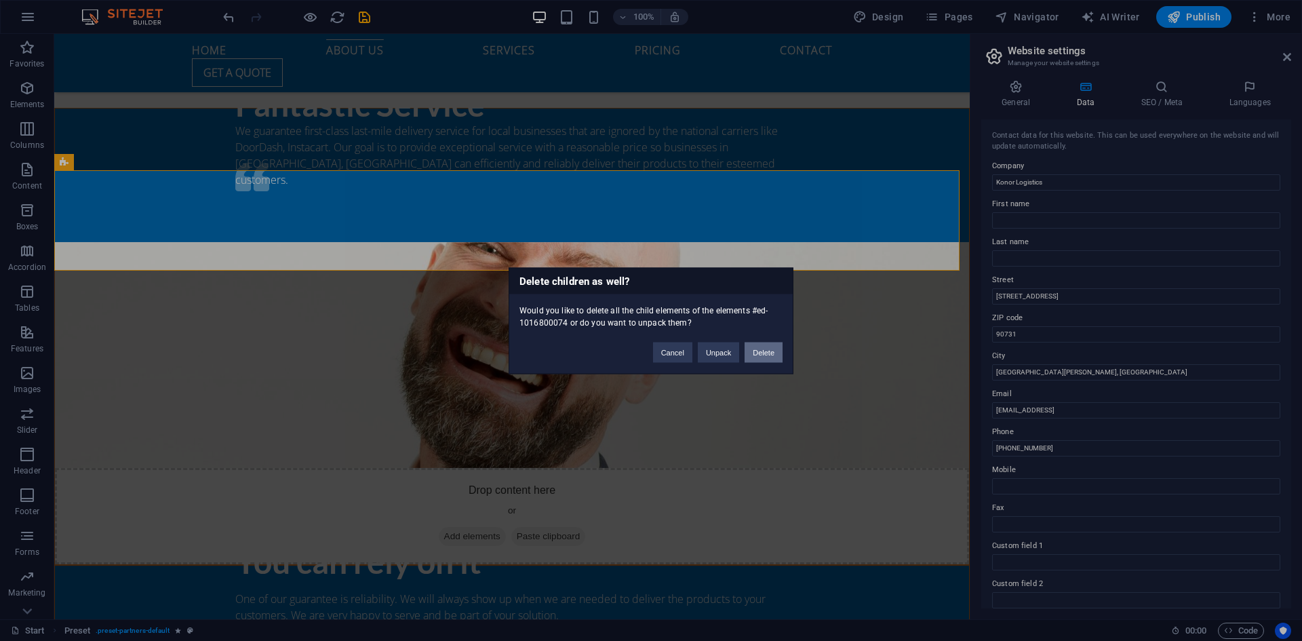
click at [758, 355] on button "Delete" at bounding box center [764, 352] width 38 height 20
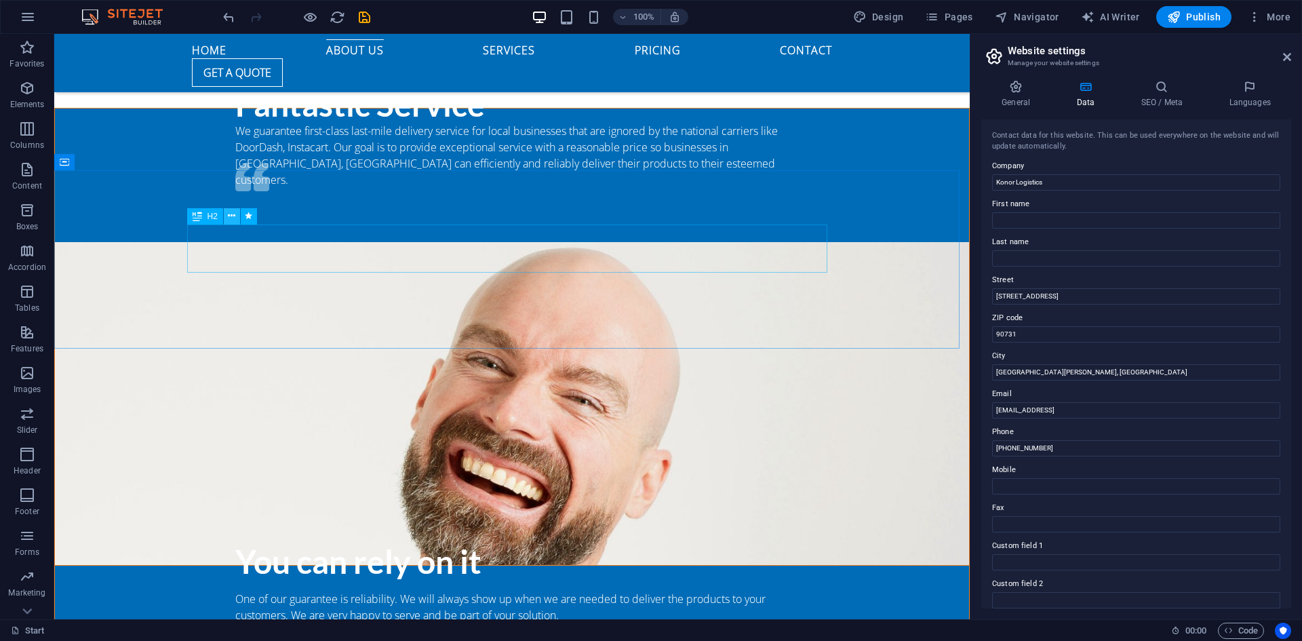
click at [231, 217] on icon at bounding box center [231, 216] width 7 height 14
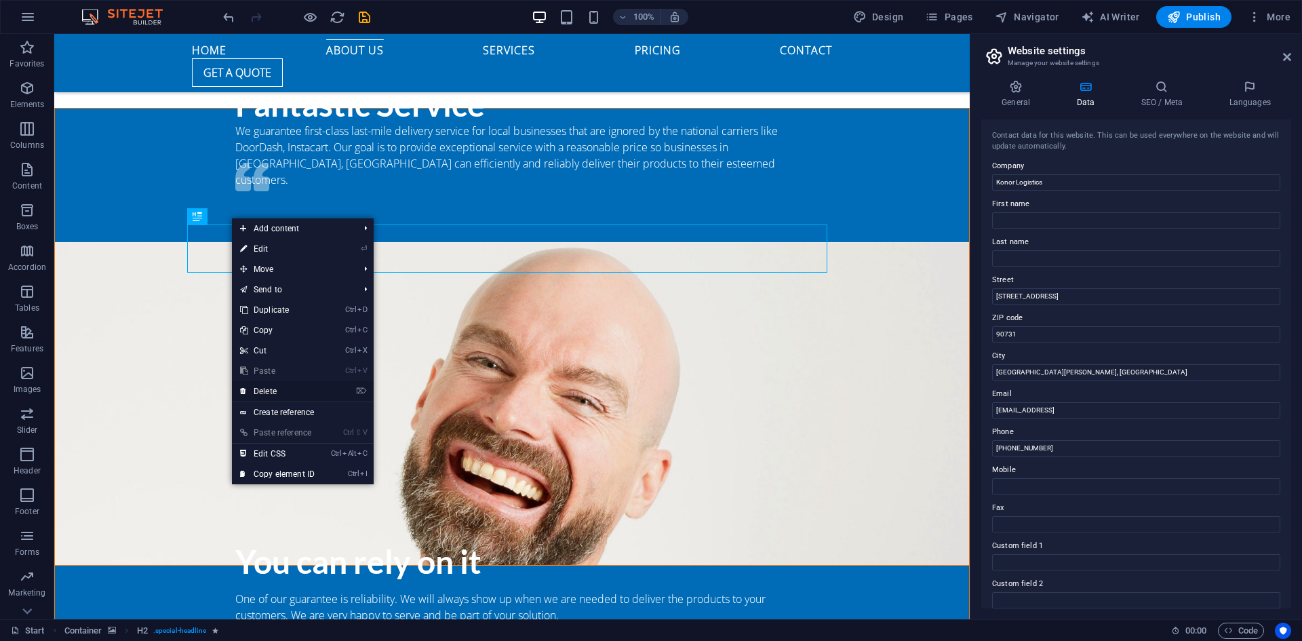
click at [279, 393] on link "⌦ Delete" at bounding box center [277, 391] width 91 height 20
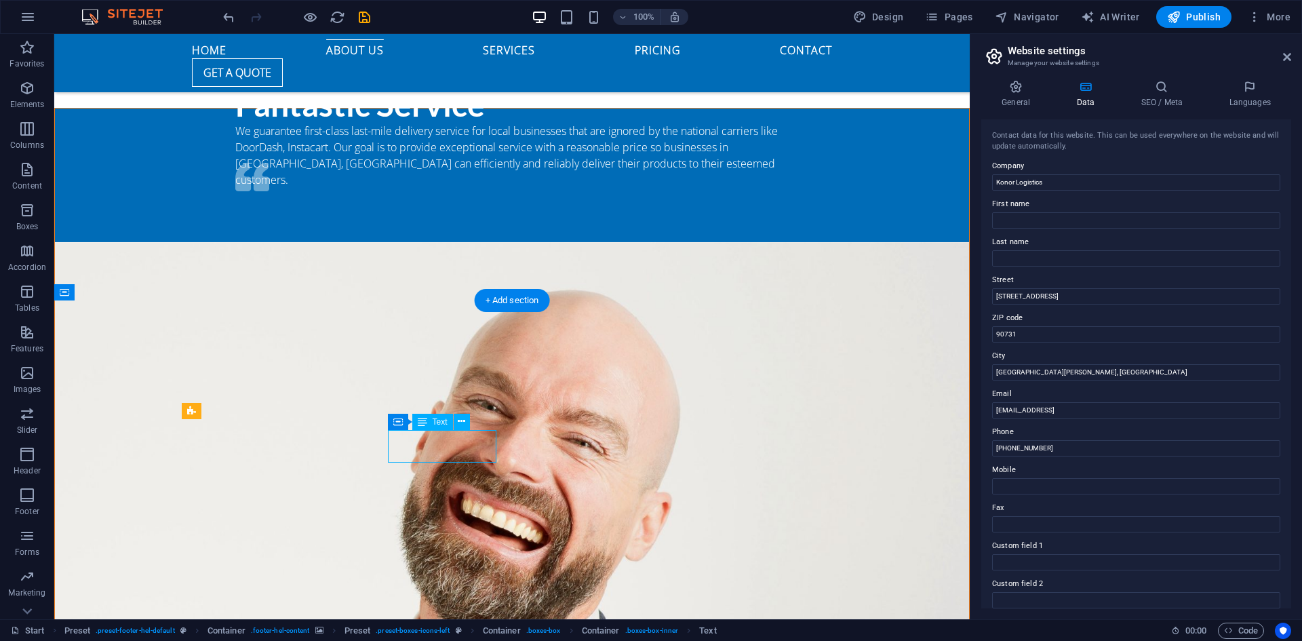
scroll to position [1785, 0]
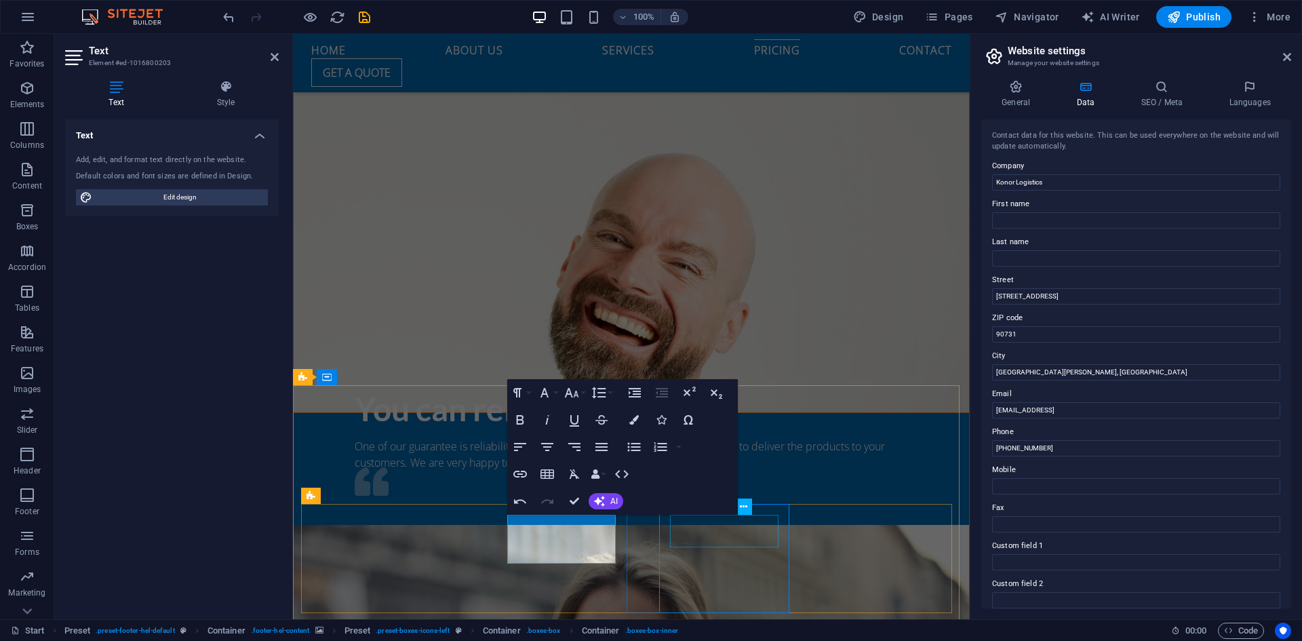
scroll to position [1632, 0]
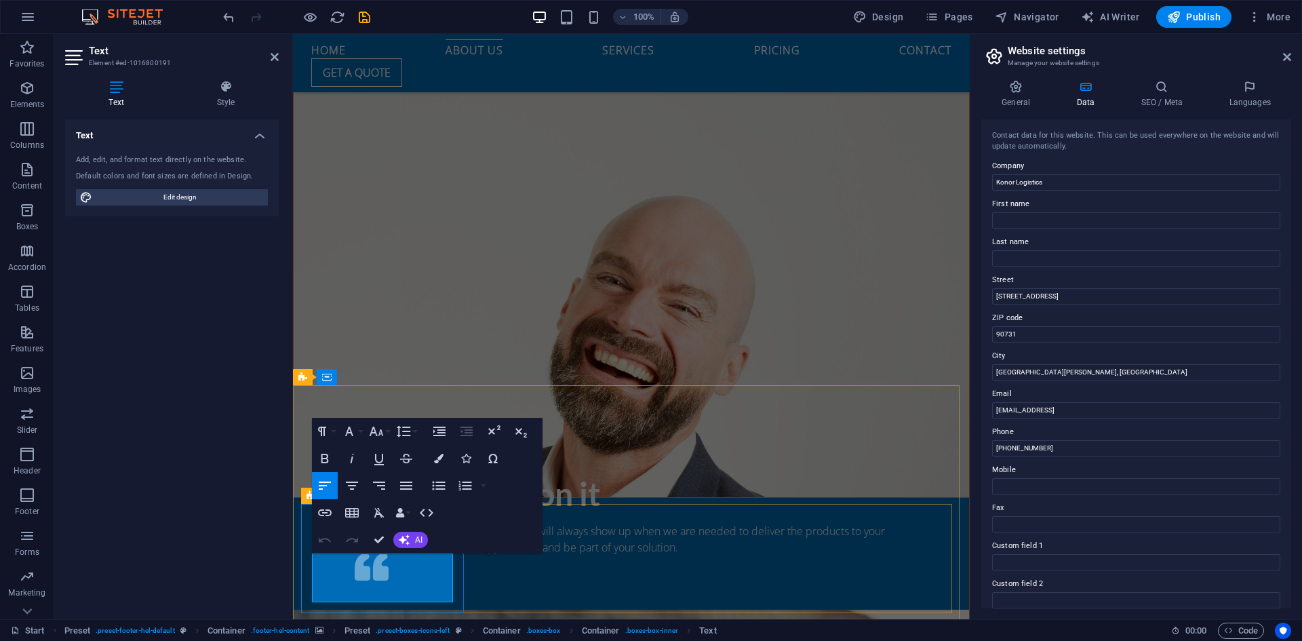
drag, startPoint x: 406, startPoint y: 589, endPoint x: 311, endPoint y: 556, distance: 100.6
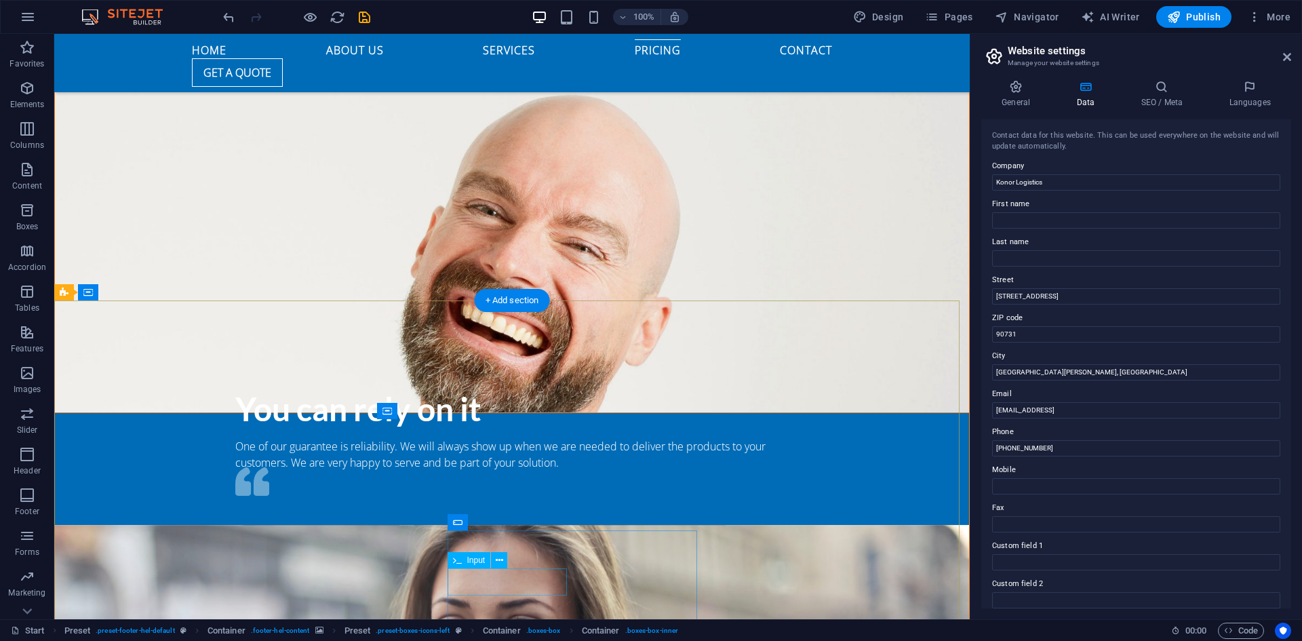
scroll to position [1632, 0]
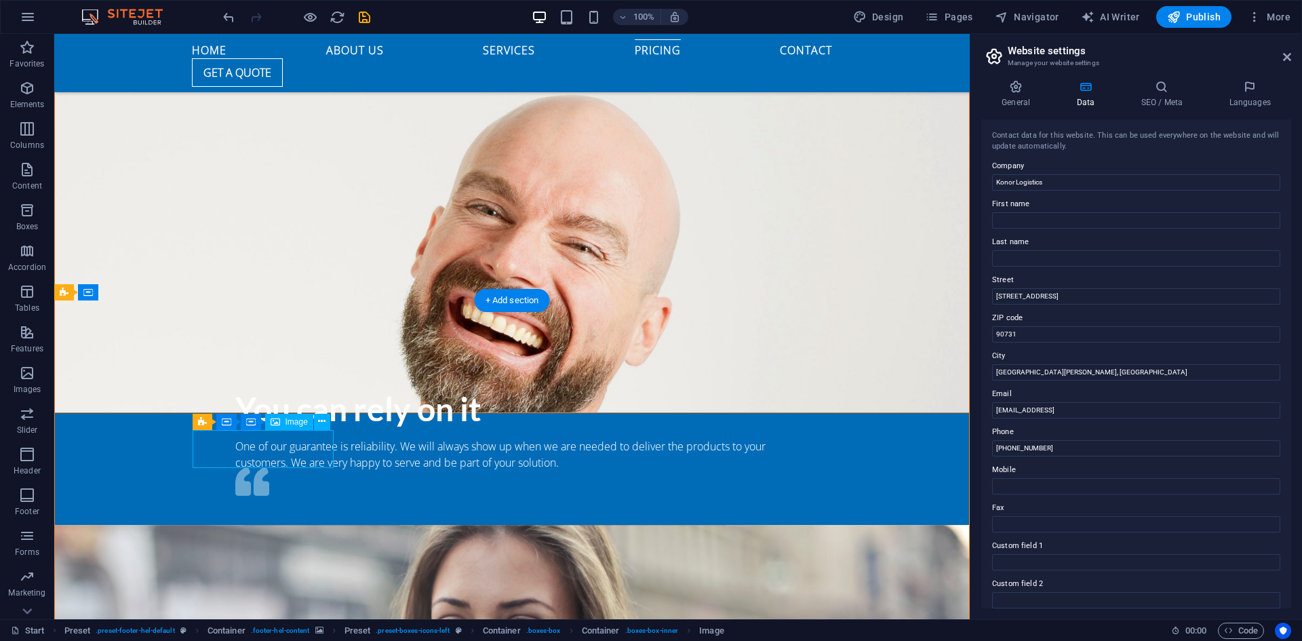
select select "px"
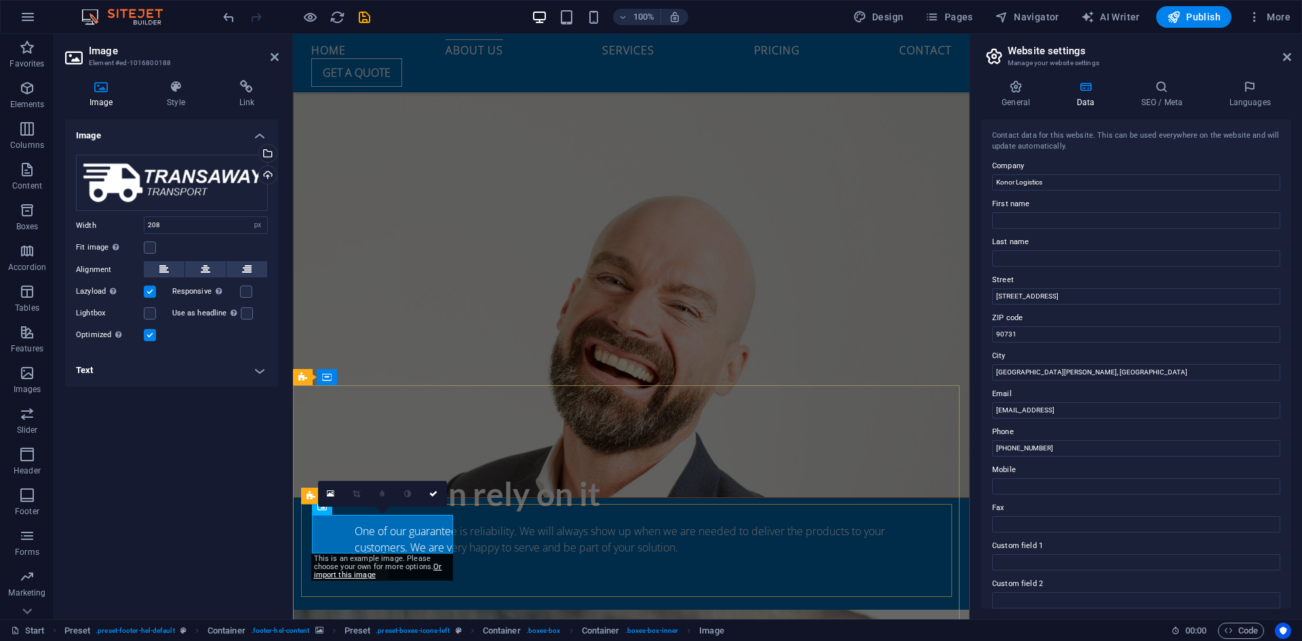
click at [312, 493] on icon at bounding box center [311, 496] width 9 height 16
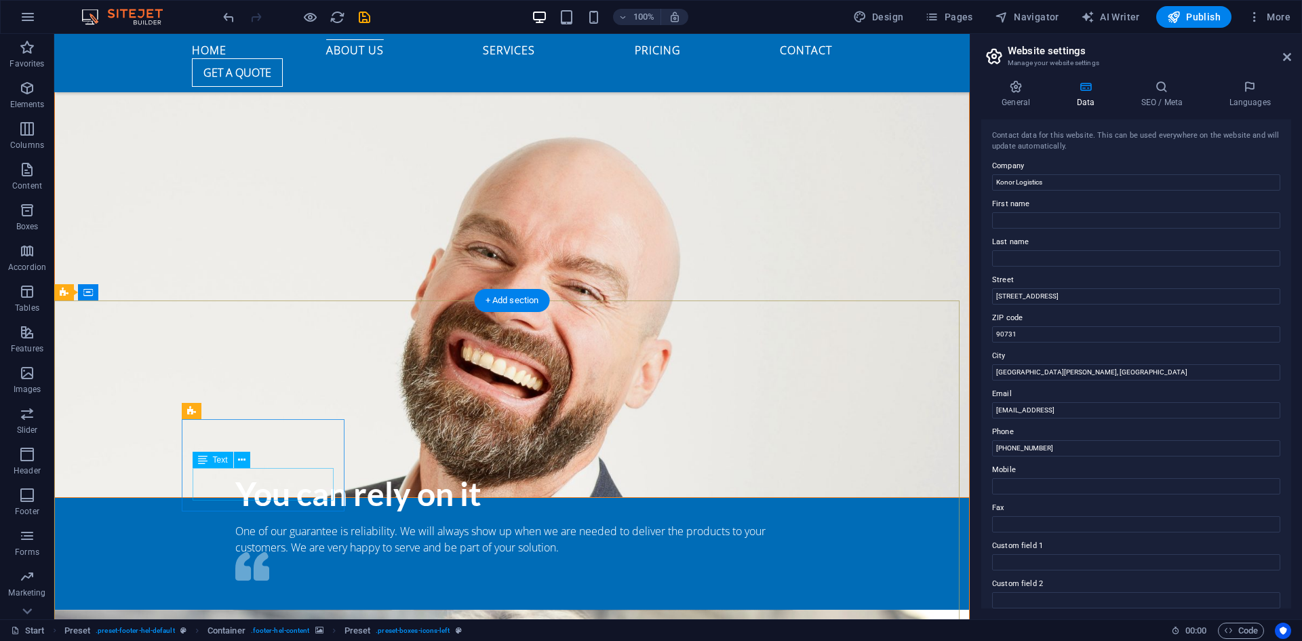
scroll to position [1632, 0]
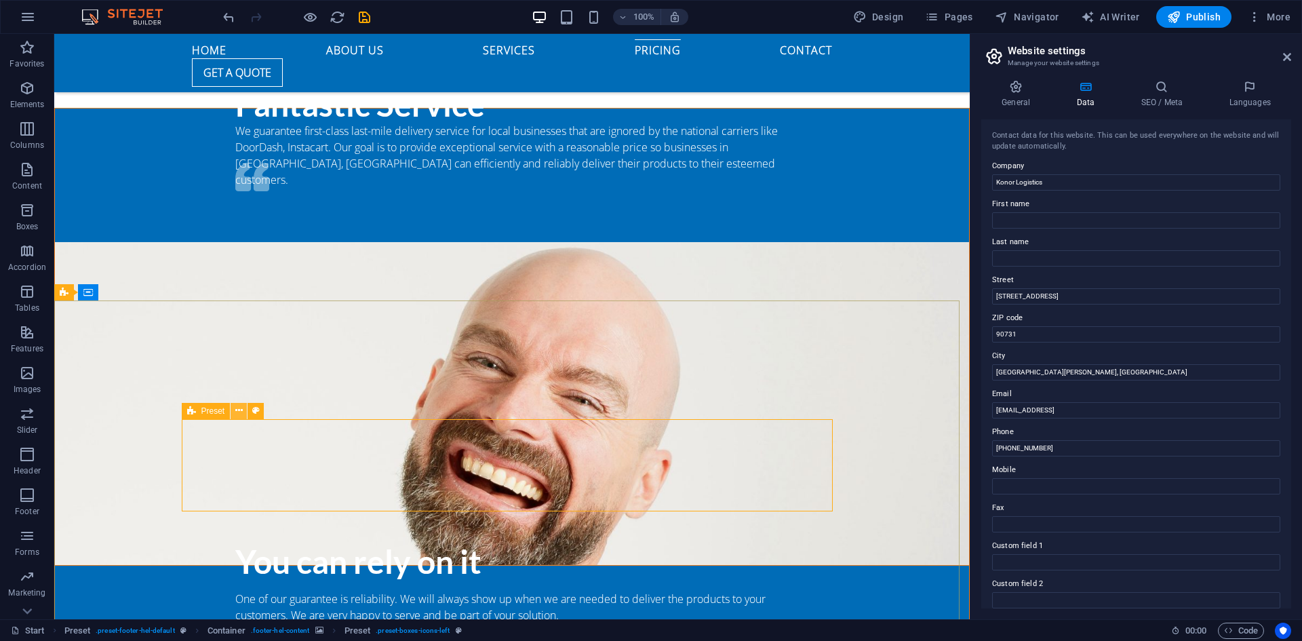
click at [243, 407] on button at bounding box center [239, 411] width 16 height 16
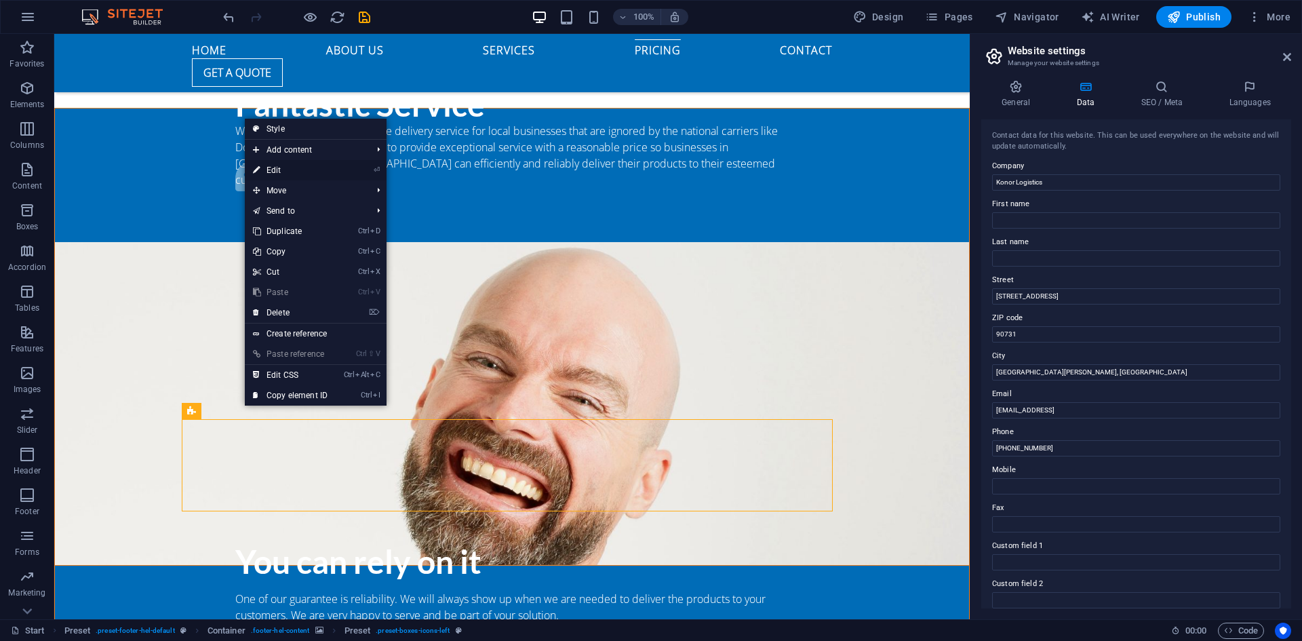
click at [280, 171] on link "⏎ Edit" at bounding box center [290, 170] width 91 height 20
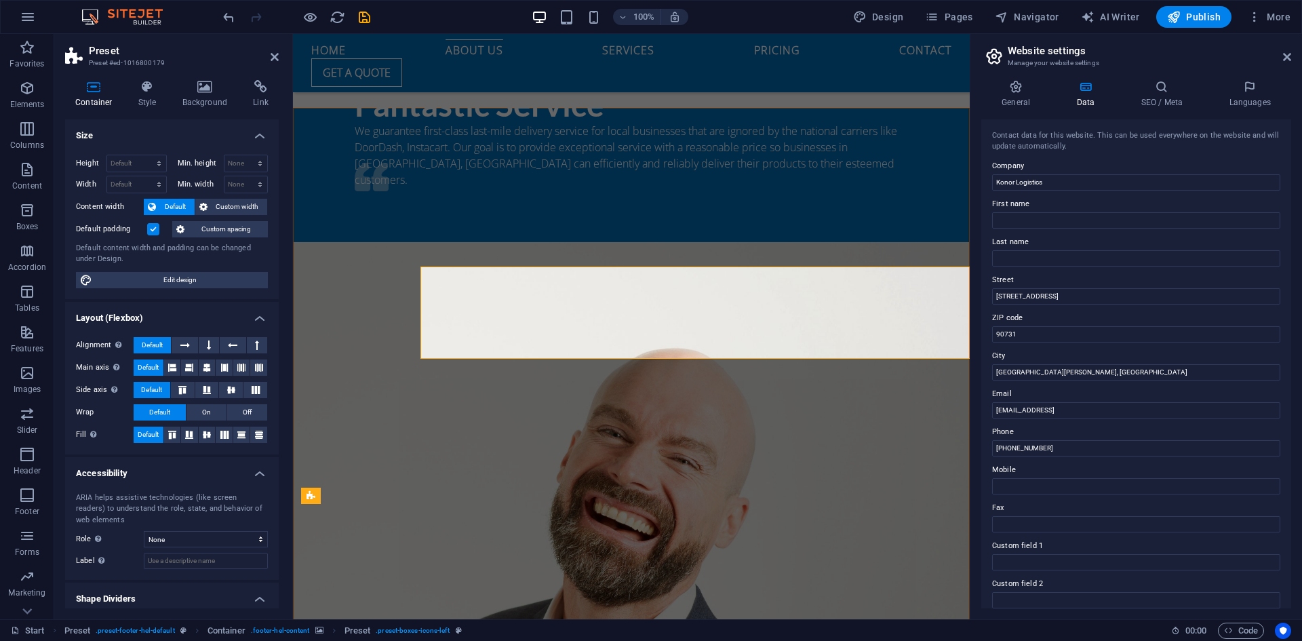
scroll to position [1785, 0]
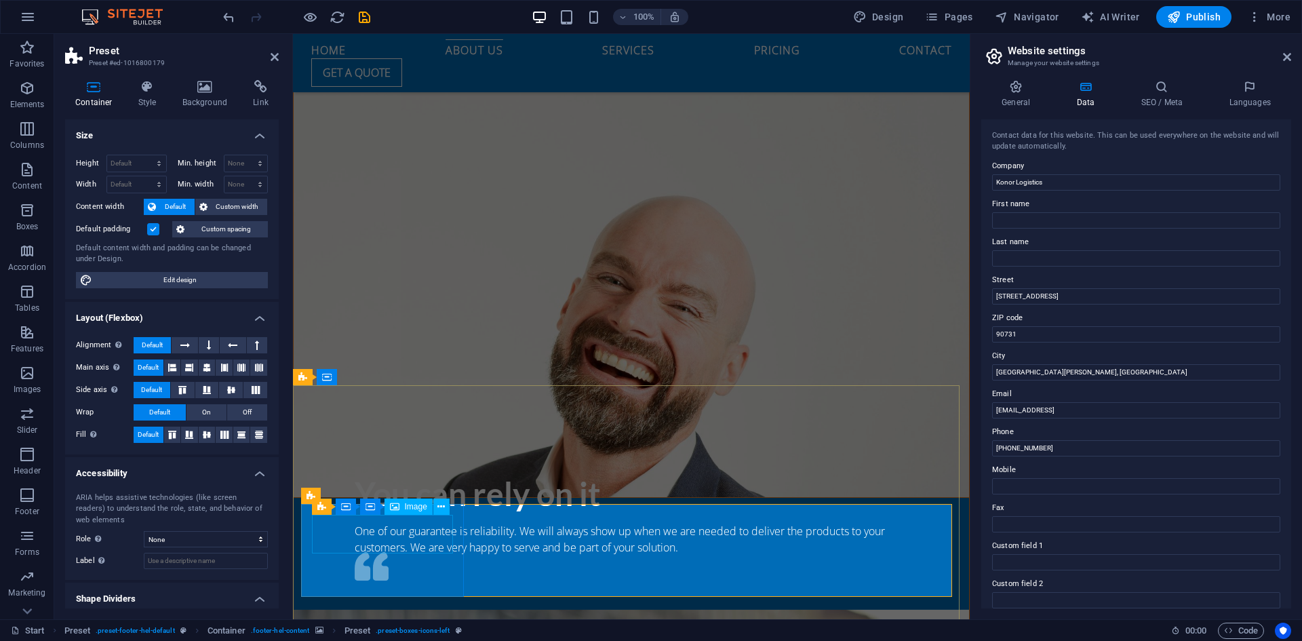
click at [441, 509] on icon at bounding box center [440, 507] width 7 height 14
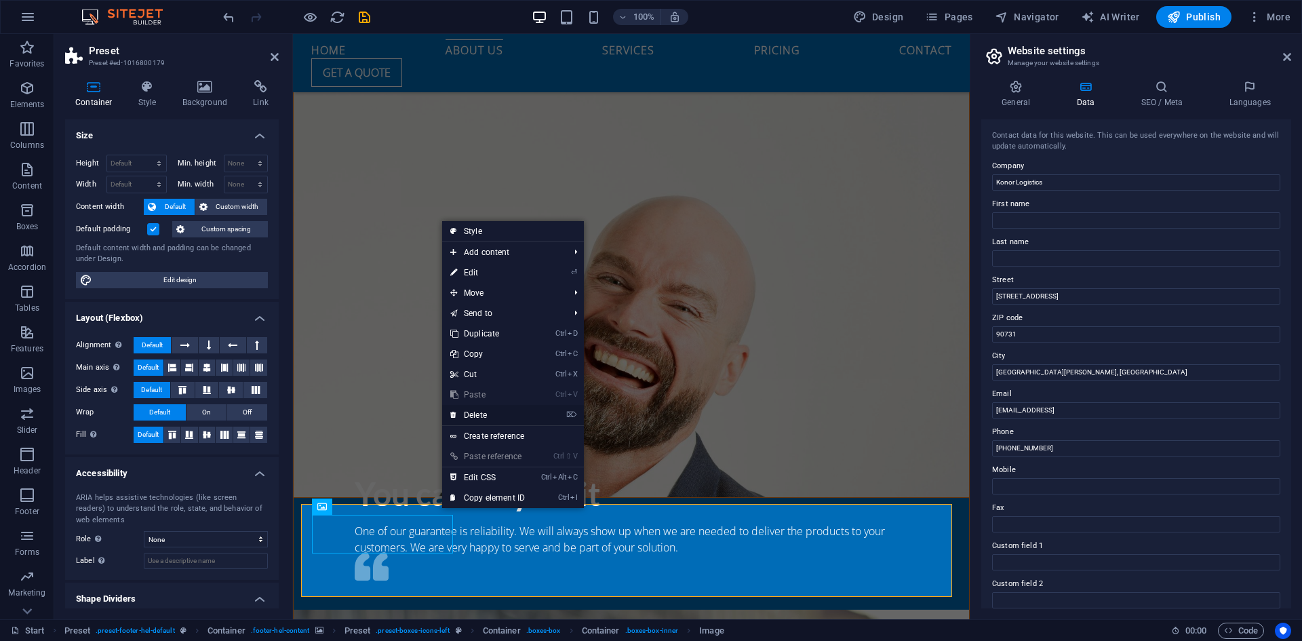
click at [477, 416] on link "⌦ Delete" at bounding box center [487, 415] width 91 height 20
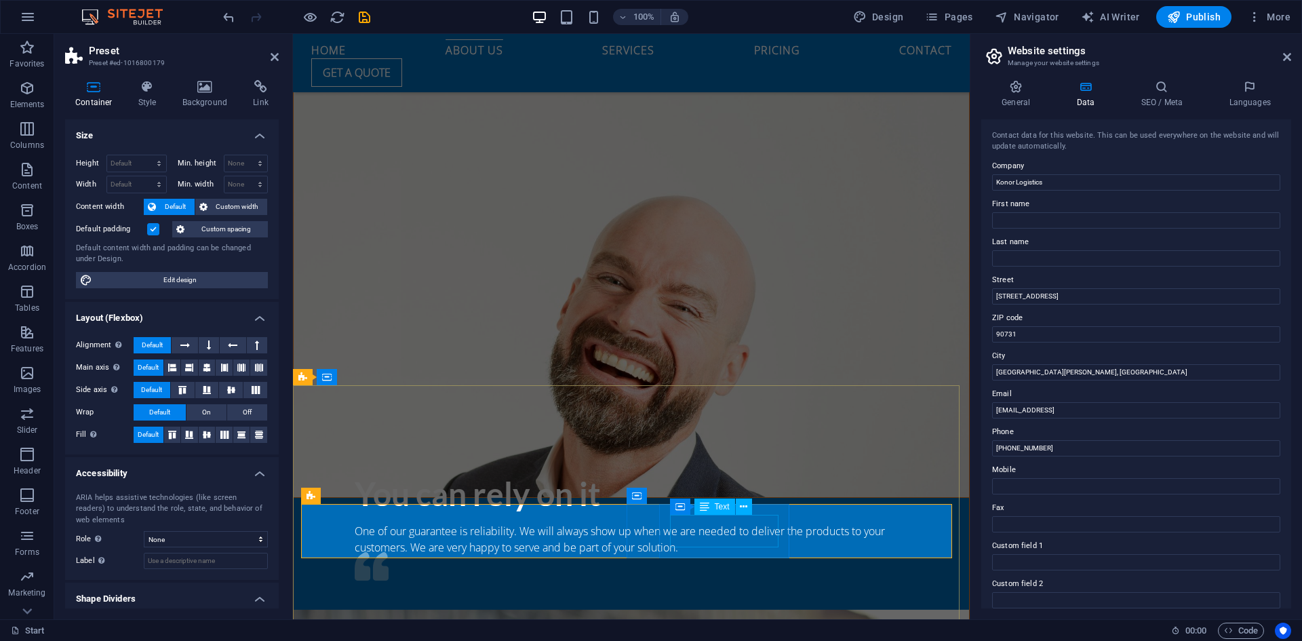
drag, startPoint x: 739, startPoint y: 538, endPoint x: 979, endPoint y: 536, distance: 239.4
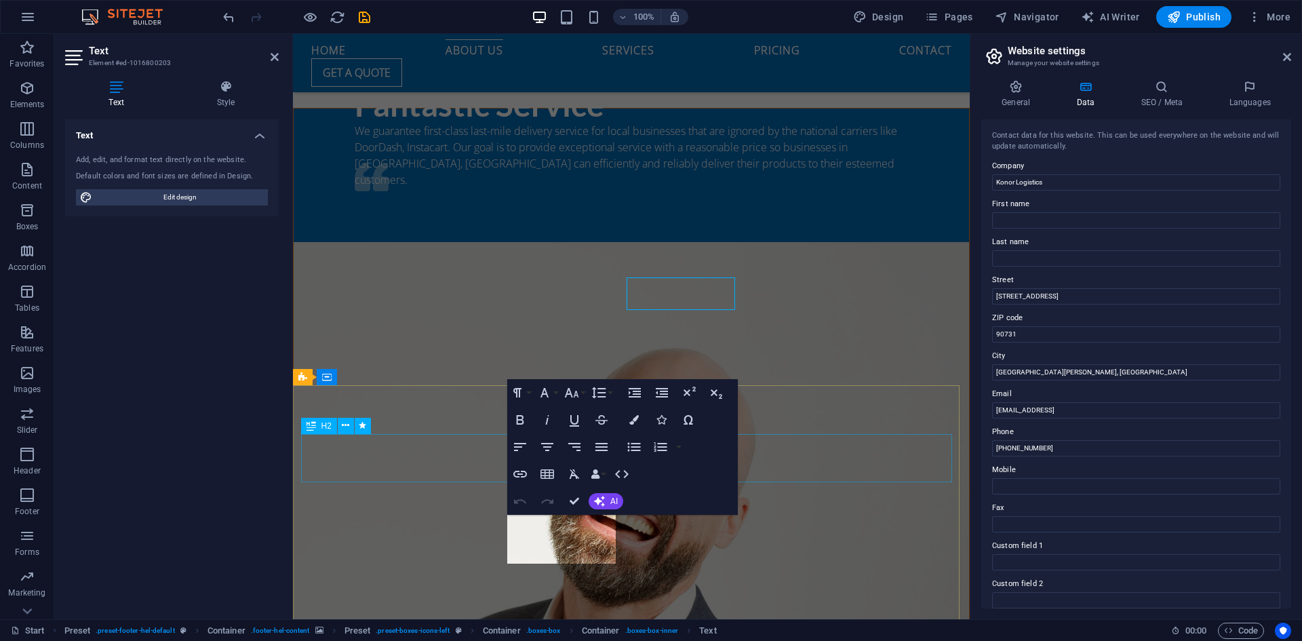
scroll to position [1785, 0]
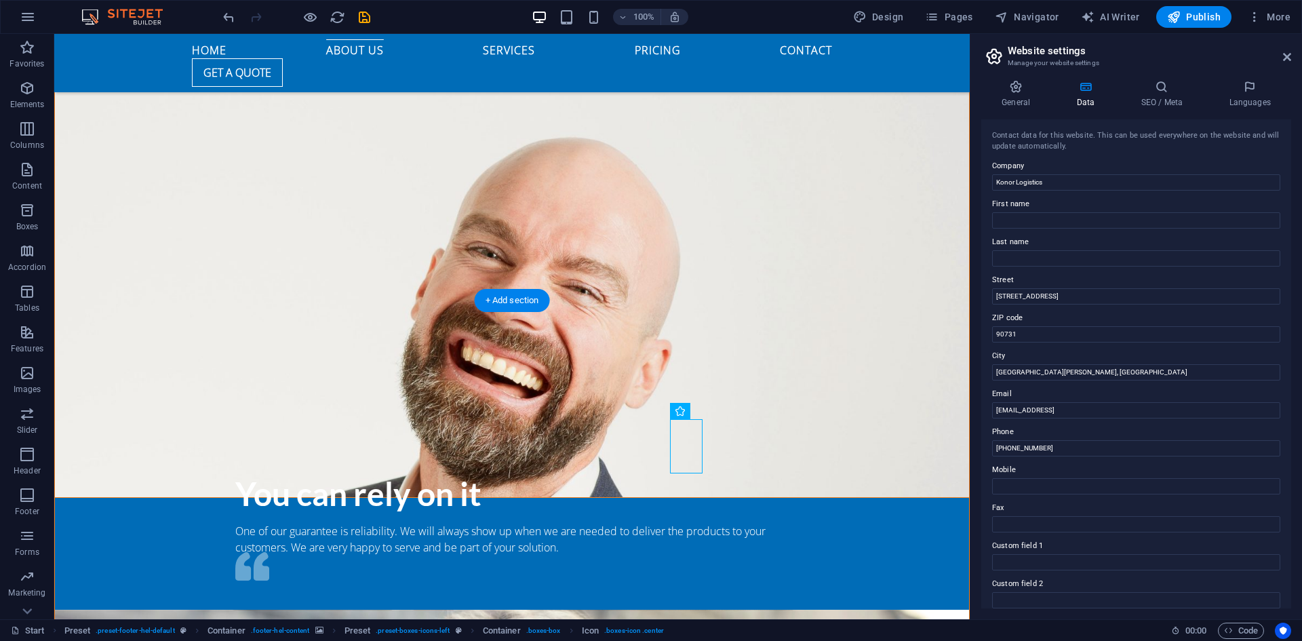
scroll to position [1632, 0]
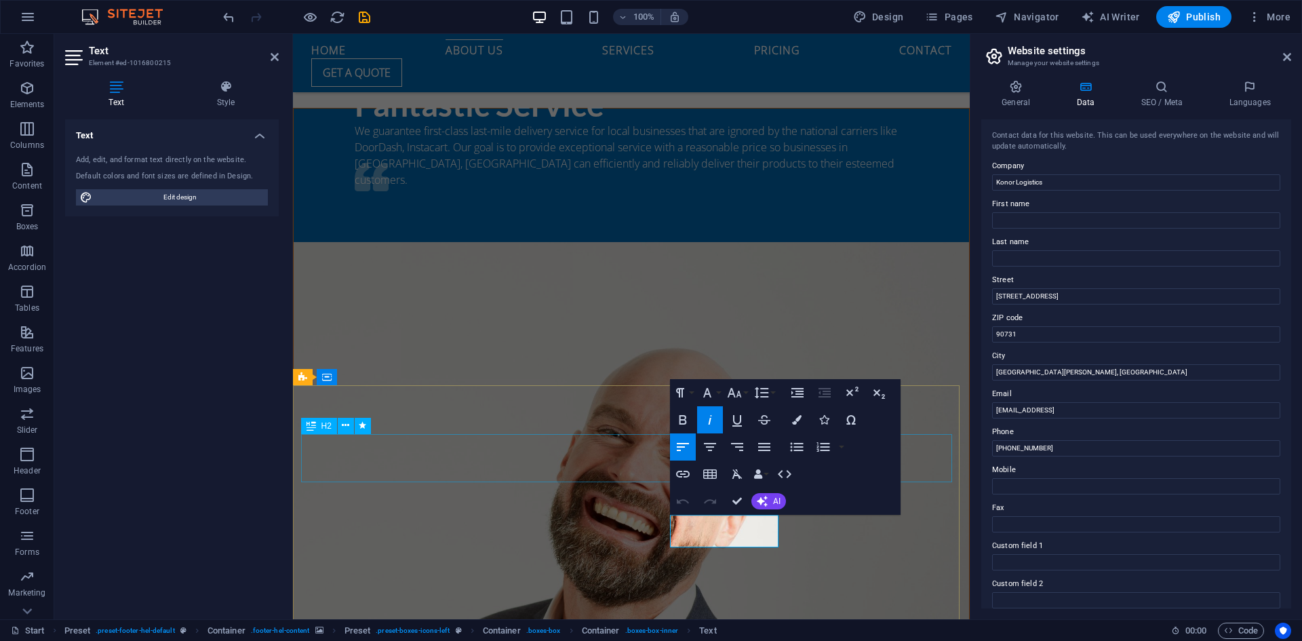
scroll to position [1785, 0]
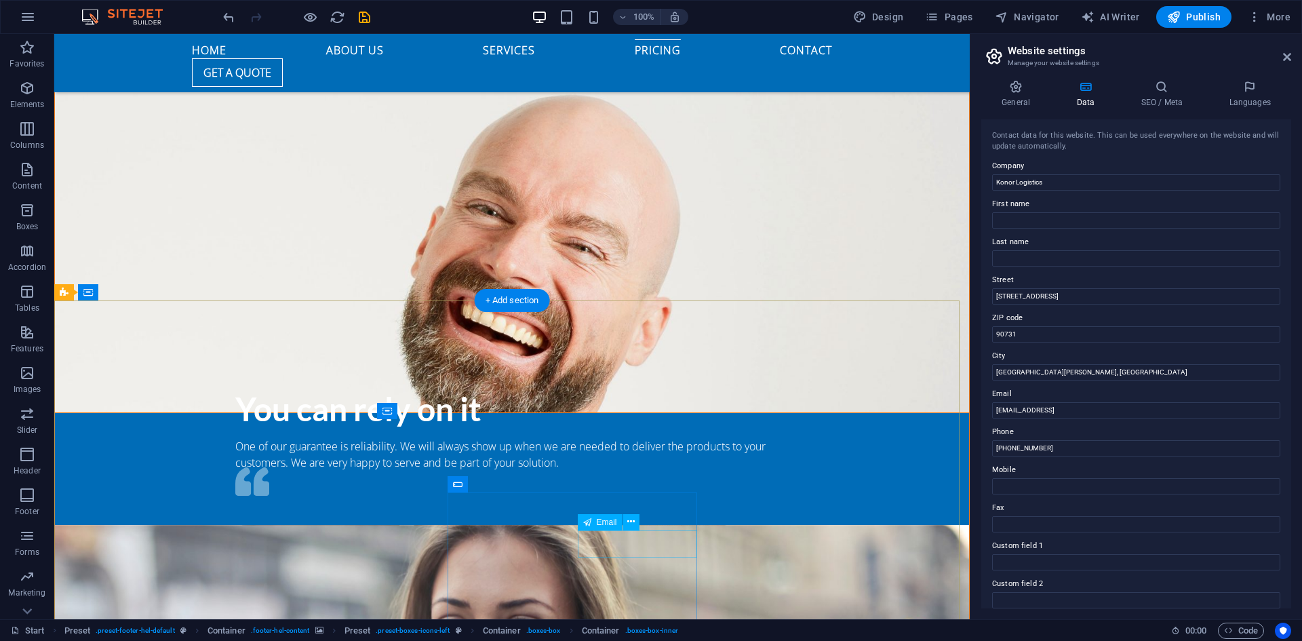
scroll to position [1632, 0]
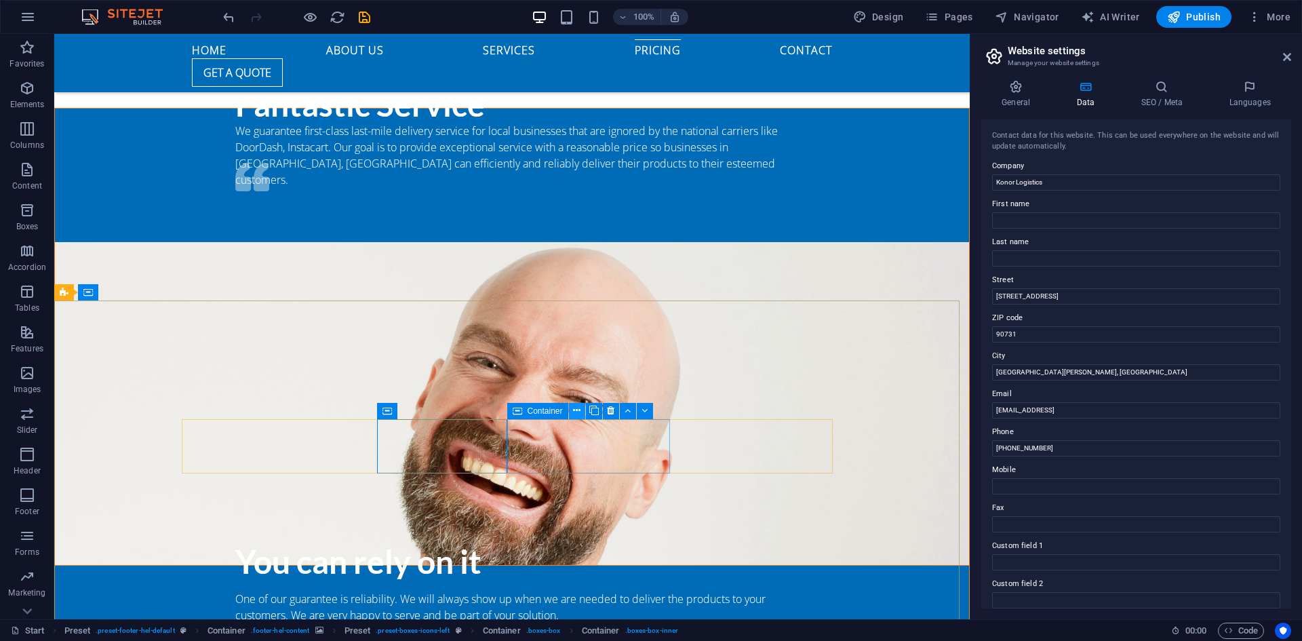
click at [580, 409] on icon at bounding box center [576, 410] width 7 height 14
drag, startPoint x: 1288, startPoint y: 273, endPoint x: 1286, endPoint y: 350, distance: 76.6
click at [1286, 350] on div "Contact data for this website. This can be used everywhere on the website and w…" at bounding box center [1136, 363] width 310 height 489
click at [1086, 300] on input "[STREET_ADDRESS]" at bounding box center [1136, 296] width 288 height 16
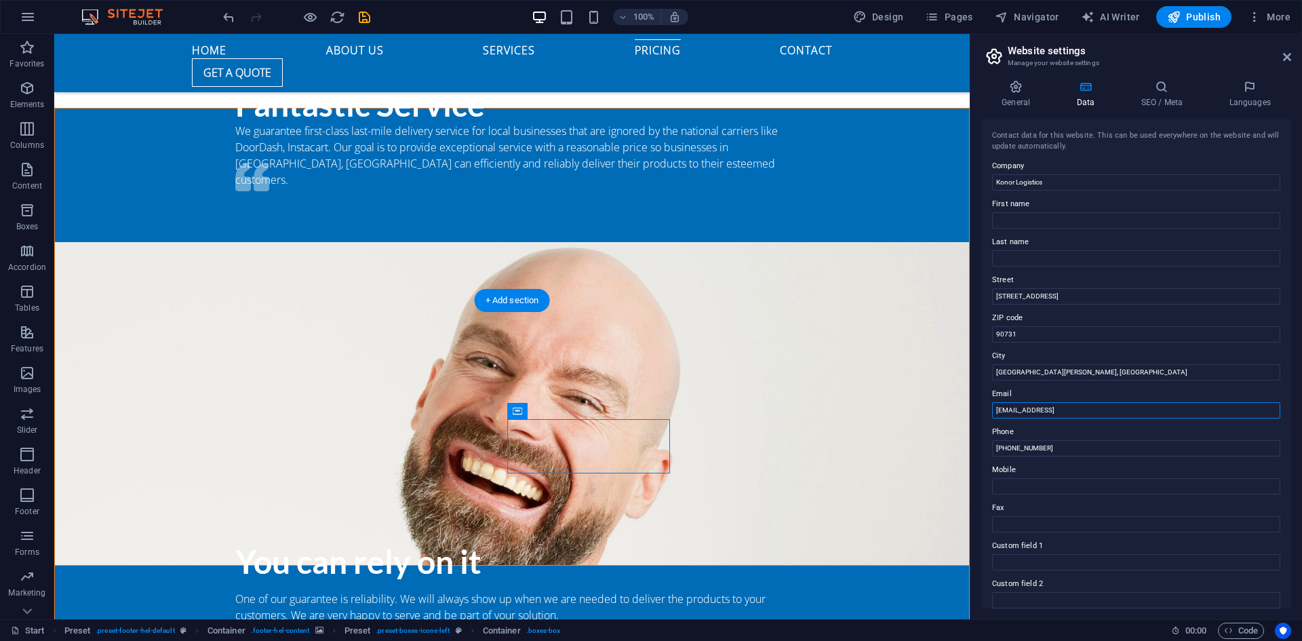
drag, startPoint x: 1206, startPoint y: 448, endPoint x: 939, endPoint y: 392, distance: 273.6
click at [1051, 414] on input "[EMAIL_ADDRESS]" at bounding box center [1136, 410] width 288 height 16
type input "l"
type input "[EMAIL_ADDRESS][DOMAIN_NAME]"
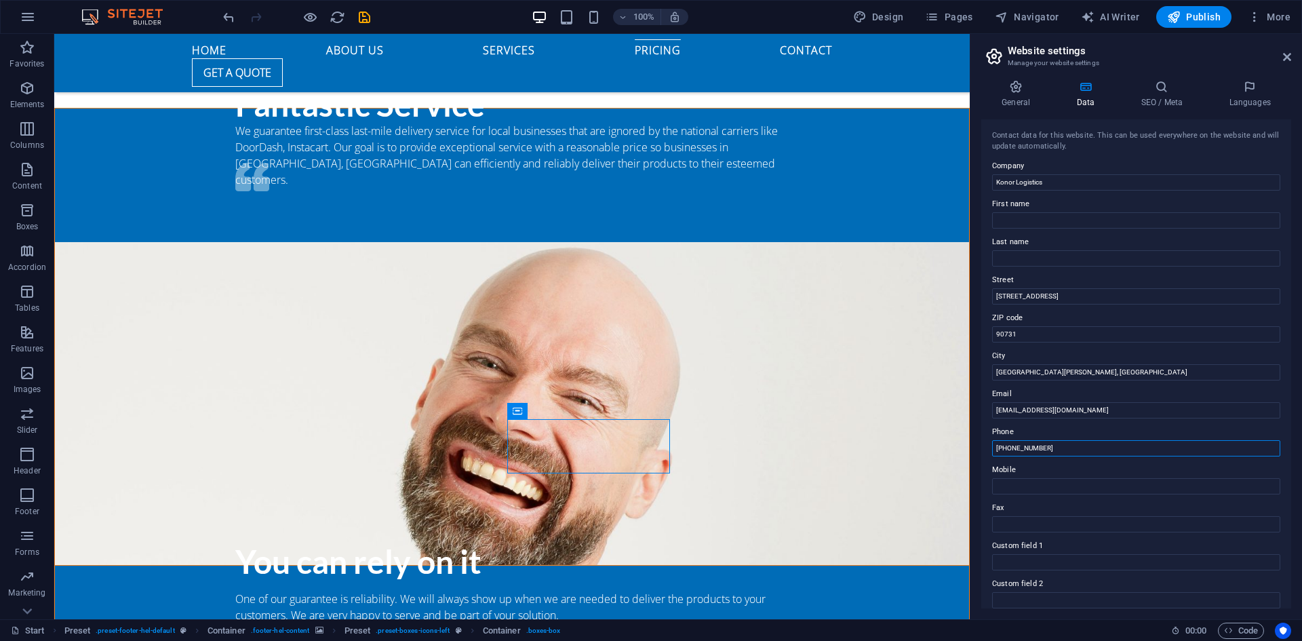
click at [1084, 452] on input "[PHONE_NUMBER]" at bounding box center [1136, 448] width 288 height 16
type input "+"
type input "6783725892"
drag, startPoint x: 1282, startPoint y: 320, endPoint x: 1298, endPoint y: 368, distance: 50.6
click at [1298, 368] on div "General Data SEO / Meta Languages Website name [DOMAIN_NAME] Logo Drag files he…" at bounding box center [1136, 344] width 332 height 550
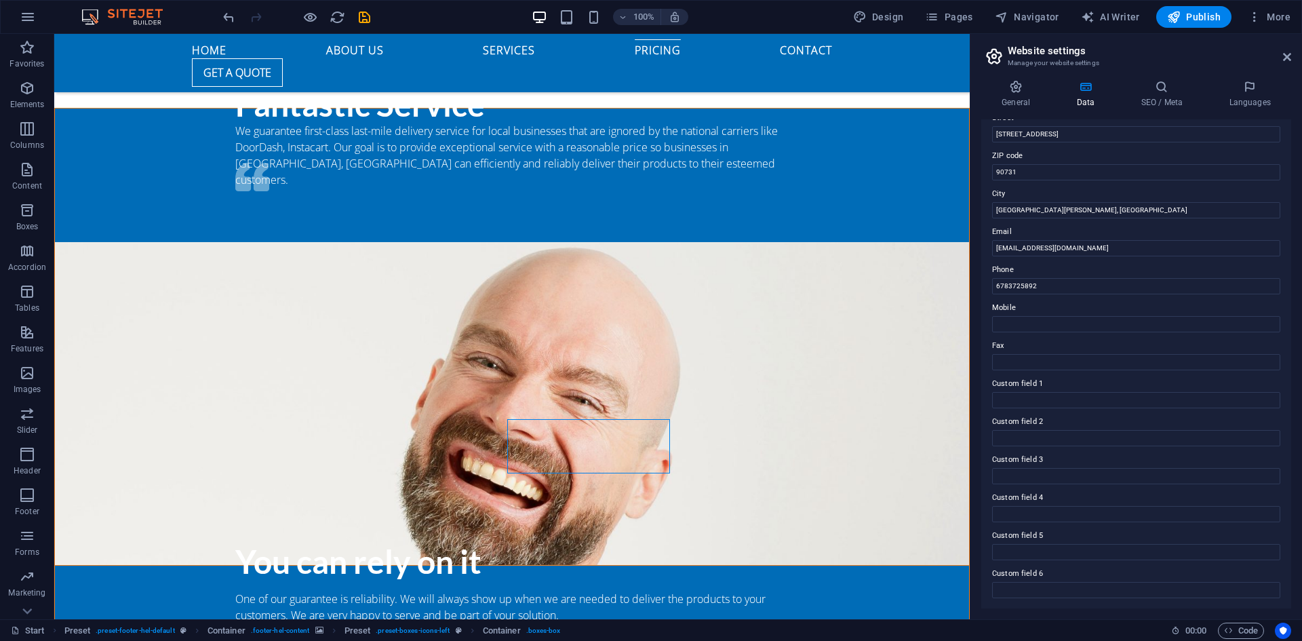
scroll to position [163, 0]
click at [1059, 248] on input "[EMAIL_ADDRESS][DOMAIN_NAME]" at bounding box center [1136, 247] width 288 height 16
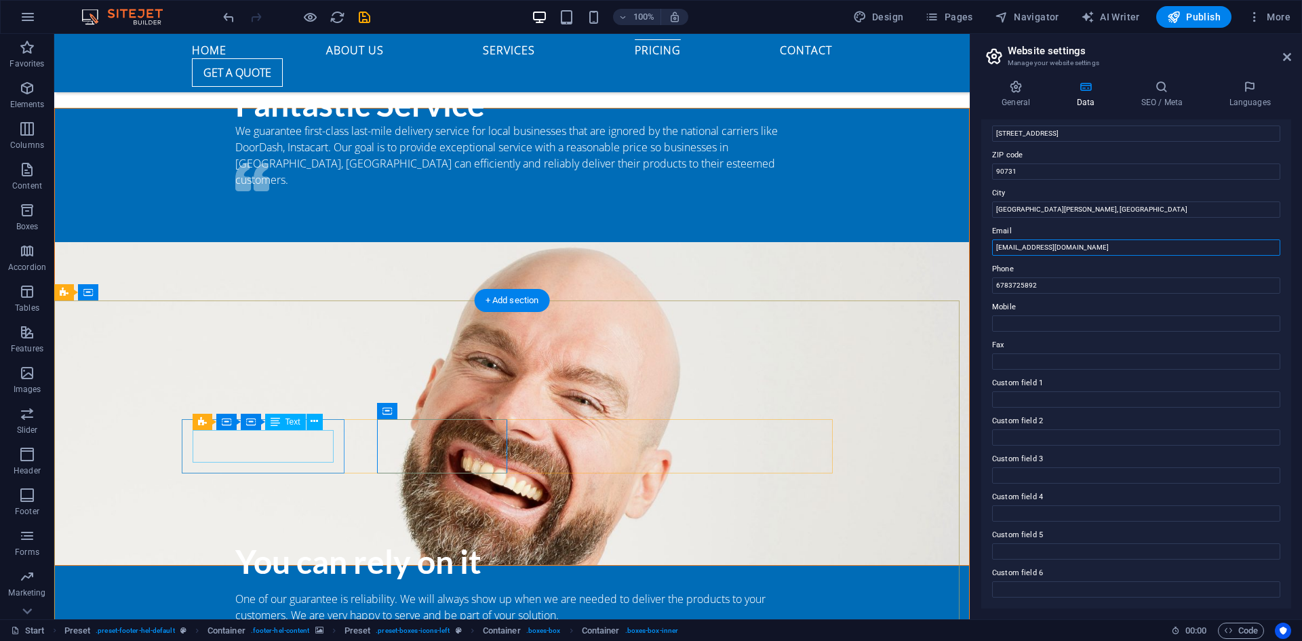
type input "[EMAIL_ADDRESS][DOMAIN_NAME]"
click at [313, 422] on icon at bounding box center [314, 421] width 7 height 14
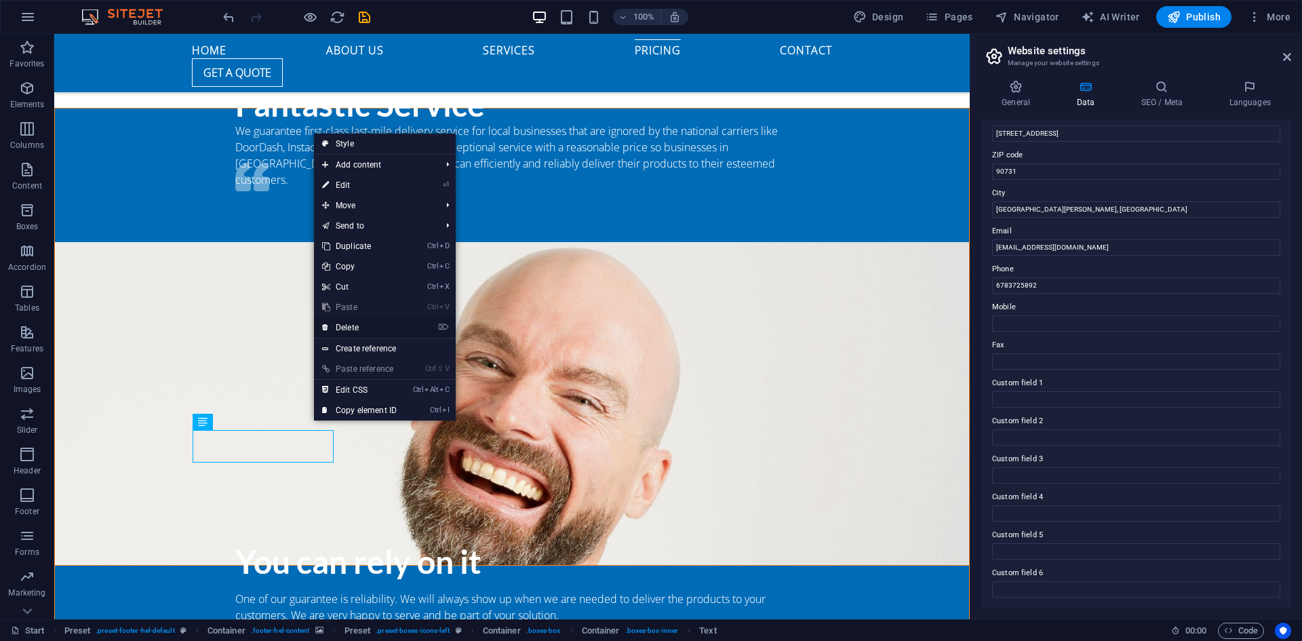
click at [358, 332] on link "⌦ Delete" at bounding box center [359, 327] width 91 height 20
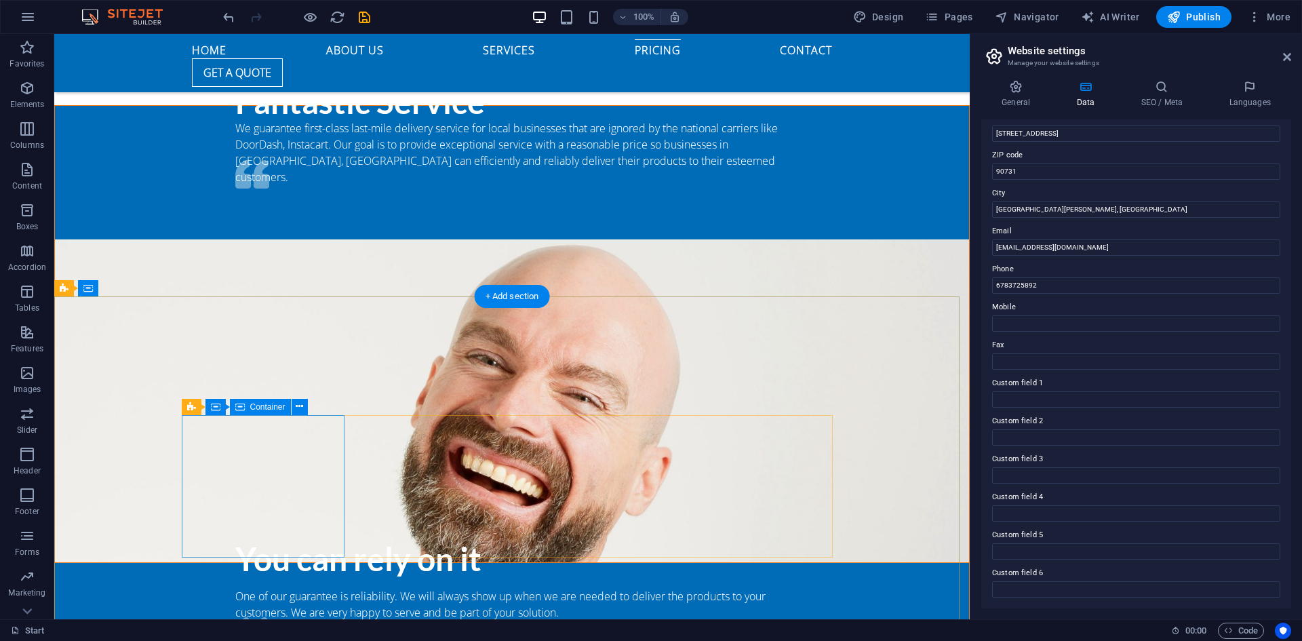
scroll to position [1636, 0]
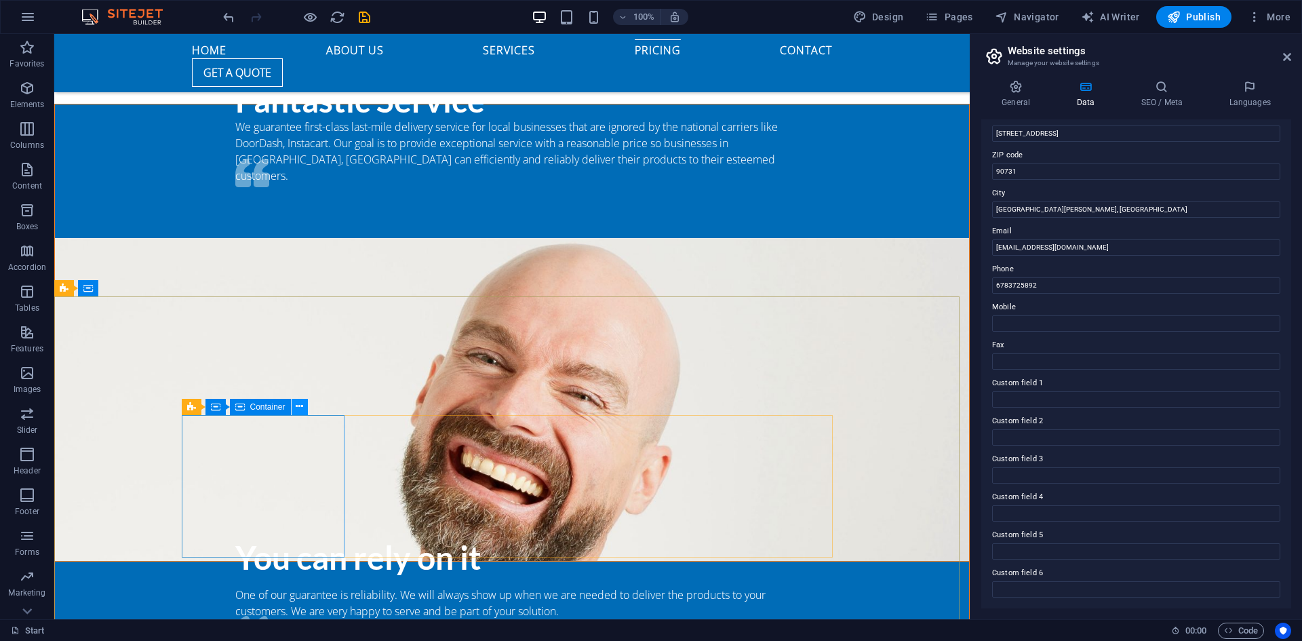
click at [298, 402] on icon at bounding box center [299, 406] width 7 height 14
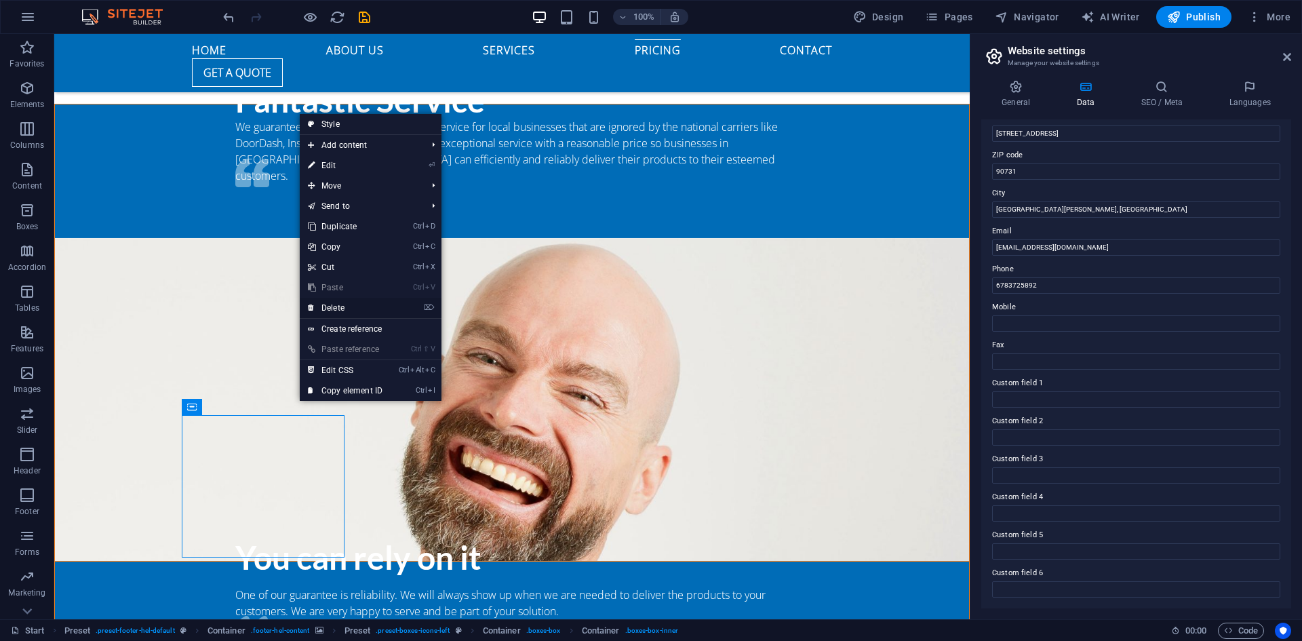
click at [344, 309] on link "⌦ Delete" at bounding box center [345, 308] width 91 height 20
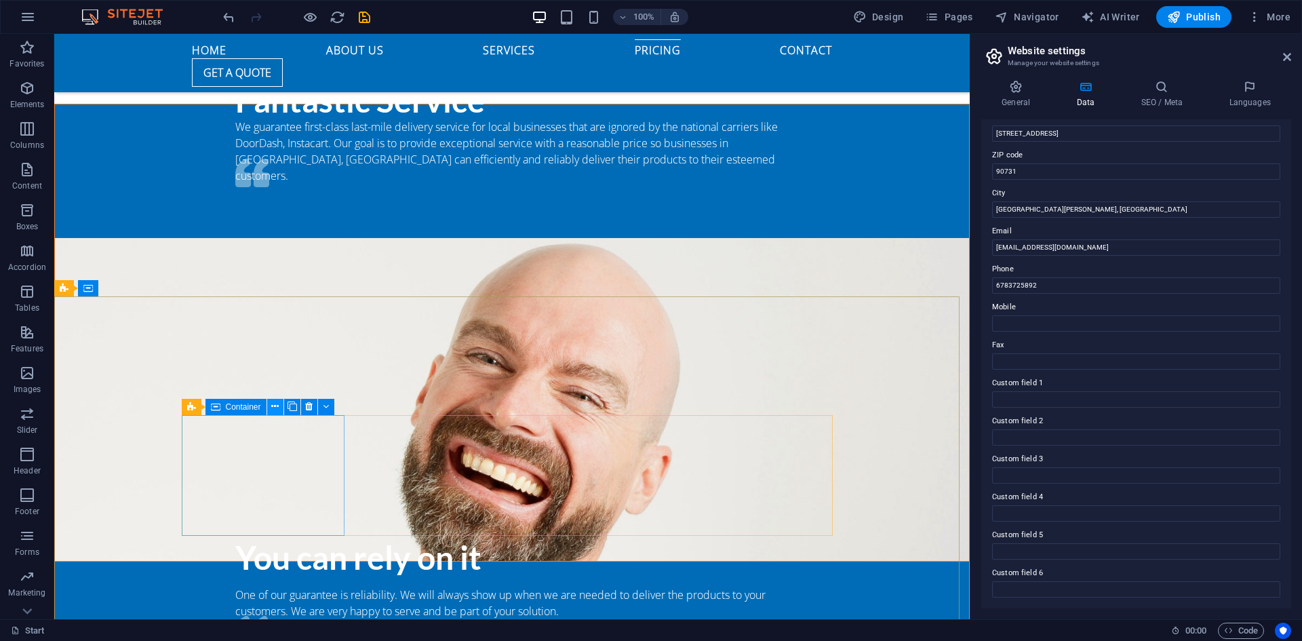
click at [267, 410] on button at bounding box center [275, 407] width 16 height 16
click at [193, 407] on icon at bounding box center [191, 407] width 9 height 16
click at [241, 406] on icon at bounding box center [238, 406] width 7 height 14
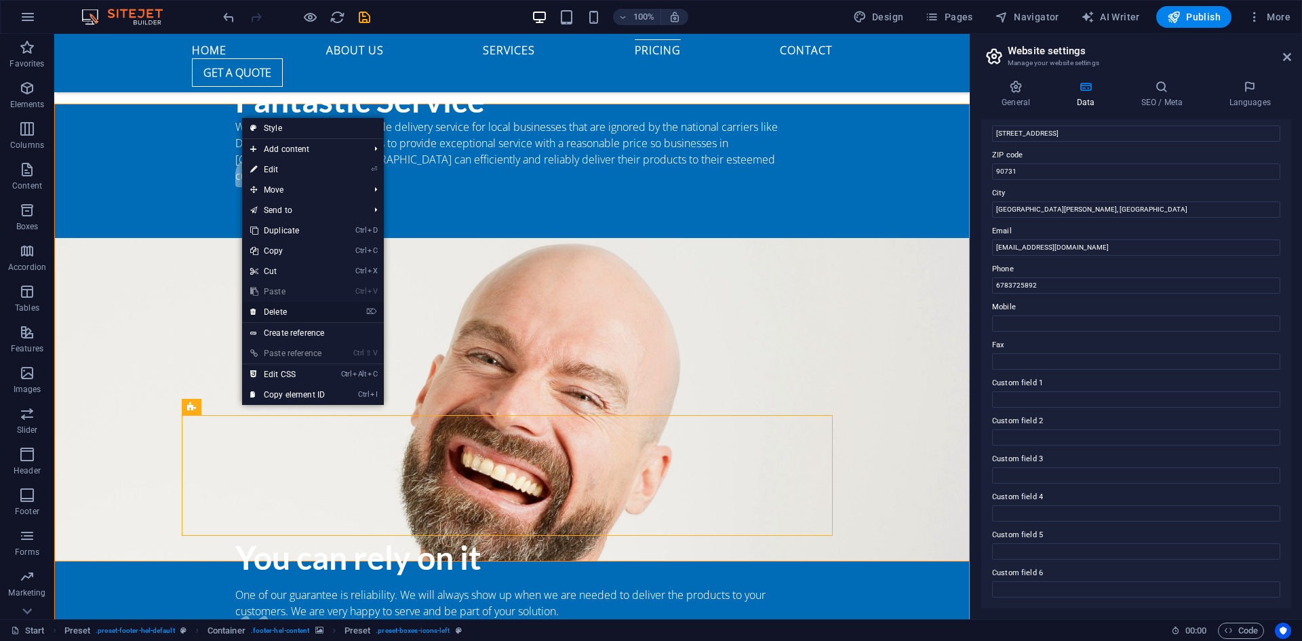
click at [292, 313] on link "⌦ Delete" at bounding box center [287, 312] width 91 height 20
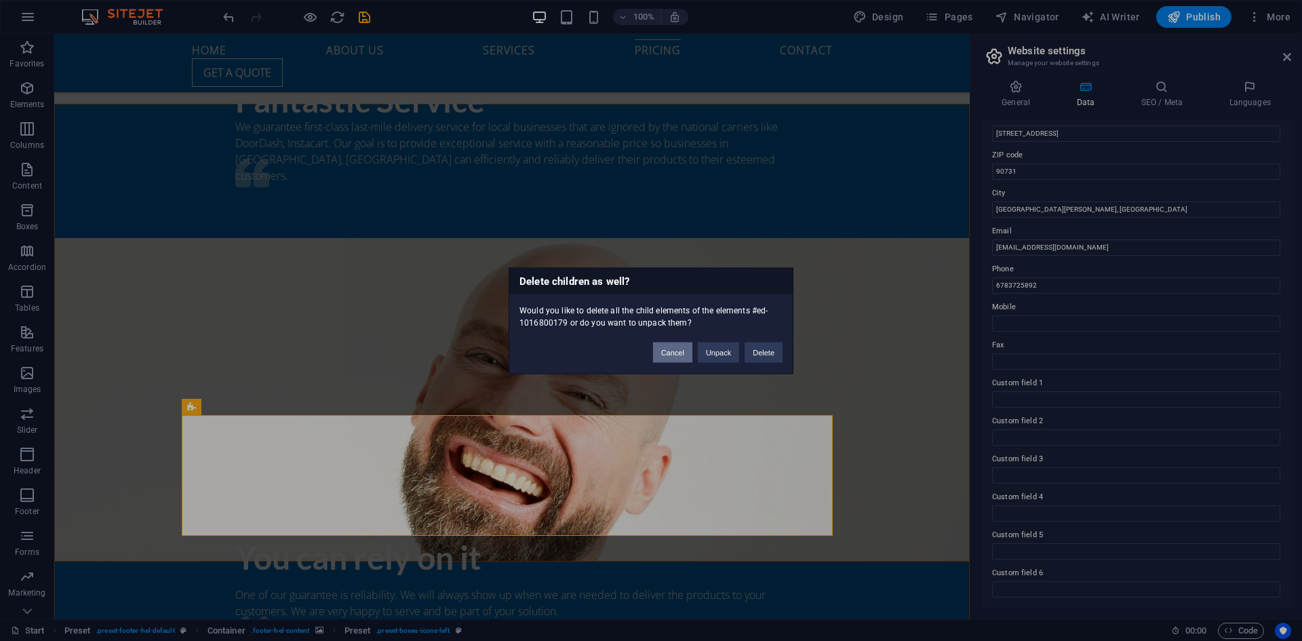
click at [671, 347] on button "Cancel" at bounding box center [672, 352] width 39 height 20
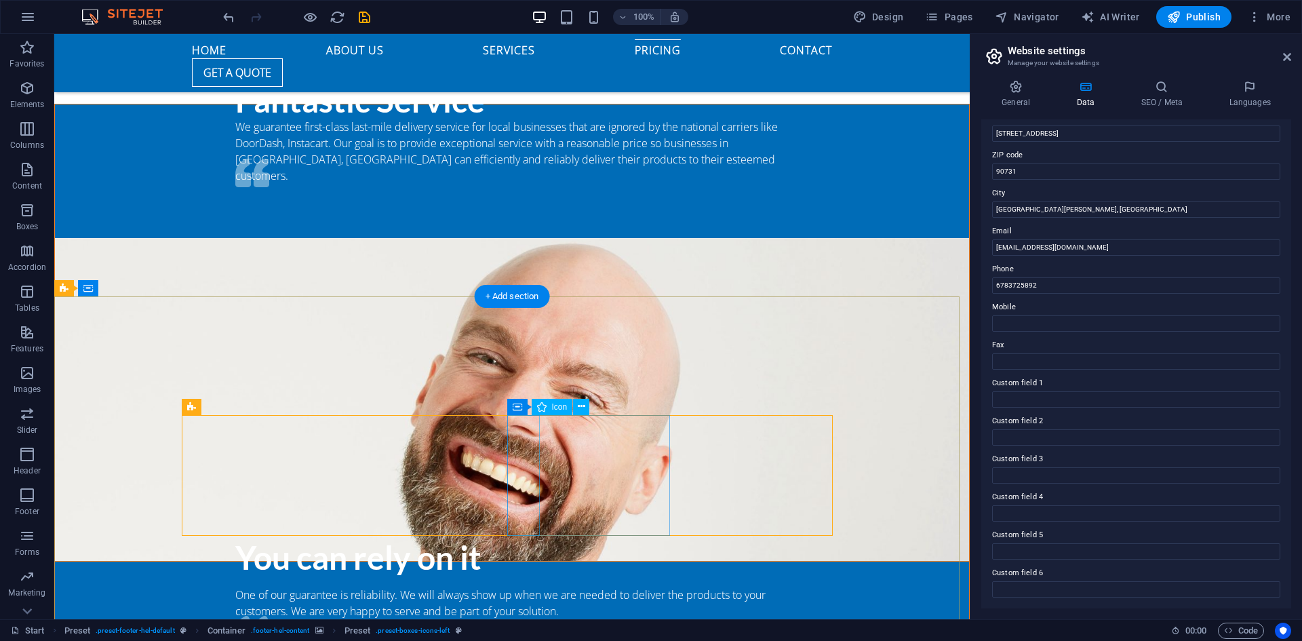
drag, startPoint x: 508, startPoint y: 454, endPoint x: 527, endPoint y: 450, distance: 19.3
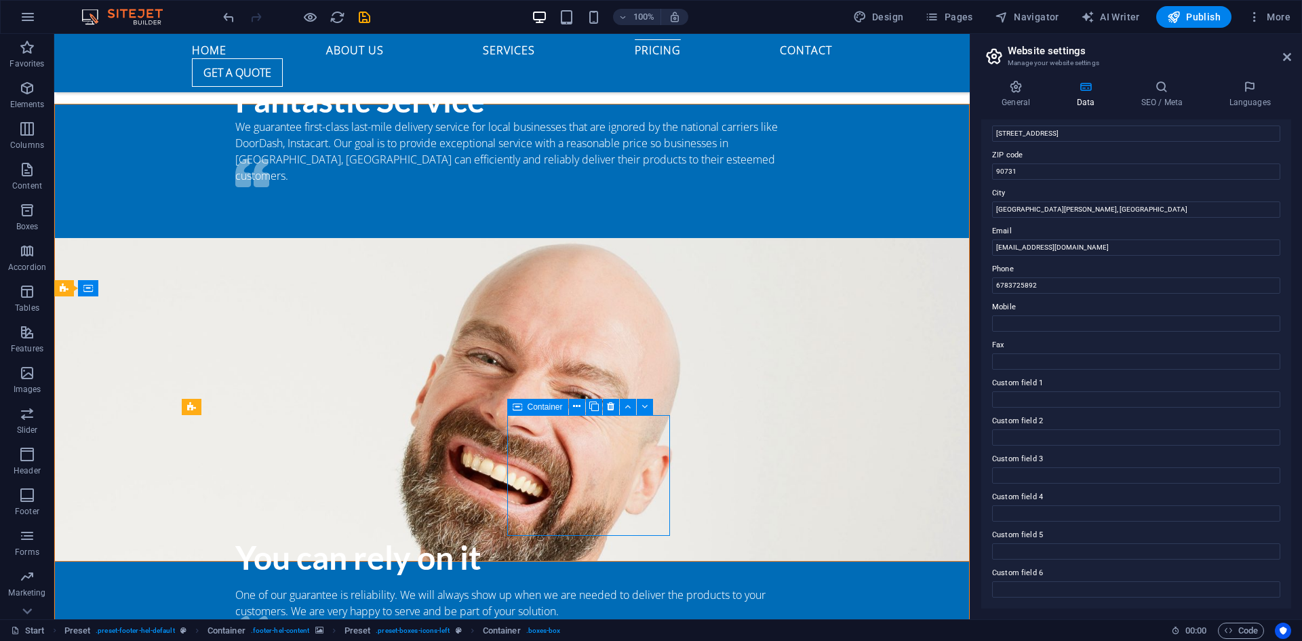
drag, startPoint x: 513, startPoint y: 404, endPoint x: 536, endPoint y: 403, distance: 22.4
click at [536, 403] on div "Container" at bounding box center [537, 407] width 61 height 16
select select "xMidYMid"
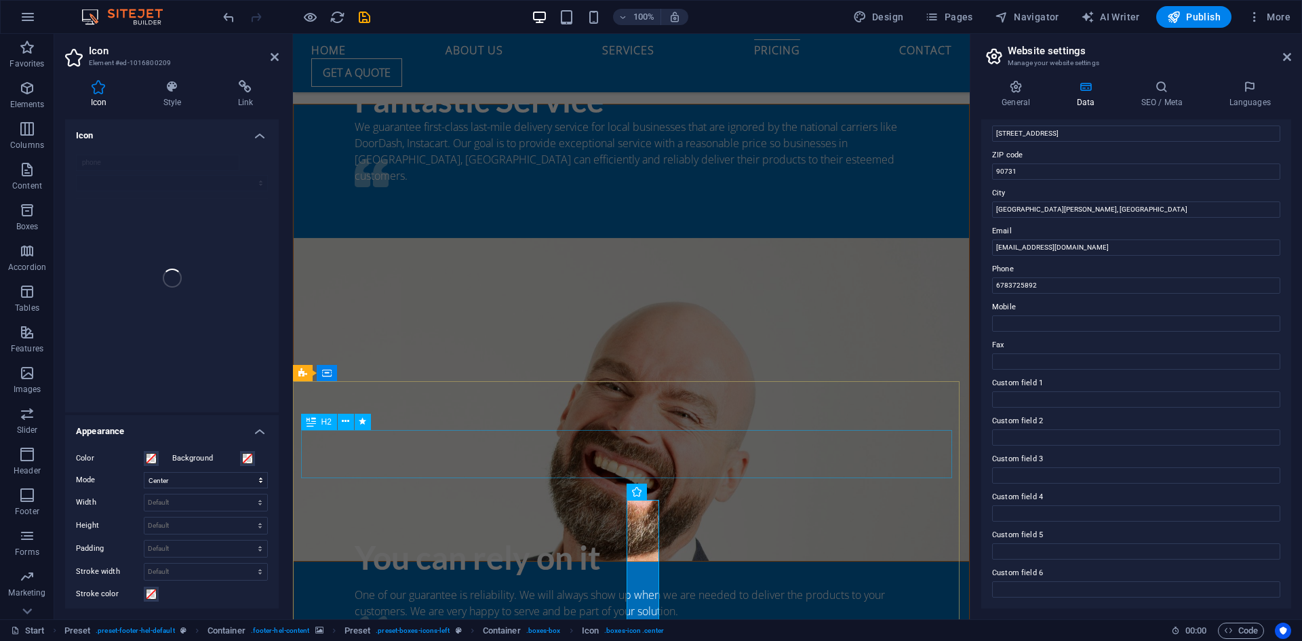
scroll to position [1789, 0]
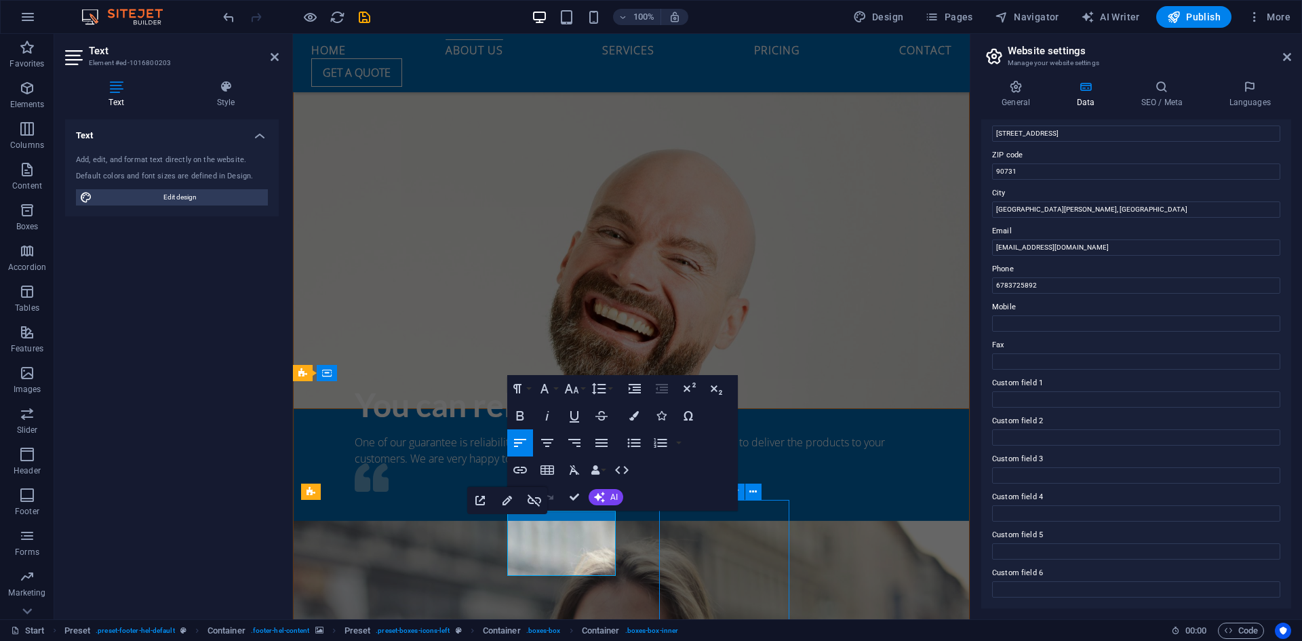
scroll to position [1552, 0]
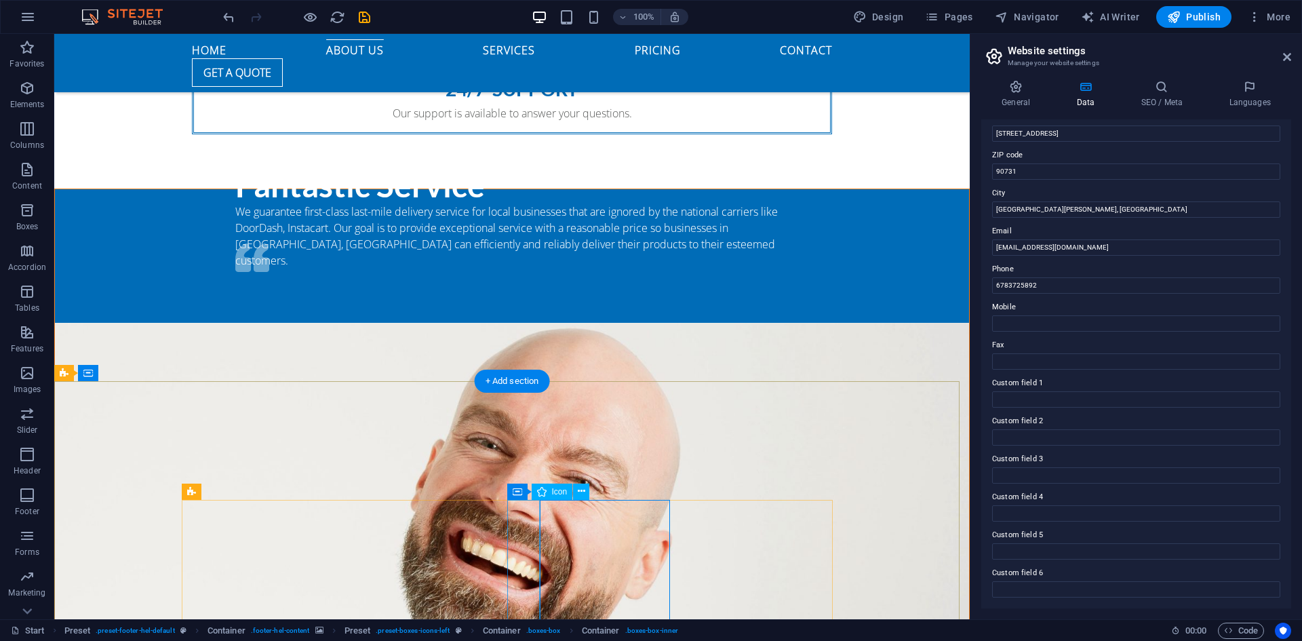
select select "xMidYMid"
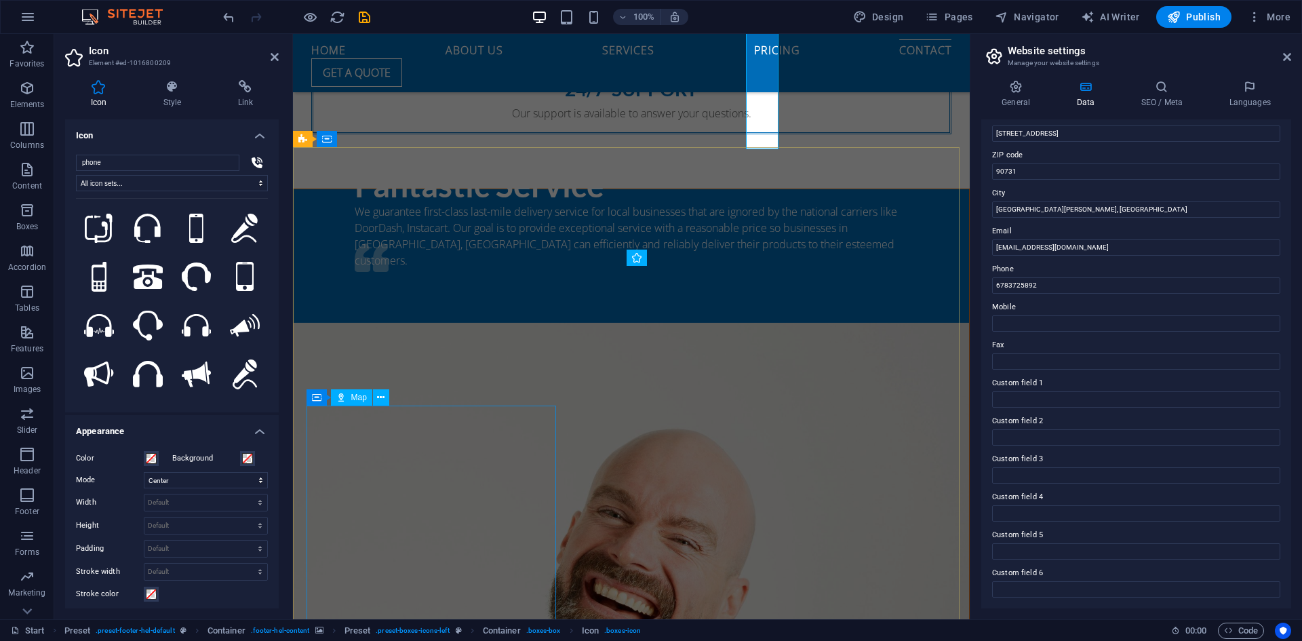
scroll to position [2023, 0]
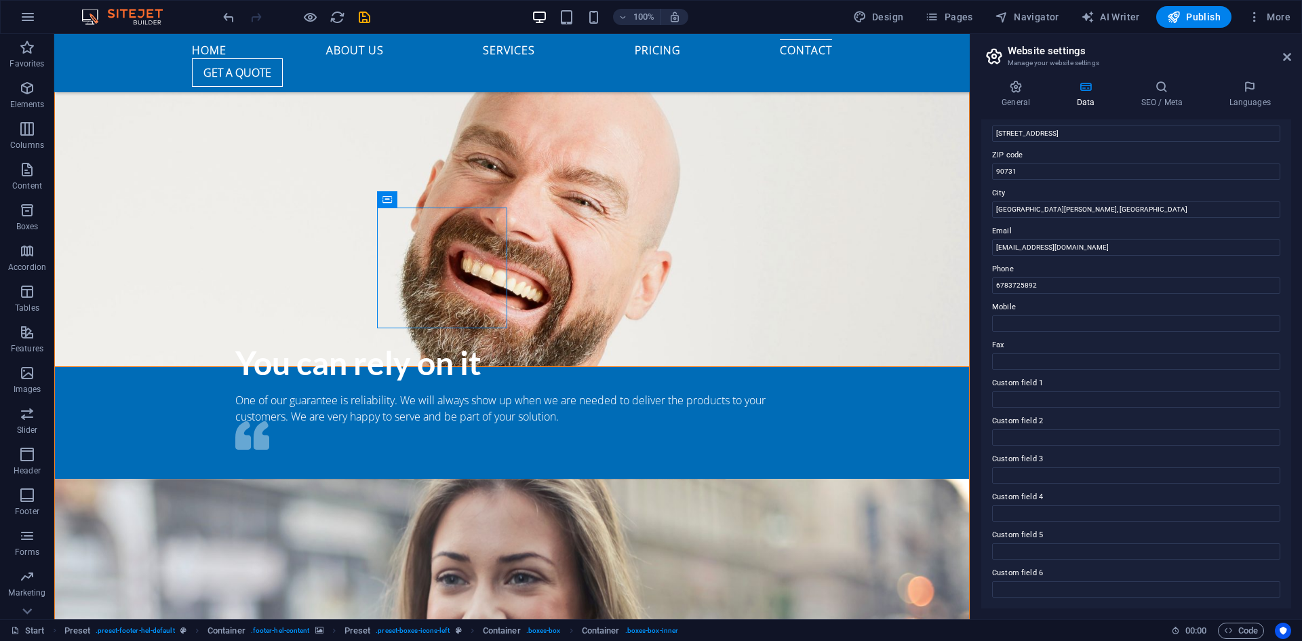
scroll to position [1741, 0]
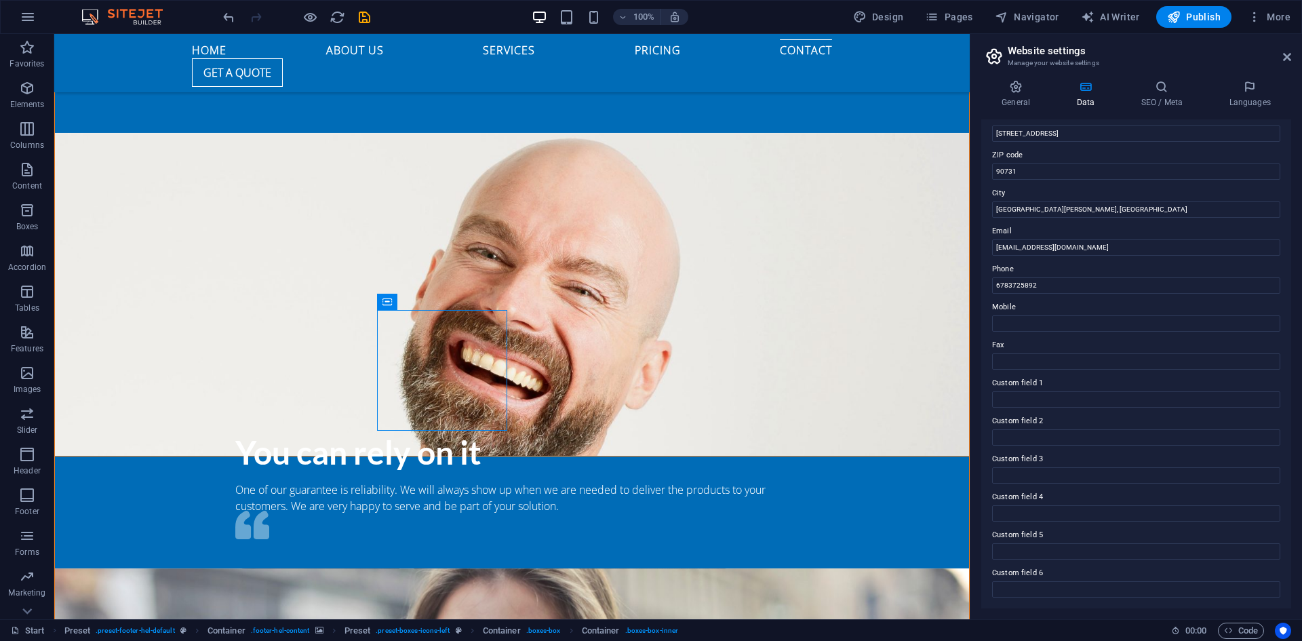
drag, startPoint x: 963, startPoint y: 549, endPoint x: 1027, endPoint y: 528, distance: 67.6
click at [766, 298] on span "Container" at bounding box center [764, 302] width 35 height 8
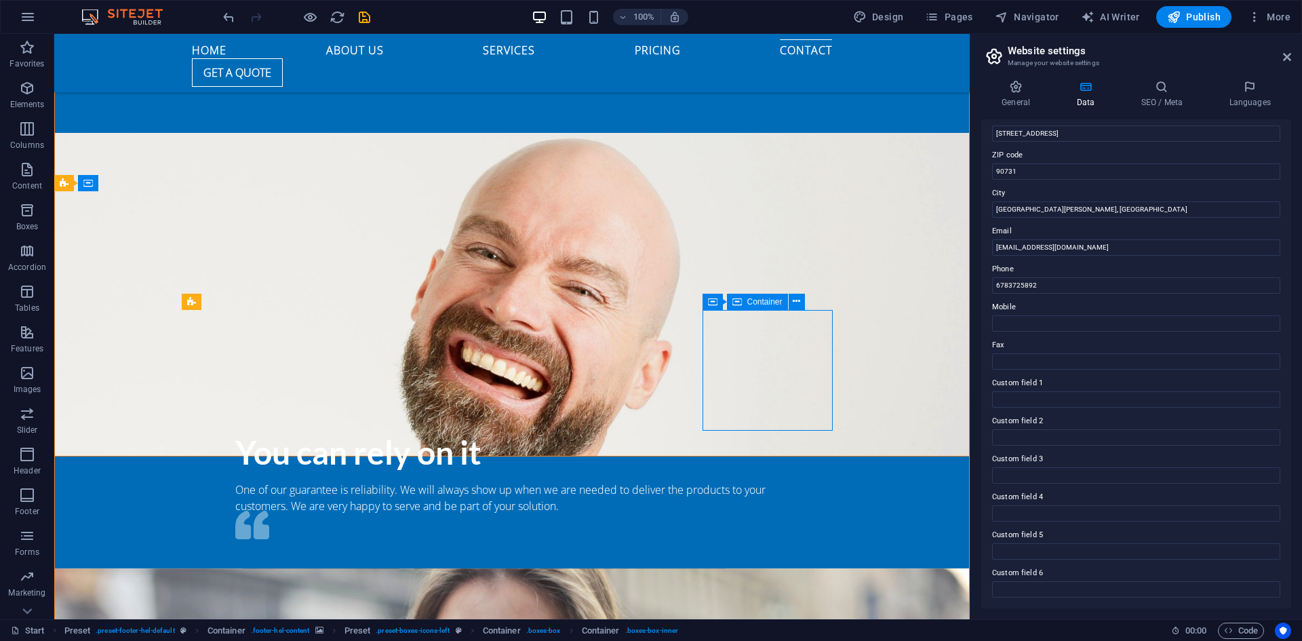
click at [763, 302] on span "Container" at bounding box center [764, 302] width 35 height 8
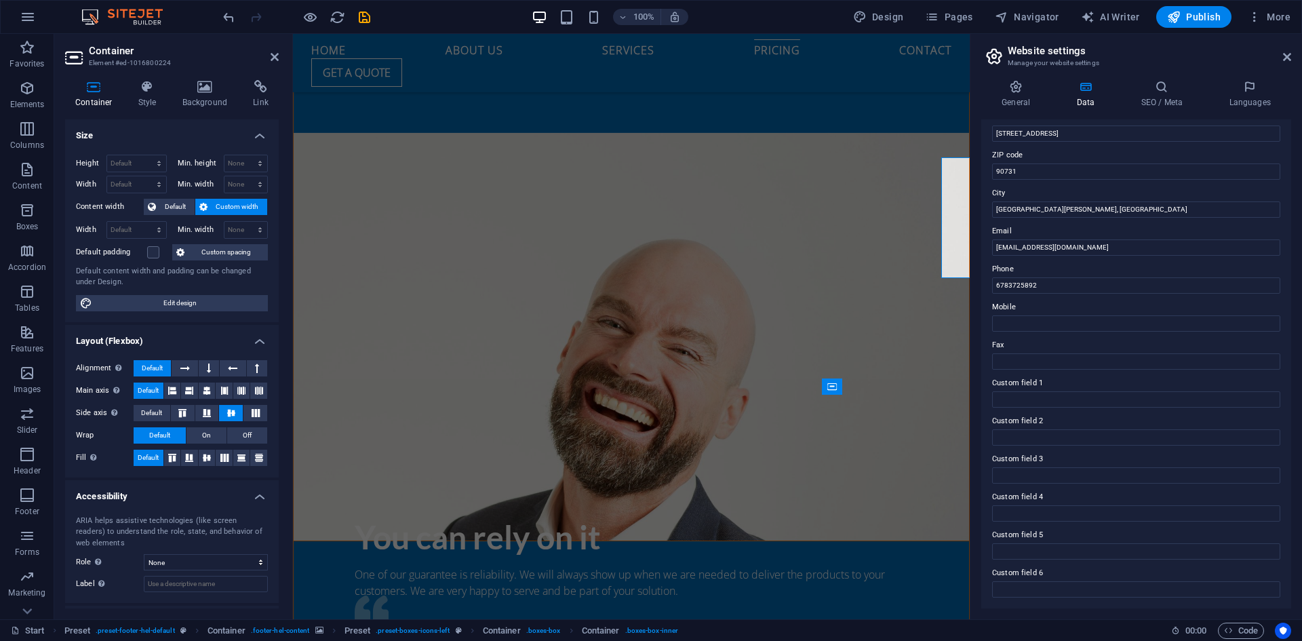
scroll to position [1894, 0]
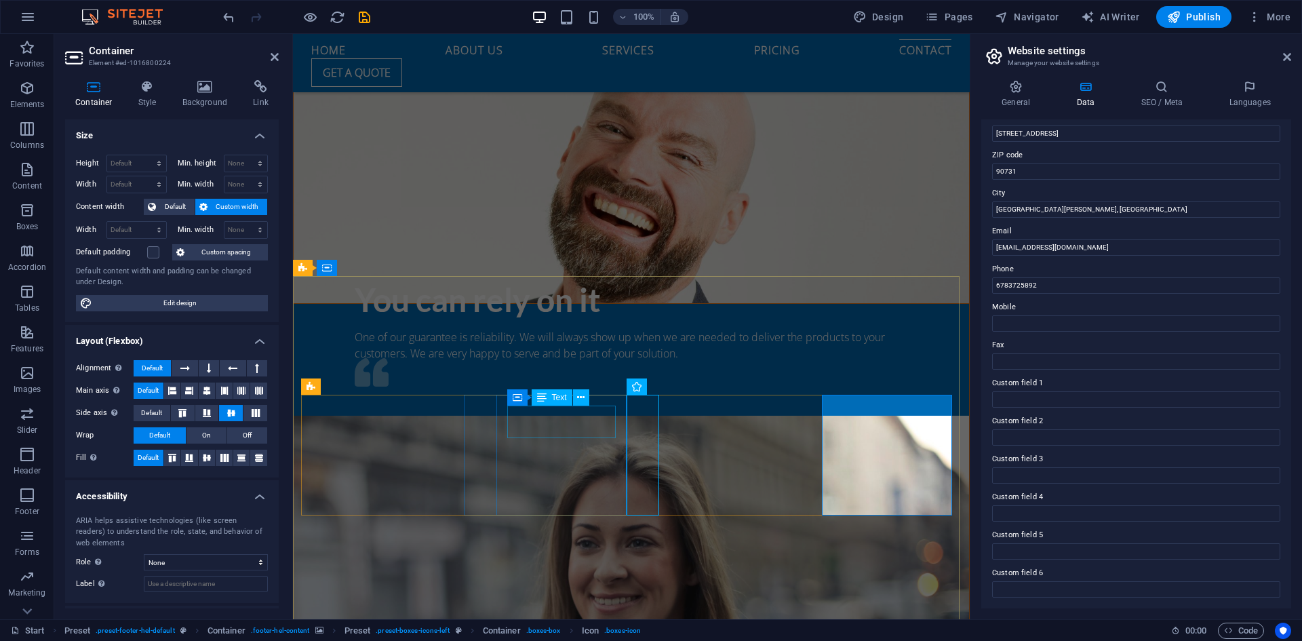
scroll to position [1741, 0]
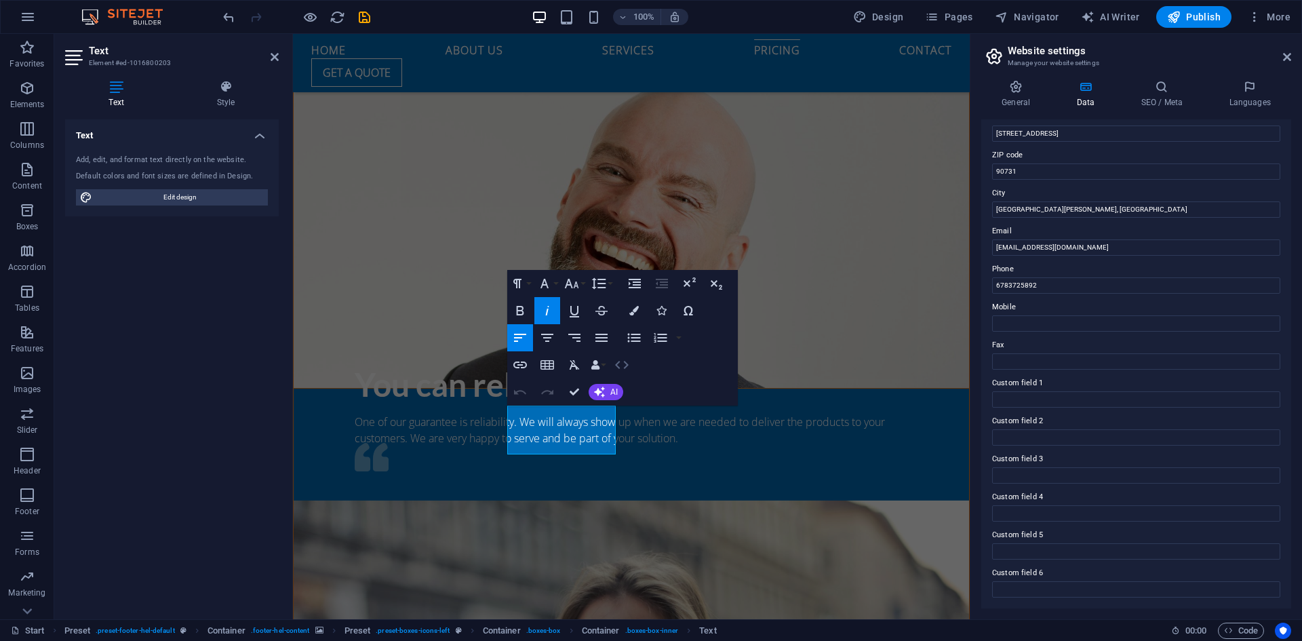
click at [627, 364] on icon "button" at bounding box center [622, 365] width 14 height 8
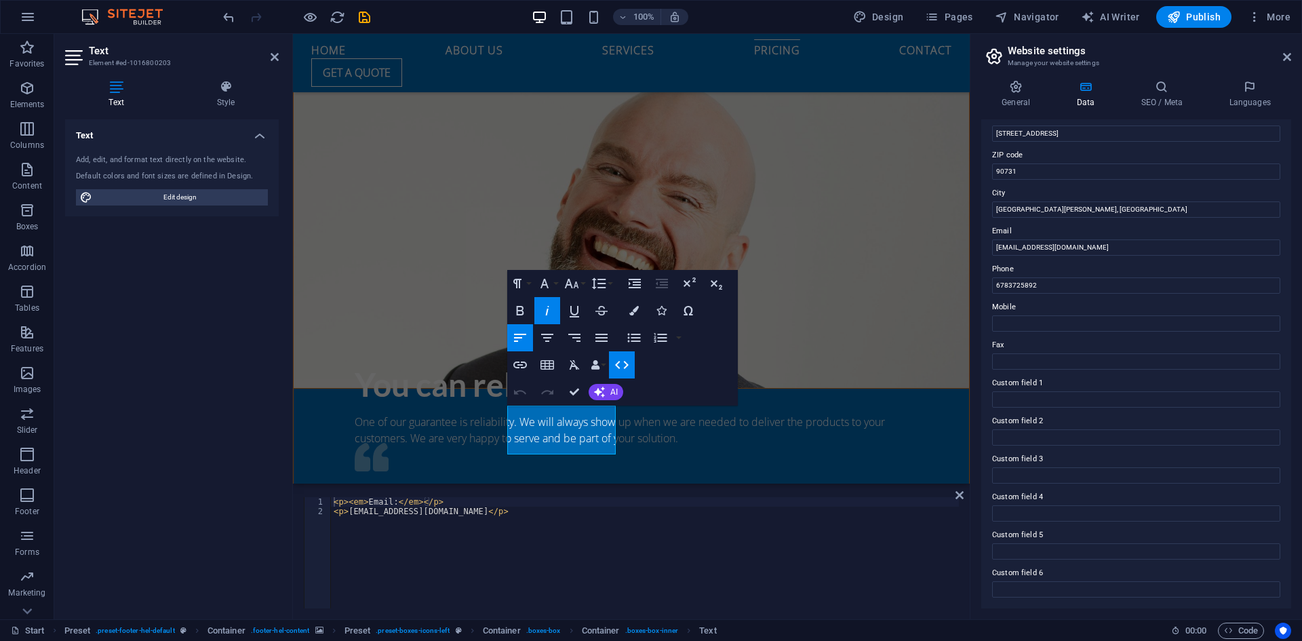
click at [627, 364] on icon "button" at bounding box center [622, 365] width 14 height 8
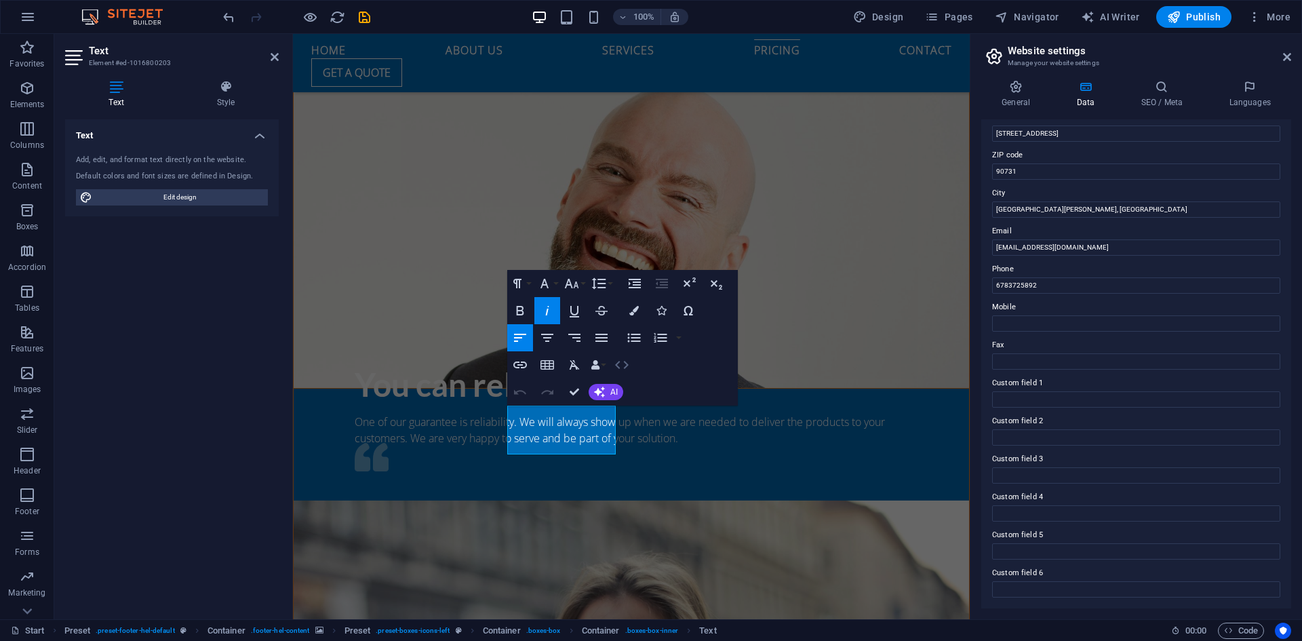
click at [627, 364] on icon "button" at bounding box center [622, 365] width 14 height 8
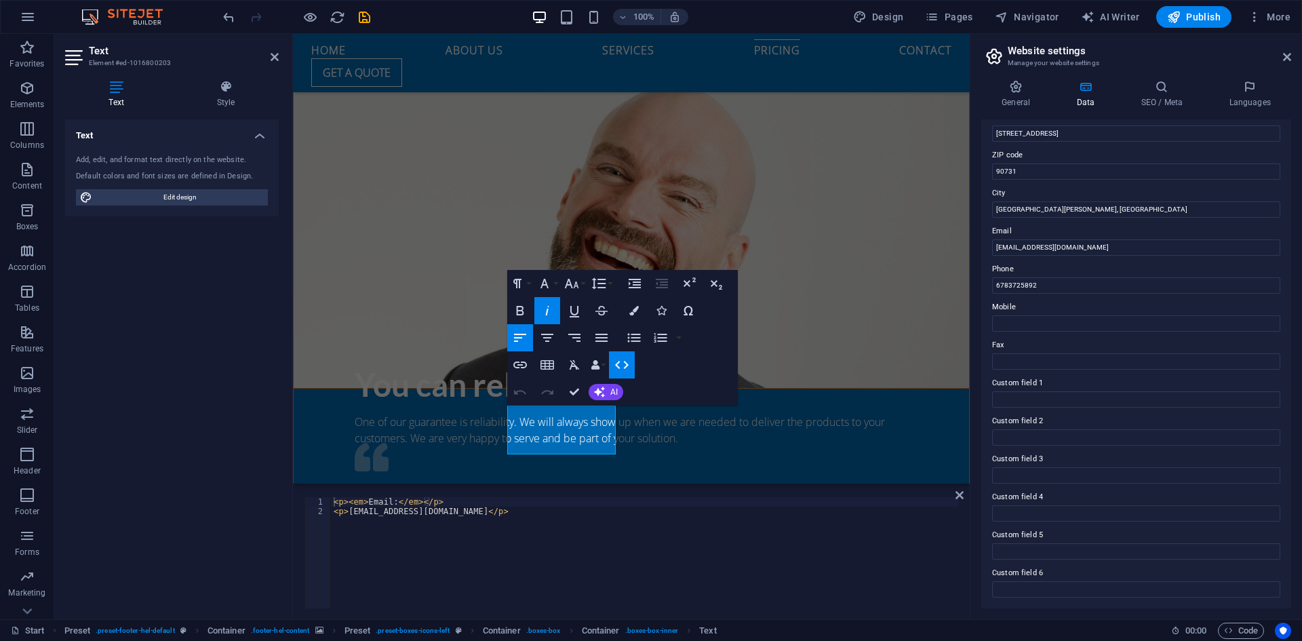
scroll to position [1758, 0]
click at [627, 364] on icon "button" at bounding box center [622, 365] width 14 height 8
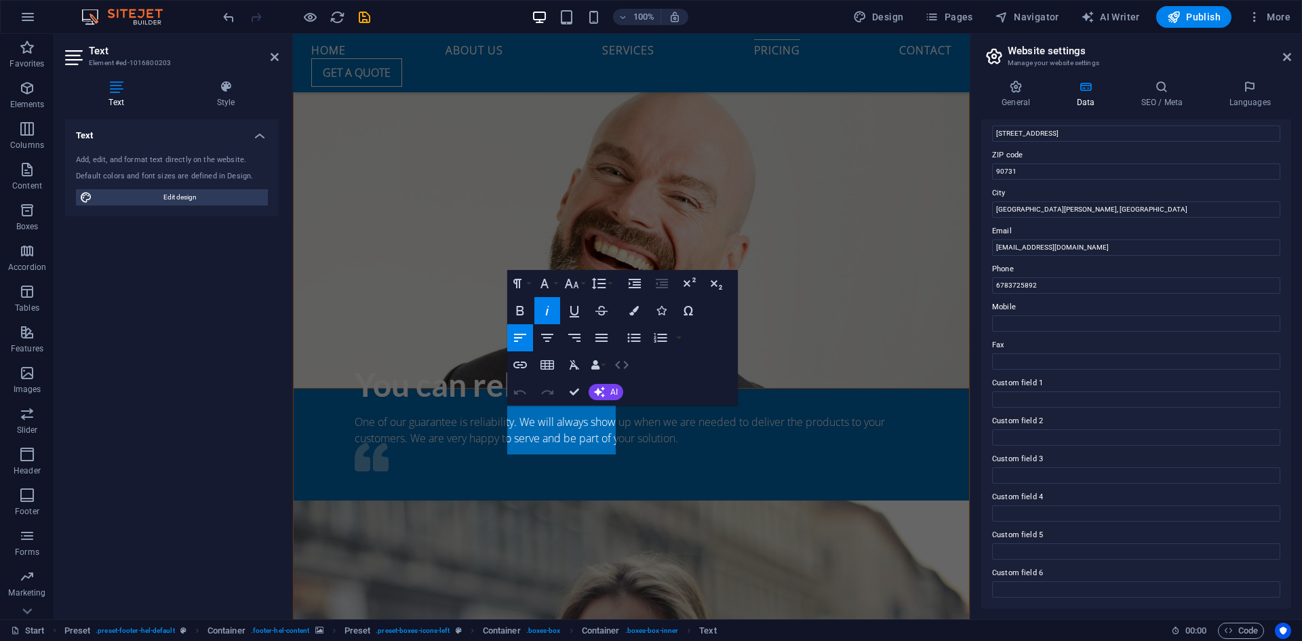
scroll to position [1894, 0]
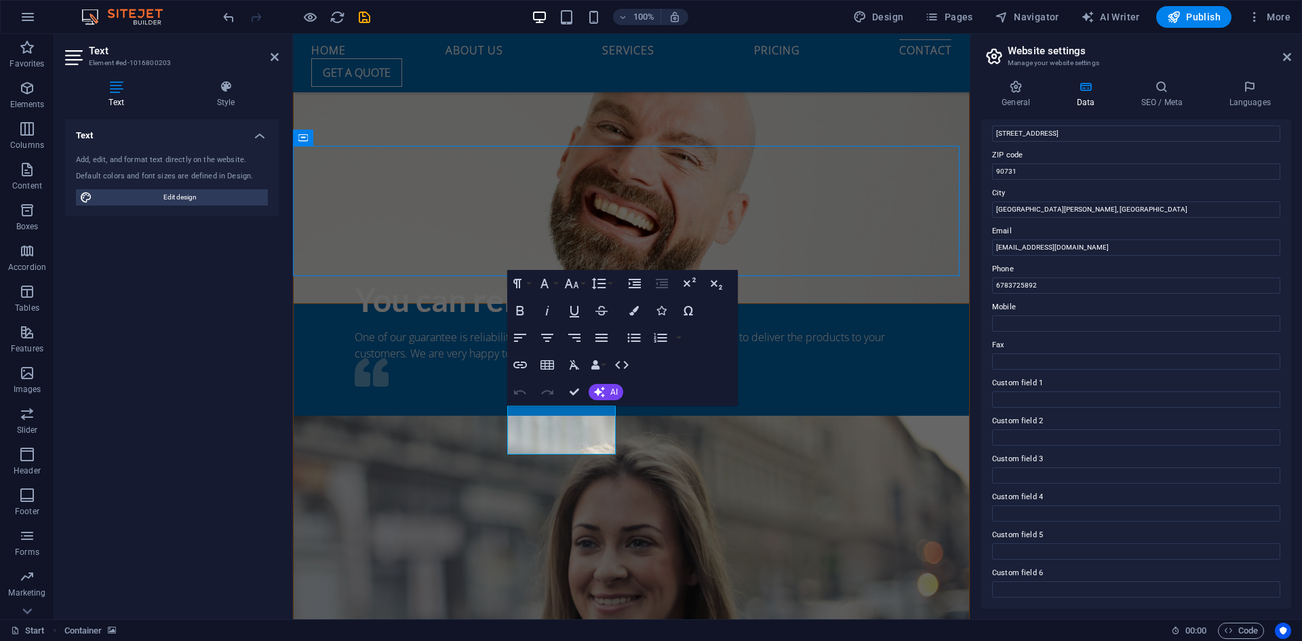
scroll to position [1706, 0]
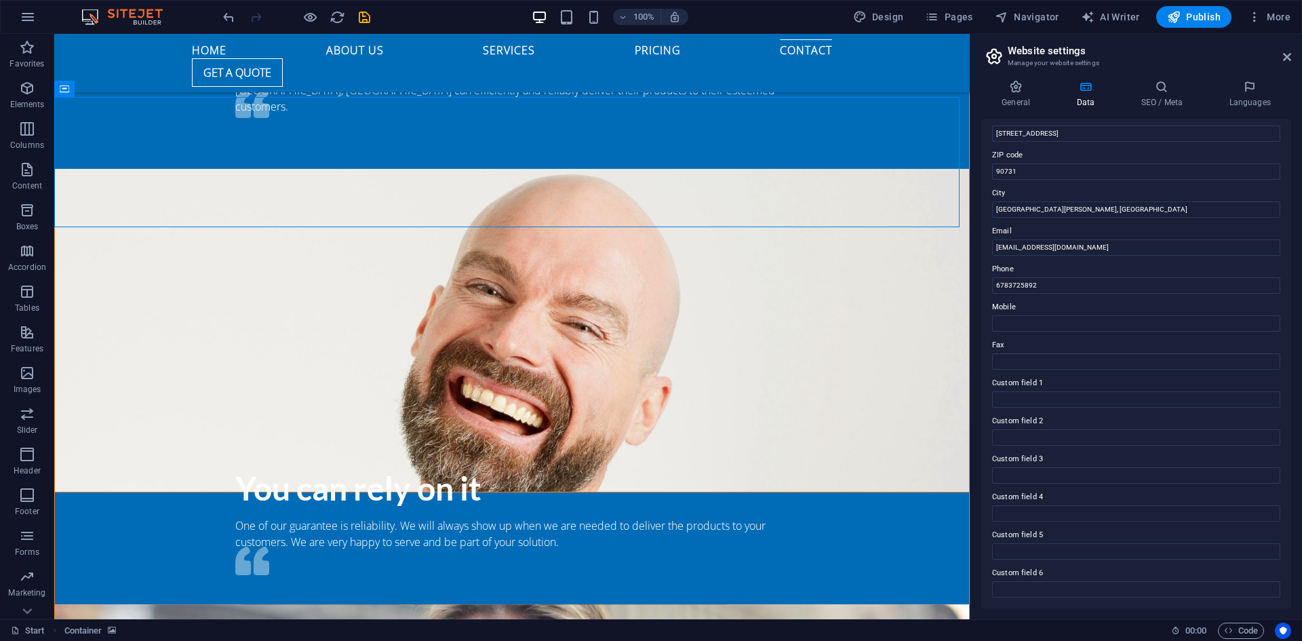
click at [1091, 92] on icon at bounding box center [1085, 87] width 59 height 14
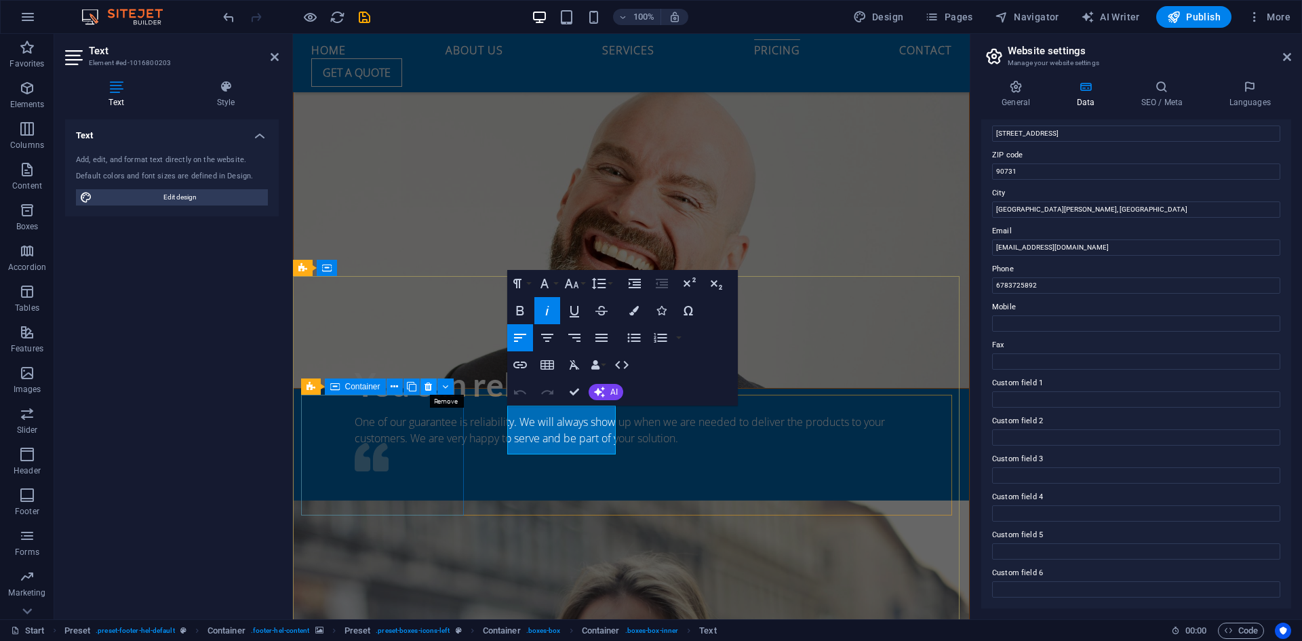
click at [431, 390] on icon at bounding box center [428, 387] width 7 height 14
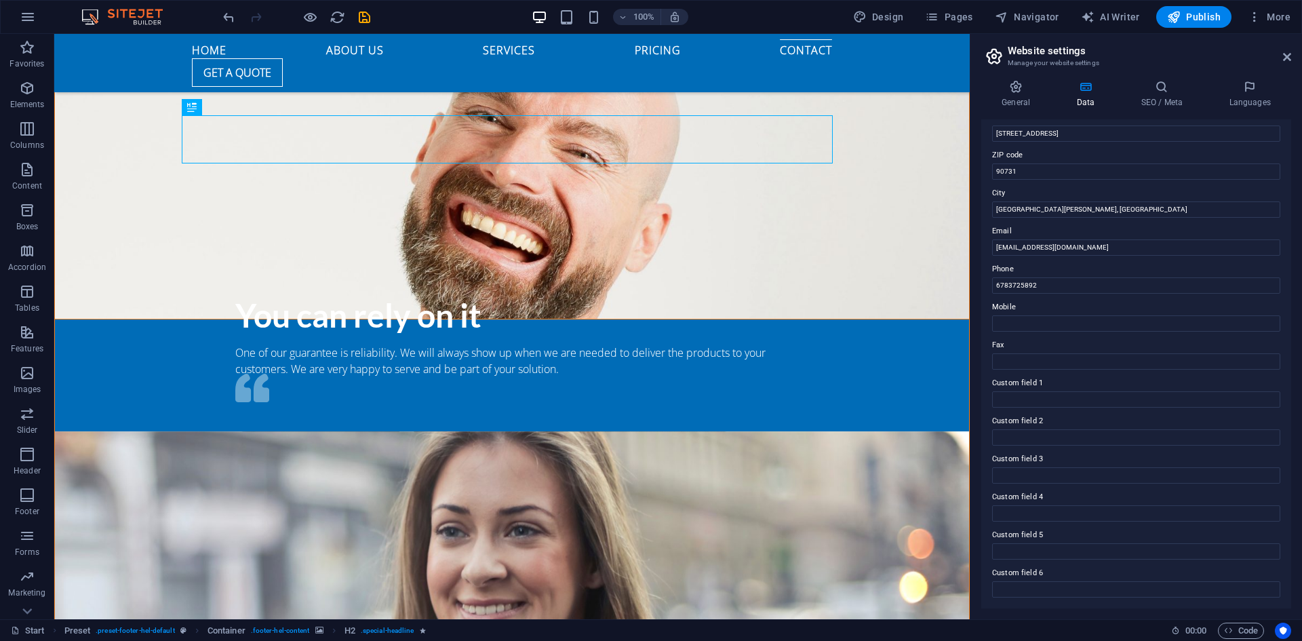
scroll to position [1915, 0]
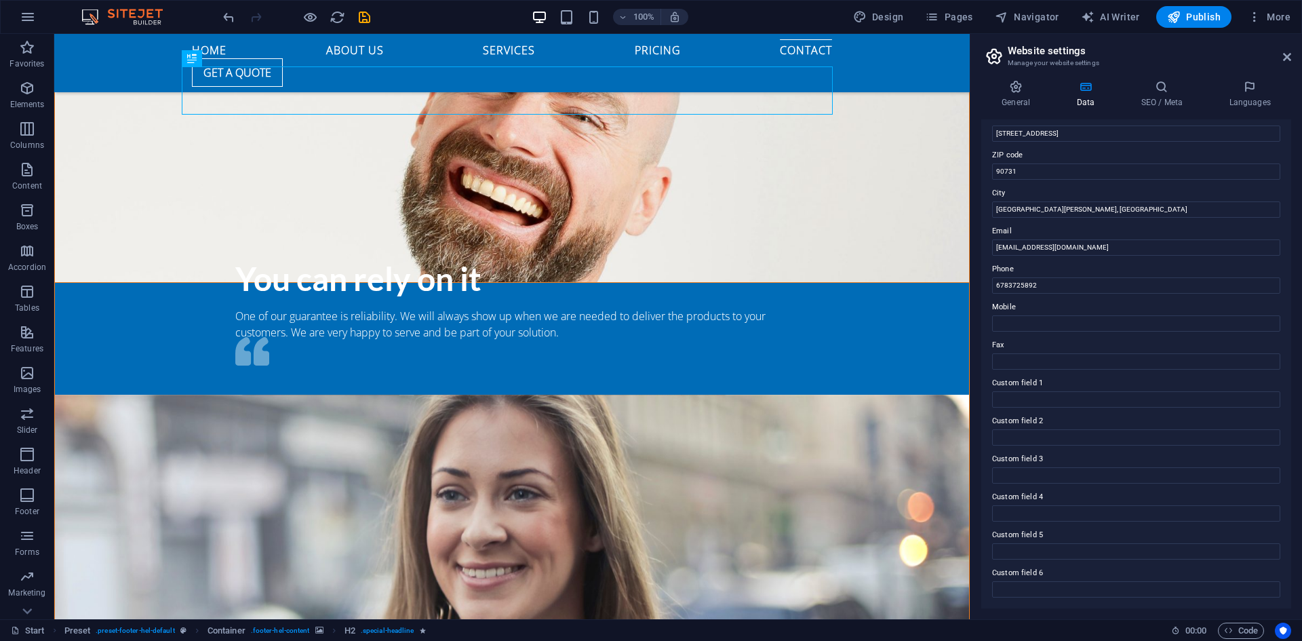
drag, startPoint x: 966, startPoint y: 445, endPoint x: 1032, endPoint y: 526, distance: 104.1
click at [260, 200] on icon at bounding box center [261, 201] width 7 height 14
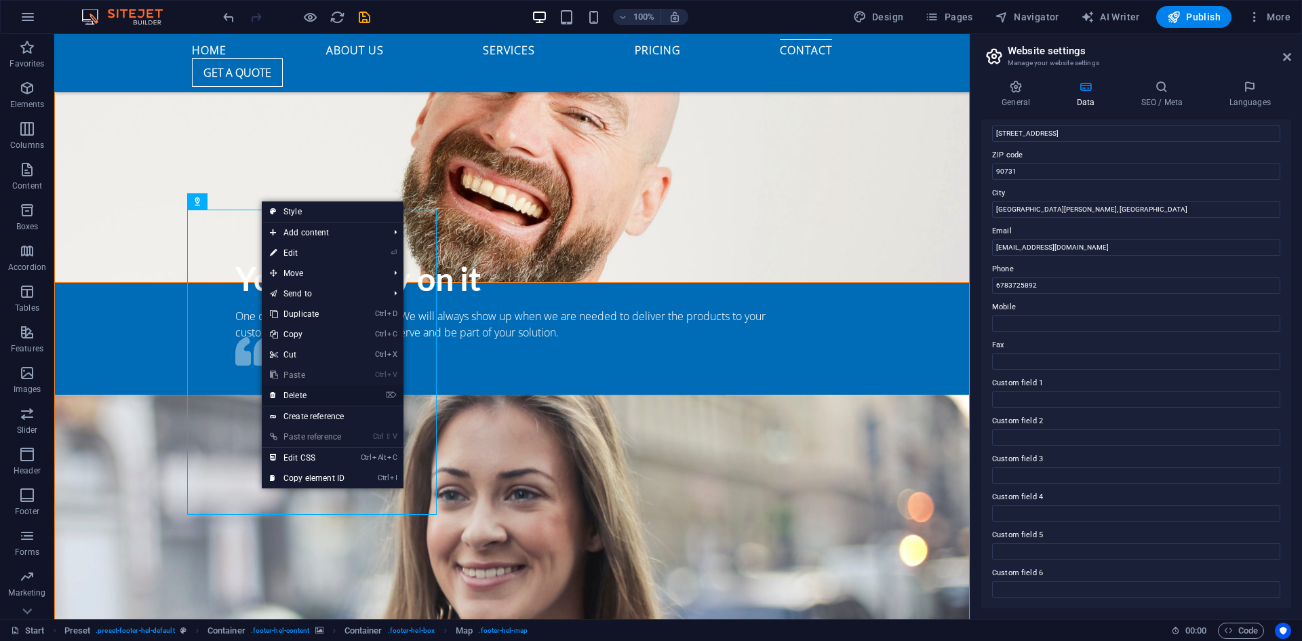
click at [302, 390] on link "⌦ Delete" at bounding box center [307, 395] width 91 height 20
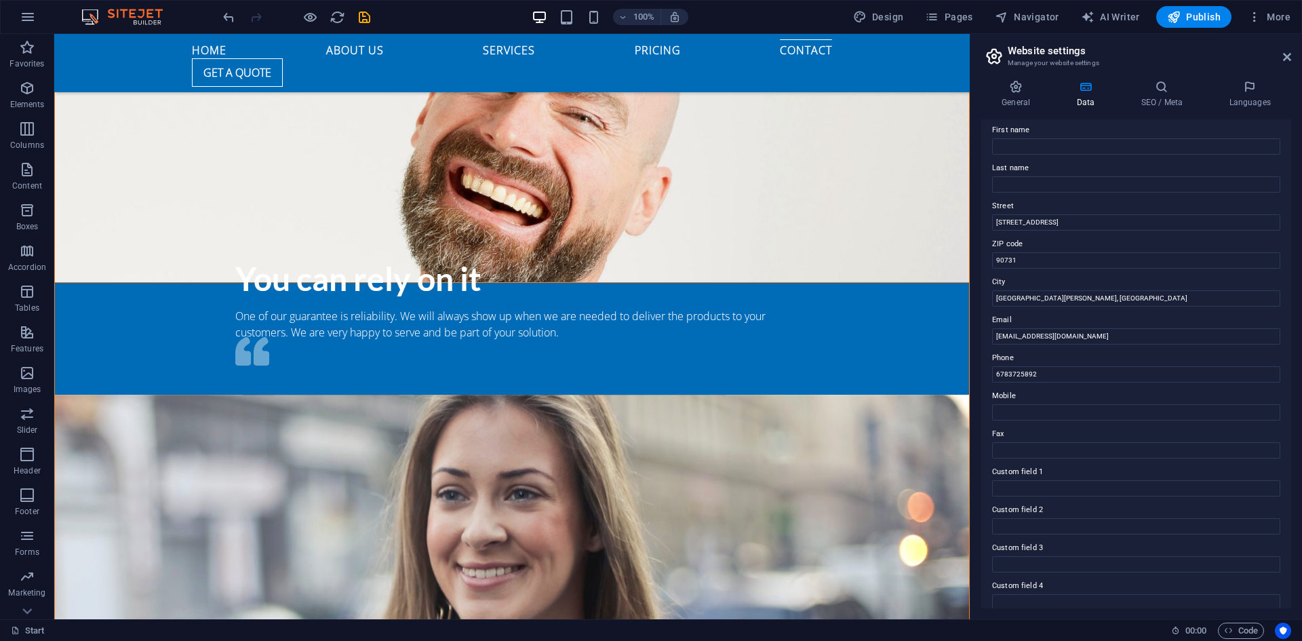
scroll to position [0, 0]
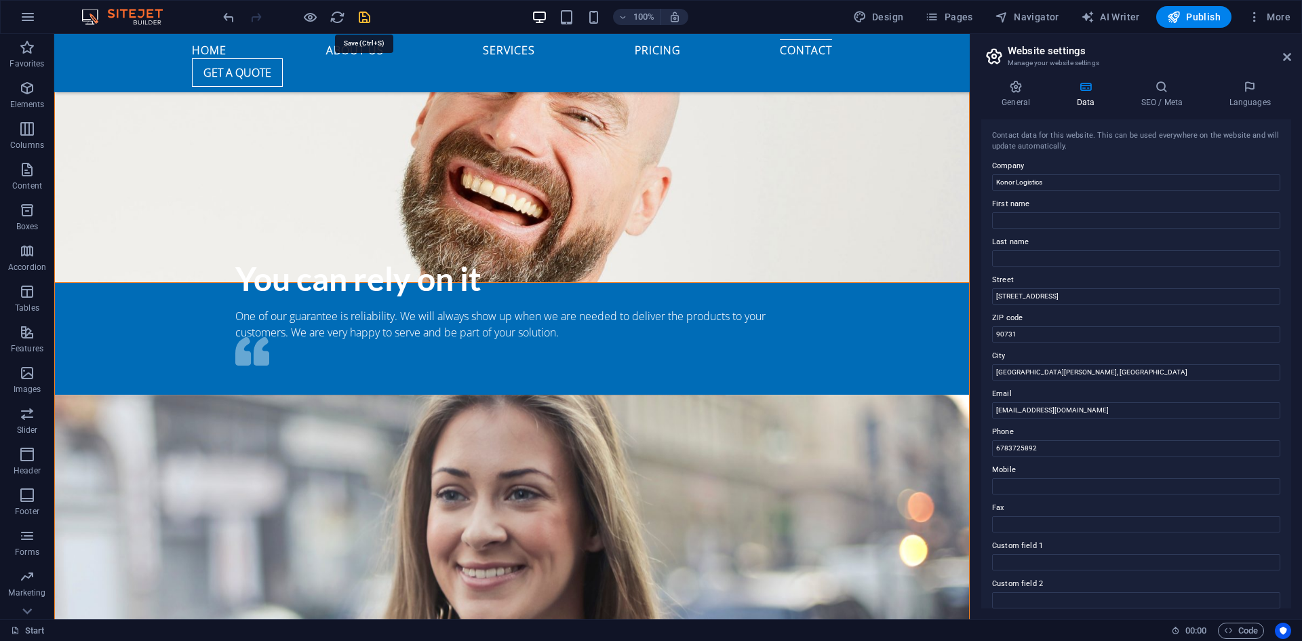
click at [366, 22] on icon "save" at bounding box center [365, 17] width 16 height 16
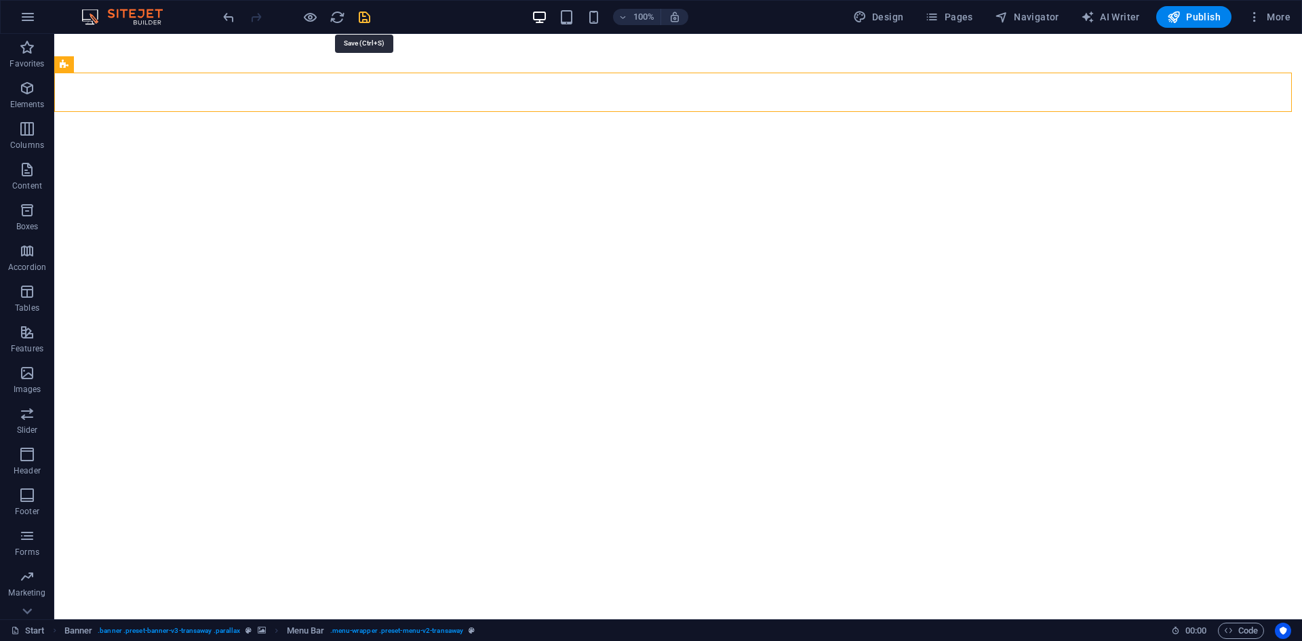
click at [368, 13] on icon "save" at bounding box center [365, 17] width 16 height 16
checkbox input "false"
click at [1194, 18] on span "Publish" at bounding box center [1194, 17] width 54 height 14
